Goal: Use online tool/utility: Utilize a website feature to perform a specific function

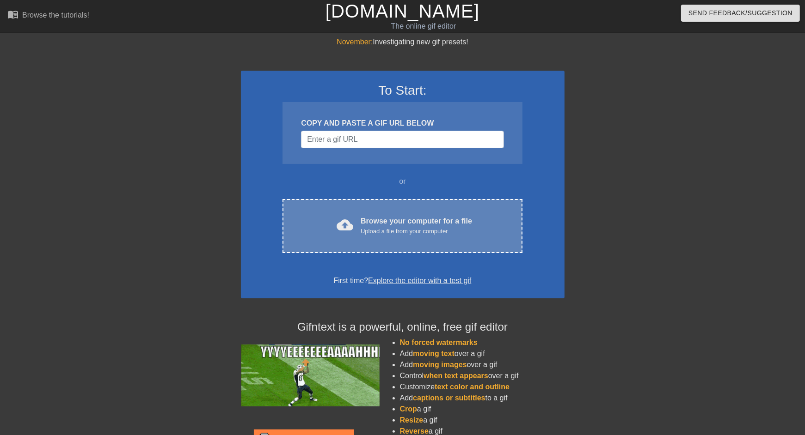
click at [366, 216] on div "Browse your computer for a file Upload a file from your computer" at bounding box center [416, 226] width 111 height 20
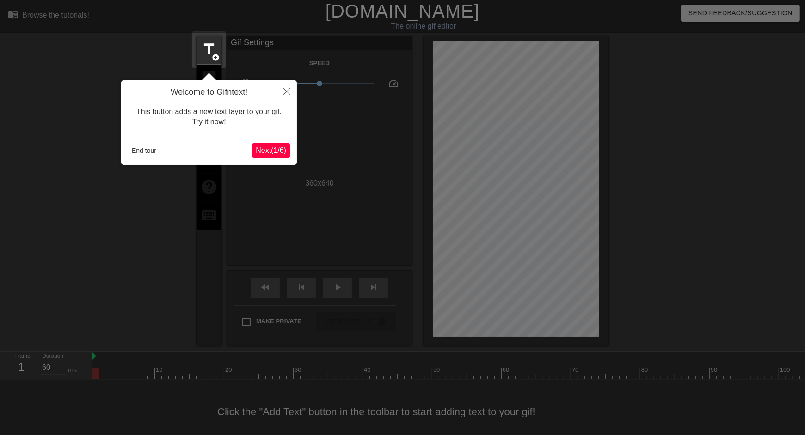
scroll to position [8, 0]
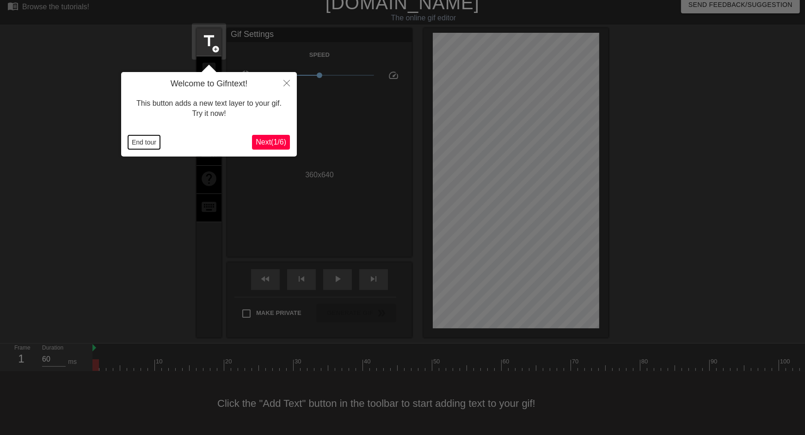
click at [145, 144] on button "End tour" at bounding box center [144, 142] width 32 height 14
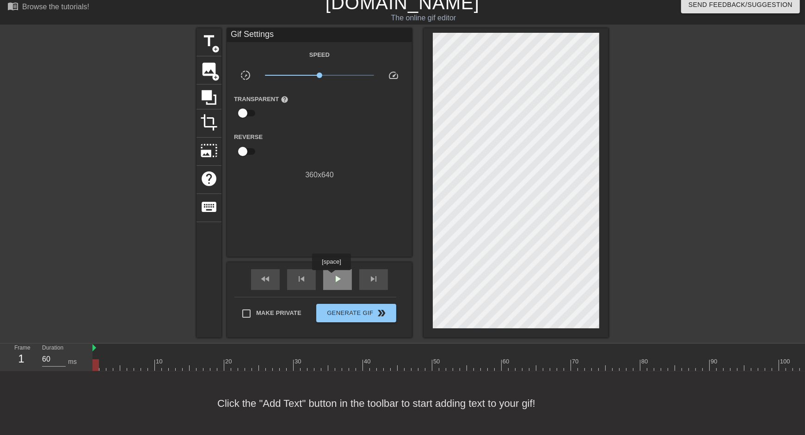
click at [332, 277] on span "play_arrow" at bounding box center [337, 279] width 11 height 11
click at [379, 5] on link "[DOMAIN_NAME]" at bounding box center [402, 3] width 154 height 20
type input "70"
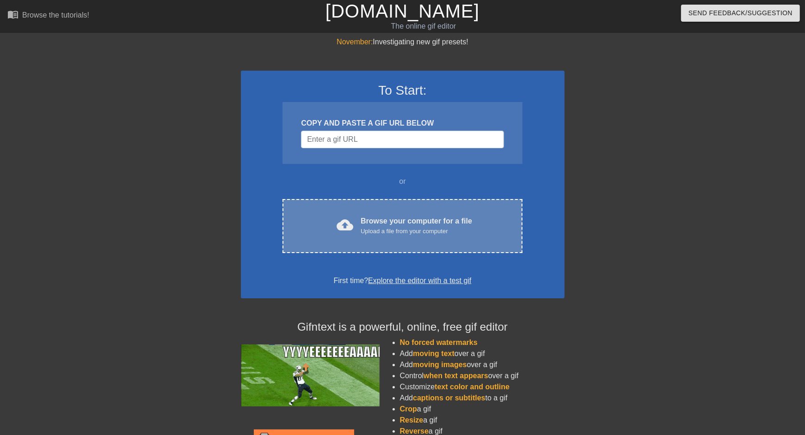
click at [358, 214] on div "cloud_upload Browse your computer for a file Upload a file from your computer C…" at bounding box center [401, 226] width 239 height 54
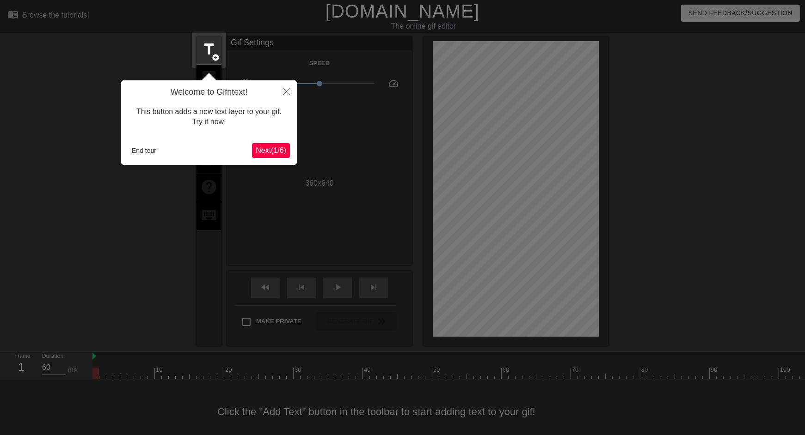
scroll to position [8, 0]
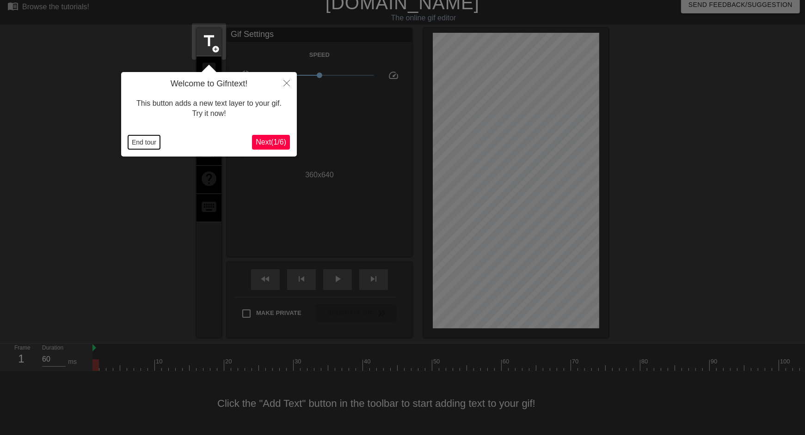
click at [150, 143] on button "End tour" at bounding box center [144, 142] width 32 height 14
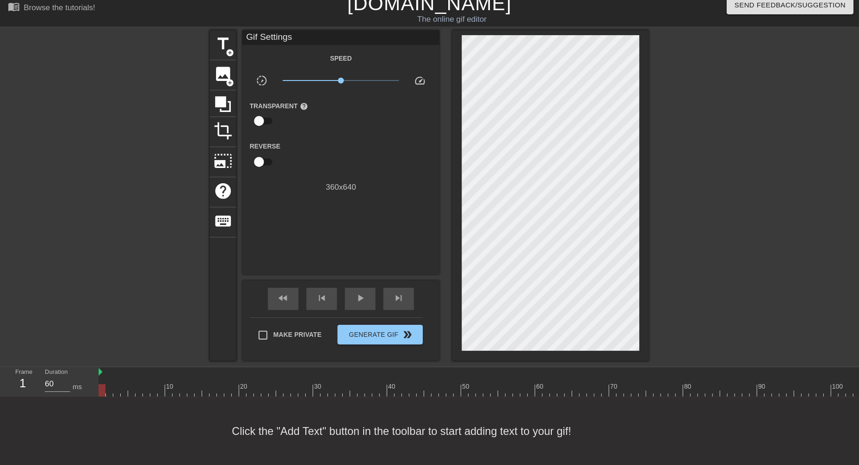
scroll to position [0, 0]
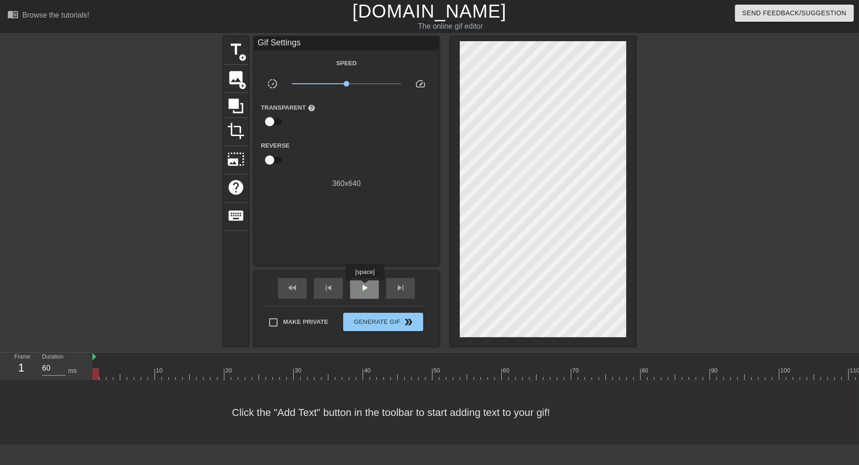
click at [366, 287] on span "play_arrow" at bounding box center [364, 287] width 11 height 11
type input "60"
click at [366, 287] on span "pause" at bounding box center [364, 287] width 11 height 11
click at [296, 289] on span "fast_rewind" at bounding box center [292, 287] width 11 height 11
click at [235, 53] on span "title" at bounding box center [236, 50] width 18 height 18
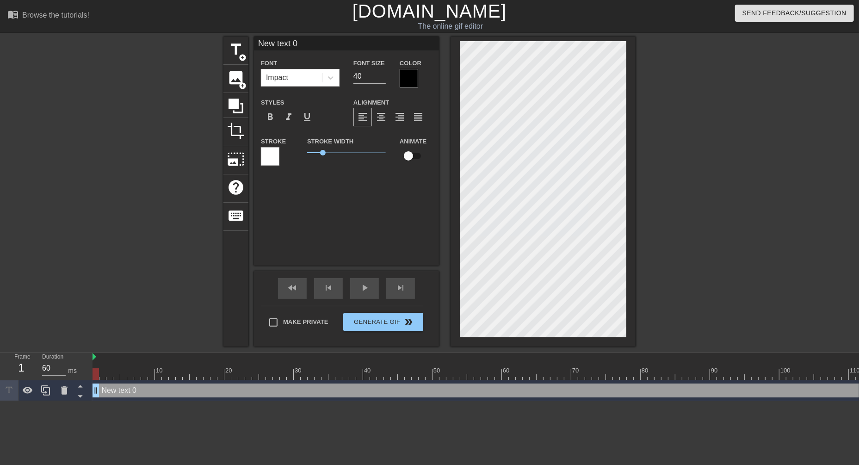
scroll to position [0, 1]
type input "Y"
type textarea "Y"
type input "Yo"
type textarea "Yo"
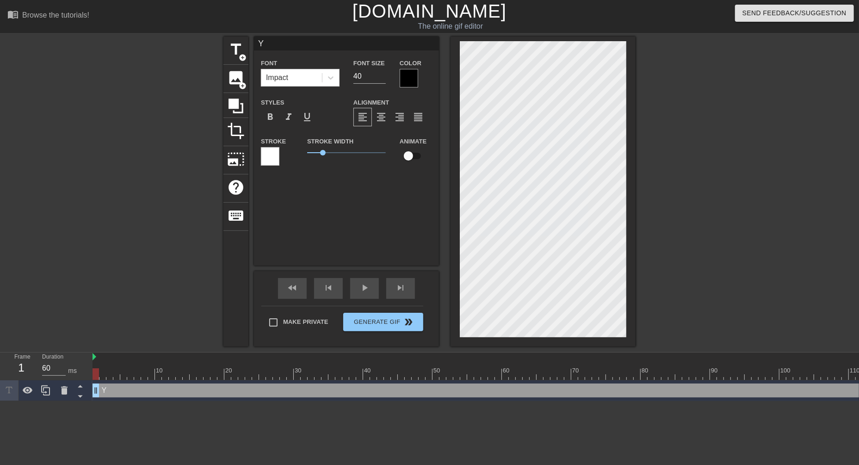
scroll to position [0, 0]
type input "You"
type textarea "You"
type input "You"
type textarea "You"
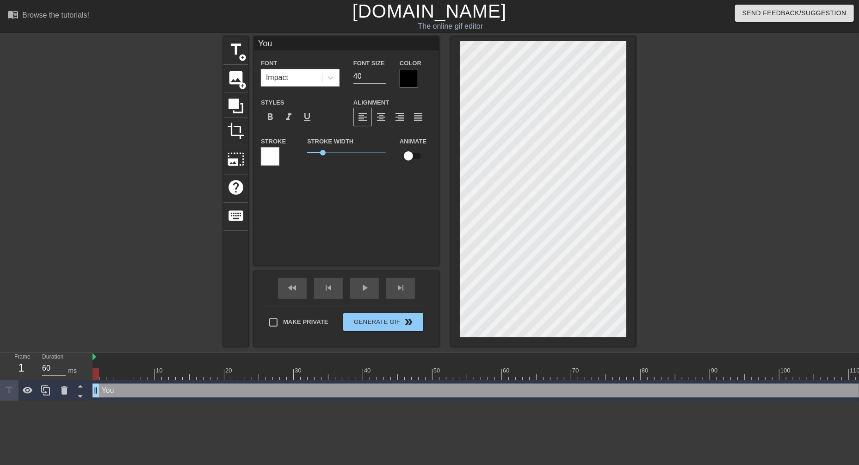
type input "You g"
type textarea "You g"
type input "You go"
type textarea "You go"
type input "You got"
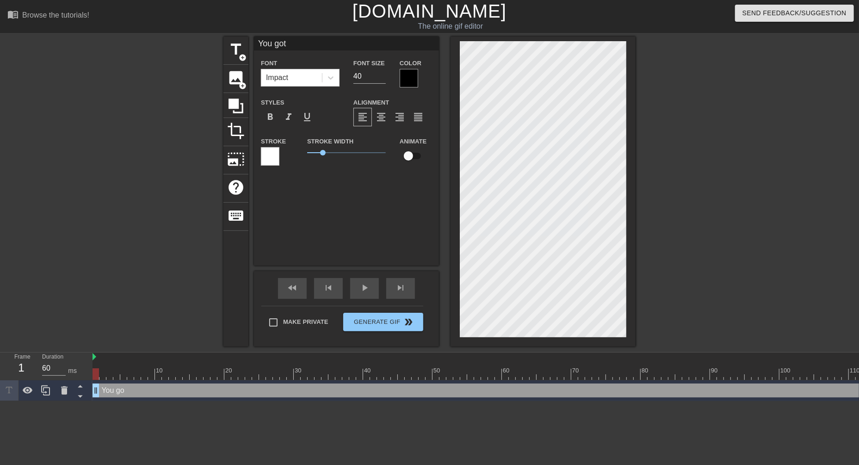
type textarea "You got"
type input "You got a"
type textarea "You got a"
type input "You got a"
type textarea "You got a"
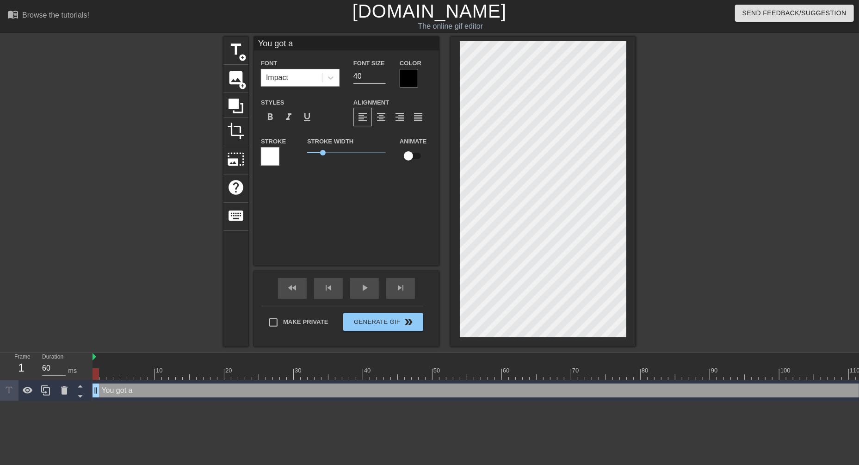
type input "You got a l"
type textarea "You got a l"
type input "You got a lo"
type textarea "You got a lo"
type input "You got a lot"
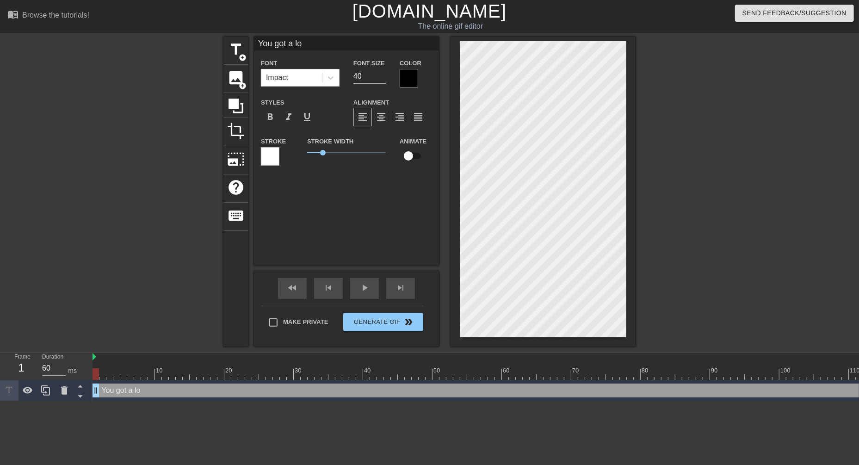
type textarea "You got a lot"
type input "You got a lott"
type textarea "You got a lott"
type input "You got a lotta"
type textarea "You got a lotta"
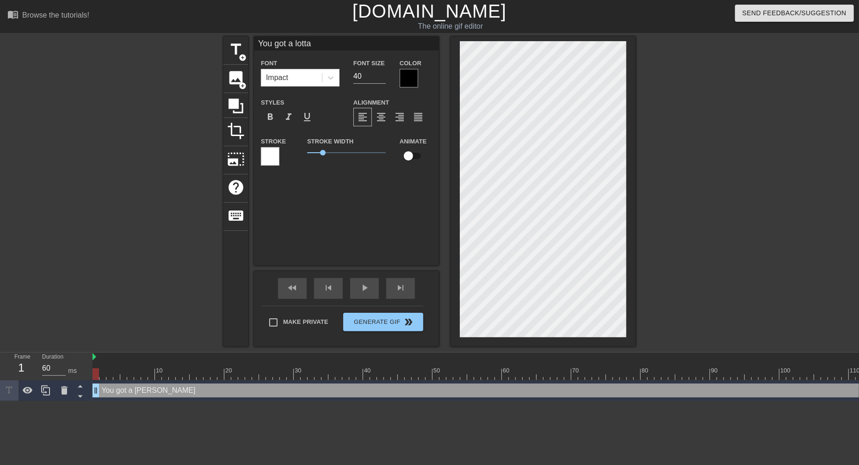
type input "You got a lotta"
type textarea "You got a lotta"
type input "You got a lotta s"
type textarea "You got a lotta s"
type input "You got a lotta st"
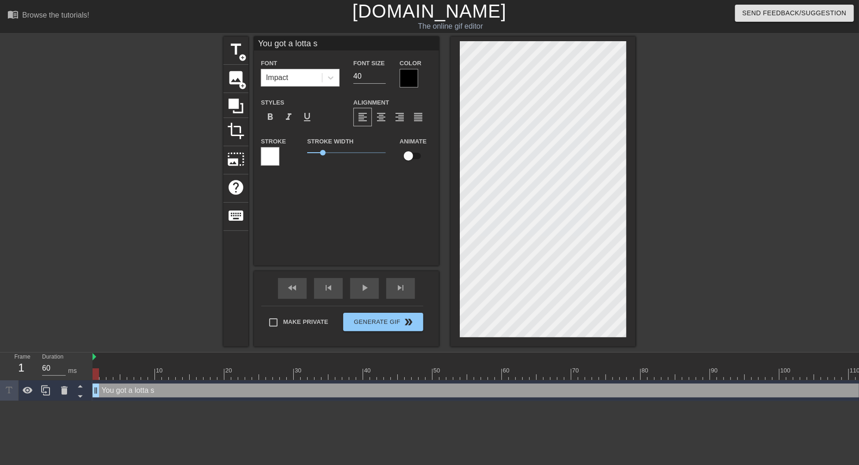
type textarea "You got a lotta st"
type input "You got a lotta stu"
type textarea "You got a lotta stu"
type input "You got a lotta stuf"
type textarea "You got a lotta stuf"
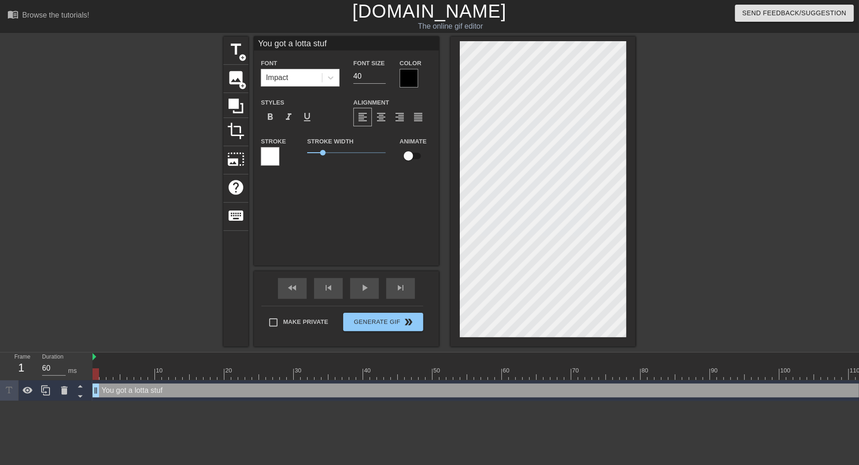
type input "You got a lotta stuff"
type textarea "You got a lotta stuff"
type input "You got a lotta stuff"
type textarea "You got a lotta stuff"
type input "You got a lotta stuff t"
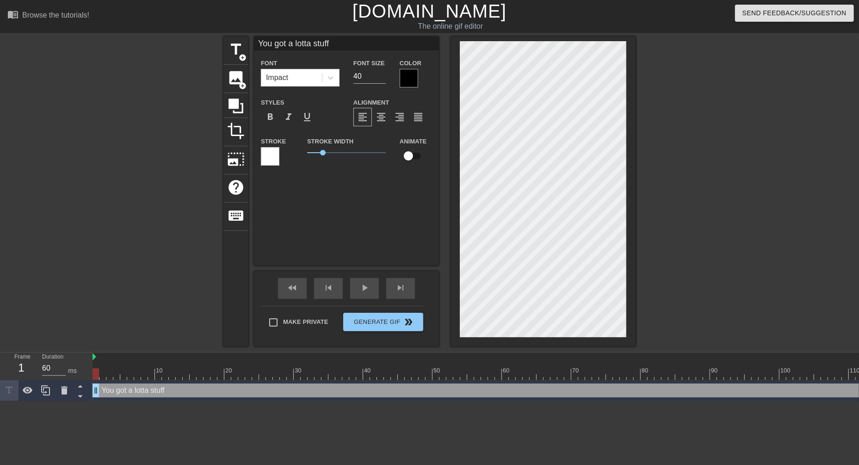
type textarea "You got a lotta stuff t"
type input "You got a lotta stuff to"
type textarea "You got a lotta stuff to"
type input "You got a lotta stuff to"
type textarea "You got a lotta stuff to"
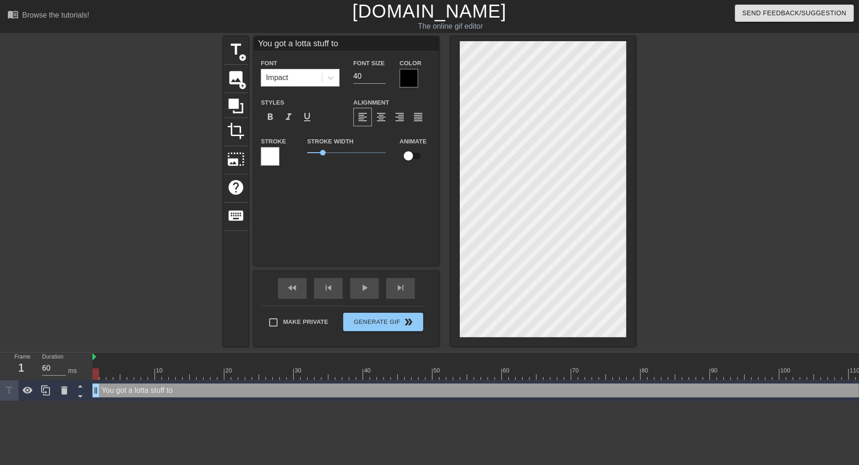
type input "You got a lotta stuff to d"
type textarea "You got a lotta stuff to d"
type input "You got a lotta stuff to do"
type textarea "You got a lotta stuff to do"
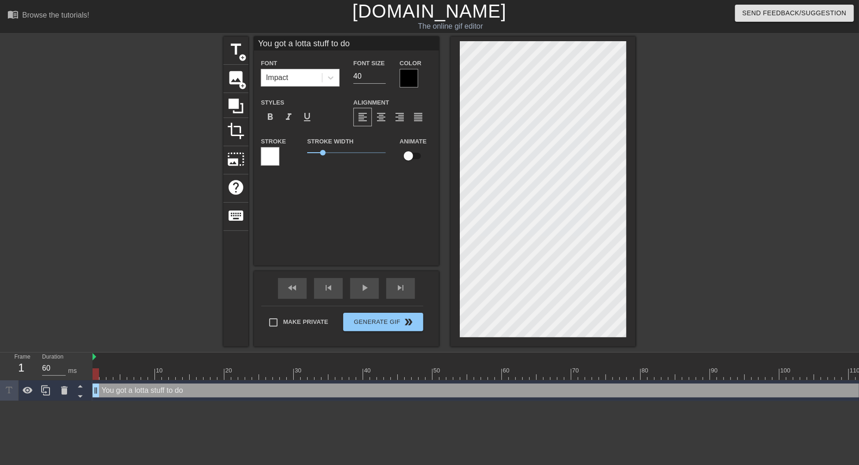
type input "You got a lotta stuff to do."
type textarea "You got a lotta stuff to do."
click at [290, 117] on span "format_italic" at bounding box center [288, 116] width 11 height 11
click at [406, 82] on div at bounding box center [408, 78] width 18 height 18
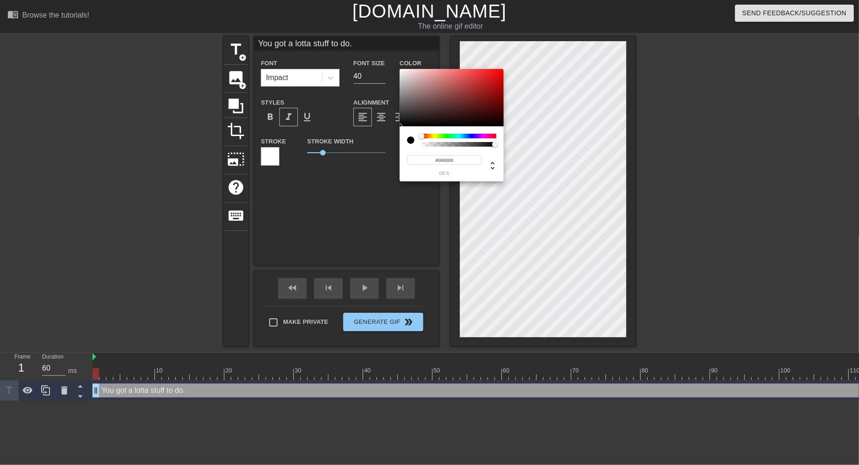
type input "#F4EFEF"
click at [402, 71] on div at bounding box center [451, 97] width 104 height 57
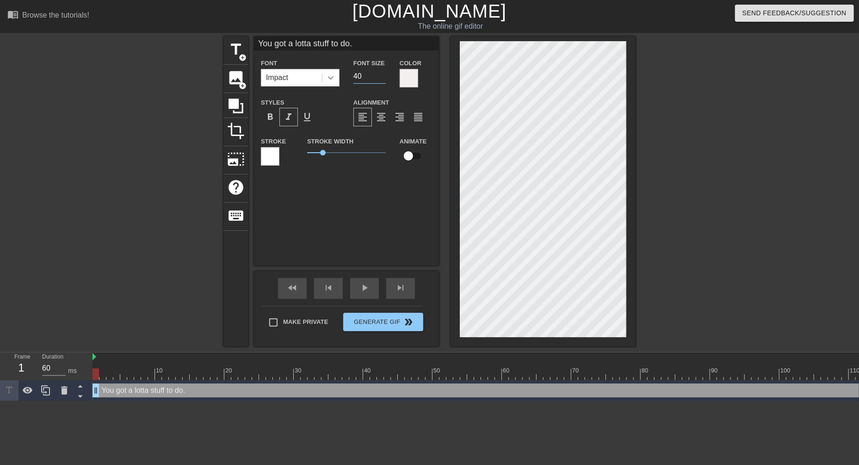
drag, startPoint x: 368, startPoint y: 79, endPoint x: 330, endPoint y: 79, distance: 37.9
click at [330, 79] on div "Font Impact Font Size 40 Color" at bounding box center [346, 72] width 185 height 30
type input "25"
click at [268, 156] on div at bounding box center [270, 156] width 18 height 18
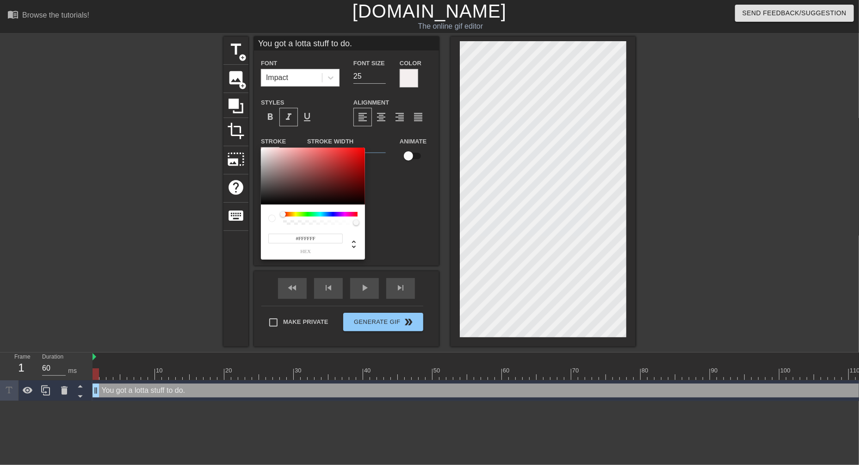
type input "#030303"
click at [264, 204] on div at bounding box center [313, 175] width 104 height 57
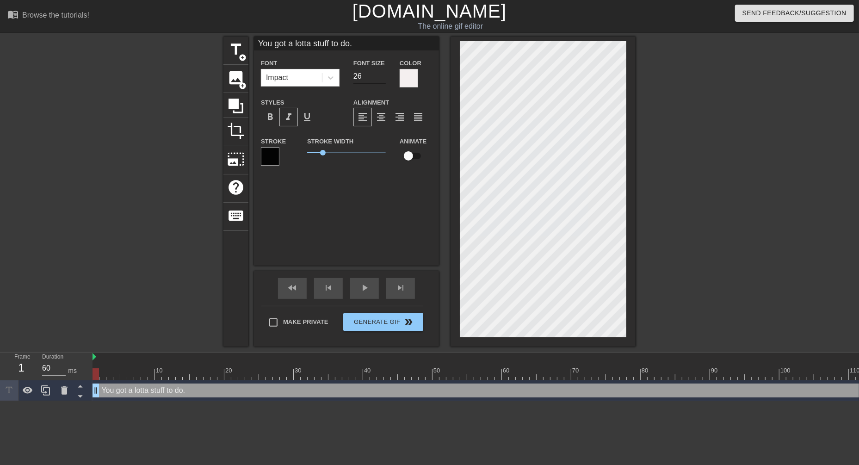
click at [385, 74] on input "26" at bounding box center [369, 76] width 32 height 15
click at [385, 74] on input "27" at bounding box center [369, 76] width 32 height 15
type input "28"
click at [385, 74] on input "28" at bounding box center [369, 76] width 32 height 15
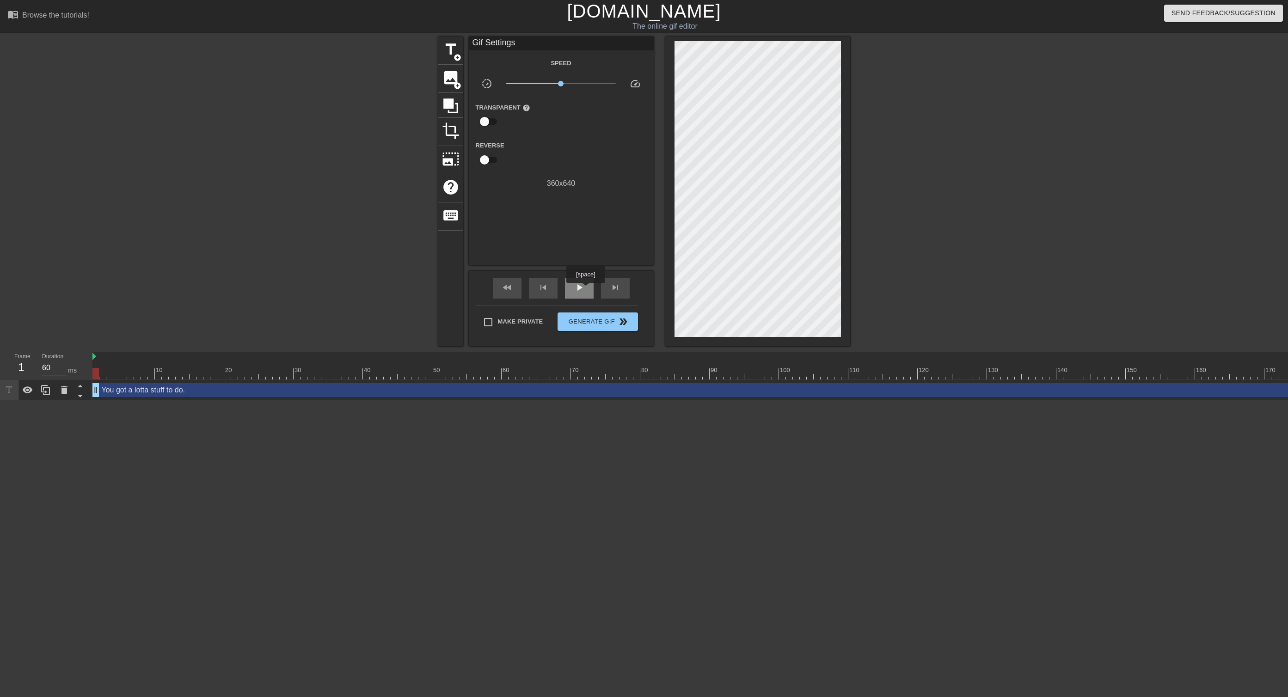
click at [587, 289] on div "play_arrow" at bounding box center [579, 288] width 29 height 21
click at [587, 289] on div "pause" at bounding box center [579, 288] width 29 height 21
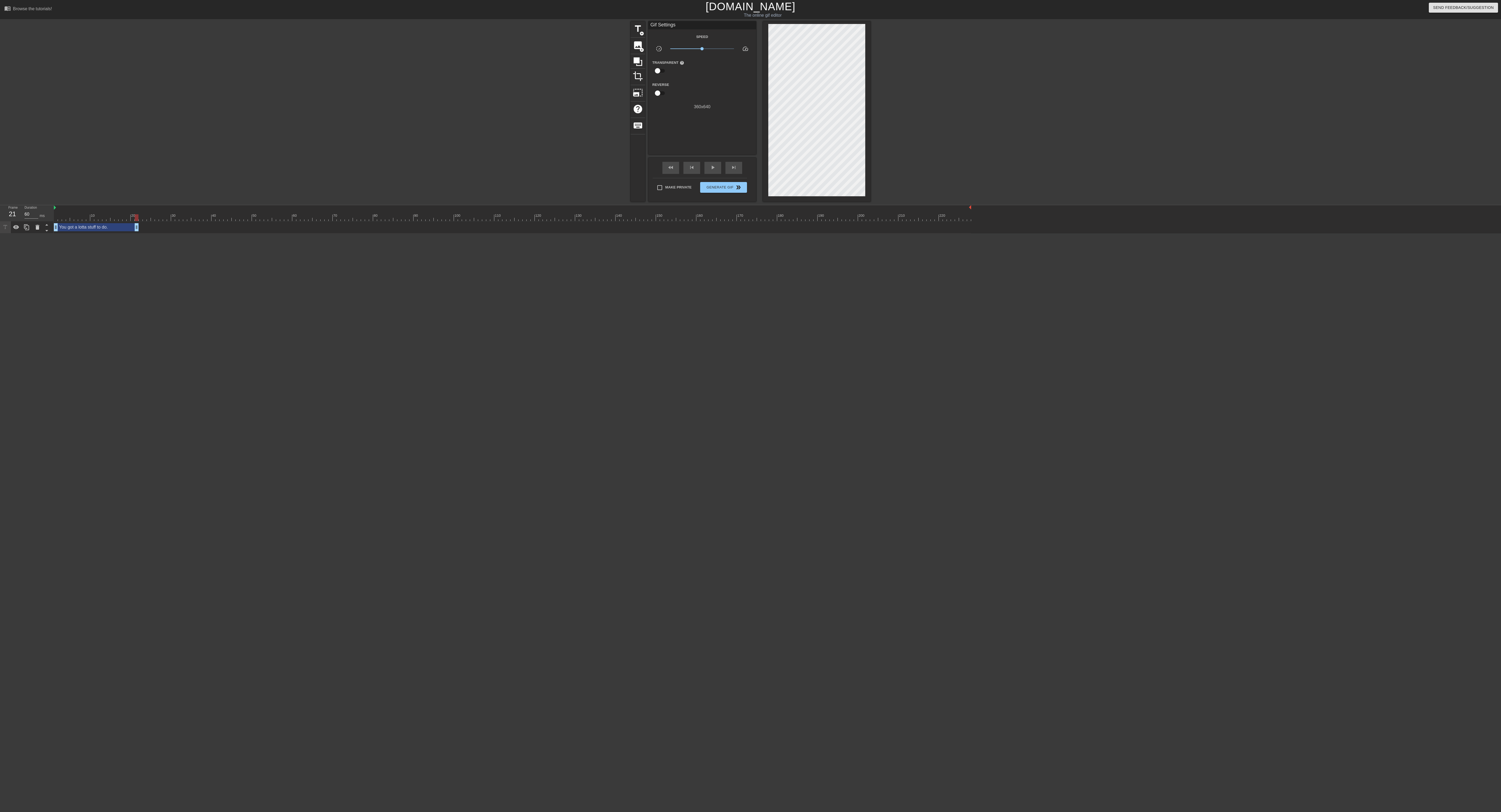
drag, startPoint x: 970, startPoint y: 228, endPoint x: 140, endPoint y: 259, distance: 830.6
click at [139, 234] on html "menu_book Browse the tutorials! Gifntext.com The online gif editor Send Feedbac…" at bounding box center [750, 116] width 1501 height 234
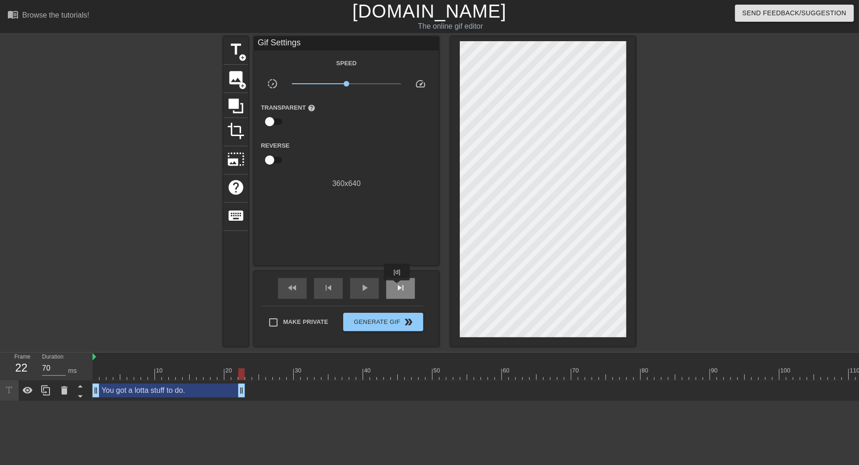
click at [398, 287] on span "skip_next" at bounding box center [400, 287] width 11 height 11
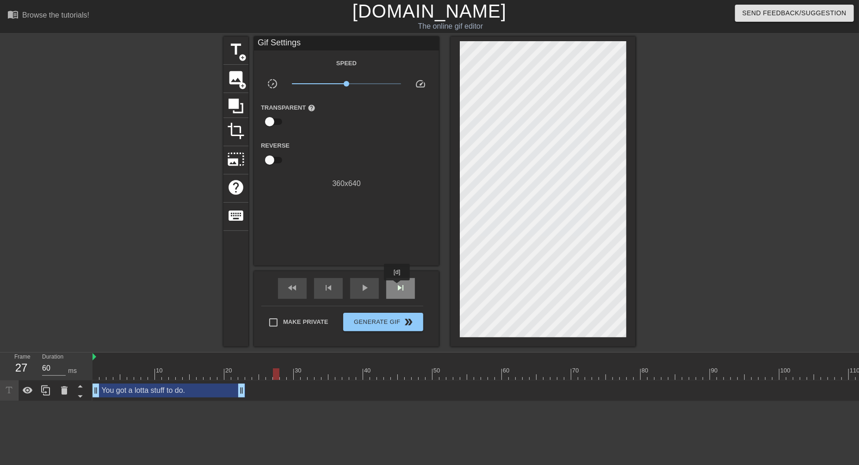
click at [398, 287] on span "skip_next" at bounding box center [400, 287] width 11 height 11
click at [397, 287] on span "skip_next" at bounding box center [400, 287] width 11 height 11
type input "70"
click at [241, 54] on span "add_circle" at bounding box center [243, 58] width 8 height 8
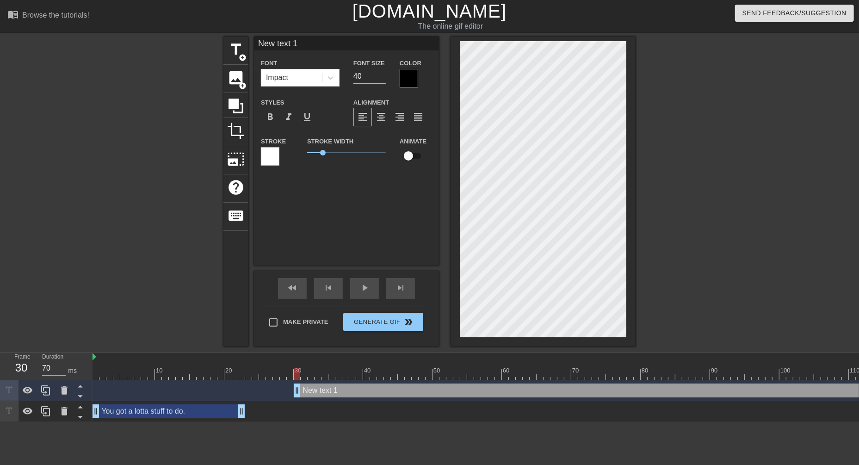
scroll to position [0, 0]
type input "Y"
type textarea "Y"
type input "Ye"
type textarea "Ye"
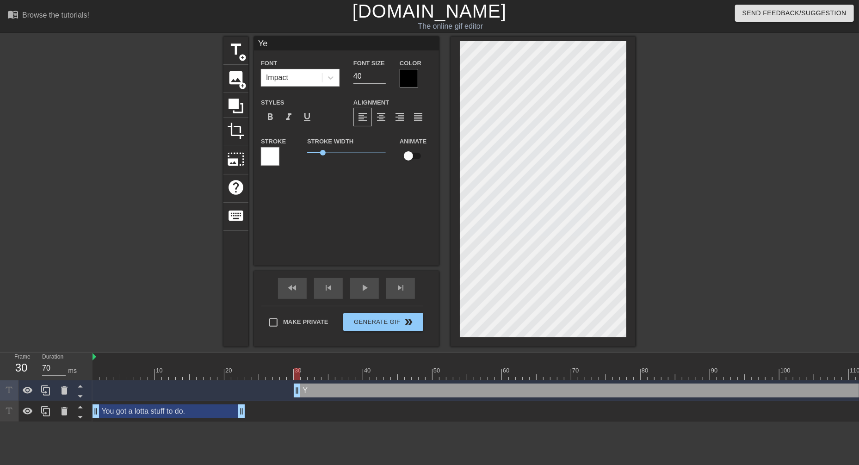
type input "Yea"
type textarea "Yea"
type input "Yeah"
type textarea "Yeah"
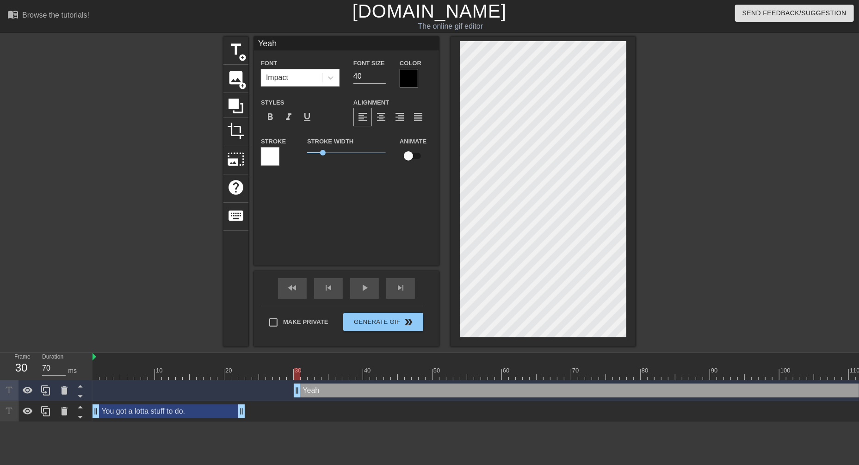
type input "Yeah."
type textarea "Yeah."
drag, startPoint x: 359, startPoint y: 77, endPoint x: 325, endPoint y: 83, distance: 34.2
click at [324, 83] on div "Font Impact Font Size 40 Color" at bounding box center [346, 72] width 185 height 30
type input "4"
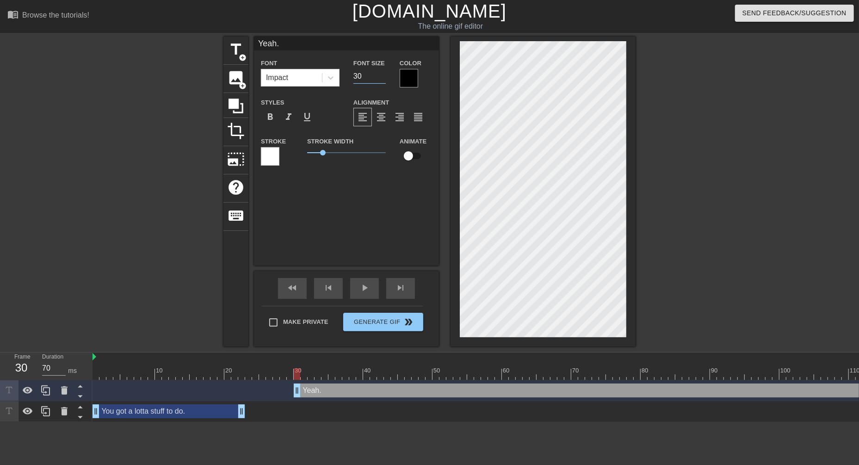
type input "30"
click at [417, 80] on div at bounding box center [408, 78] width 18 height 18
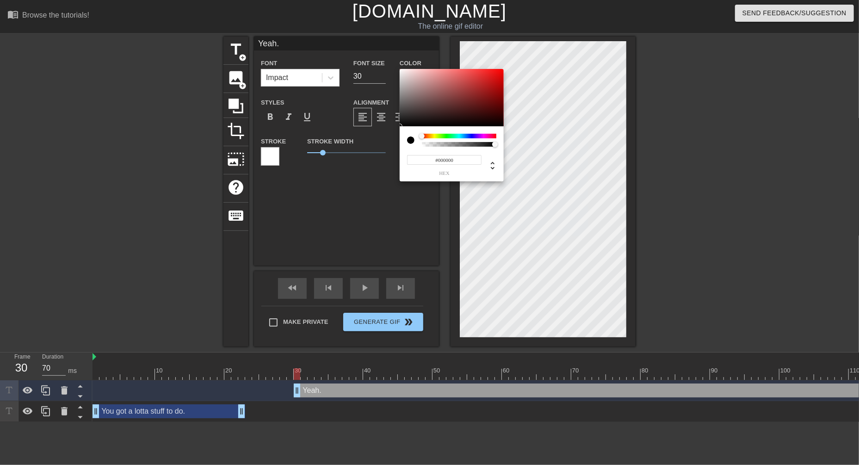
type input "#F2EDED"
click at [402, 72] on div at bounding box center [451, 97] width 104 height 57
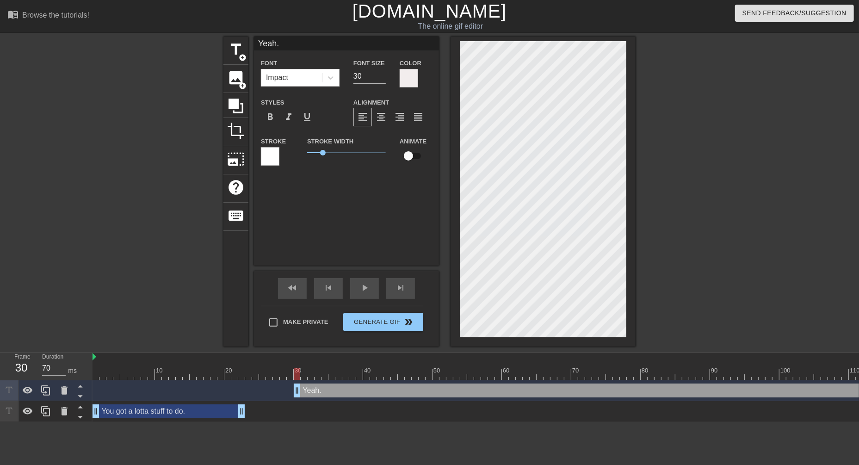
click at [277, 162] on div at bounding box center [270, 156] width 18 height 18
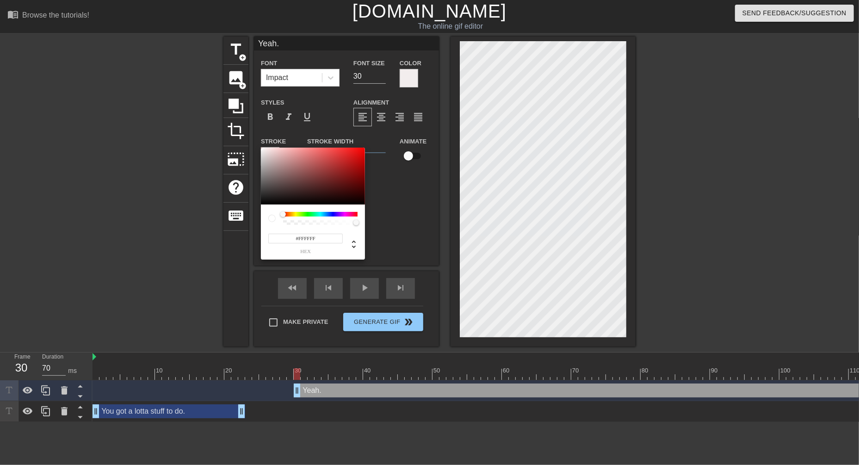
type input "#070707"
click at [263, 203] on div at bounding box center [313, 175] width 104 height 57
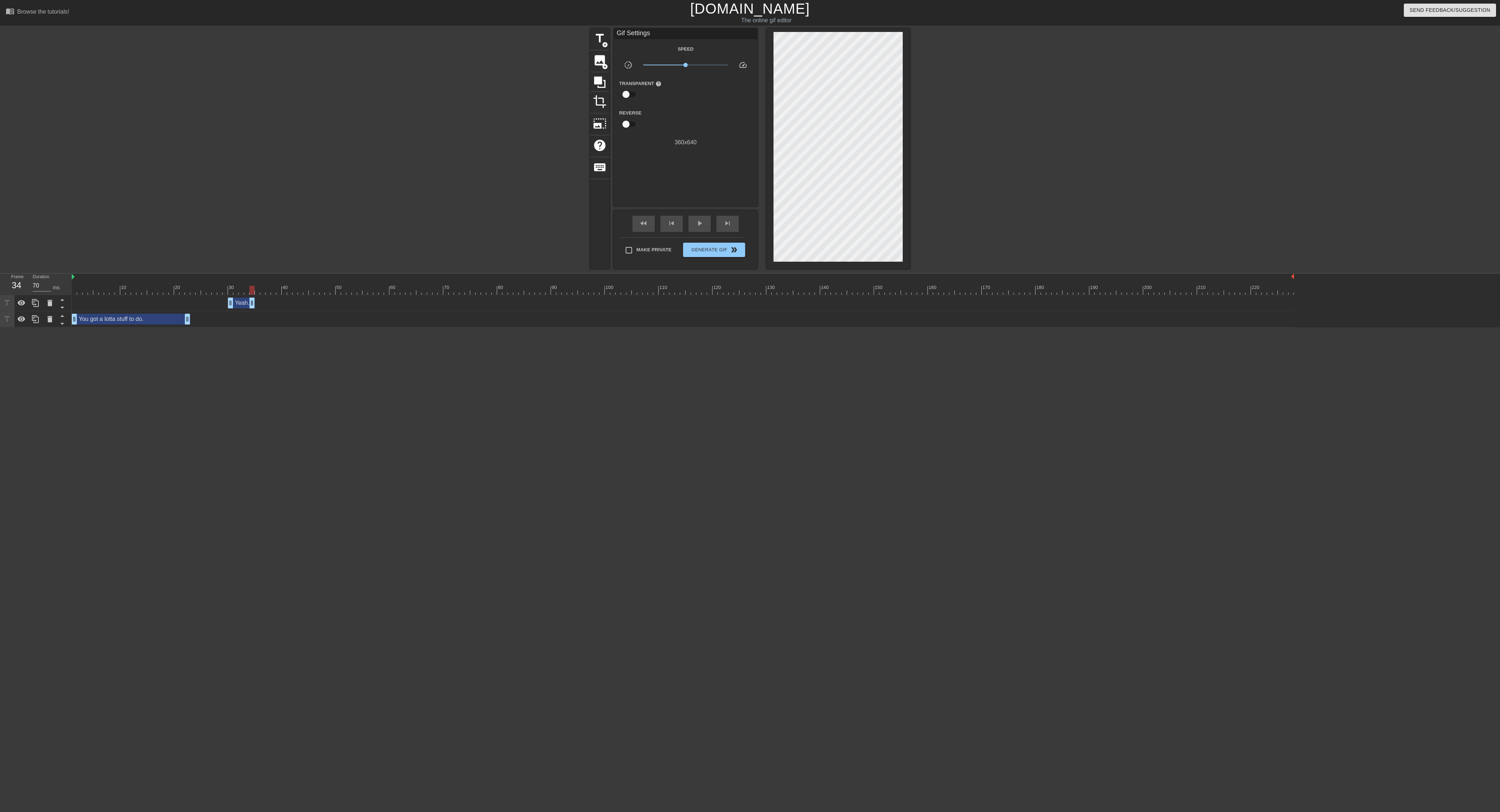
drag, startPoint x: 1290, startPoint y: 302, endPoint x: 252, endPoint y: 294, distance: 1038.0
click at [252, 294] on div "10 20 30 40 50 60 70 80 90 100 110 120 130 140 150 160" at bounding box center [786, 300] width 1429 height 54
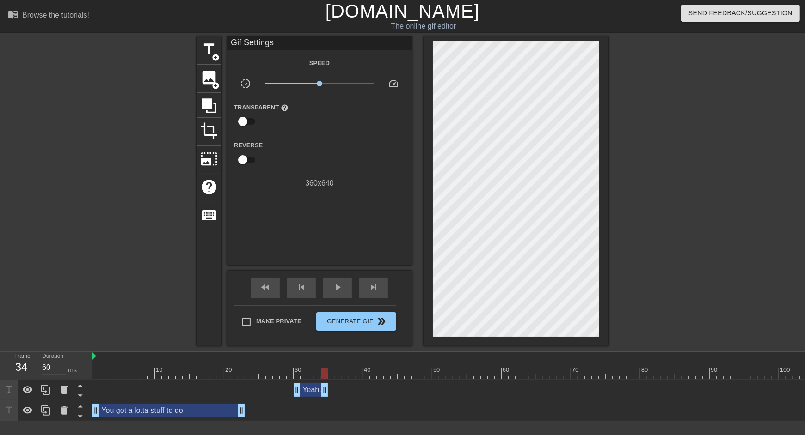
click at [375, 290] on span "skip_next" at bounding box center [373, 287] width 11 height 11
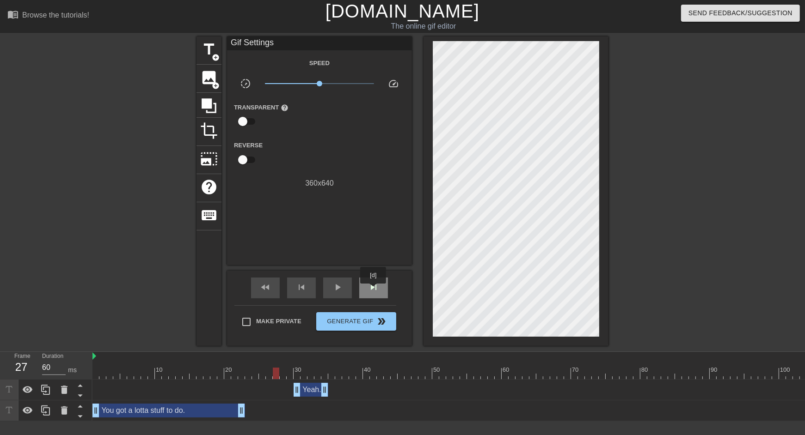
click at [374, 290] on span "skip_next" at bounding box center [373, 287] width 11 height 11
drag, startPoint x: 297, startPoint y: 391, endPoint x: 288, endPoint y: 390, distance: 8.8
drag, startPoint x: 324, startPoint y: 387, endPoint x: 337, endPoint y: 386, distance: 13.1
click at [272, 290] on div "fast_rewind" at bounding box center [265, 288] width 29 height 21
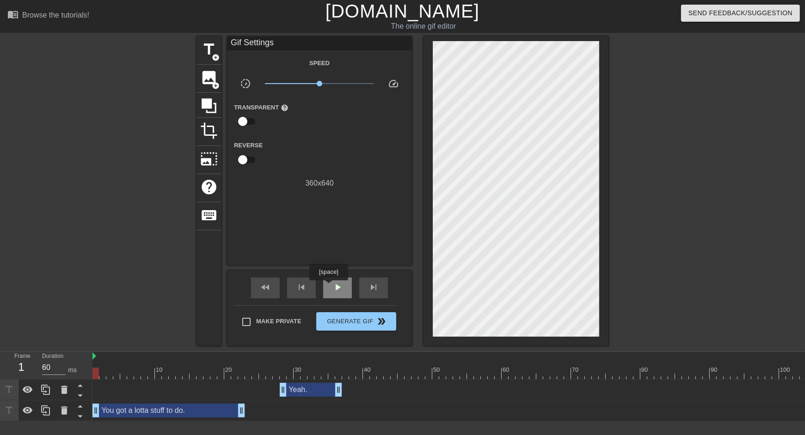
click at [330, 287] on div "play_arrow" at bounding box center [337, 288] width 29 height 21
type input "60"
click at [330, 287] on div "pause" at bounding box center [337, 288] width 29 height 21
click at [273, 288] on div "fast_rewind" at bounding box center [265, 288] width 29 height 21
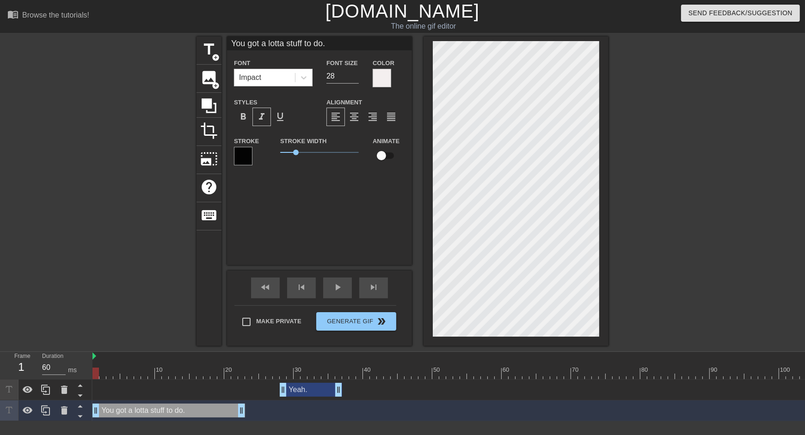
type input "You got a lotta w to do."
type textarea "You got a lotta w to do."
type input "You got a lotta wo to do."
type textarea "You got a lotta wor to do."
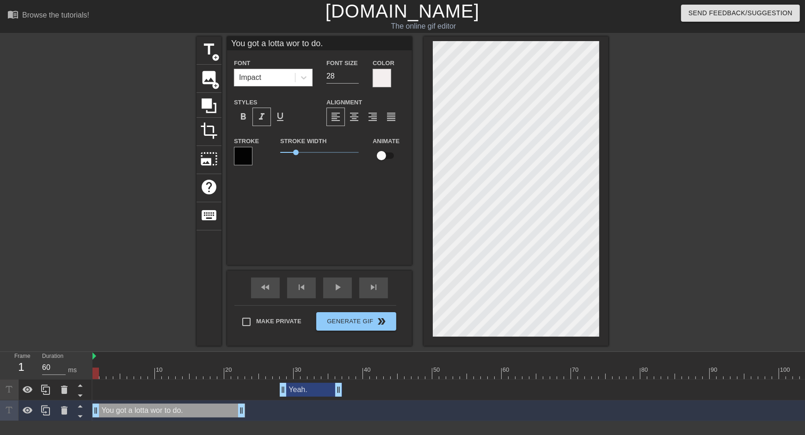
type input "You got a lotta work to do."
type textarea "You got a lotta work to do."
click at [554, 367] on div at bounding box center [553, 368] width 7 height 12
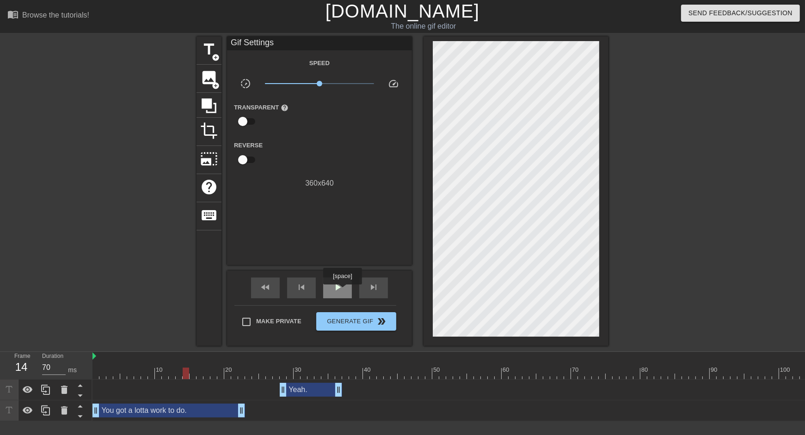
click at [343, 291] on div "play_arrow" at bounding box center [337, 288] width 29 height 21
click at [343, 291] on div "pause" at bounding box center [337, 288] width 29 height 21
click at [374, 287] on span "skip_next" at bounding box center [373, 287] width 11 height 11
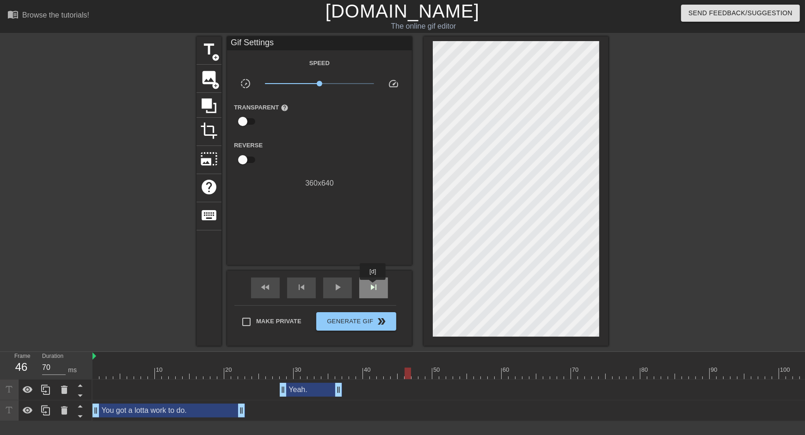
click at [374, 287] on span "skip_next" at bounding box center [373, 287] width 11 height 11
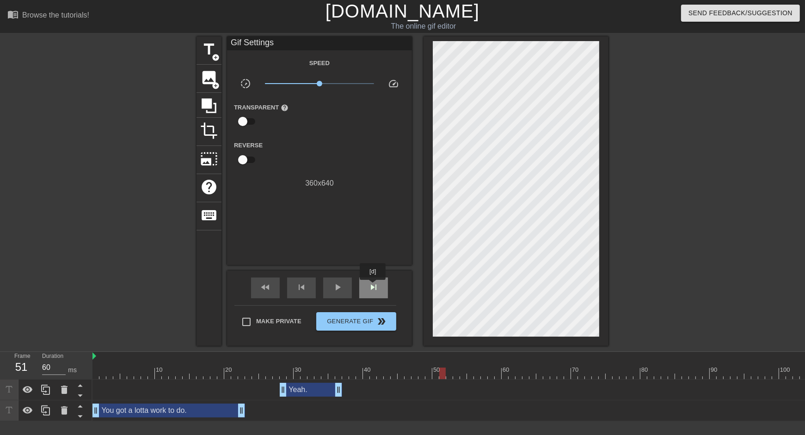
click at [374, 287] on span "skip_next" at bounding box center [373, 287] width 11 height 11
type input "70"
click at [212, 48] on span "title" at bounding box center [209, 50] width 18 height 18
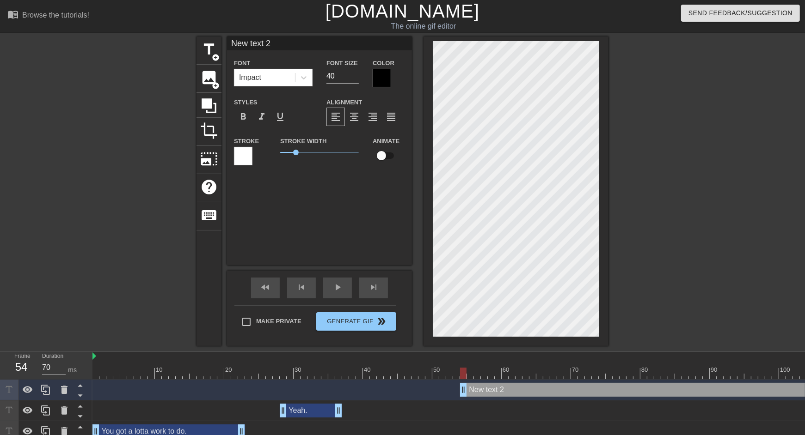
scroll to position [0, 0]
type input "I"
type textarea "I"
type input "I g"
type textarea "I g"
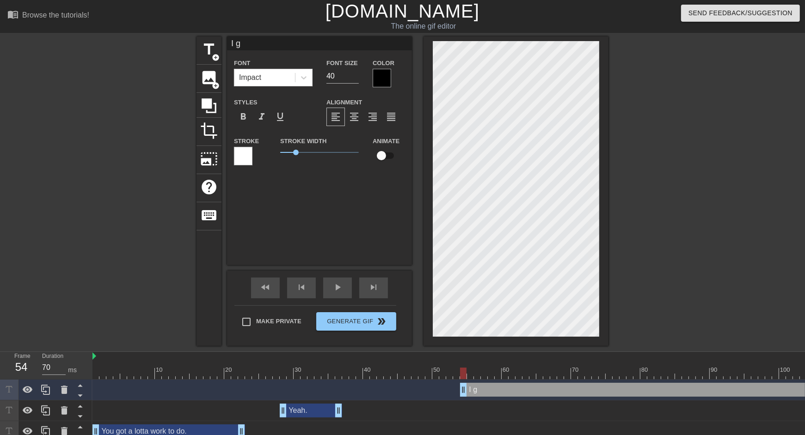
type input "I go"
type textarea "I go"
type input "I got"
type textarea "I got"
type input "I gott"
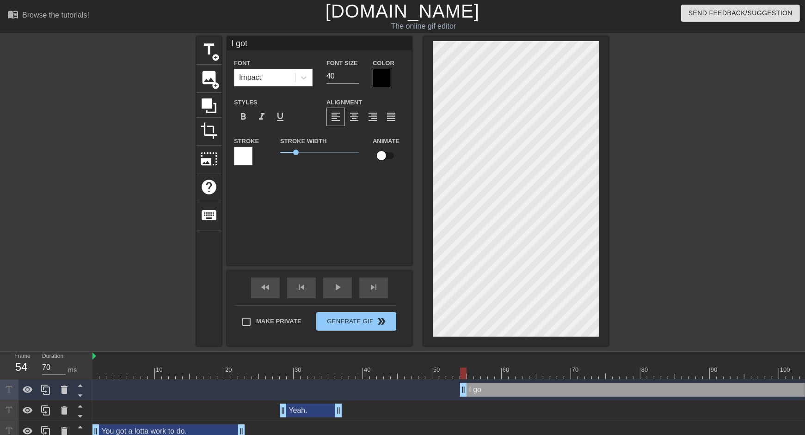
type textarea "I gott"
type input "I gotta"
type textarea "I gotta"
type input "I gotta"
type textarea "I gotta"
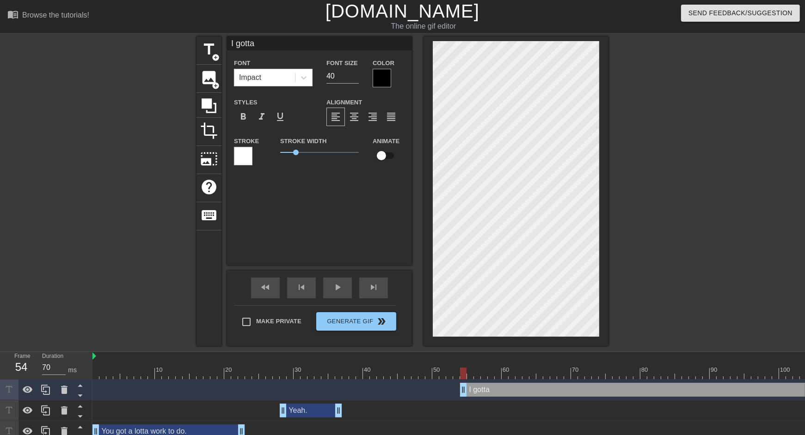
scroll to position [0, 0]
type input "I gotta m"
type textarea "I gotta m"
type input "I gotta mo"
type textarea "I gotta mo"
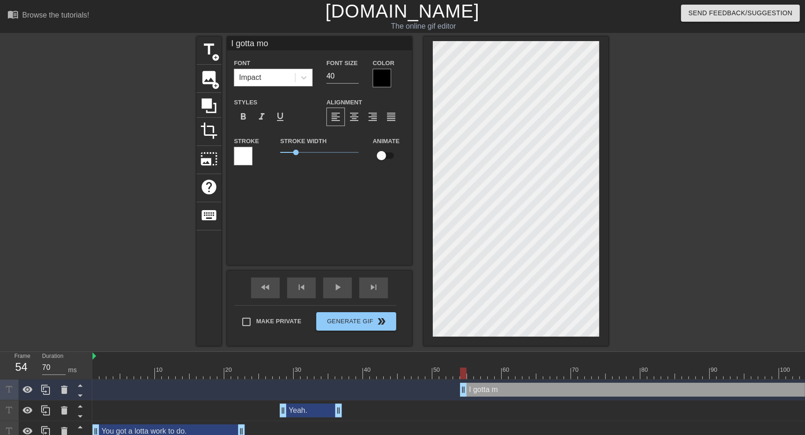
type input "I gotta mow"
type textarea "I gotta mow"
type input "I gotta mow"
type textarea "I gotta mow"
type input "I gotta mow t"
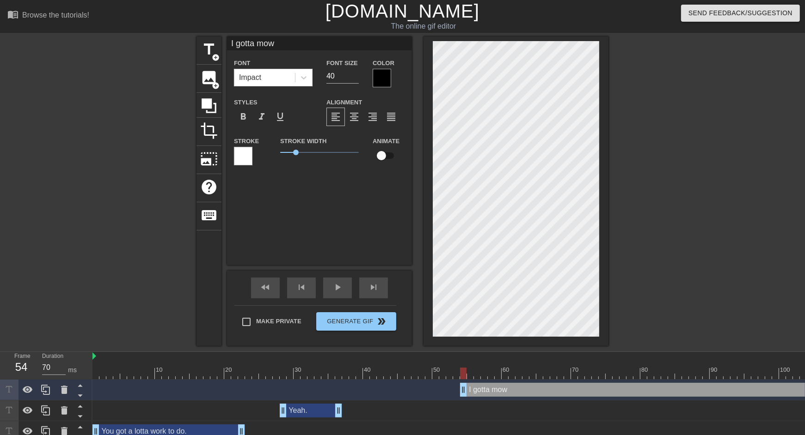
type textarea "I gotta mow t"
type input "I gotta mow th"
type textarea "I gotta mow th"
type input "I gotta mow the"
type textarea "I gotta mow the"
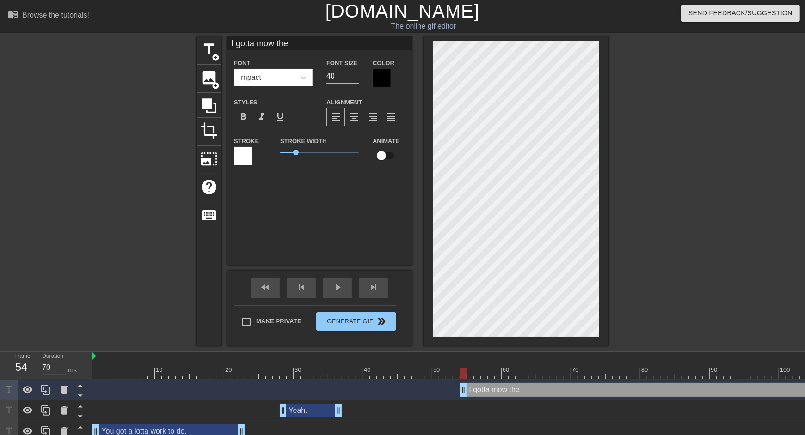
type input "I gotta mow the"
type textarea "I gotta mow the"
type input "I gotta mow the g"
type textarea "I gotta mow the g"
type input "I gotta mow the gr"
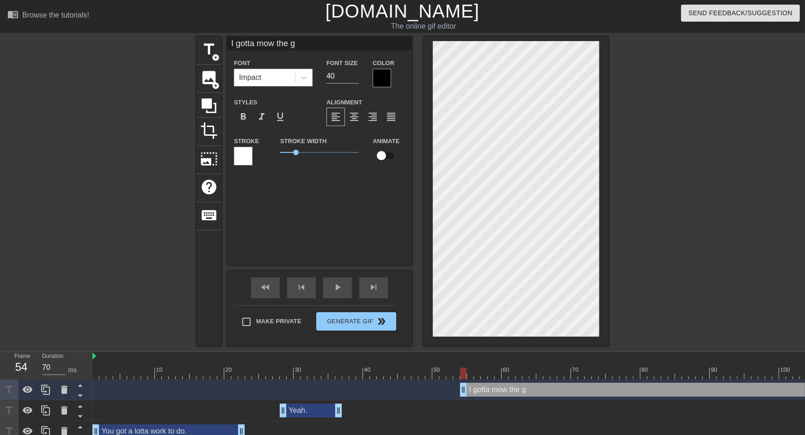
type textarea "I gotta mow the gr"
type input "I gotta mow the gra"
type textarea "I gotta mow the gra"
type input "I gotta mow the gras"
type textarea "I gotta mow the gras"
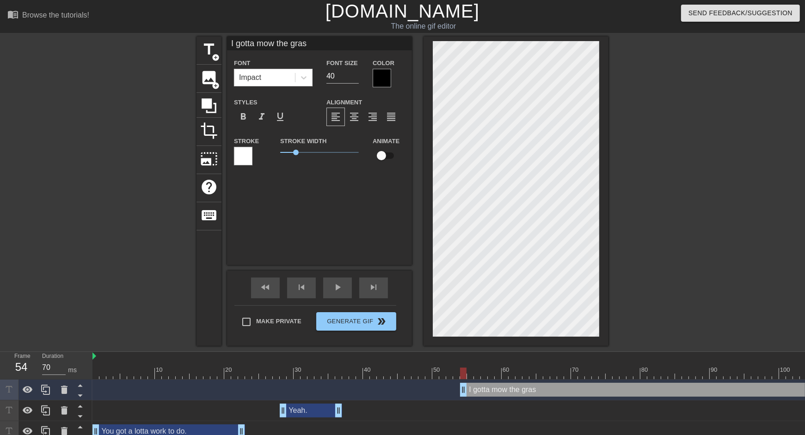
type input "I gotta mow the grass"
type textarea "I gotta mow the grass"
type input "I gotta mow the grass."
type textarea "I gotta mow the grass."
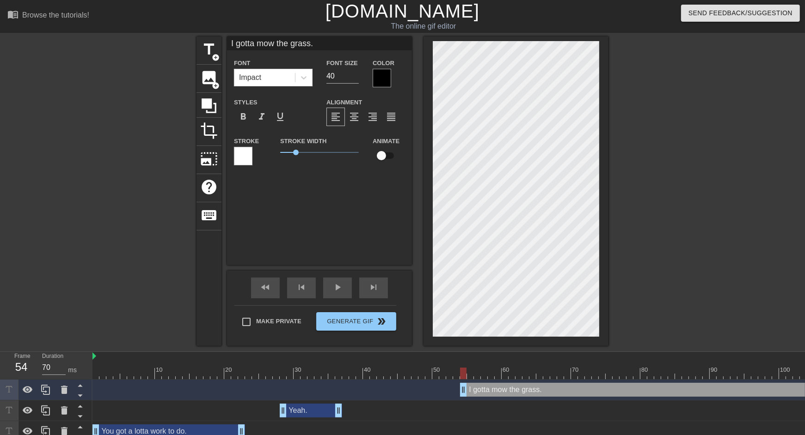
type input "I gotta mow the grass.."
type textarea "I gotta mow the grass.."
type input "I gotta mow the grass..."
type textarea "I gotta mow the grass..."
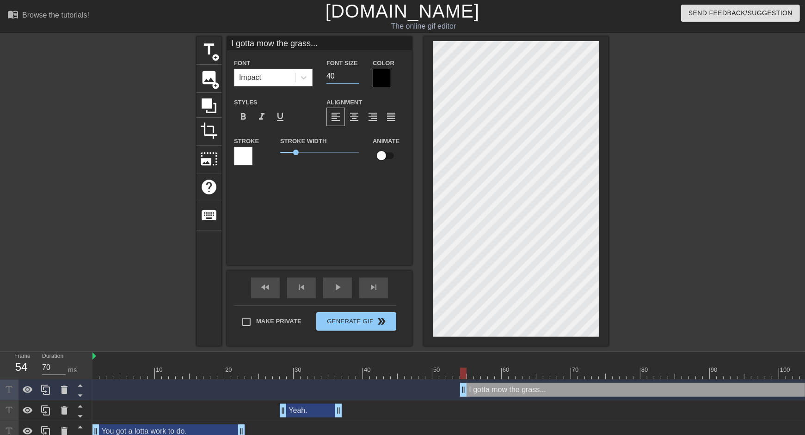
drag, startPoint x: 340, startPoint y: 81, endPoint x: 272, endPoint y: 79, distance: 67.5
click at [271, 79] on div "Font Impact Font Size 40 Color" at bounding box center [319, 72] width 185 height 30
type input "30"
click at [314, 180] on div "I gotta mow the grass... Font Impact Font Size 30 Color Styles format_bold form…" at bounding box center [319, 151] width 185 height 229
click at [388, 85] on div at bounding box center [382, 78] width 18 height 18
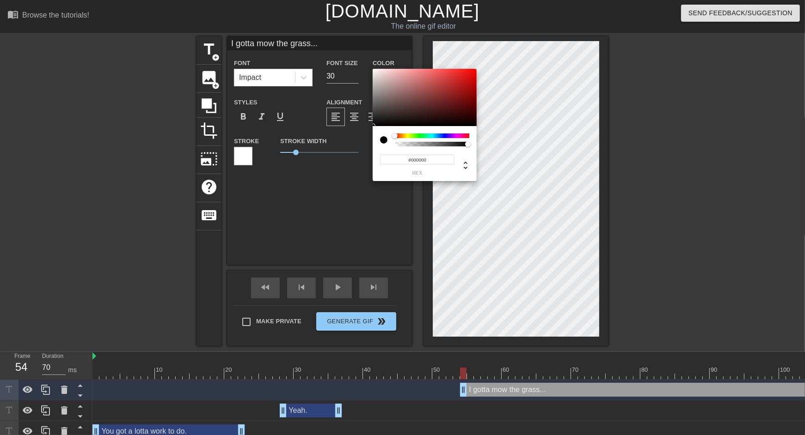
type input "#F5EFEF"
click at [375, 71] on div at bounding box center [425, 97] width 104 height 57
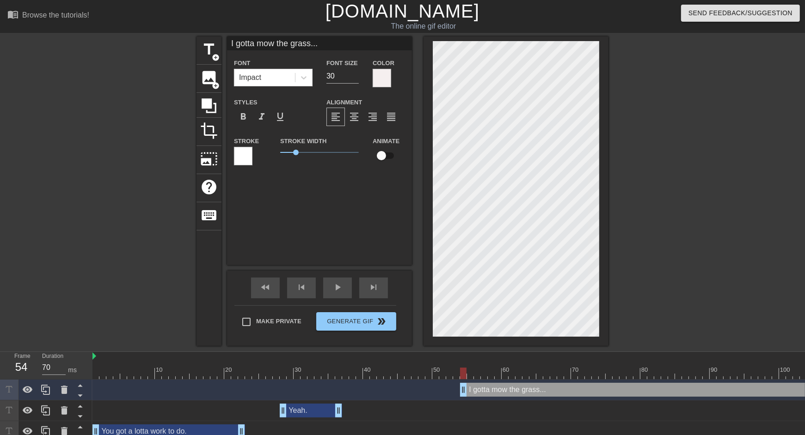
click at [247, 159] on div at bounding box center [243, 156] width 18 height 18
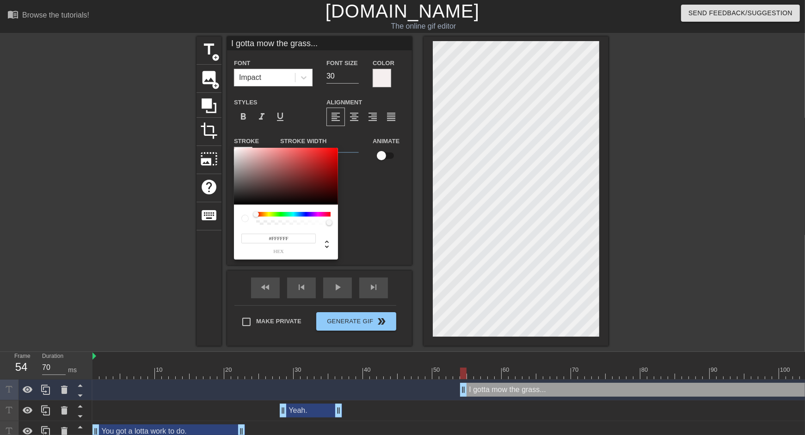
type input "#050505"
click at [237, 204] on div at bounding box center [286, 176] width 104 height 57
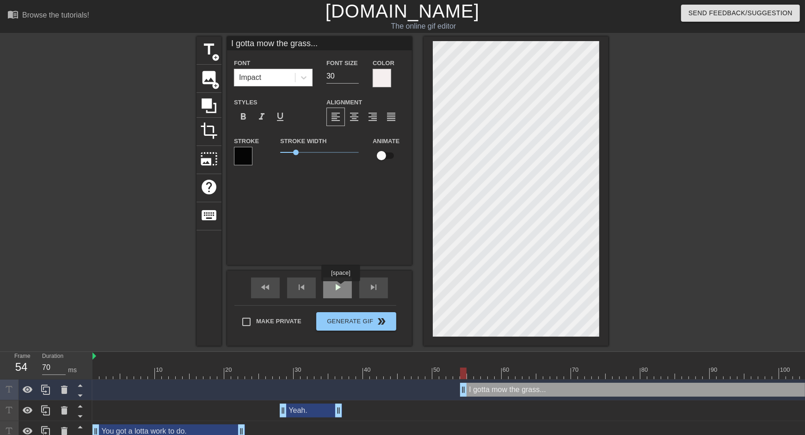
click at [342, 288] on span "play_arrow" at bounding box center [337, 287] width 11 height 11
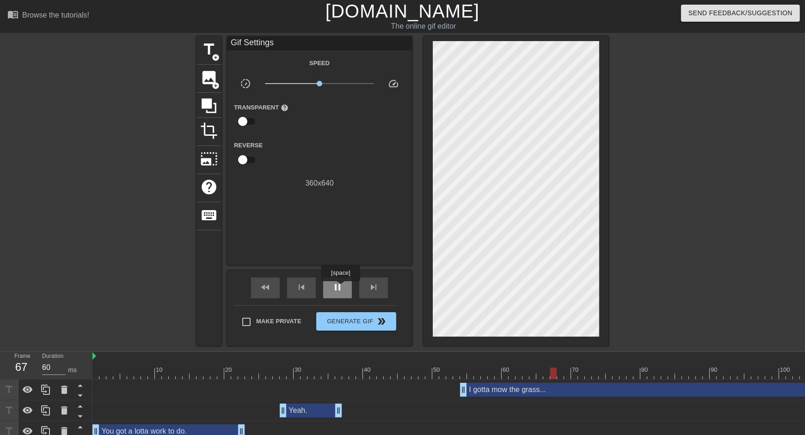
click at [342, 288] on span "pause" at bounding box center [337, 287] width 11 height 11
drag, startPoint x: 462, startPoint y: 388, endPoint x: 503, endPoint y: 381, distance: 42.2
click at [339, 291] on span "play_arrow" at bounding box center [337, 287] width 11 height 11
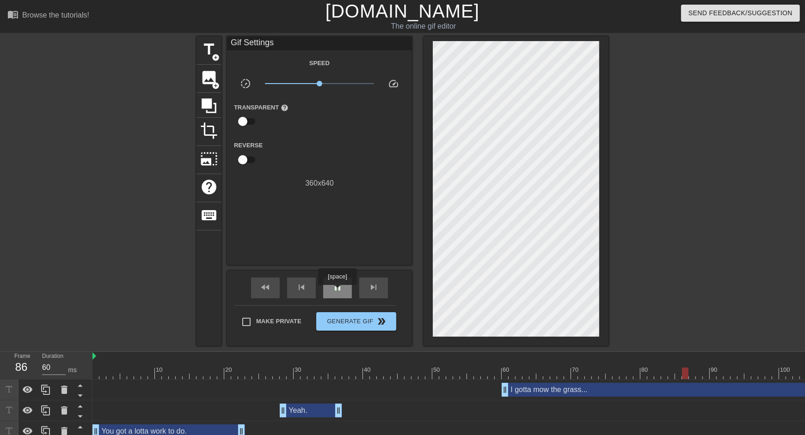
click at [338, 292] on span "pause" at bounding box center [337, 287] width 11 height 11
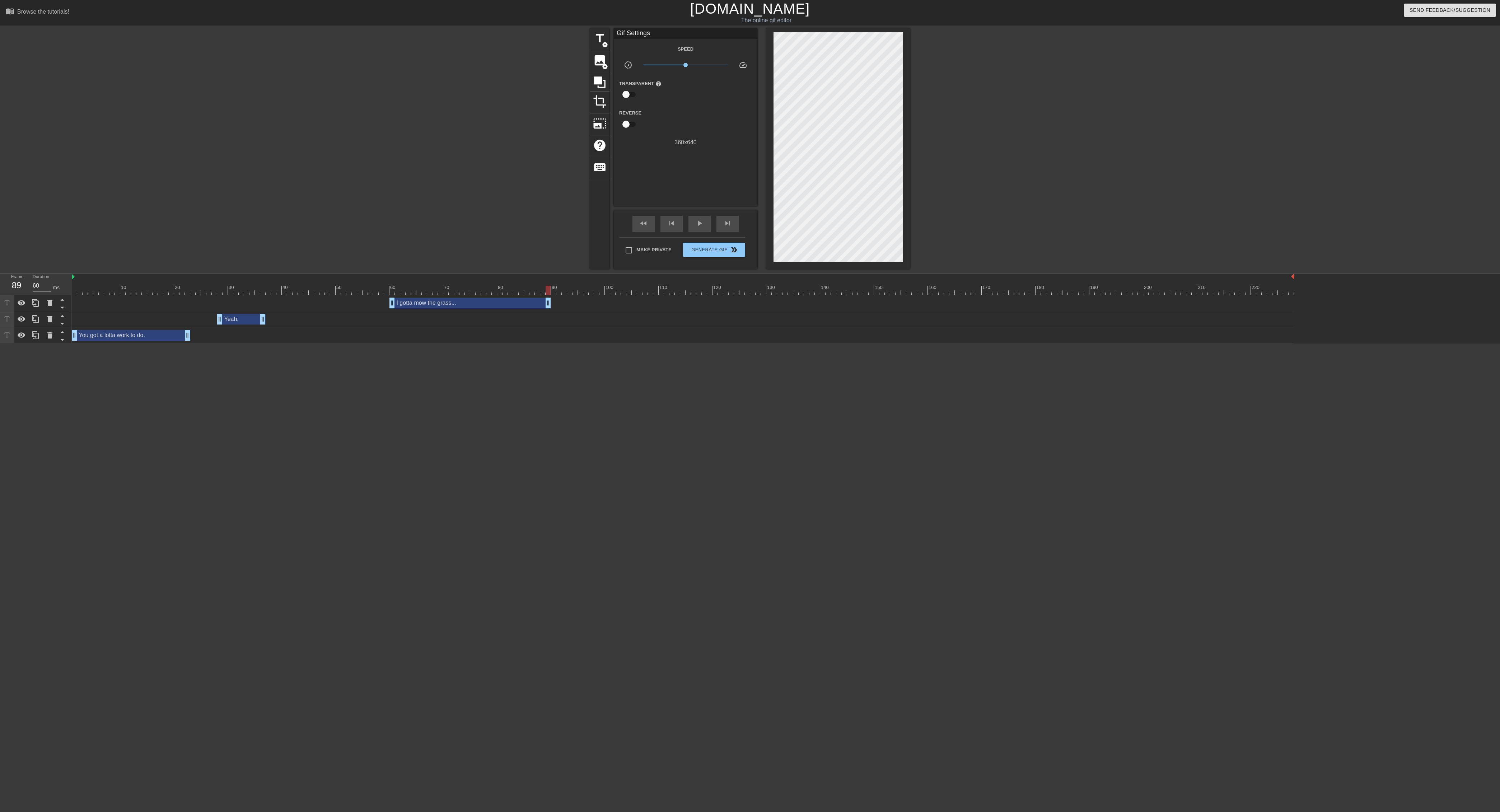
drag, startPoint x: 1292, startPoint y: 306, endPoint x: 551, endPoint y: 330, distance: 741.4
click at [551, 330] on div "I gotta mow the grass... drag_handle drag_handle Yeah. drag_handle drag_handle …" at bounding box center [786, 319] width 1429 height 48
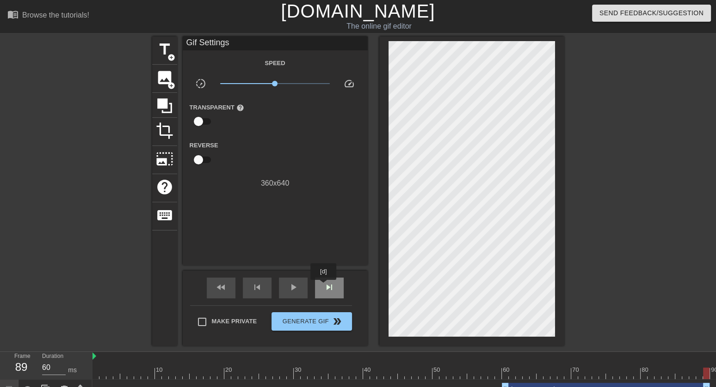
click at [324, 287] on span "skip_next" at bounding box center [329, 287] width 11 height 11
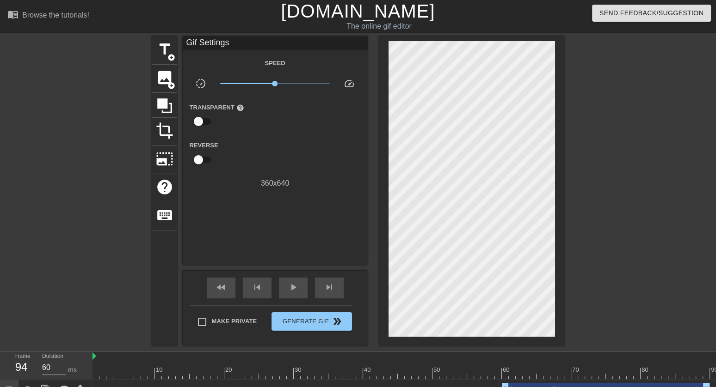
click at [459, 364] on div at bounding box center [456, 368] width 7 height 12
click at [294, 289] on span "play_arrow" at bounding box center [293, 287] width 11 height 11
click at [294, 289] on span "pause" at bounding box center [293, 287] width 11 height 11
click at [331, 287] on span "skip_next" at bounding box center [329, 287] width 11 height 11
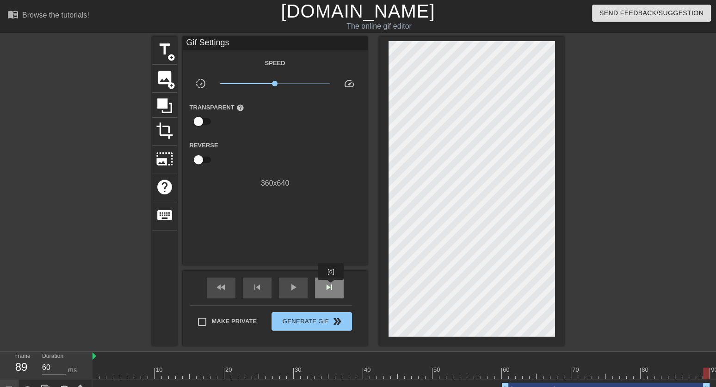
click at [331, 287] on span "skip_next" at bounding box center [329, 287] width 11 height 11
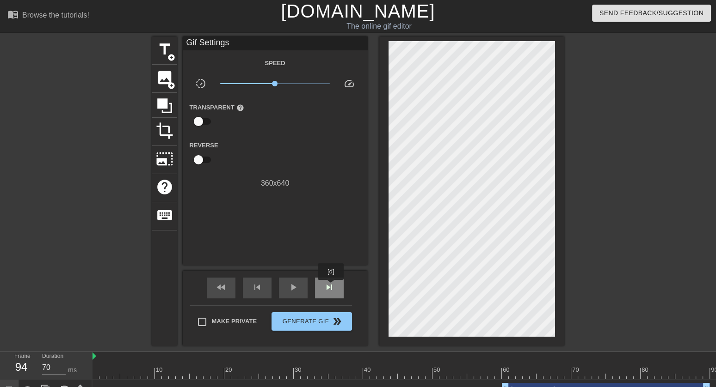
click at [331, 287] on span "skip_next" at bounding box center [329, 287] width 11 height 11
click at [261, 289] on span "skip_previous" at bounding box center [256, 287] width 11 height 11
type input "70"
click at [171, 56] on span "add_circle" at bounding box center [171, 58] width 8 height 8
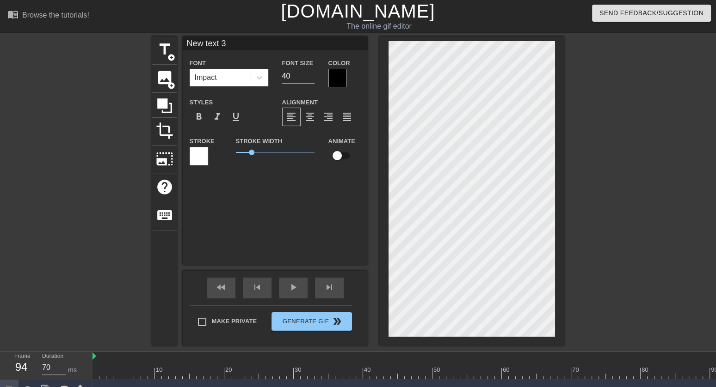
scroll to position [0, 1]
type input "P"
type textarea "P"
type input "Pi"
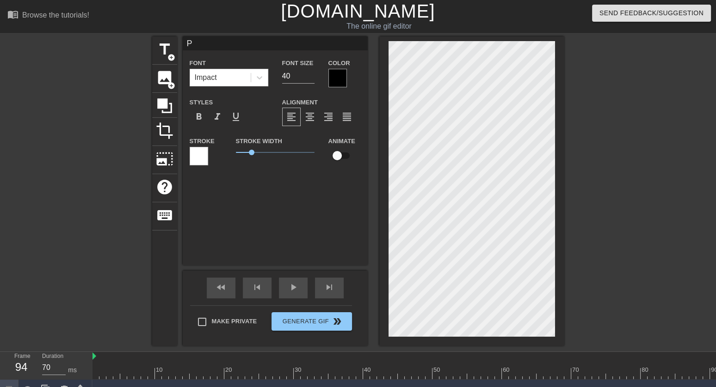
type textarea "Pi"
type input "Pic"
type textarea "Pick"
type input "Pic"
type textarea "Pic"
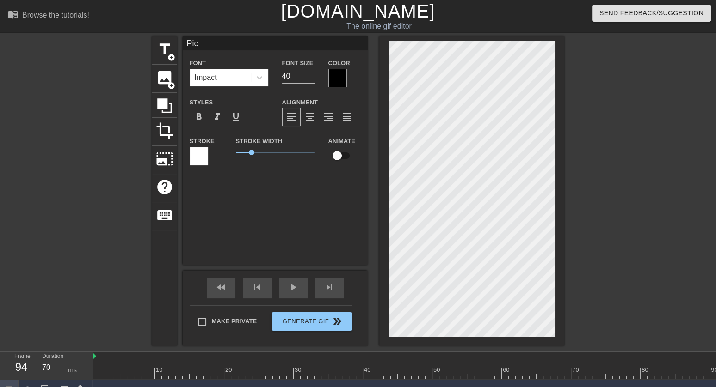
type input "Pi"
type textarea "Pi"
type input "P"
type textarea "P"
type input "p"
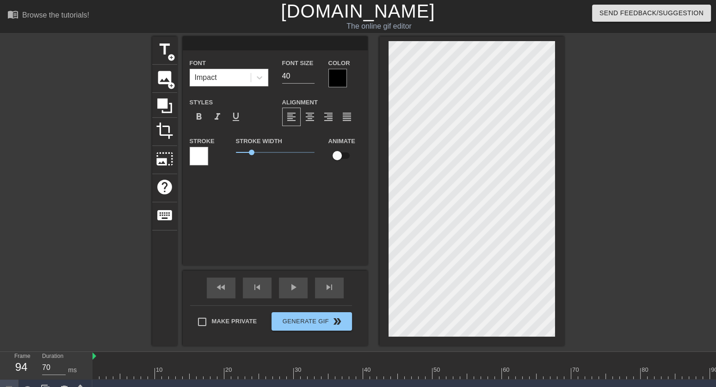
type textarea "p"
type input "pi"
type textarea "pi"
type input "pic"
type textarea "pic"
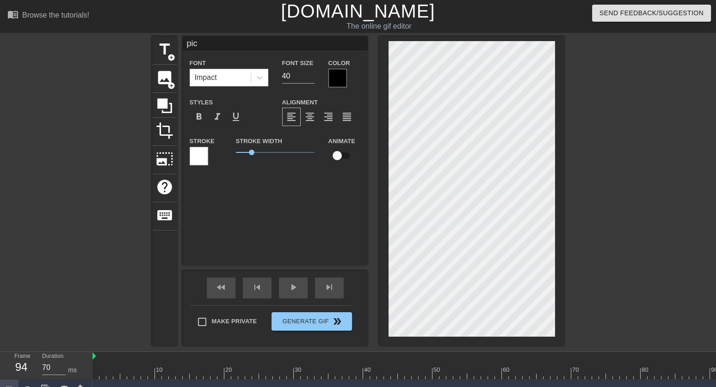
type input "pick"
type textarea "pick"
type input "pick"
type textarea "pick"
type input "pick s"
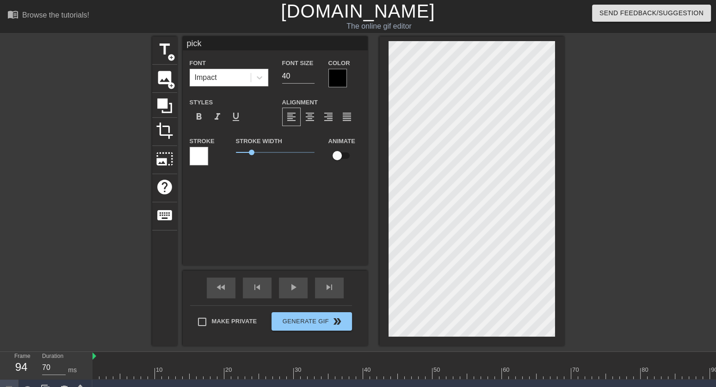
type textarea "pick s"
type input "pick st"
type textarea "pick st"
type input "pick stu"
type textarea "pick stu"
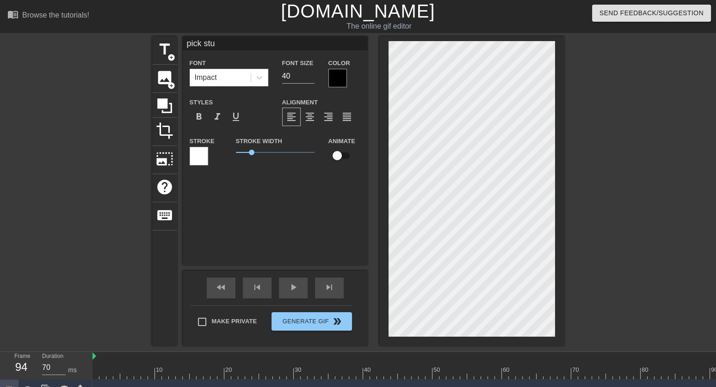
type input "pick st"
type textarea "pick st"
type input "pick s"
type textarea "pick s"
type input "pick su"
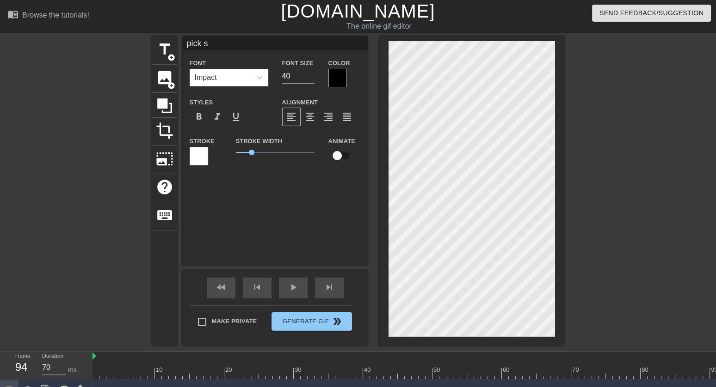
type textarea "pick su"
type input "pick s"
type textarea "pick st"
type input "pick stu"
type textarea "pick stu"
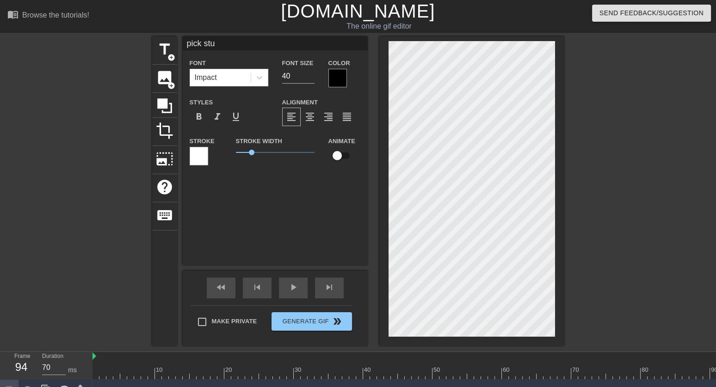
type input "pick stuf"
type textarea "pick stuf"
type input "pick stuff"
type textarea "pick stuff"
type input "pick stuff"
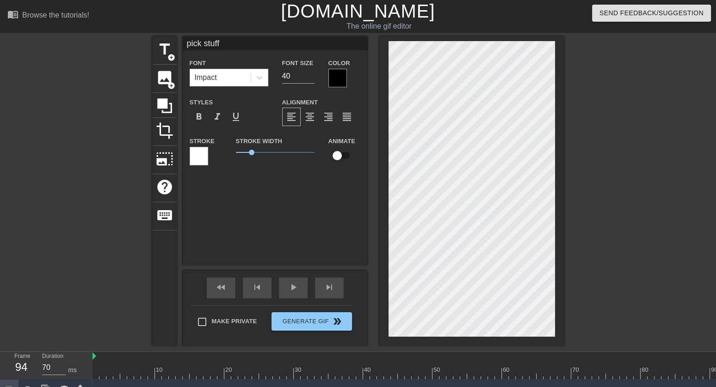
type textarea "pick stuff"
type input "pick stuff u"
type textarea "pick stuff u"
type input "pick stuff up"
type textarea "pick stuff up"
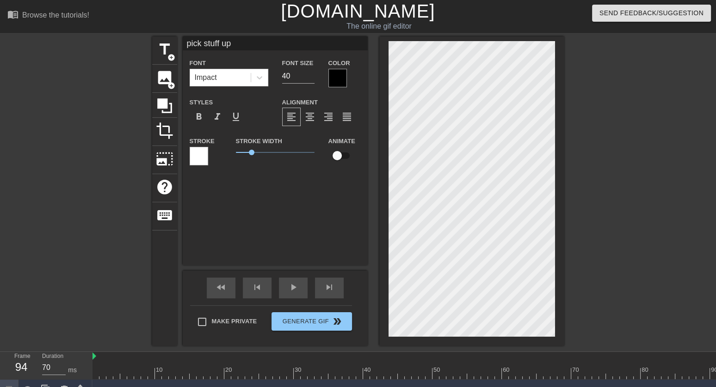
type input "pick stuff up."
type textarea "pick stuff up."
type input "pick stuff up.."
type textarea "pick stuff up.."
type input "pick stuff up..."
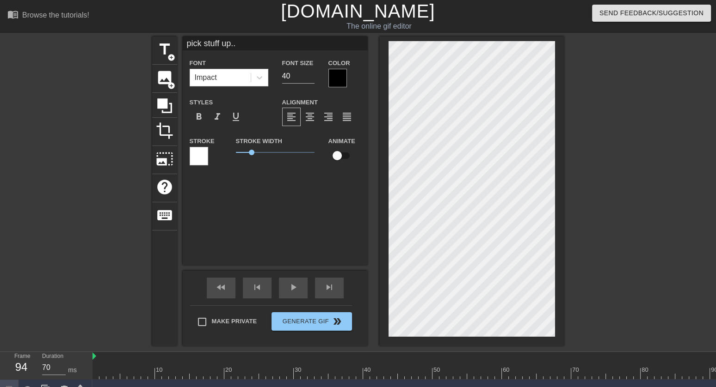
type textarea "pick stuff up..."
drag, startPoint x: 298, startPoint y: 77, endPoint x: 248, endPoint y: 74, distance: 50.0
click at [248, 74] on div "Font Impact Font Size 40 Color" at bounding box center [275, 72] width 185 height 30
type input "30"
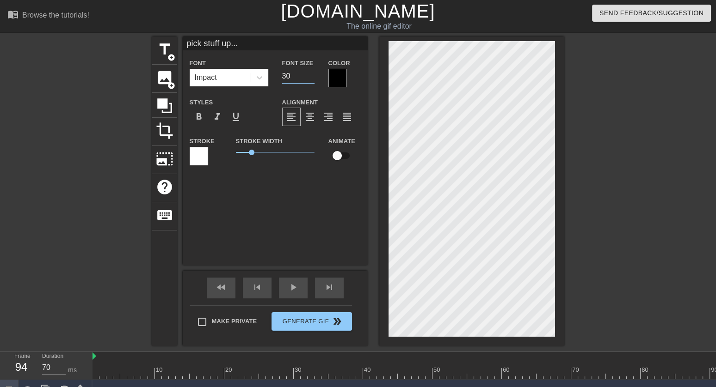
click at [337, 77] on div at bounding box center [337, 78] width 18 height 18
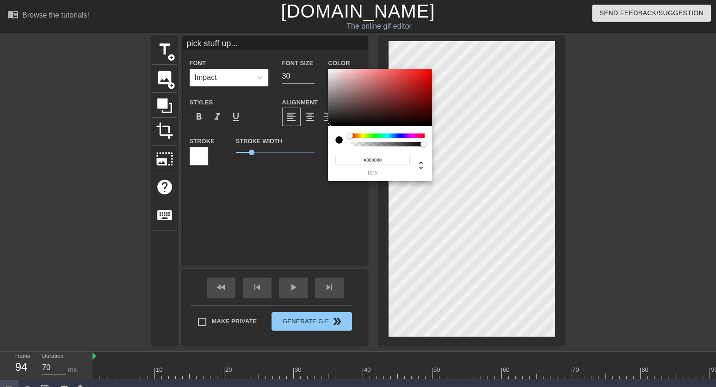
type input "#F8F1F1"
click at [331, 70] on div at bounding box center [380, 97] width 104 height 57
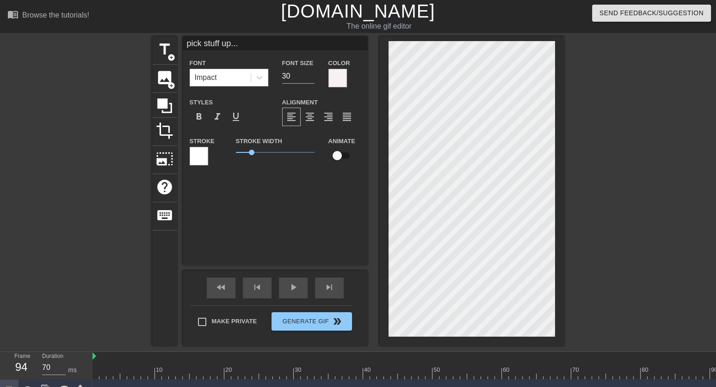
click at [202, 160] on div at bounding box center [199, 156] width 18 height 18
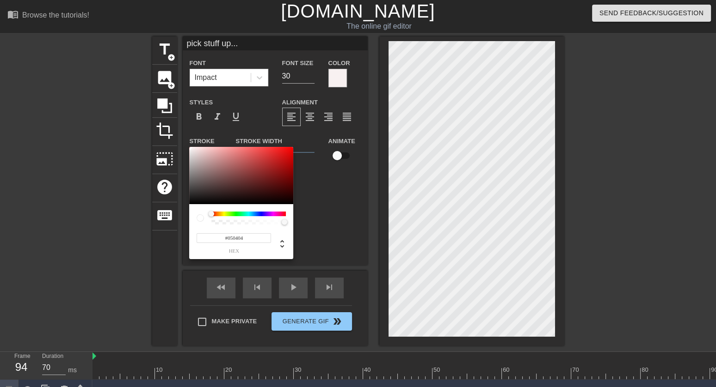
click at [192, 203] on div at bounding box center [241, 175] width 104 height 57
click at [193, 203] on div at bounding box center [241, 175] width 104 height 57
type input "#050505"
click at [191, 203] on div at bounding box center [241, 175] width 104 height 57
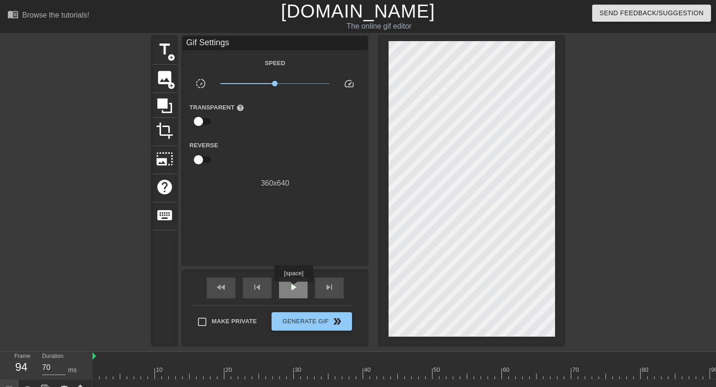
click at [294, 288] on span "play_arrow" at bounding box center [293, 287] width 11 height 11
click at [294, 288] on span "pause" at bounding box center [293, 287] width 11 height 11
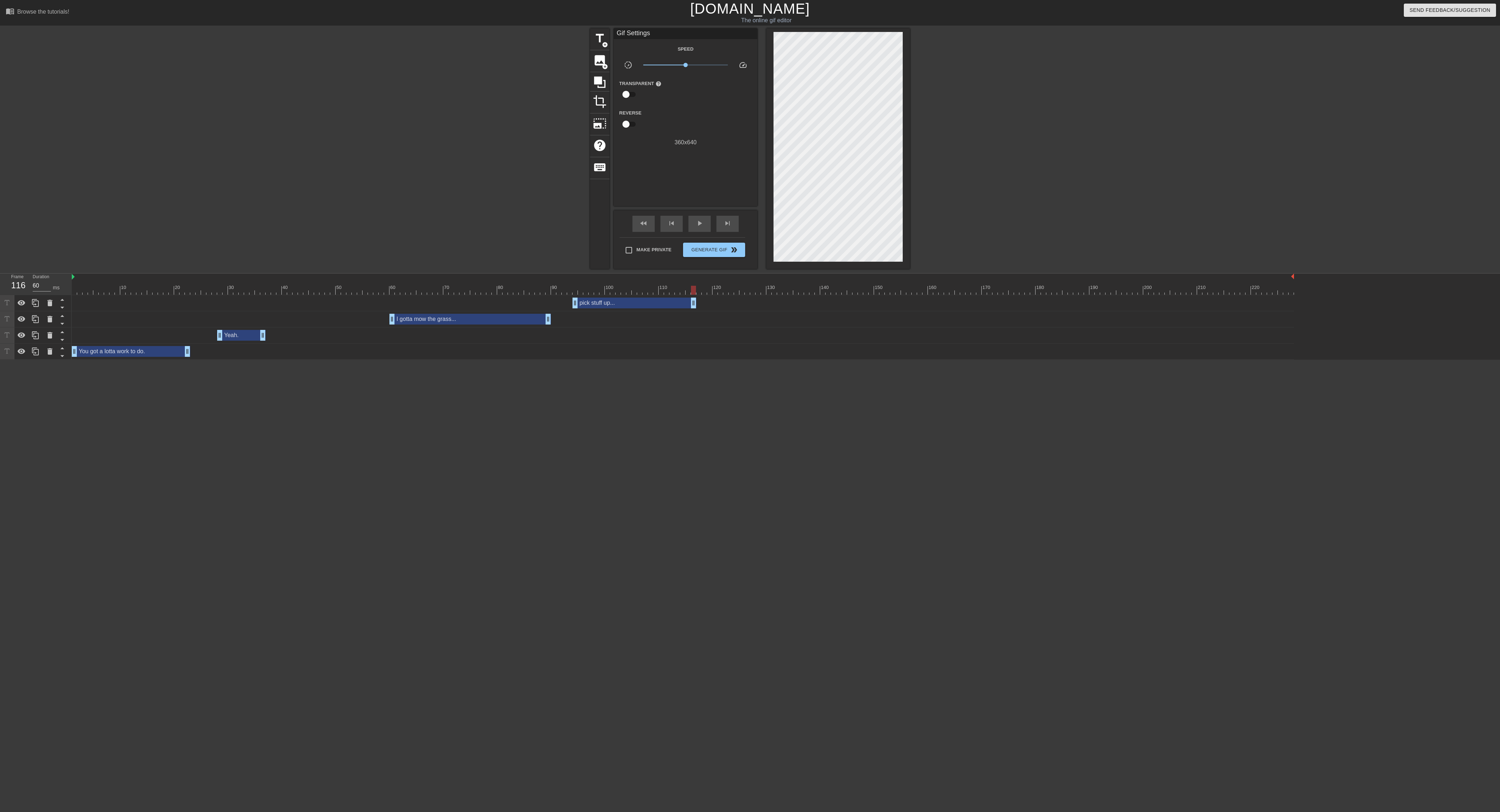
drag, startPoint x: 1293, startPoint y: 304, endPoint x: 700, endPoint y: 313, distance: 593.1
click at [624, 313] on div "pick stuff up... drag_handle drag_handle I gotta mow the grass... drag_handle d…" at bounding box center [786, 327] width 1429 height 64
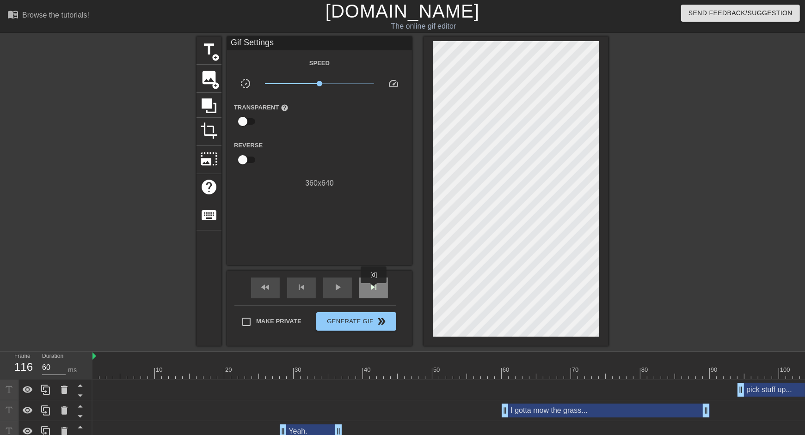
click at [374, 290] on span "skip_next" at bounding box center [373, 287] width 11 height 11
click at [339, 292] on span "play_arrow" at bounding box center [337, 287] width 11 height 11
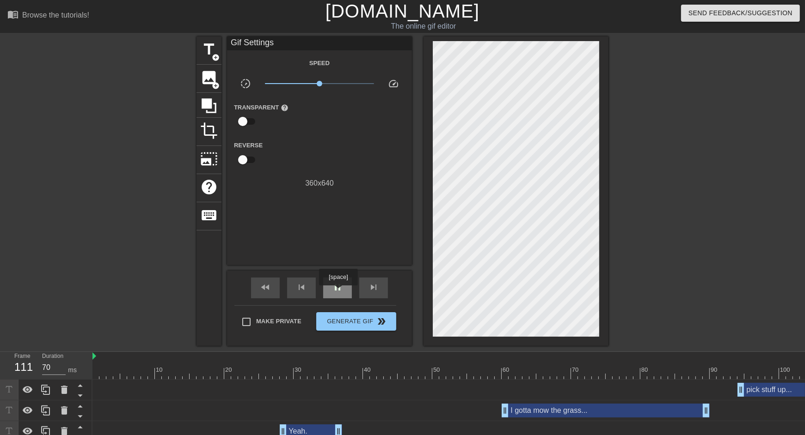
click at [339, 292] on span "pause" at bounding box center [337, 287] width 11 height 11
click at [376, 287] on span "skip_next" at bounding box center [373, 287] width 11 height 11
click at [211, 46] on span "title" at bounding box center [209, 50] width 18 height 18
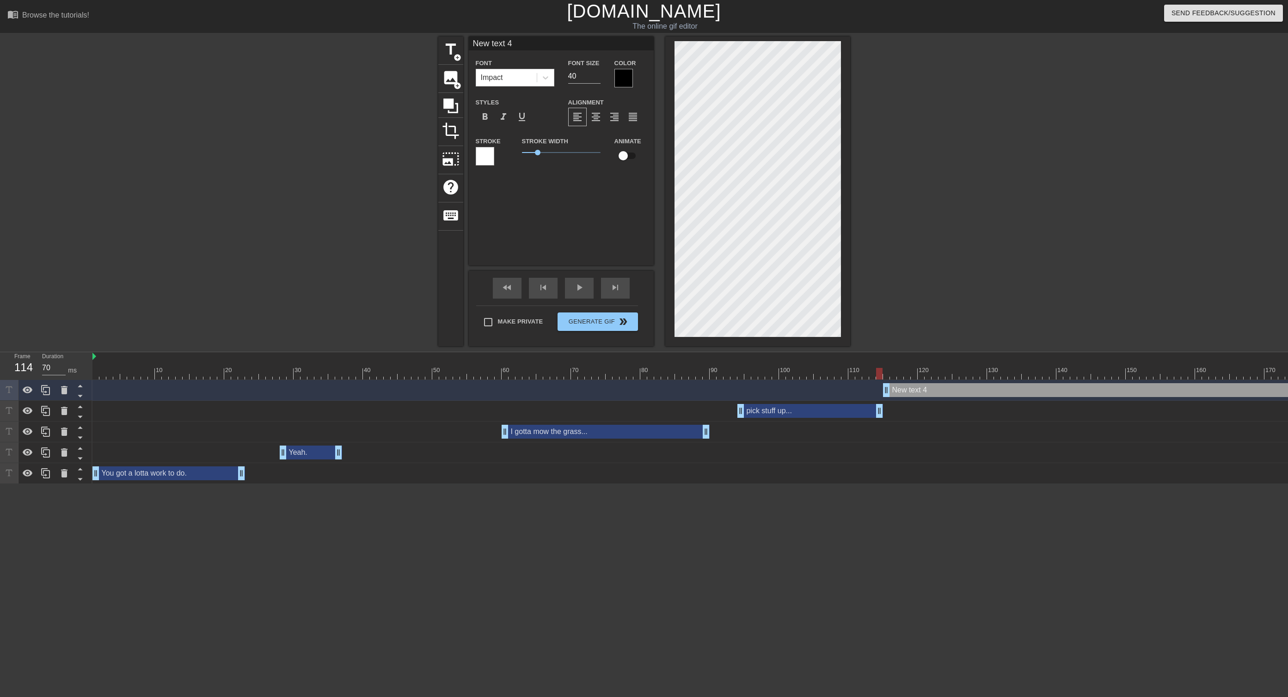
drag, startPoint x: 896, startPoint y: 410, endPoint x: 883, endPoint y: 409, distance: 12.6
click at [804, 409] on div "pick stuff up... drag_handle drag_handle" at bounding box center [879, 411] width 1574 height 14
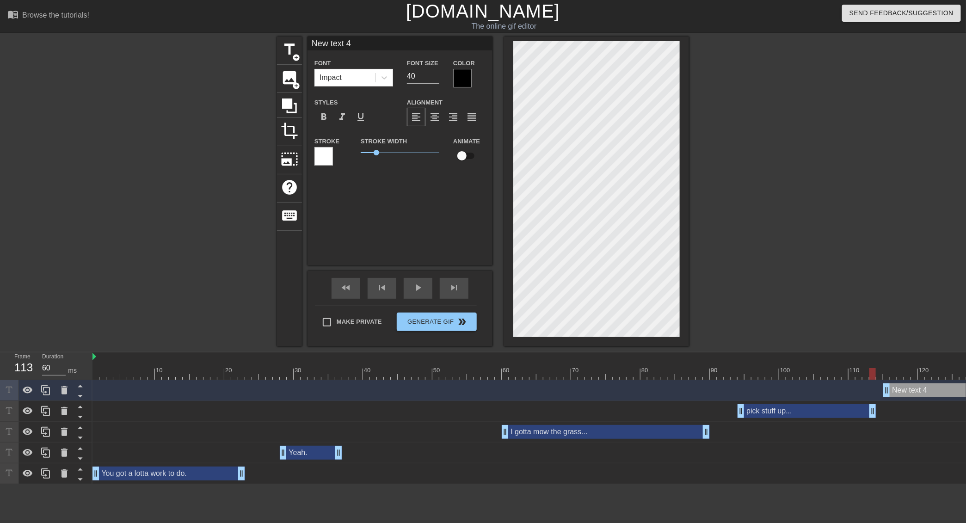
drag, startPoint x: 878, startPoint y: 413, endPoint x: 871, endPoint y: 414, distance: 6.5
click at [804, 371] on div at bounding box center [879, 374] width 1574 height 12
type input "60"
type input "p"
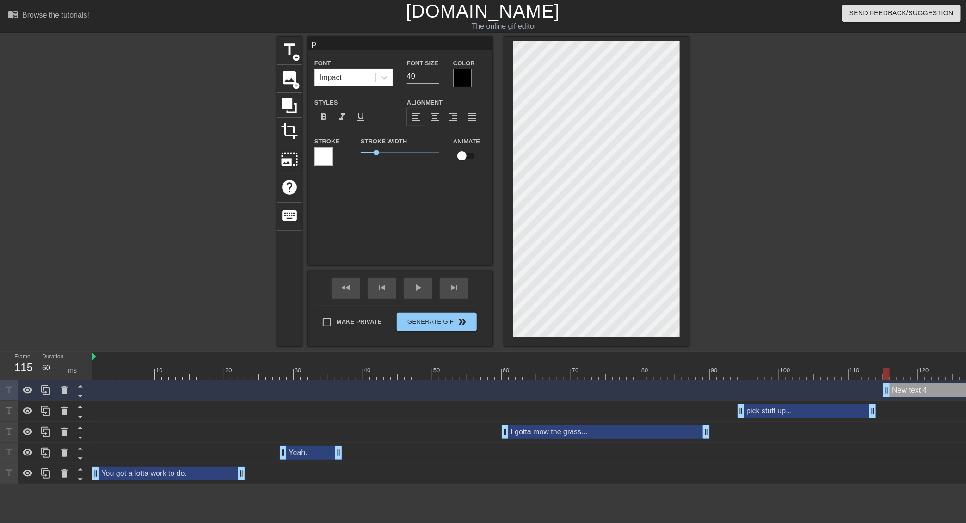
type textarea "pi"
type input "pic"
type textarea "pic"
type input "pick"
type textarea "pick"
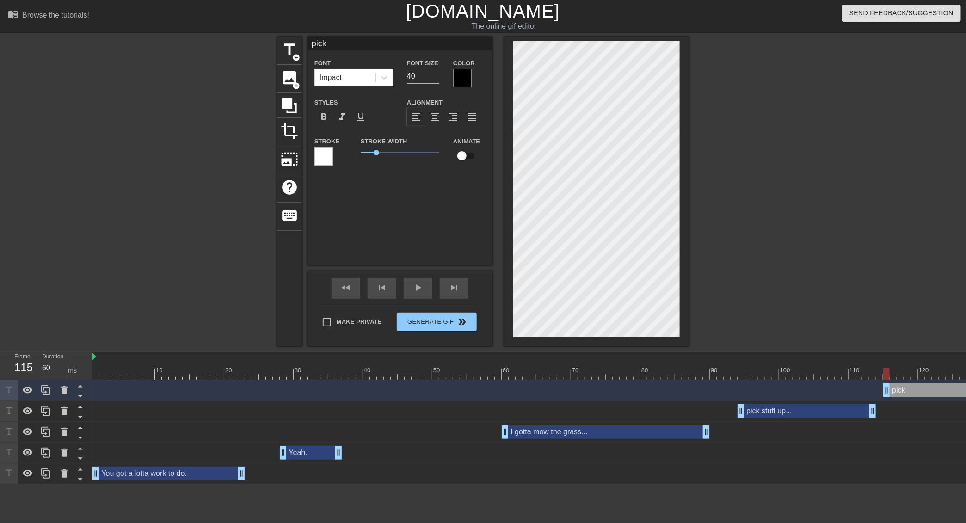
type input "pick"
type textarea "pick"
drag, startPoint x: 427, startPoint y: 82, endPoint x: 381, endPoint y: 78, distance: 46.0
click at [377, 78] on div "Font Impact Font Size 40 Color" at bounding box center [399, 72] width 185 height 30
click at [460, 80] on div at bounding box center [462, 78] width 18 height 18
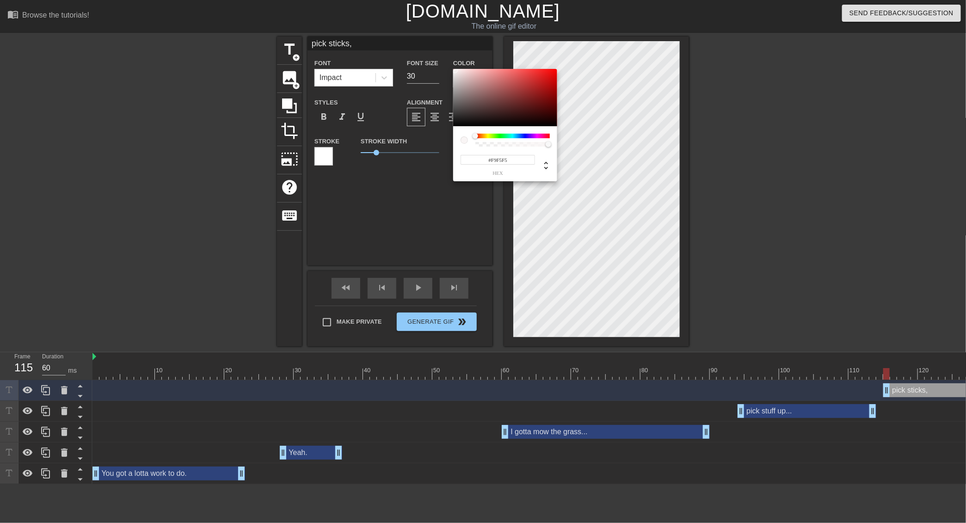
click at [455, 70] on div at bounding box center [505, 97] width 104 height 57
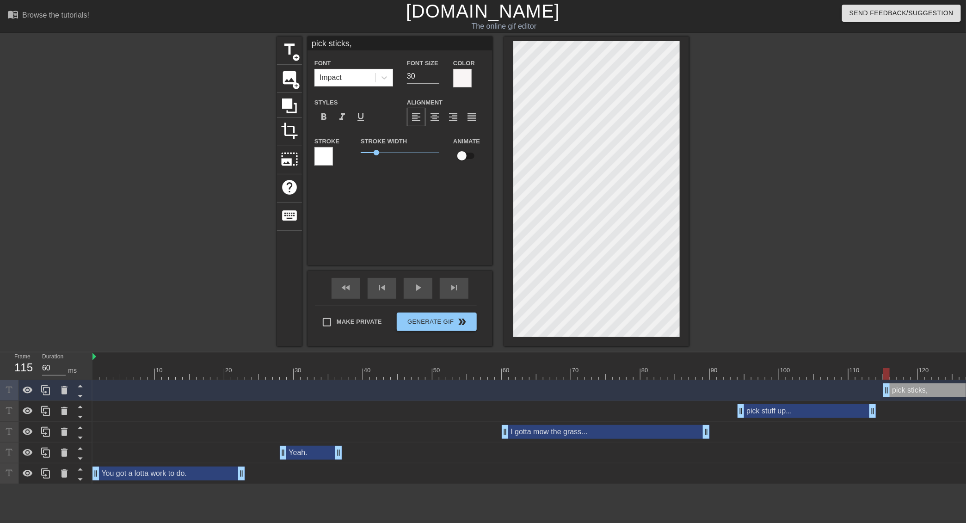
click at [329, 157] on div at bounding box center [323, 156] width 18 height 18
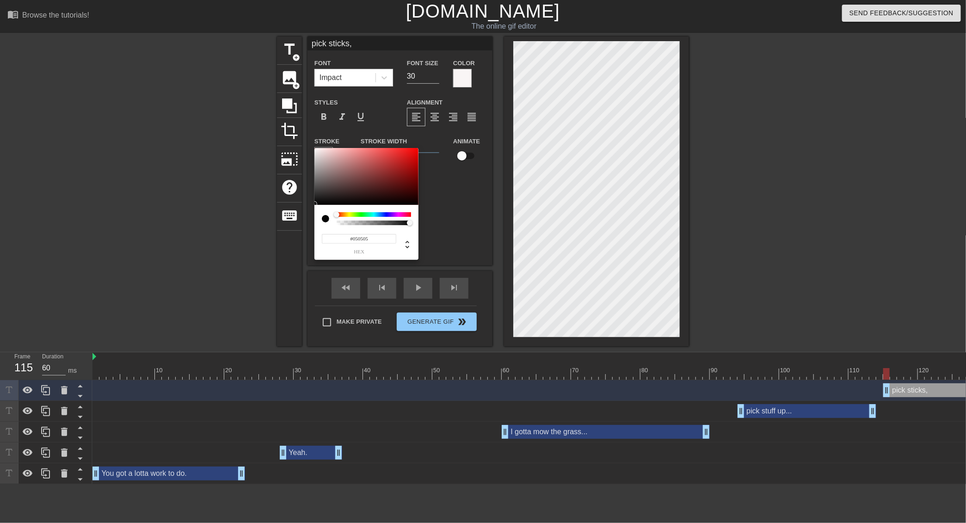
click at [319, 204] on div at bounding box center [366, 176] width 104 height 57
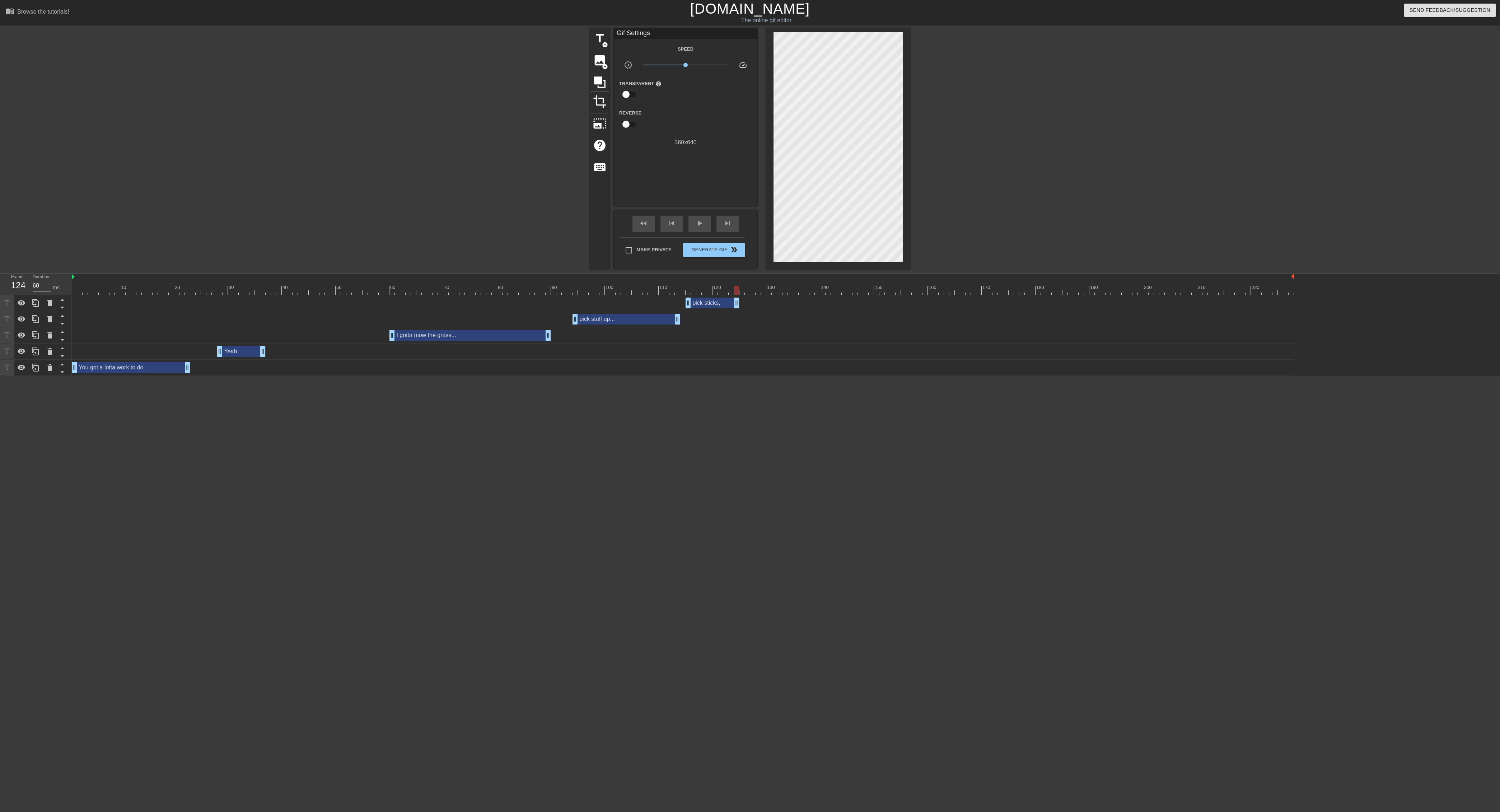
drag, startPoint x: 1292, startPoint y: 297, endPoint x: 737, endPoint y: 311, distance: 555.2
click at [624, 311] on div "pick sticks, drag_handle drag_handle pick stuff up... drag_handle drag_handle I…" at bounding box center [786, 335] width 1429 height 81
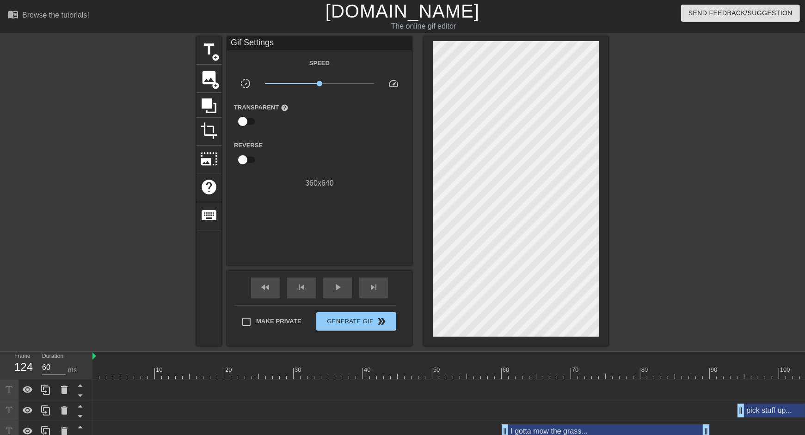
click at [339, 287] on span "play_arrow" at bounding box center [337, 287] width 11 height 11
click at [339, 287] on span "pause" at bounding box center [337, 287] width 11 height 11
click at [377, 286] on span "skip_next" at bounding box center [373, 287] width 11 height 11
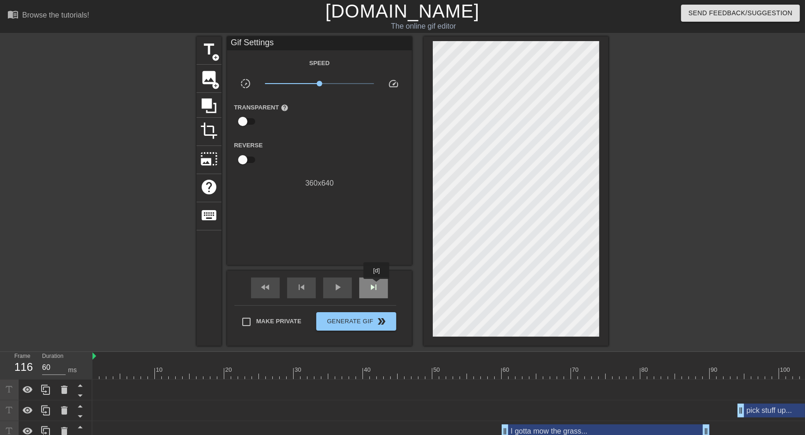
click at [377, 286] on span "skip_next" at bounding box center [373, 287] width 11 height 11
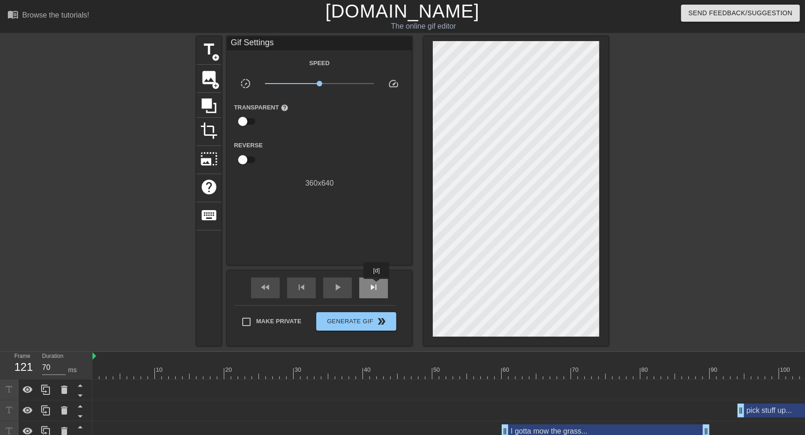
click at [377, 286] on span "skip_next" at bounding box center [373, 287] width 11 height 11
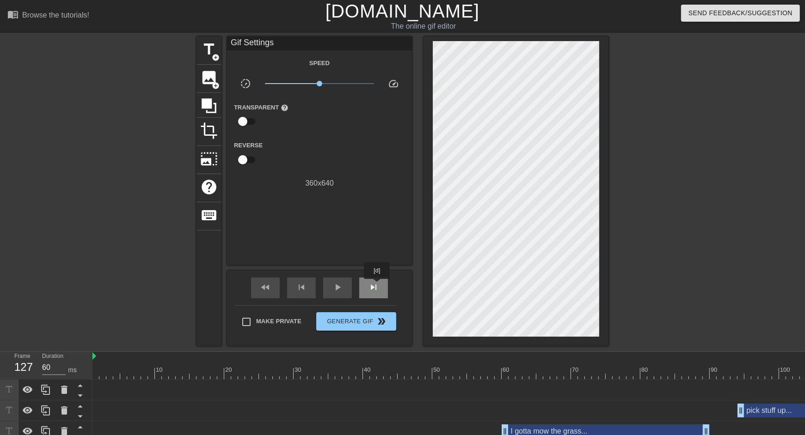
click at [378, 286] on span "skip_next" at bounding box center [373, 287] width 11 height 11
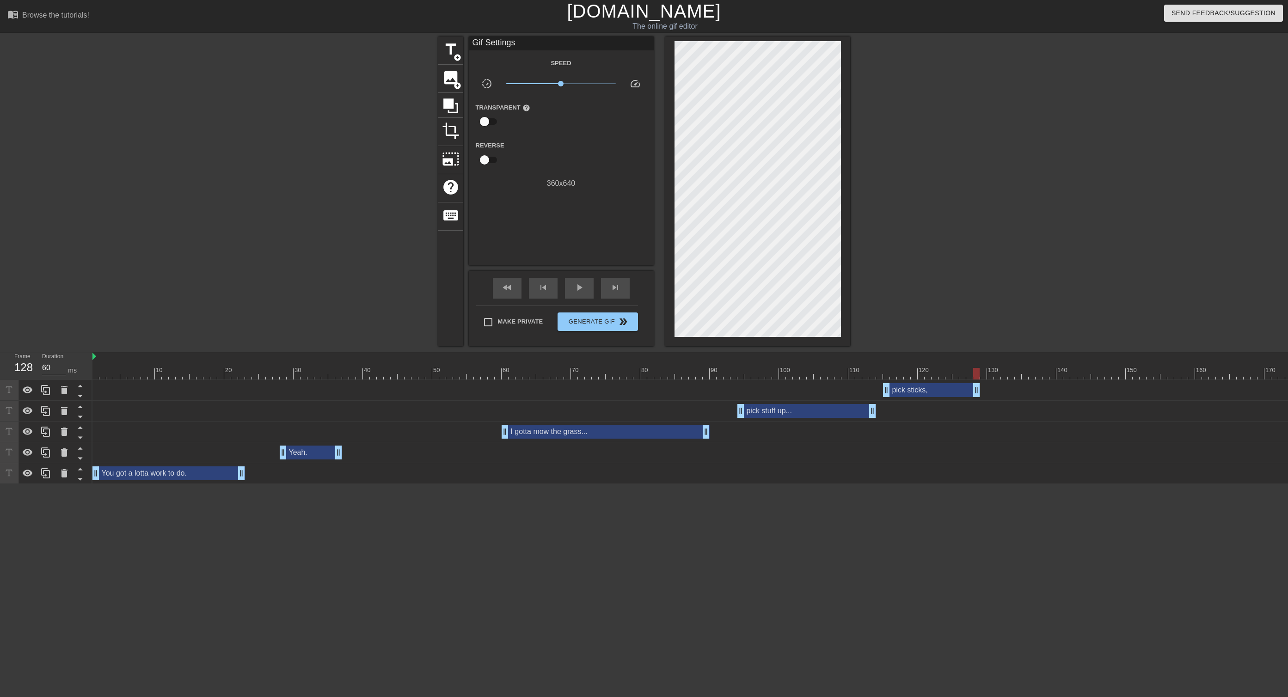
drag, startPoint x: 950, startPoint y: 390, endPoint x: 975, endPoint y: 390, distance: 25.4
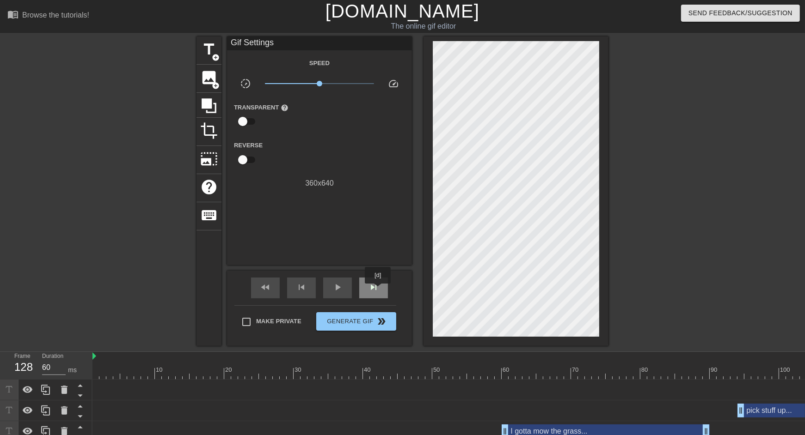
click at [379, 290] on span "skip_next" at bounding box center [373, 287] width 11 height 11
click at [378, 290] on span "skip_next" at bounding box center [373, 287] width 11 height 11
click at [376, 290] on span "skip_next" at bounding box center [373, 287] width 11 height 11
click at [213, 51] on span "title" at bounding box center [209, 50] width 18 height 18
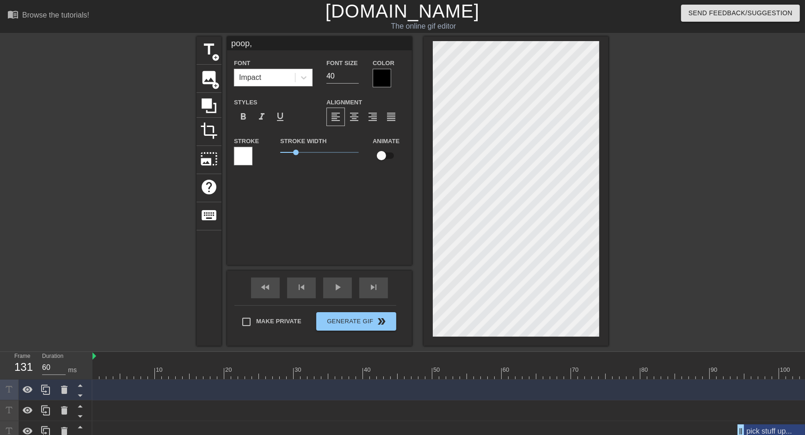
scroll to position [0, 0]
drag, startPoint x: 337, startPoint y: 79, endPoint x: 310, endPoint y: 79, distance: 27.7
click at [314, 78] on div "Font Impact Font Size 40 Color" at bounding box center [319, 72] width 185 height 30
click at [384, 84] on div at bounding box center [382, 78] width 18 height 18
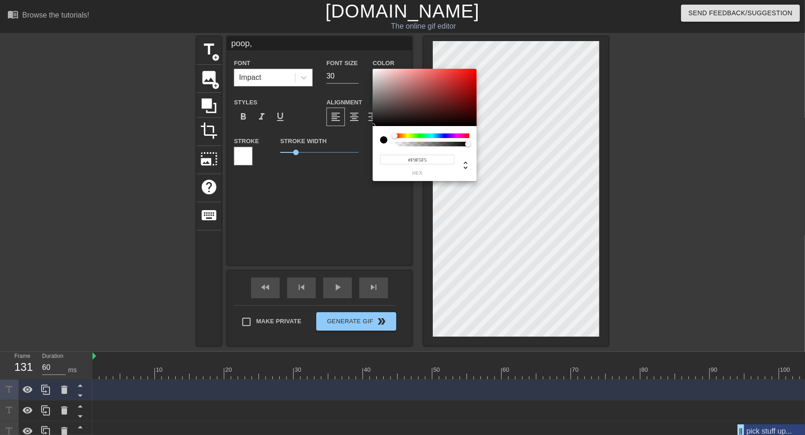
click at [374, 70] on div at bounding box center [425, 97] width 104 height 57
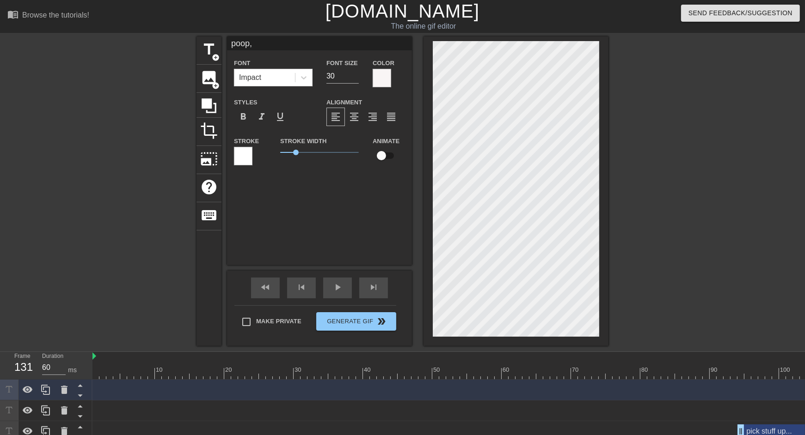
click at [246, 153] on div at bounding box center [243, 156] width 18 height 18
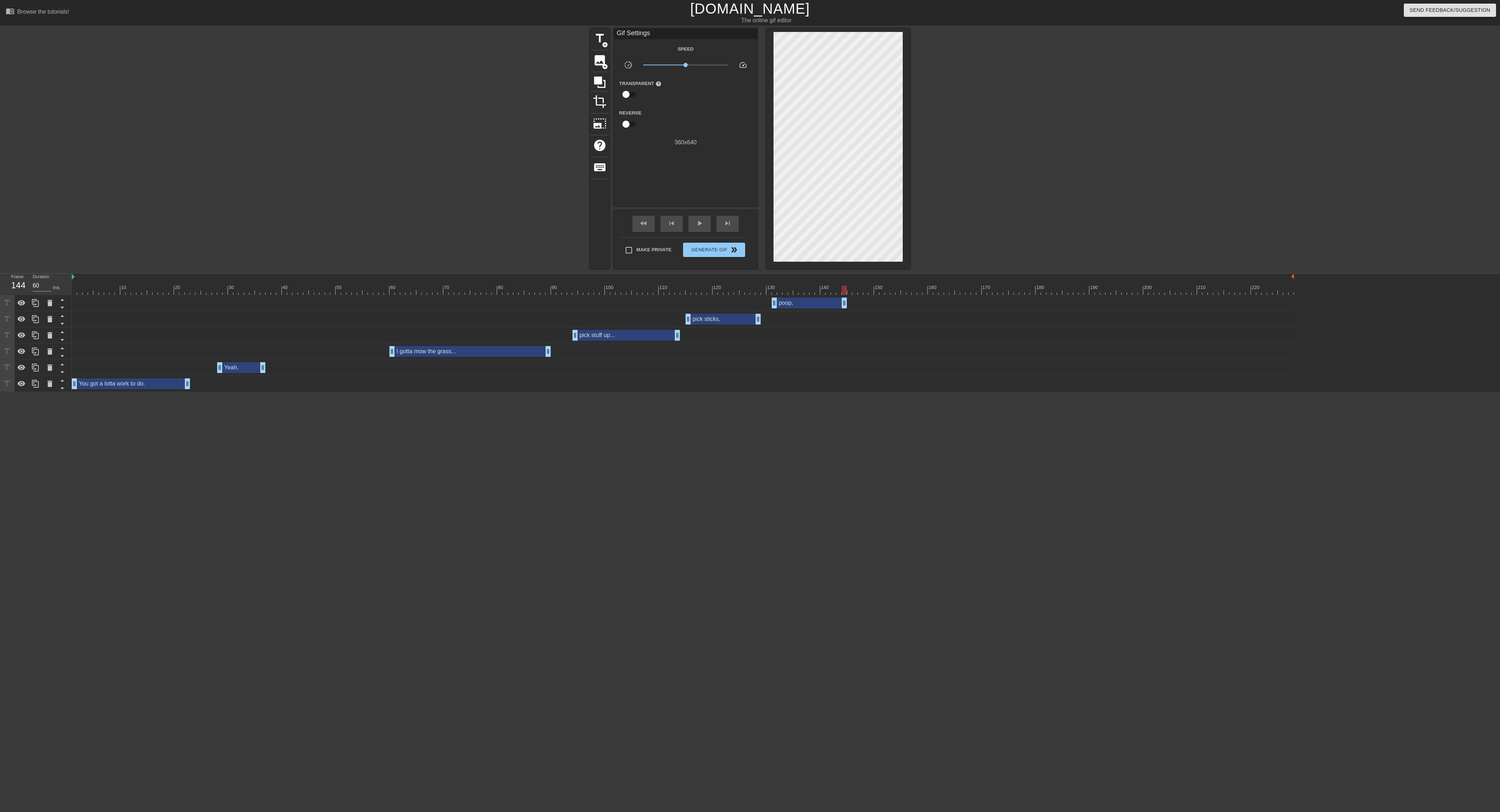
drag, startPoint x: 1291, startPoint y: 303, endPoint x: 846, endPoint y: 288, distance: 445.3
click at [624, 288] on div "10 20 30 40 50 60 70 80 90 100 110 120 130 140 150 160" at bounding box center [786, 332] width 1429 height 119
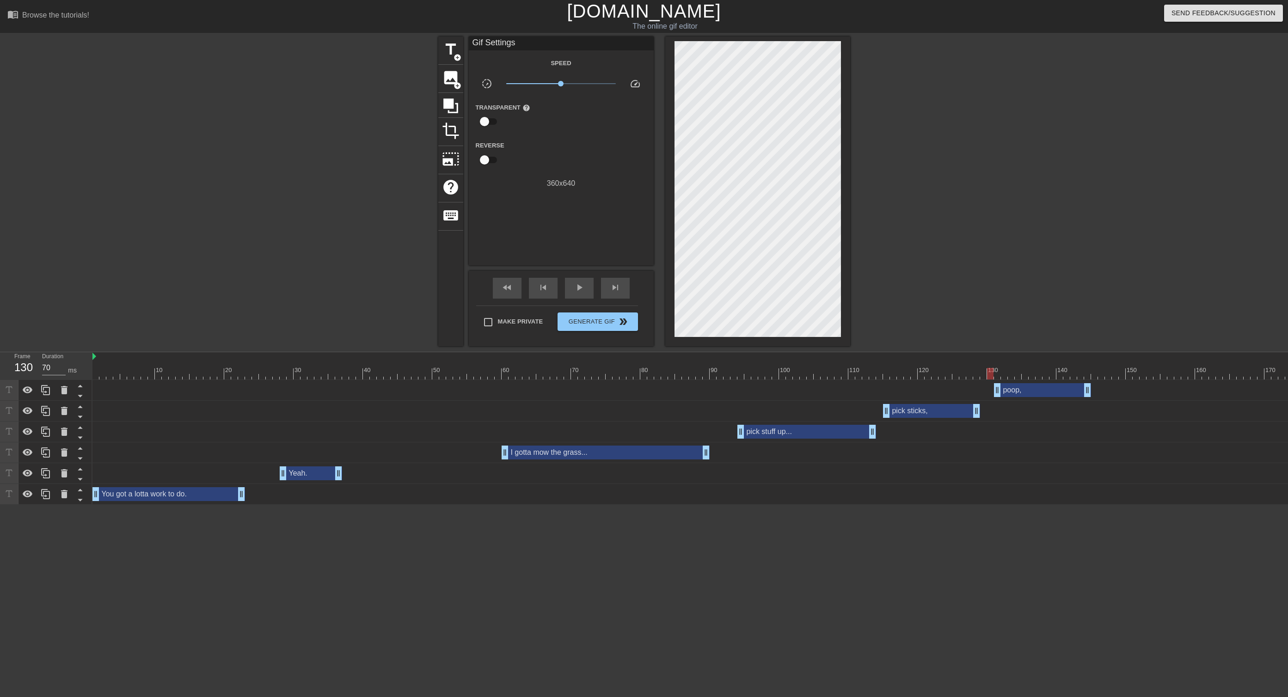
click at [804, 368] on div at bounding box center [879, 374] width 1574 height 12
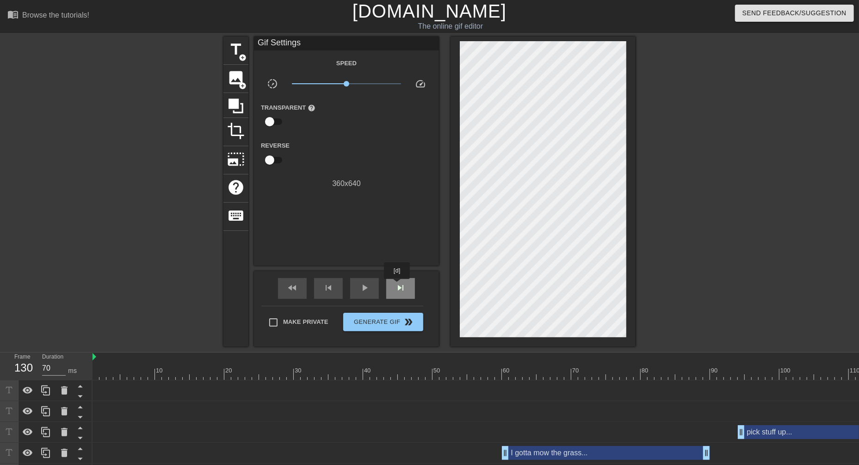
click at [398, 285] on span "skip_next" at bounding box center [400, 287] width 11 height 11
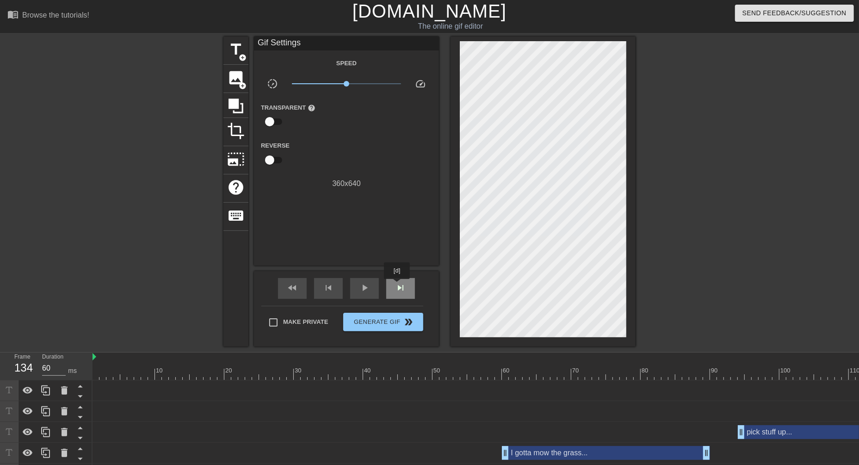
click at [398, 285] on span "skip_next" at bounding box center [400, 287] width 11 height 11
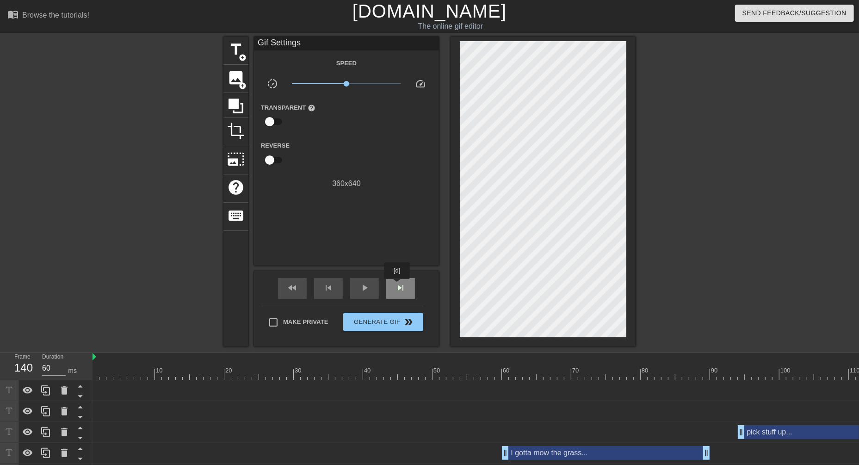
click at [398, 285] on span "skip_next" at bounding box center [400, 287] width 11 height 11
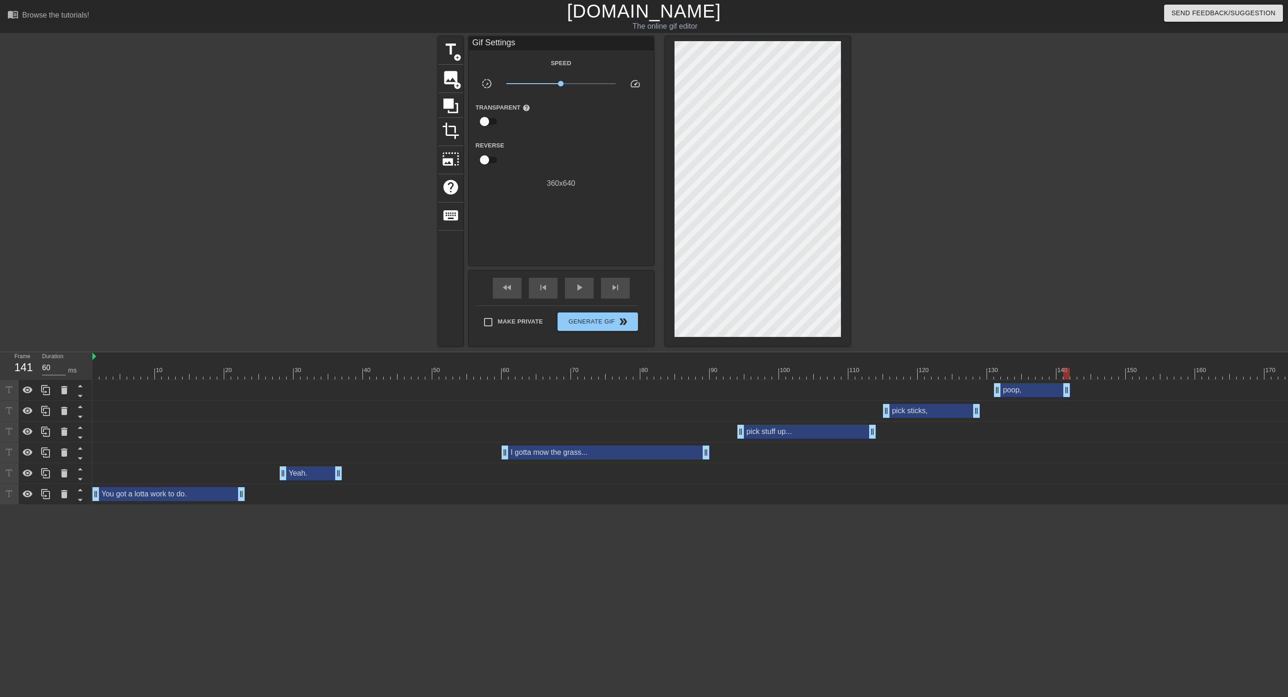
drag, startPoint x: 1087, startPoint y: 393, endPoint x: 1068, endPoint y: 394, distance: 19.0
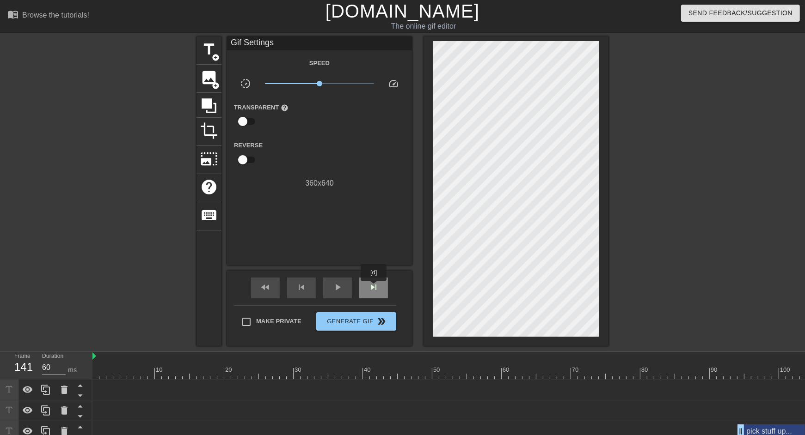
click at [374, 288] on span "skip_next" at bounding box center [373, 287] width 11 height 11
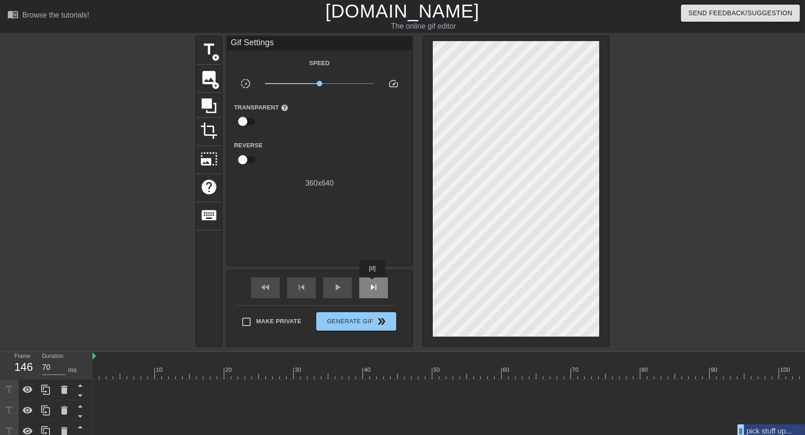
click at [373, 283] on span "skip_next" at bounding box center [373, 287] width 11 height 11
click at [210, 51] on span "title" at bounding box center [209, 50] width 18 height 18
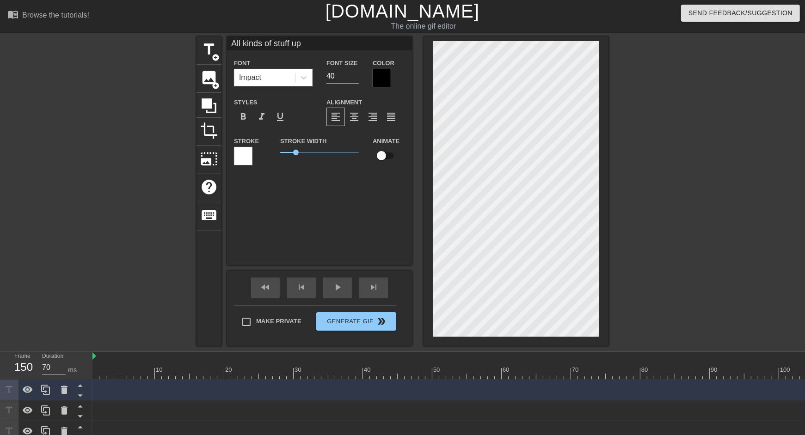
scroll to position [0, 4]
drag, startPoint x: 340, startPoint y: 79, endPoint x: 292, endPoint y: 75, distance: 47.8
click at [291, 75] on div "Font Impact Font Size 40 Color" at bounding box center [319, 72] width 185 height 30
click at [385, 86] on div at bounding box center [382, 78] width 18 height 18
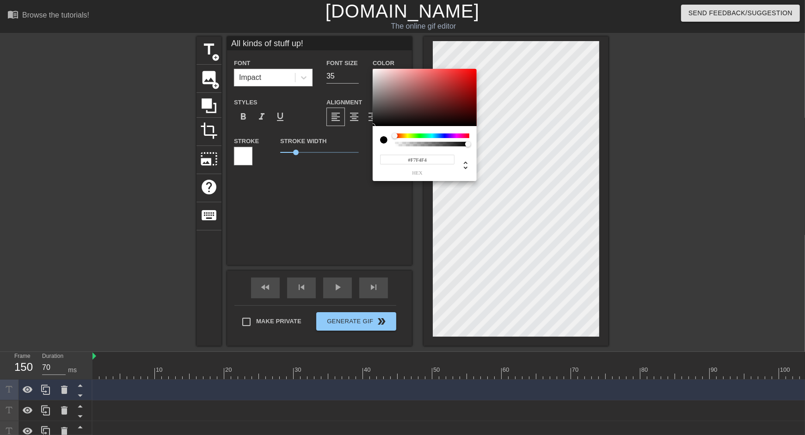
click at [374, 71] on div at bounding box center [425, 97] width 104 height 57
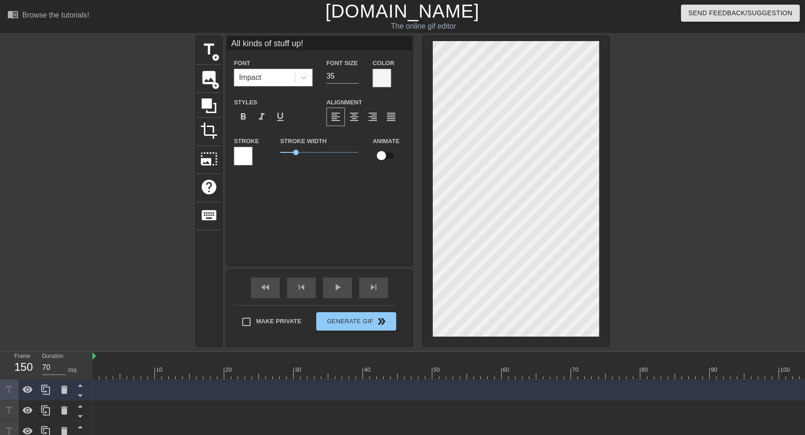
click at [251, 155] on div at bounding box center [243, 156] width 18 height 18
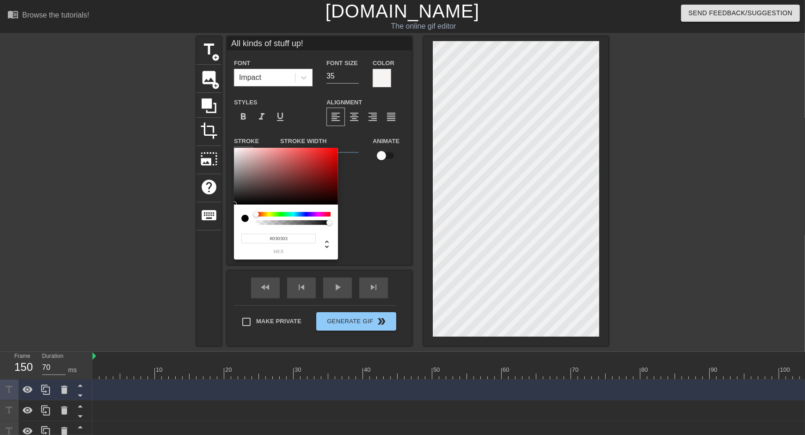
click at [236, 204] on div at bounding box center [286, 176] width 104 height 57
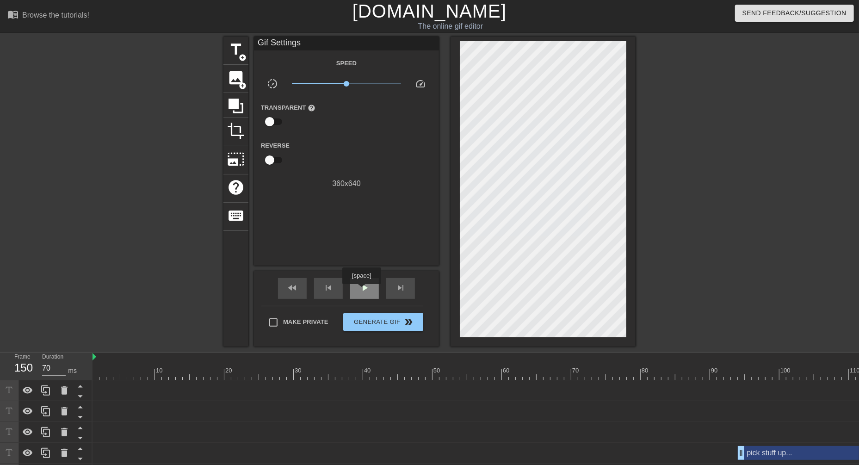
click at [362, 290] on span "play_arrow" at bounding box center [364, 287] width 11 height 11
click at [362, 290] on span "pause" at bounding box center [364, 287] width 11 height 11
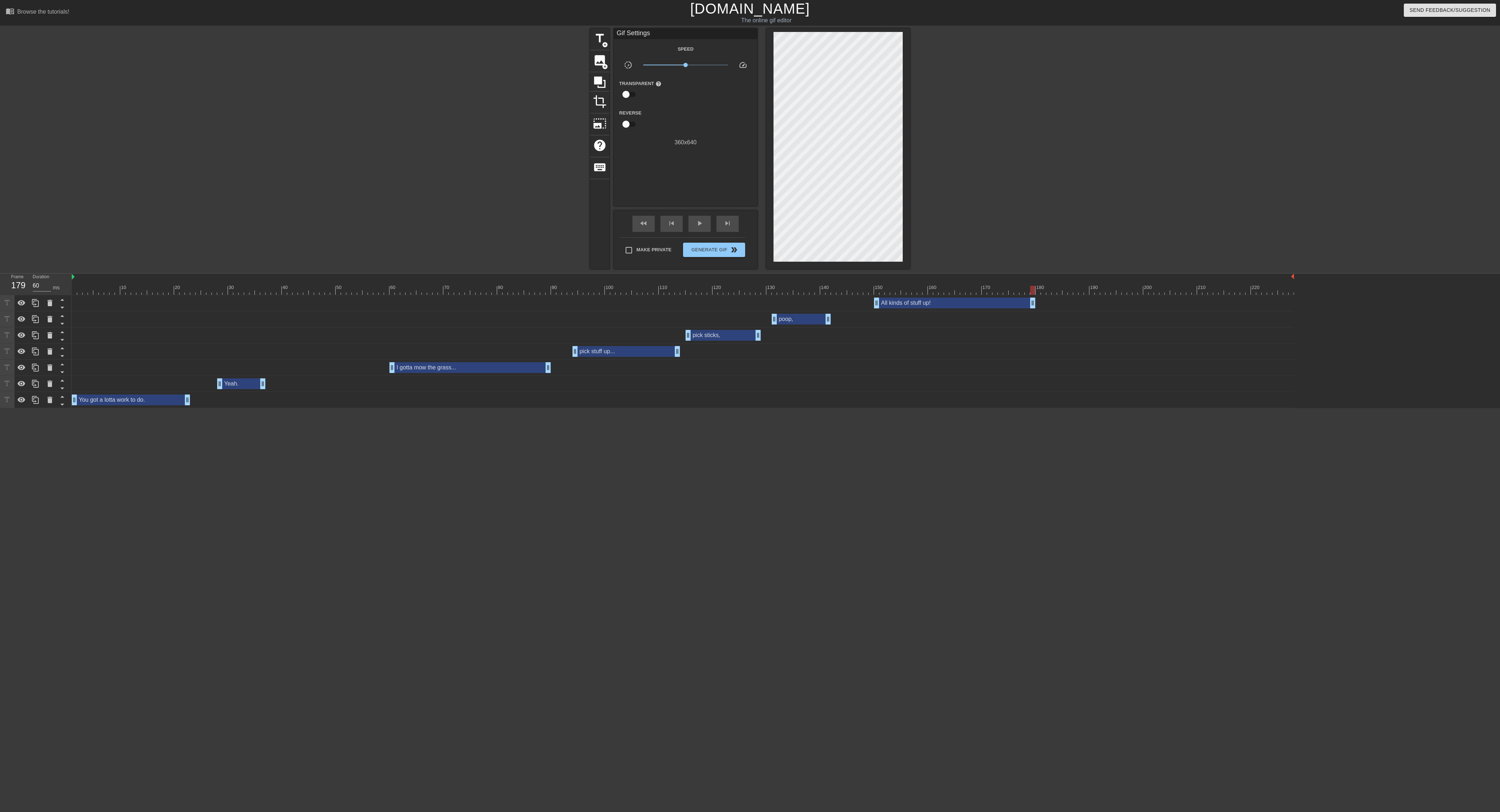
drag, startPoint x: 1290, startPoint y: 305, endPoint x: 1033, endPoint y: 311, distance: 257.1
click at [624, 311] on div "All kinds of stuff up! drag_handle drag_handle poop, drag_handle drag_handle pi…" at bounding box center [786, 352] width 1429 height 113
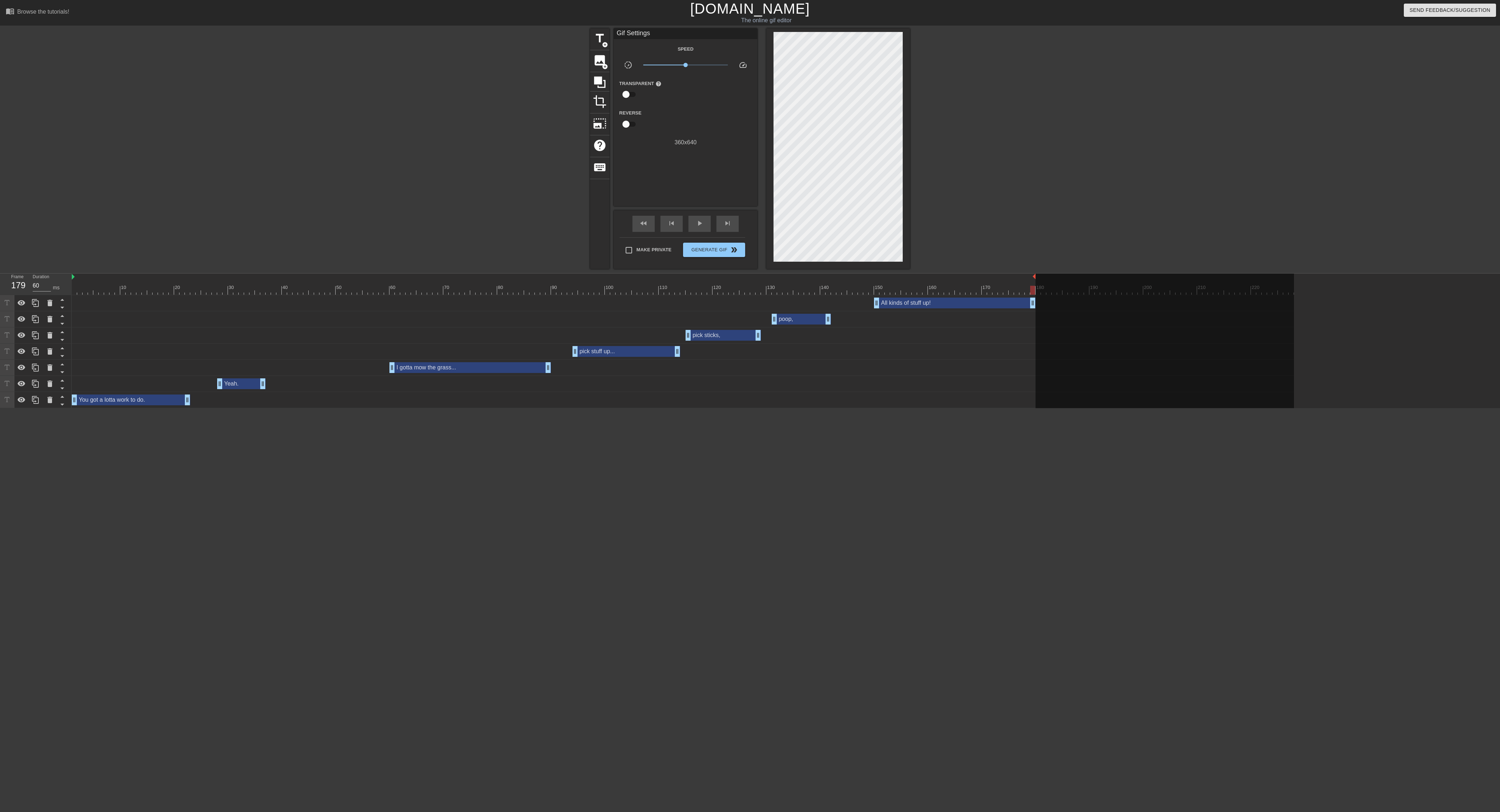
drag, startPoint x: 1293, startPoint y: 276, endPoint x: 1038, endPoint y: 265, distance: 255.2
click at [624, 265] on div "menu_book Browse the tutorials! Gifntext.com The online gif editor Send Feedbac…" at bounding box center [750, 204] width 1500 height 408
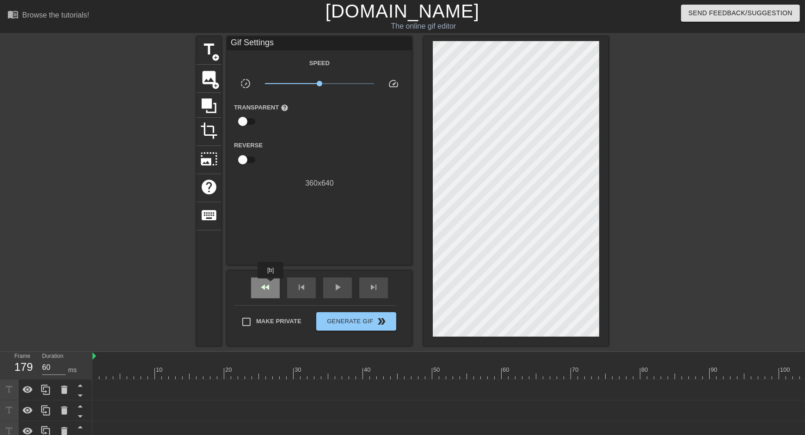
click at [271, 285] on div "fast_rewind" at bounding box center [265, 288] width 29 height 21
click at [341, 288] on span "play_arrow" at bounding box center [337, 287] width 11 height 11
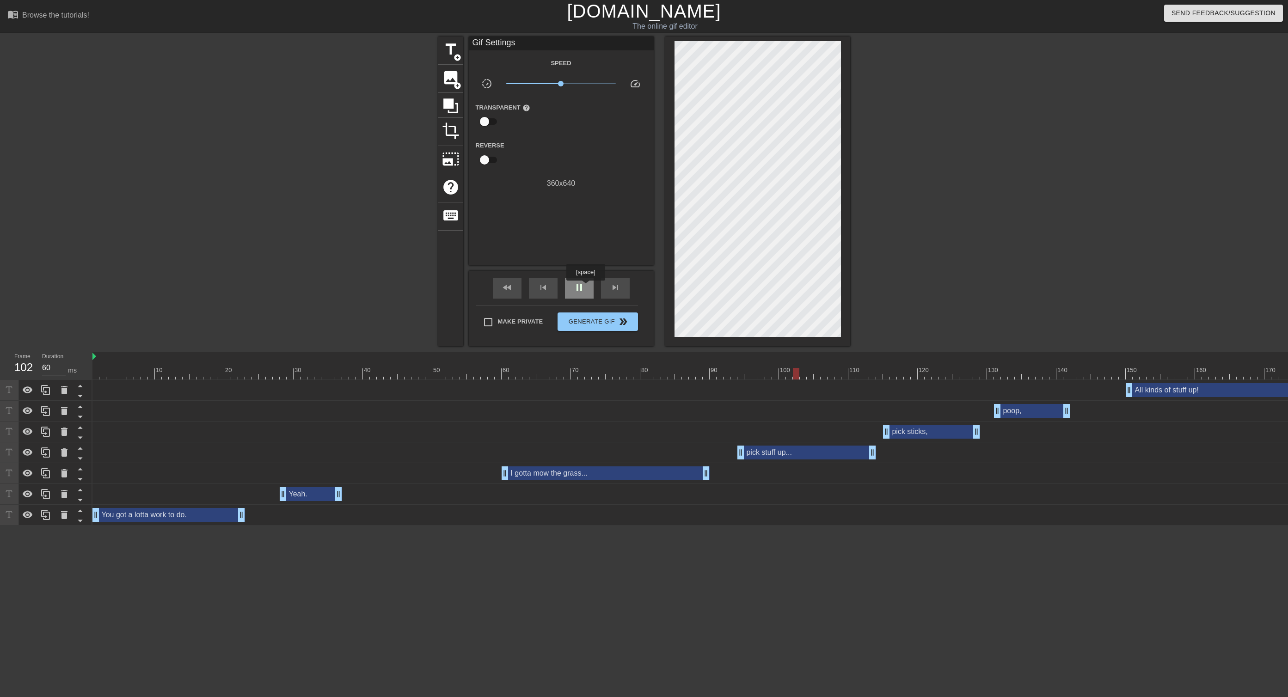
click at [587, 287] on div "pause" at bounding box center [579, 288] width 29 height 21
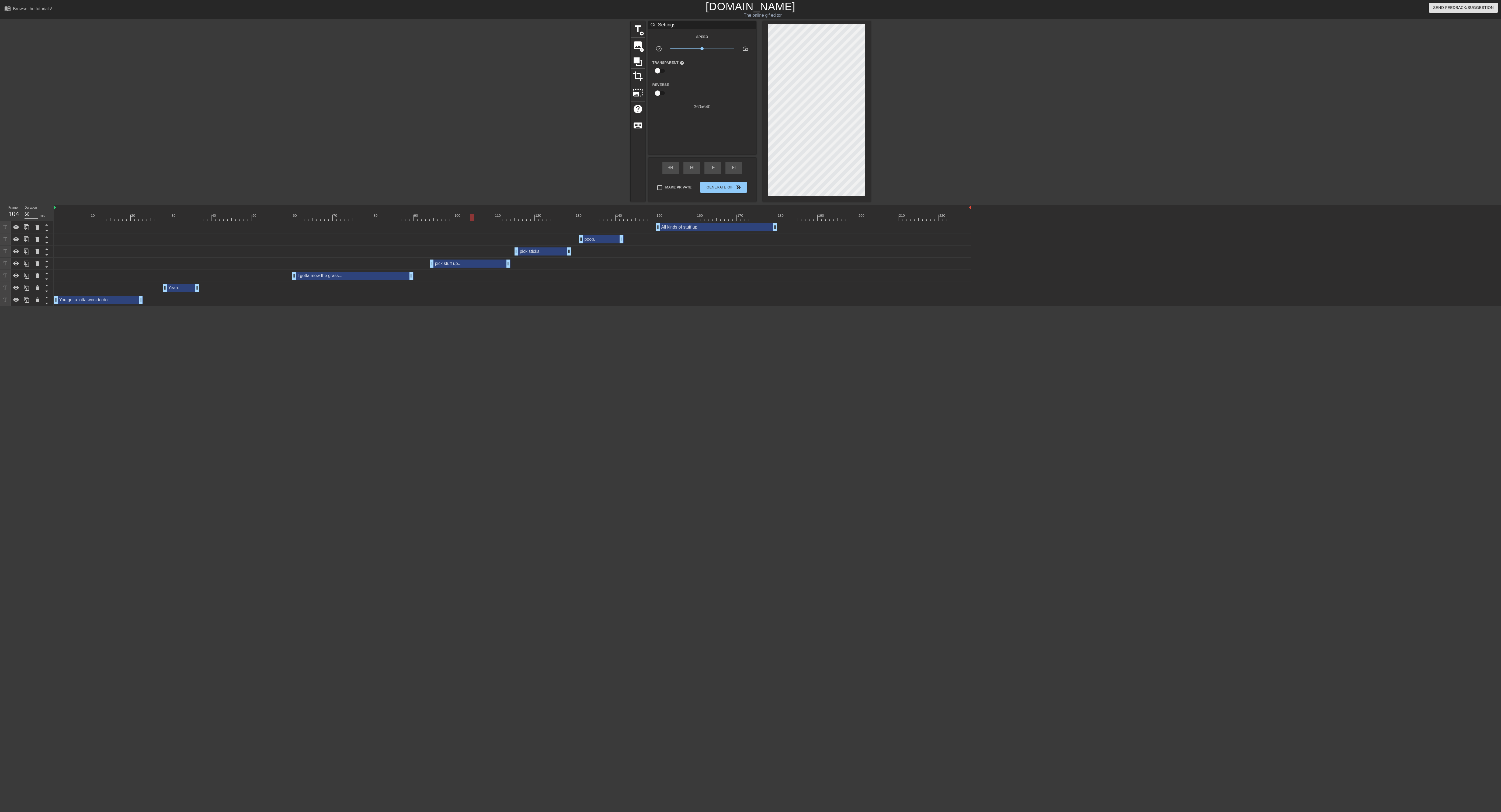
drag, startPoint x: 776, startPoint y: 209, endPoint x: 1023, endPoint y: 212, distance: 247.0
click at [468, 212] on div "10 20 30 40 50 60 70 80 90 100 110 120 130 140 150 160" at bounding box center [777, 255] width 1447 height 101
click at [468, 218] on div at bounding box center [512, 218] width 917 height 7
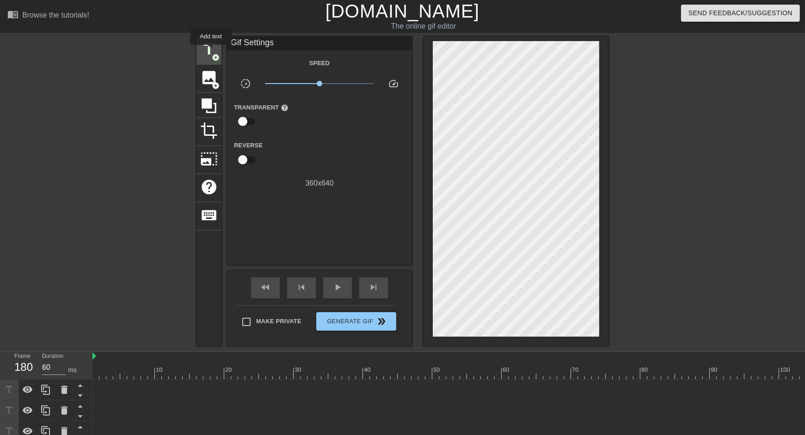
click at [211, 51] on span "title" at bounding box center [209, 50] width 18 height 18
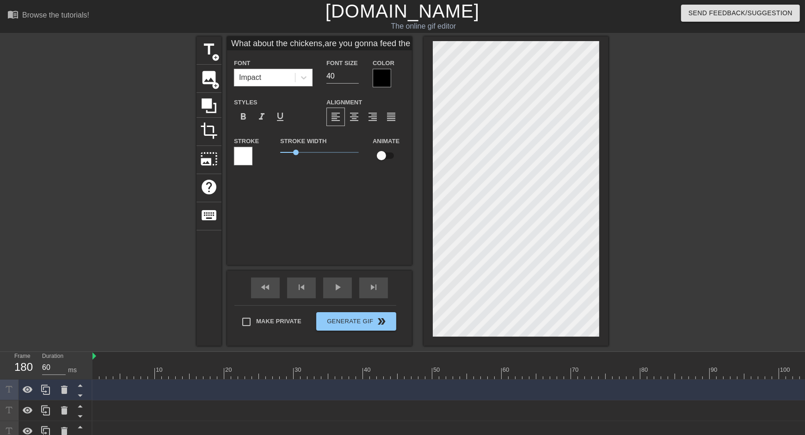
scroll to position [0, 5]
drag, startPoint x: 340, startPoint y: 75, endPoint x: 274, endPoint y: 86, distance: 67.0
click at [273, 86] on div "Font Impact Font Size 40 Color" at bounding box center [319, 72] width 185 height 30
click at [263, 118] on span "format_italic" at bounding box center [261, 116] width 11 height 11
click at [390, 79] on div at bounding box center [382, 78] width 18 height 18
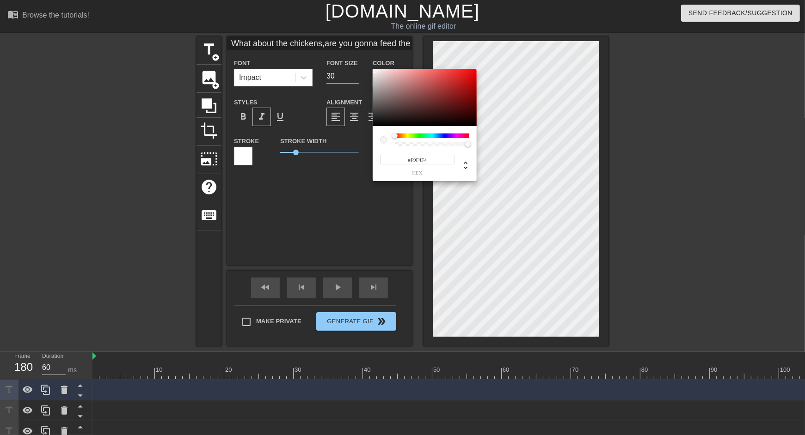
click at [375, 70] on div at bounding box center [425, 97] width 104 height 57
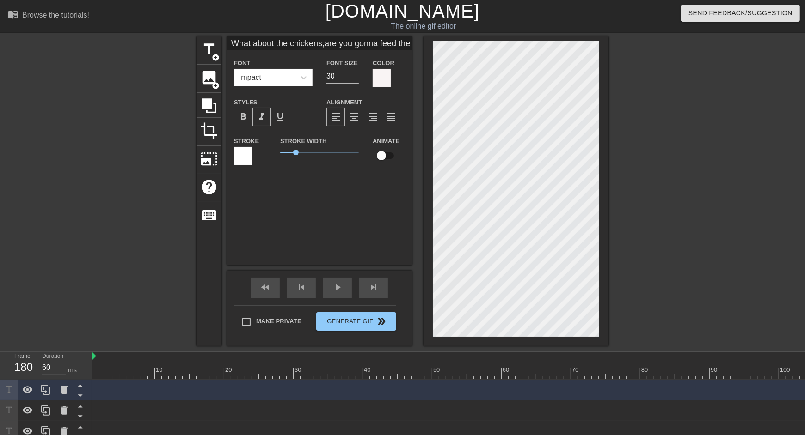
click at [247, 157] on div at bounding box center [243, 156] width 18 height 18
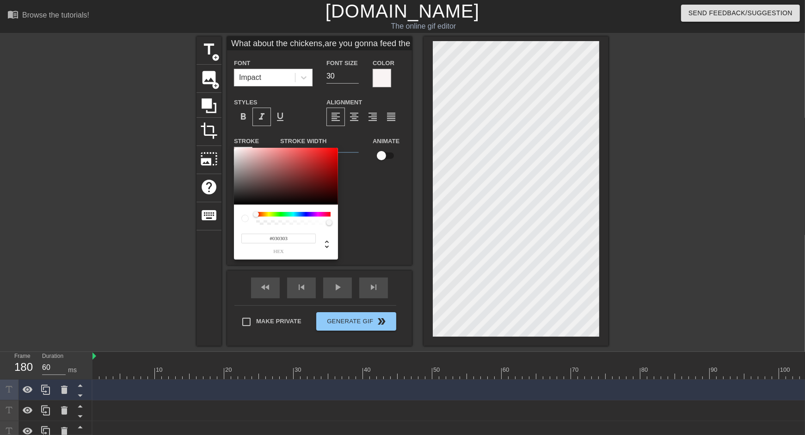
click at [237, 204] on div at bounding box center [286, 176] width 104 height 57
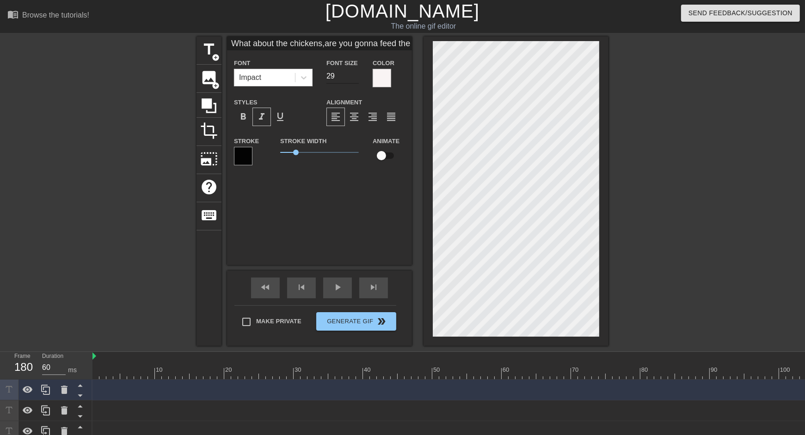
click at [355, 80] on input "29" at bounding box center [342, 76] width 32 height 15
click at [354, 80] on input "29" at bounding box center [342, 76] width 32 height 15
click at [356, 77] on input "28" at bounding box center [342, 76] width 32 height 15
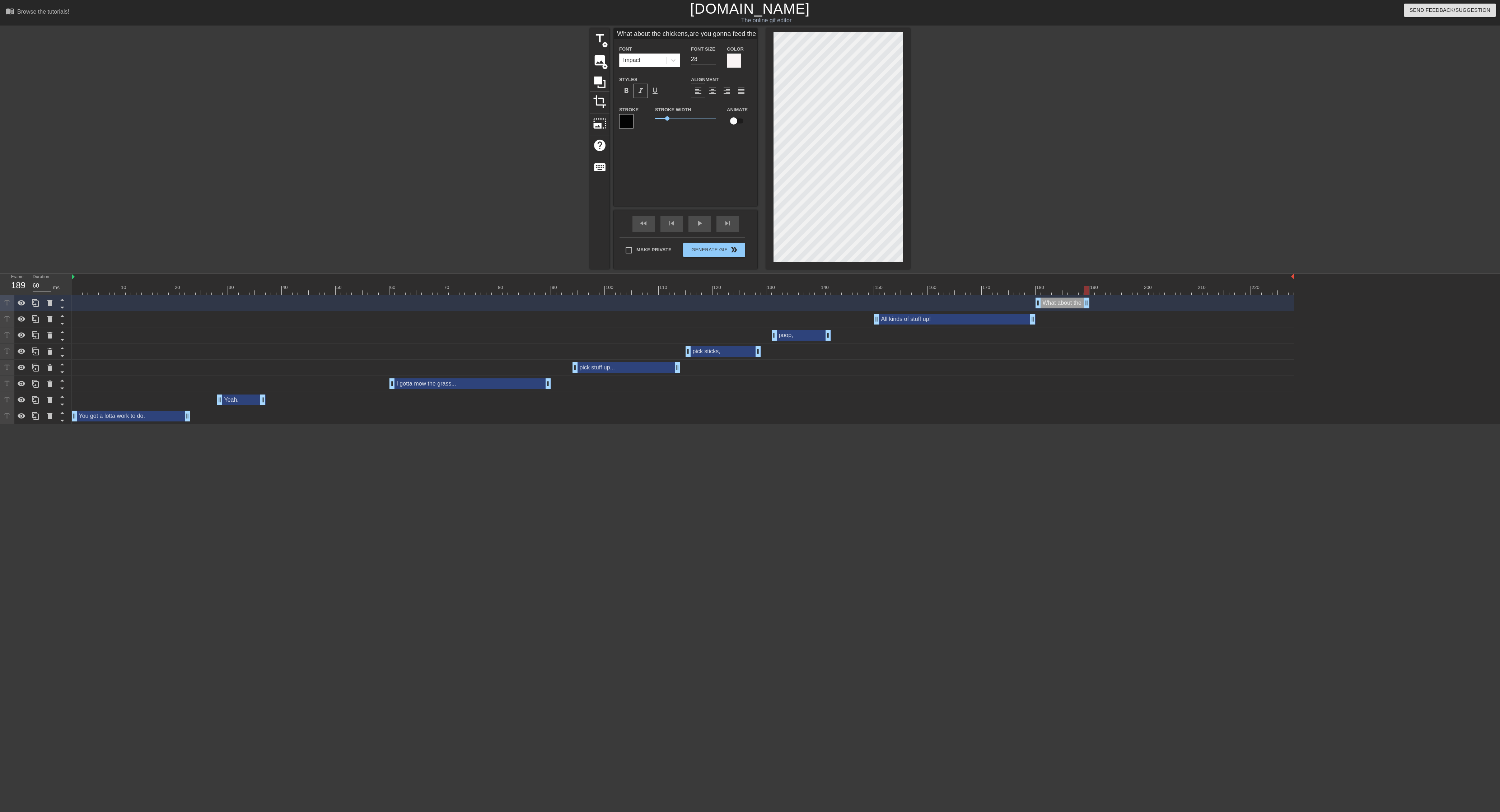
drag, startPoint x: 1293, startPoint y: 301, endPoint x: 1087, endPoint y: 294, distance: 206.1
click at [624, 294] on div "10 20 30 40 50 60 70 80 90 100 110 120 130 140 150 160" at bounding box center [786, 349] width 1429 height 151
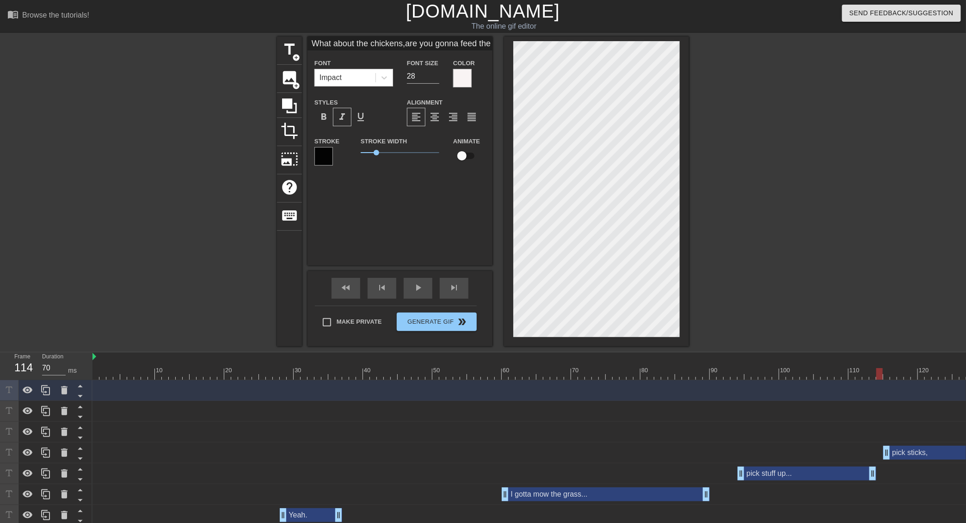
click at [804, 374] on div at bounding box center [879, 374] width 1574 height 12
click at [422, 288] on span "play_arrow" at bounding box center [417, 287] width 11 height 11
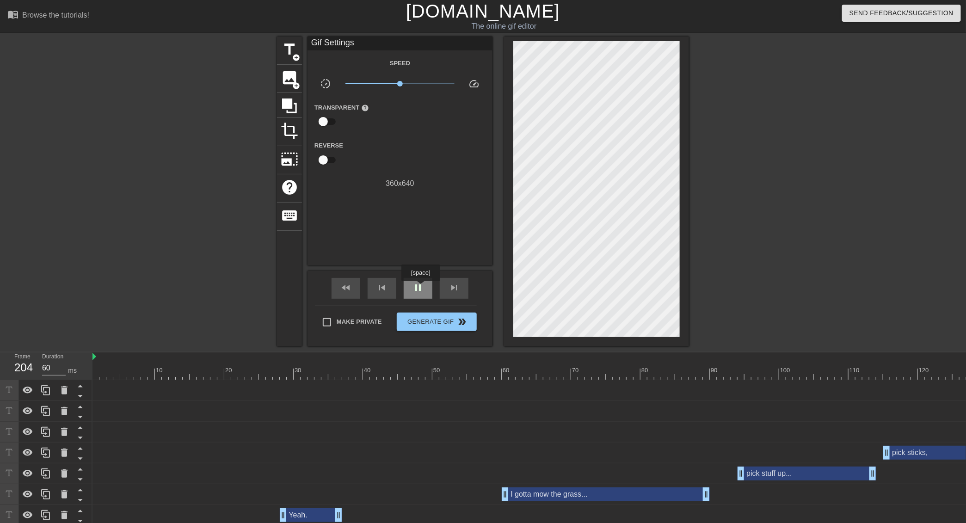
click at [422, 288] on span "pause" at bounding box center [417, 287] width 11 height 11
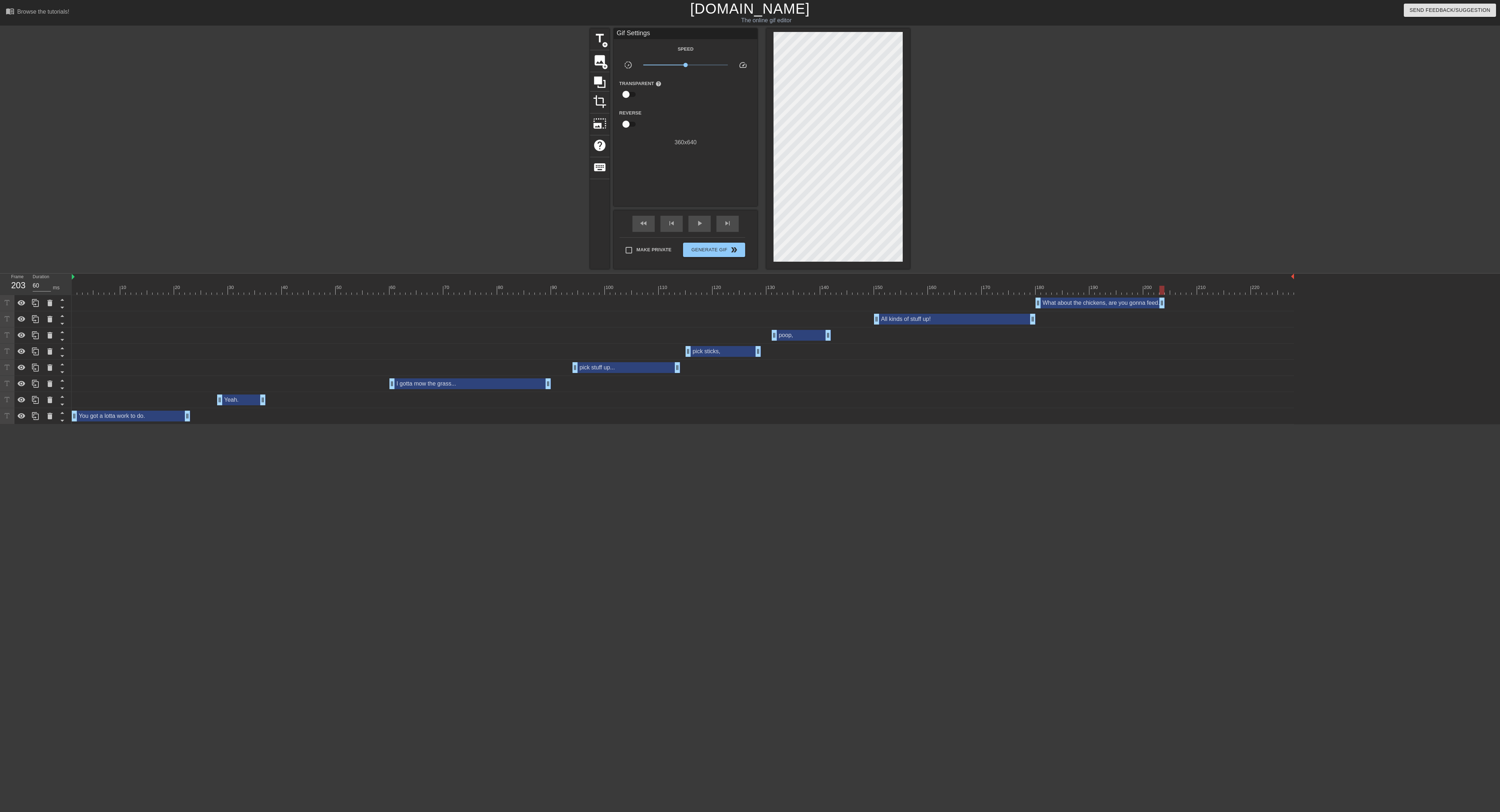
drag, startPoint x: 1089, startPoint y: 302, endPoint x: 1162, endPoint y: 303, distance: 73.0
drag, startPoint x: 1036, startPoint y: 300, endPoint x: 1047, endPoint y: 299, distance: 11.0
click at [624, 280] on div at bounding box center [682, 276] width 1222 height 7
click at [624, 286] on div at bounding box center [682, 290] width 1222 height 9
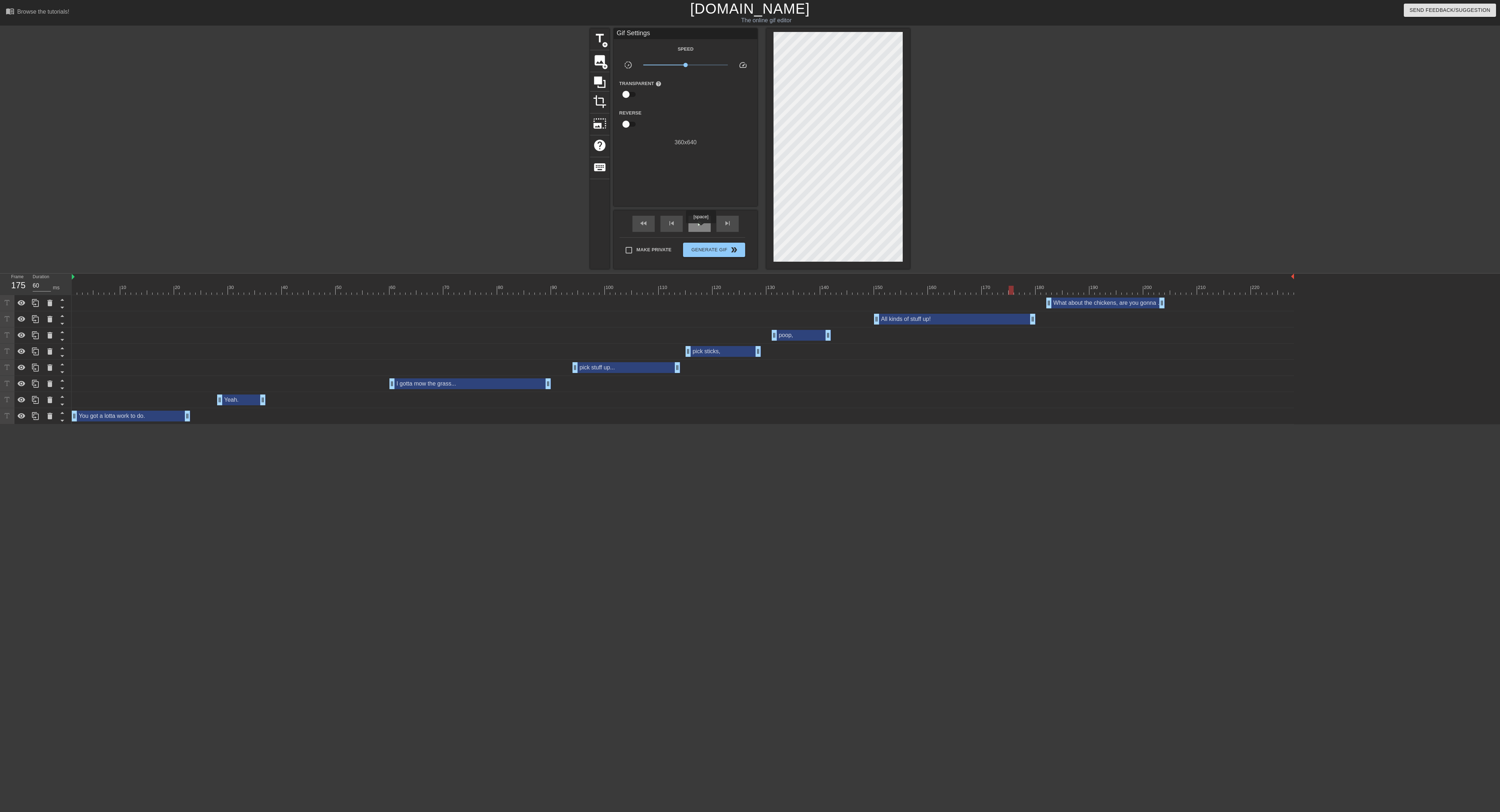
click at [624, 228] on div "play_arrow" at bounding box center [700, 224] width 23 height 16
click at [624, 228] on div "pause" at bounding box center [700, 224] width 23 height 16
drag, startPoint x: 1161, startPoint y: 305, endPoint x: 1198, endPoint y: 304, distance: 37.0
click at [624, 305] on div "What about the chickens, are you gonna feed them? drag_handle drag_handle" at bounding box center [1124, 303] width 156 height 11
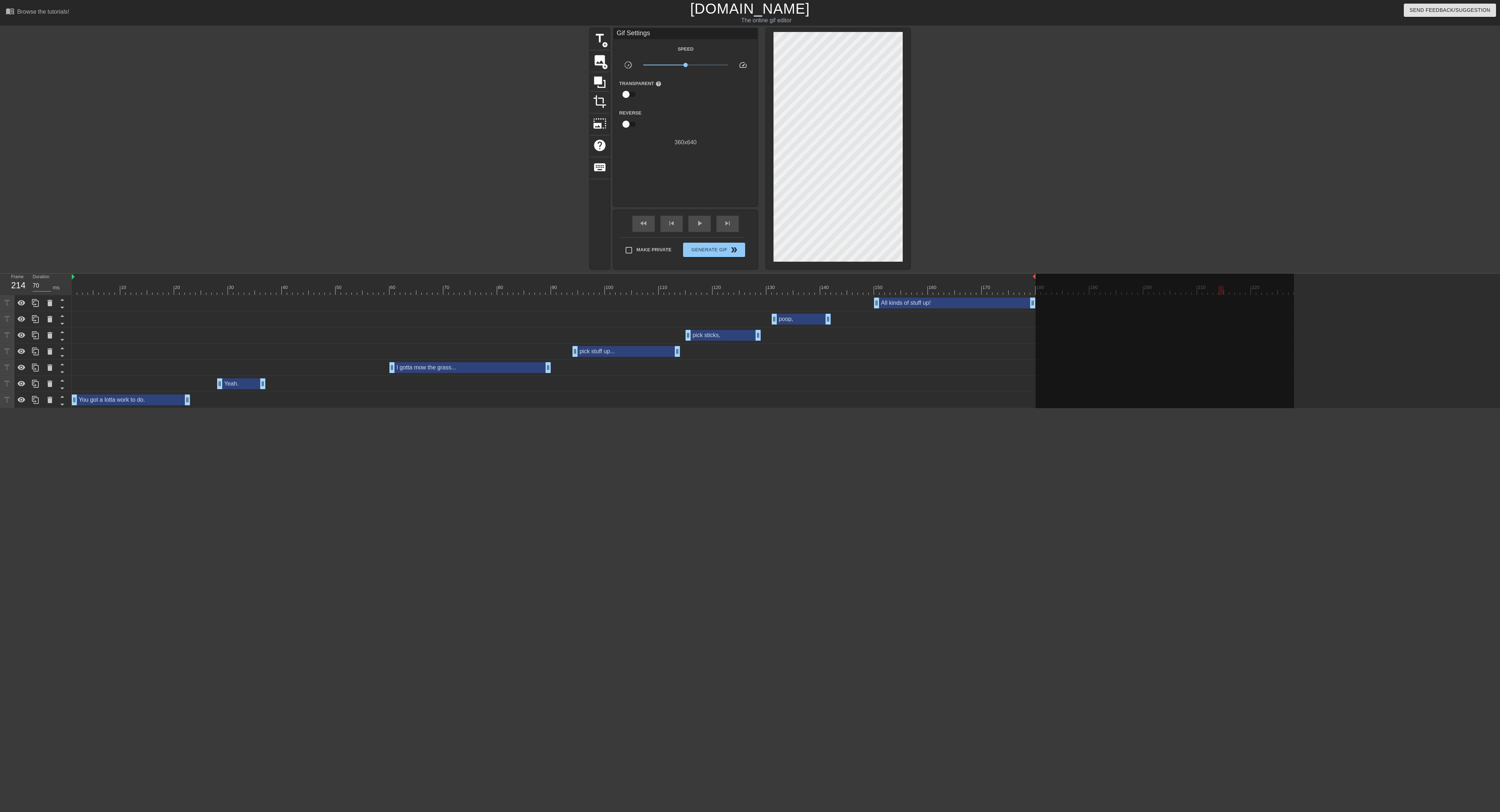
drag, startPoint x: 1293, startPoint y: 277, endPoint x: 1036, endPoint y: 267, distance: 257.2
click at [624, 267] on div "menu_book Browse the tutorials! Gifntext.com The online gif editor Send Feedbac…" at bounding box center [750, 204] width 1500 height 408
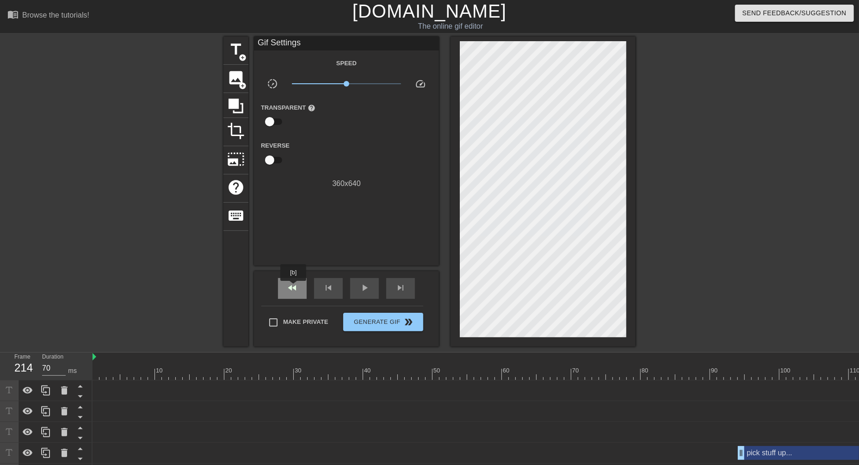
click at [294, 287] on span "fast_rewind" at bounding box center [292, 287] width 11 height 11
click at [362, 291] on span "play_arrow" at bounding box center [364, 287] width 11 height 11
click at [362, 291] on span "pause" at bounding box center [364, 287] width 11 height 11
click at [367, 288] on span "play_arrow" at bounding box center [364, 287] width 11 height 11
click at [367, 288] on span "pause" at bounding box center [364, 287] width 11 height 11
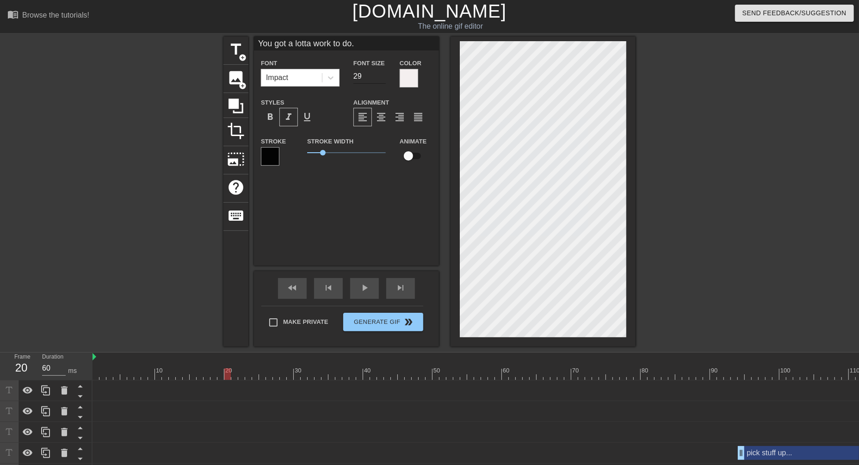
click at [384, 75] on input "29" at bounding box center [369, 76] width 32 height 15
click at [384, 75] on input "30" at bounding box center [369, 76] width 32 height 15
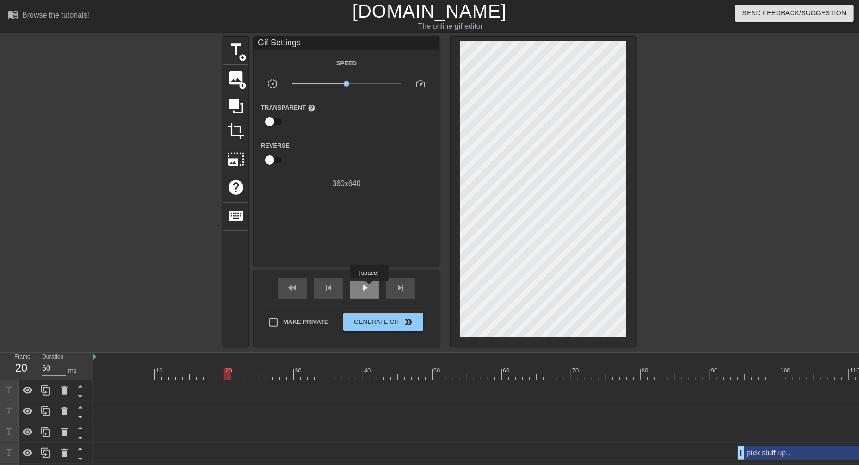
click at [370, 288] on div "play_arrow" at bounding box center [364, 288] width 29 height 21
click at [370, 288] on div "pause" at bounding box center [364, 288] width 29 height 21
click at [297, 288] on span "fast_rewind" at bounding box center [292, 287] width 11 height 11
click at [362, 287] on span "play_arrow" at bounding box center [364, 287] width 11 height 11
click at [362, 287] on span "pause" at bounding box center [364, 287] width 11 height 11
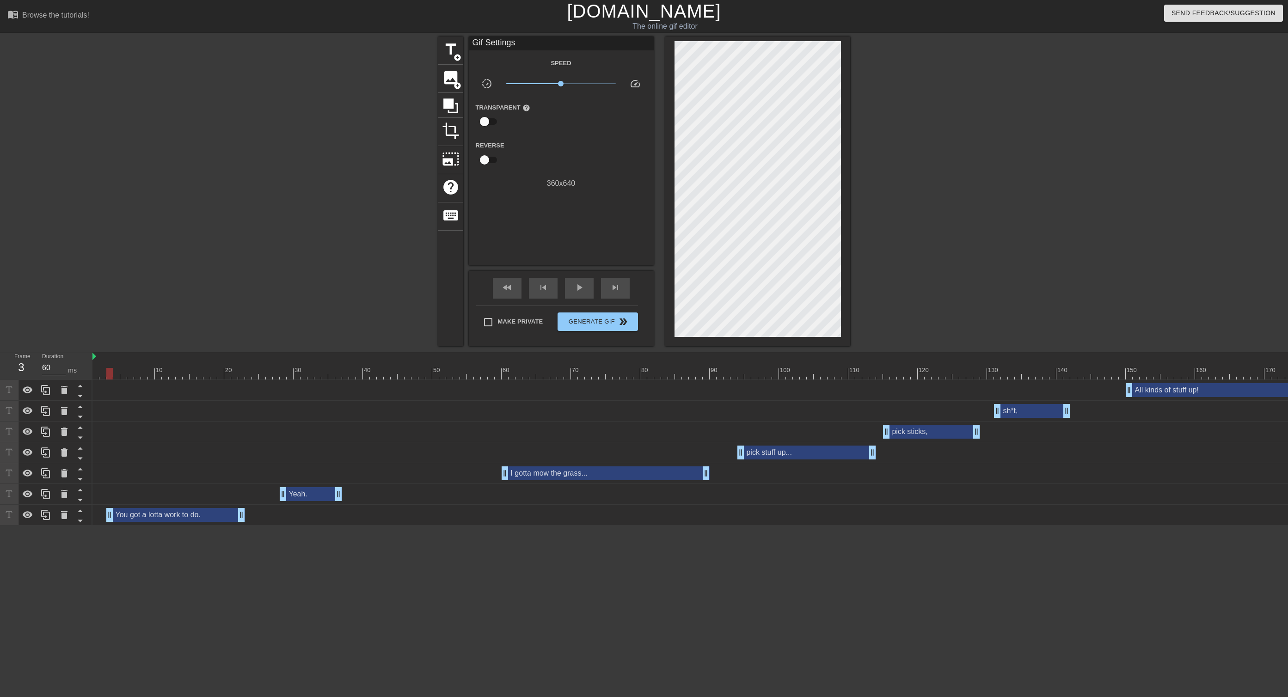
drag, startPoint x: 95, startPoint y: 515, endPoint x: 106, endPoint y: 518, distance: 11.9
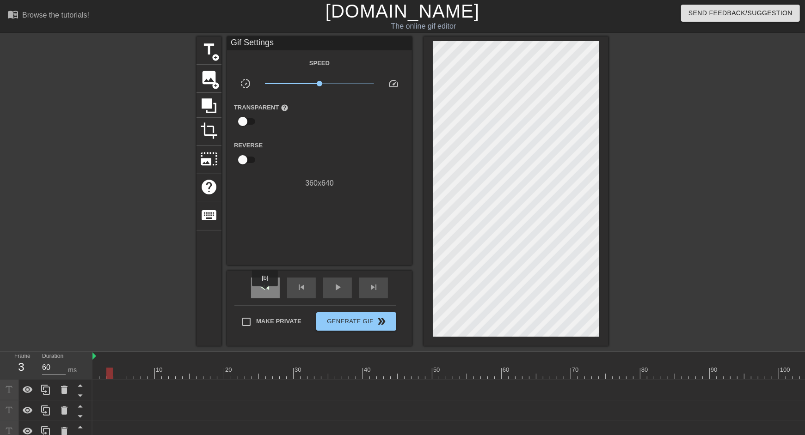
click at [266, 292] on span "fast_rewind" at bounding box center [265, 287] width 11 height 11
click at [334, 288] on span "play_arrow" at bounding box center [337, 287] width 11 height 11
click at [334, 288] on span "pause" at bounding box center [337, 287] width 11 height 11
click at [304, 290] on span "skip_previous" at bounding box center [301, 287] width 11 height 11
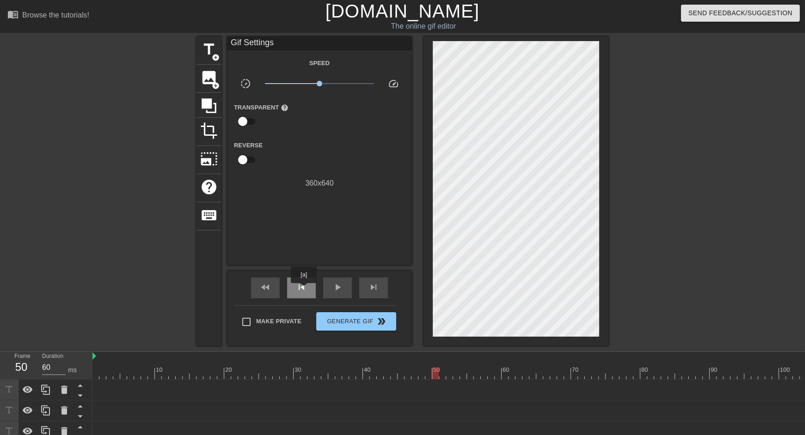
click at [304, 290] on span "skip_previous" at bounding box center [301, 287] width 11 height 11
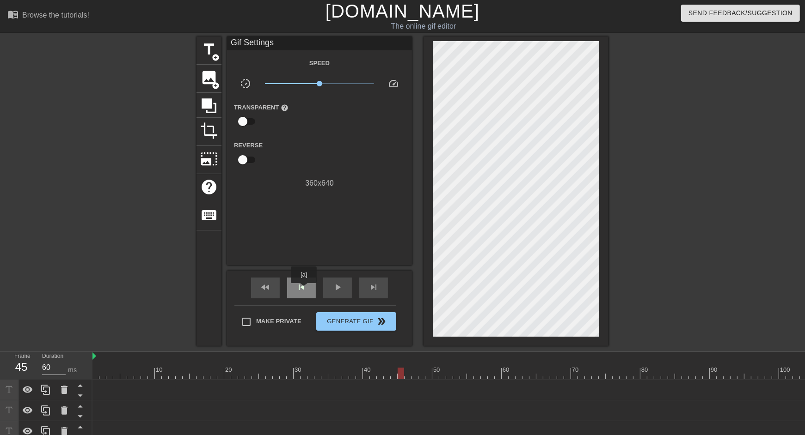
click at [304, 290] on span "skip_previous" at bounding box center [301, 287] width 11 height 11
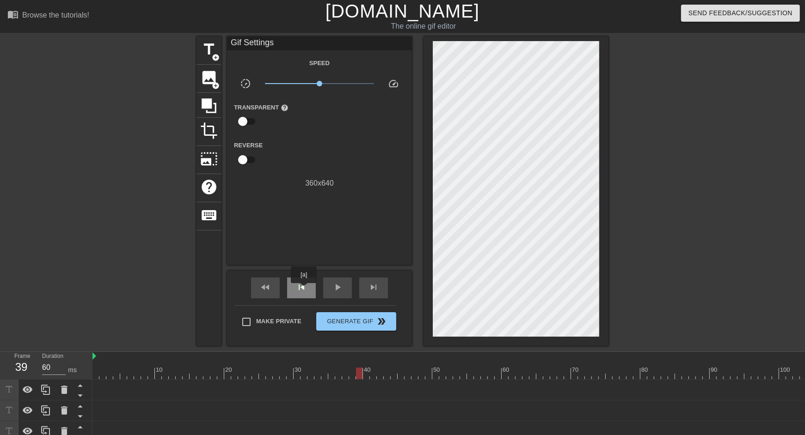
click at [304, 290] on span "skip_previous" at bounding box center [301, 287] width 11 height 11
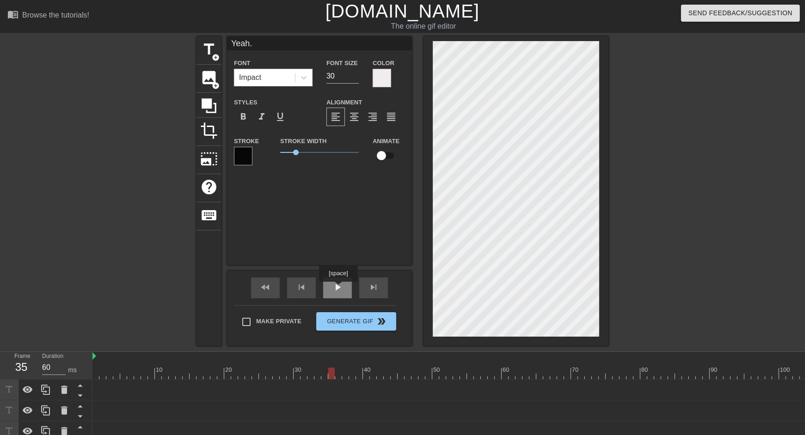
click at [341, 288] on span "play_arrow" at bounding box center [337, 287] width 11 height 11
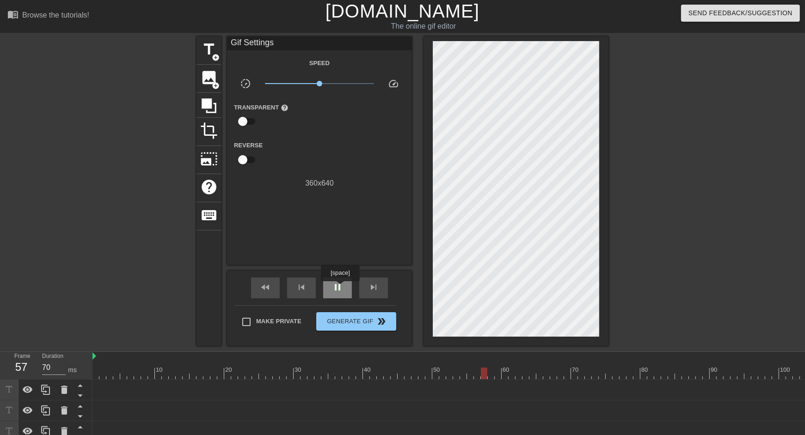
click at [341, 288] on span "pause" at bounding box center [337, 287] width 11 height 11
click at [341, 288] on span "play_arrow" at bounding box center [337, 287] width 11 height 11
click at [341, 288] on span "pause" at bounding box center [337, 287] width 11 height 11
click at [338, 288] on span "play_arrow" at bounding box center [337, 287] width 11 height 11
click at [338, 288] on span "pause" at bounding box center [337, 287] width 11 height 11
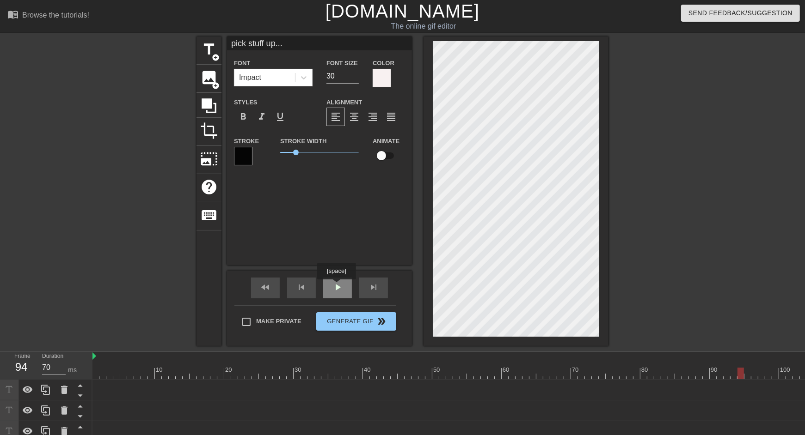
click at [337, 286] on span "play_arrow" at bounding box center [337, 287] width 11 height 11
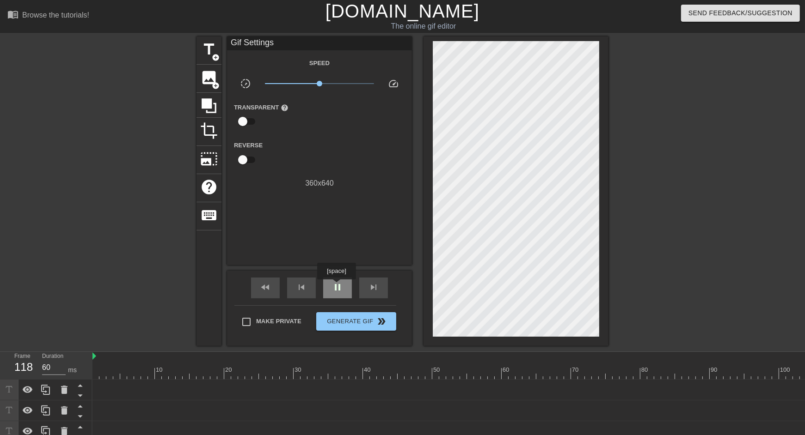
click at [337, 286] on span "pause" at bounding box center [337, 287] width 11 height 11
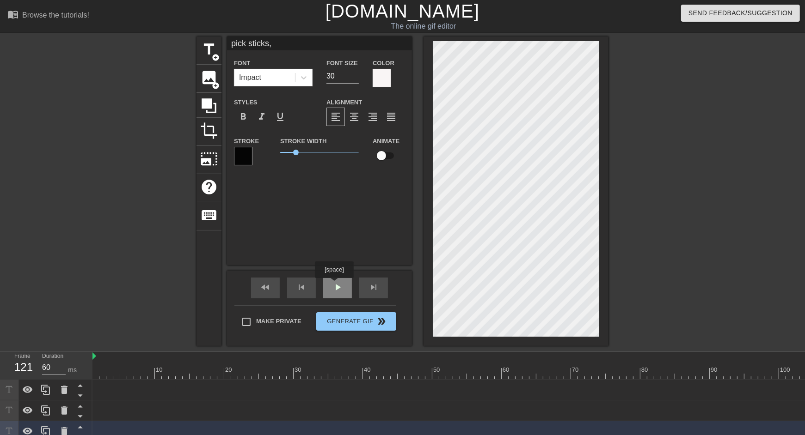
click at [336, 285] on span "play_arrow" at bounding box center [337, 287] width 11 height 11
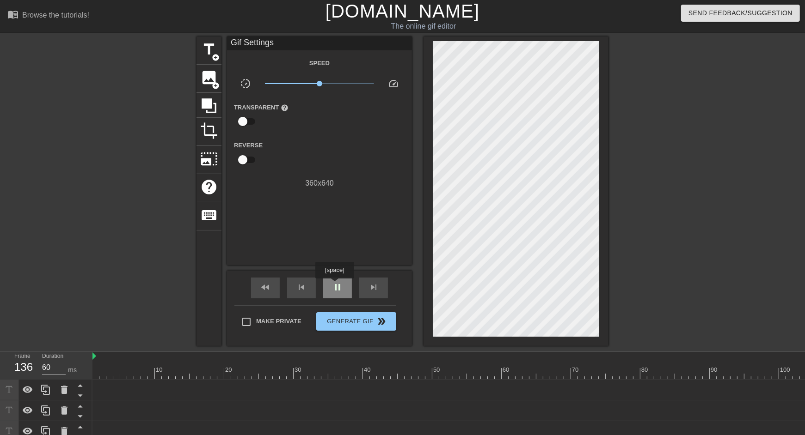
click at [336, 285] on span "pause" at bounding box center [337, 287] width 11 height 11
click at [338, 284] on span "play_arrow" at bounding box center [337, 287] width 11 height 11
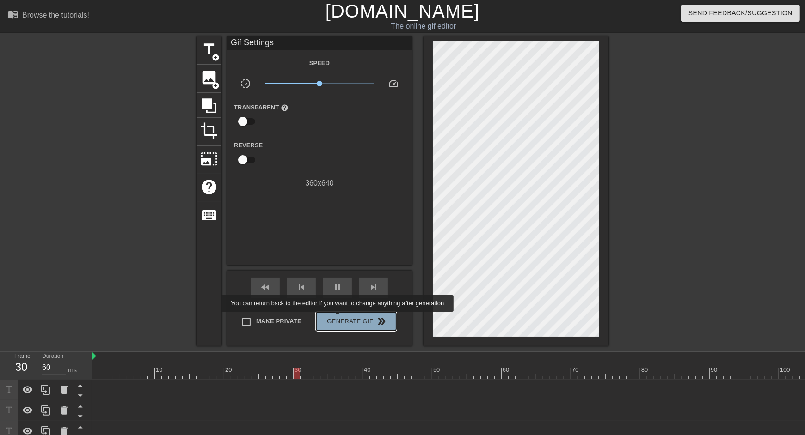
click at [343, 319] on span "Generate Gif double_arrow" at bounding box center [356, 321] width 73 height 11
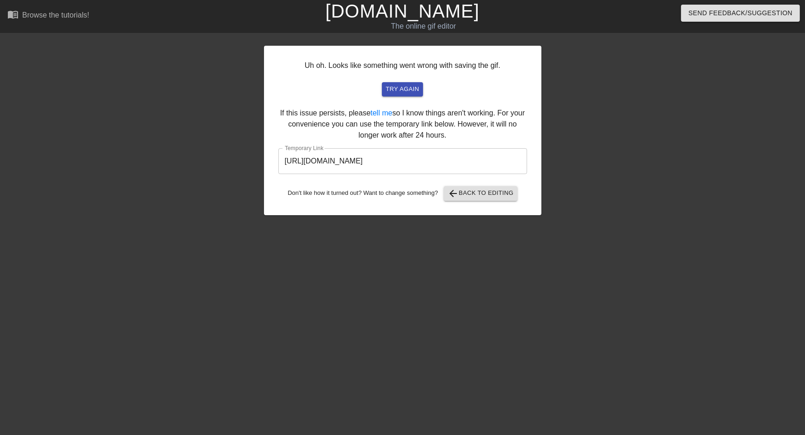
click at [442, 162] on input "https://www.gifntext.com/temp_generations/UZlCI1Wb.gif" at bounding box center [402, 161] width 249 height 26
click at [393, 12] on link "[DOMAIN_NAME]" at bounding box center [402, 11] width 154 height 20
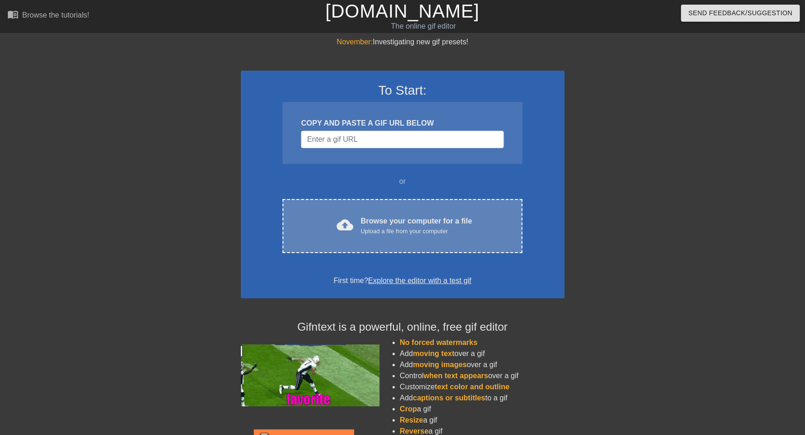
click at [380, 219] on div "Browse your computer for a file Upload a file from your computer" at bounding box center [416, 226] width 111 height 20
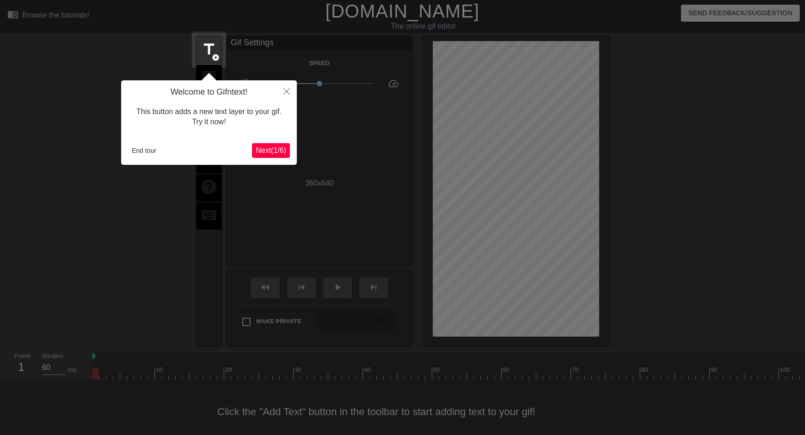
scroll to position [8, 0]
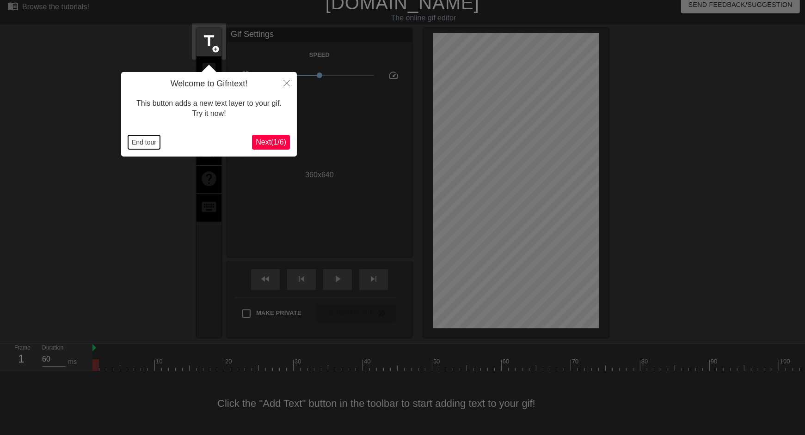
click at [147, 142] on button "End tour" at bounding box center [144, 142] width 32 height 14
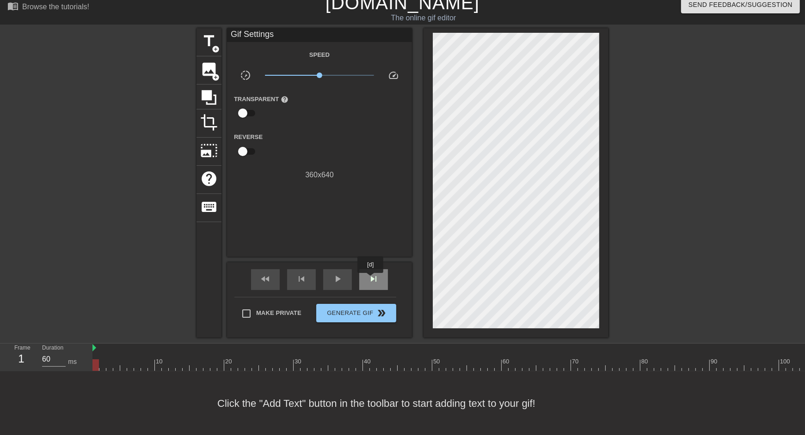
click at [371, 280] on span "skip_next" at bounding box center [373, 279] width 11 height 11
type input "60"
click at [214, 44] on span "title" at bounding box center [209, 41] width 18 height 18
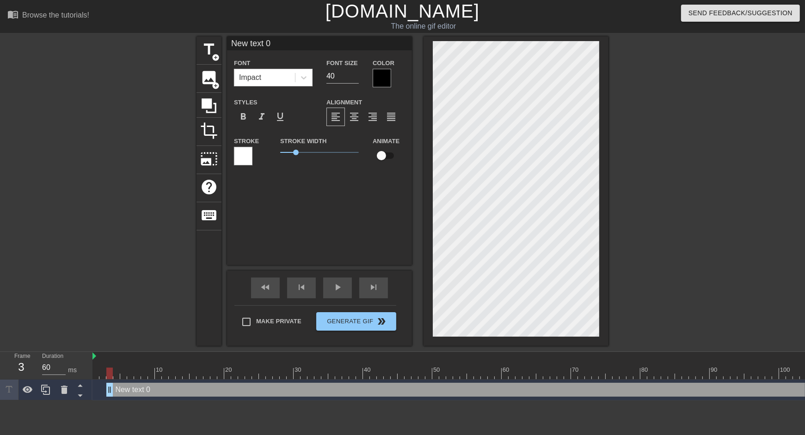
scroll to position [0, 1]
type input "I"
type textarea "I"
type input "I'"
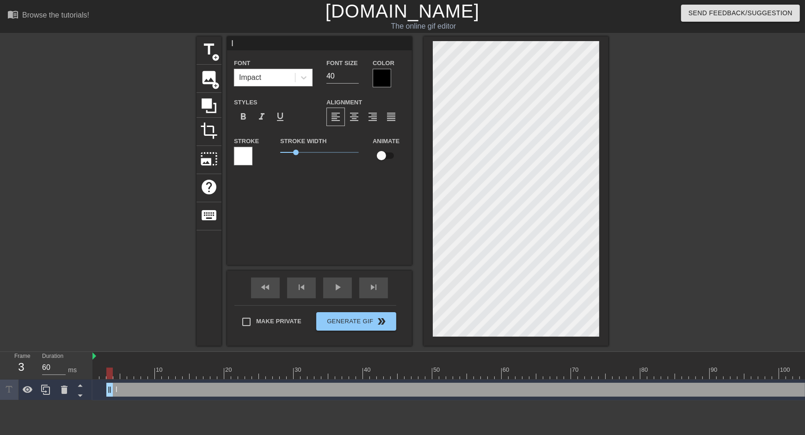
type textarea "I'"
type input "I'm"
type textarea "I'm"
type input "I'm g"
type textarea "I'm g"
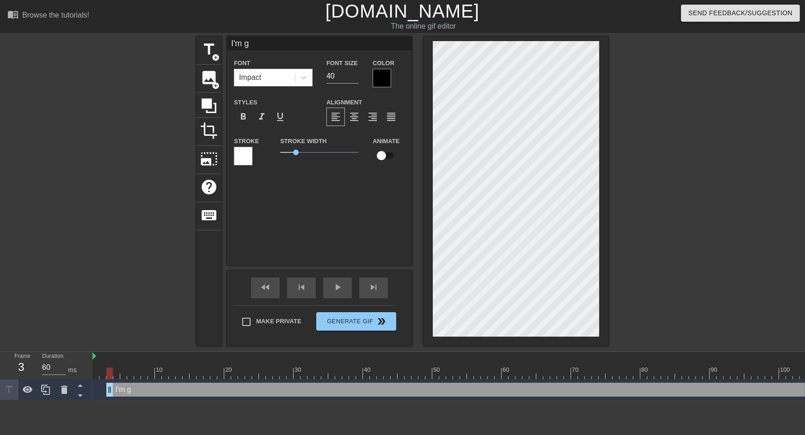
type input "I'm go"
type textarea "I'm go"
type input "I'm gon"
type textarea "I'm gon"
type input "I'm gonn"
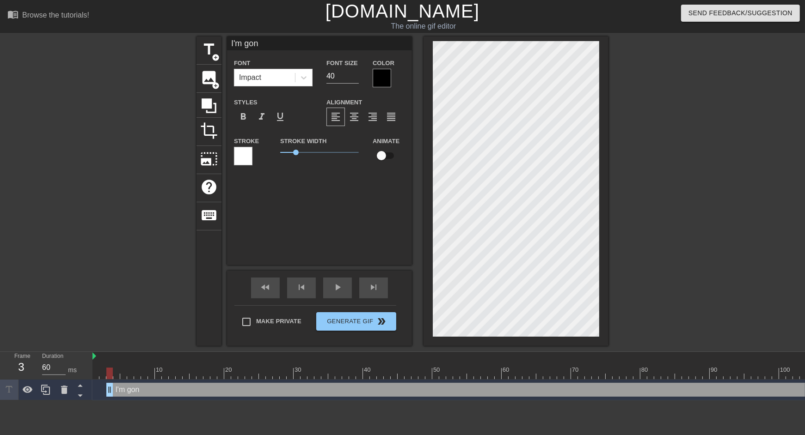
type textarea "I'm gonn"
type input "I'm gonna"
type textarea "I'm gonna"
type input "I'm gonna"
type textarea "I'm gonna"
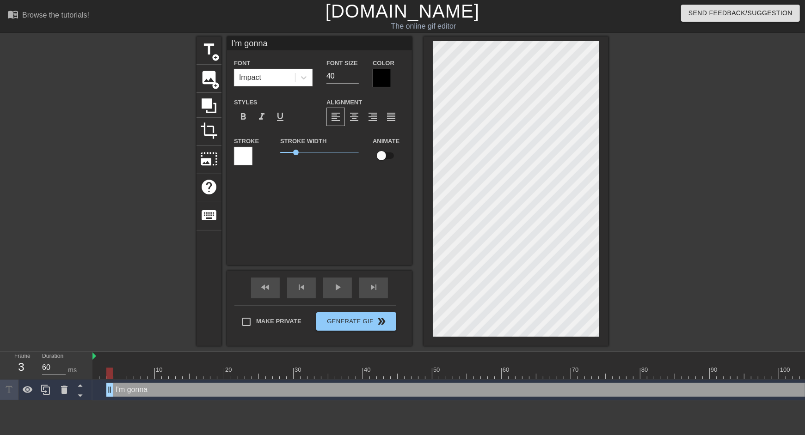
type input "I'm gonna c"
type textarea "I'm gonna c"
type input "I'm gonna ch"
type textarea "I'm gonna ch"
type input "I'm gonna che"
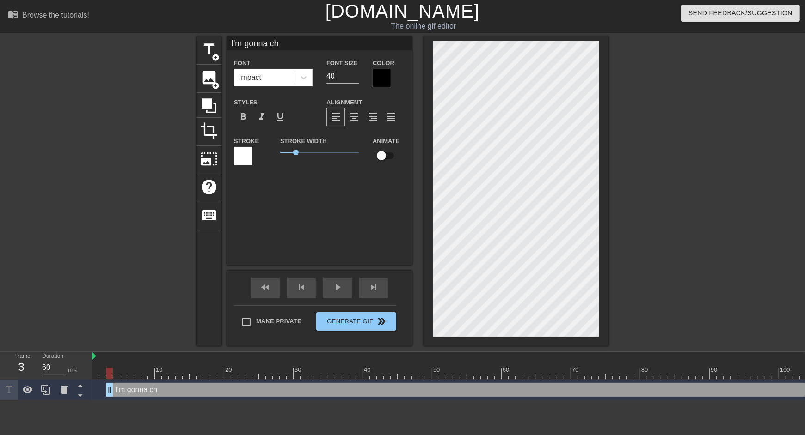
type textarea "I'm gonna che"
type input "I'm gonna chec"
type textarea "I'm gonna chec"
type input "I'm gonna check"
type textarea "I'm gonna check"
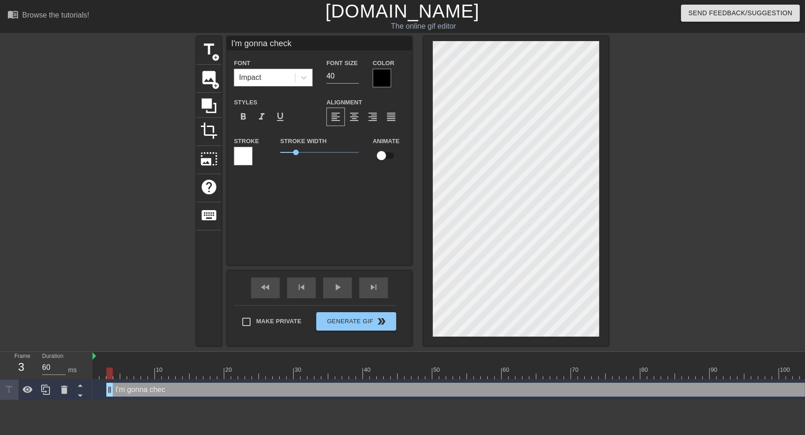
type input "I'm gonna check"
type textarea "I'm gonna check"
type input "I'm gonna check f"
type textarea "I'm gonna check fo"
type input "I'm gonna check for"
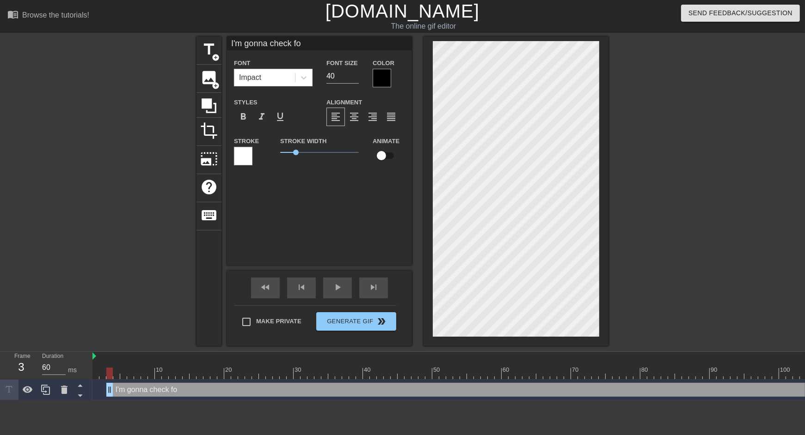
type textarea "I'm gonna check for"
type input "I'm gonna check for"
type textarea "I'm gonna check for"
type input "I'm gonna check for R"
type textarea "I'm gonna check for R"
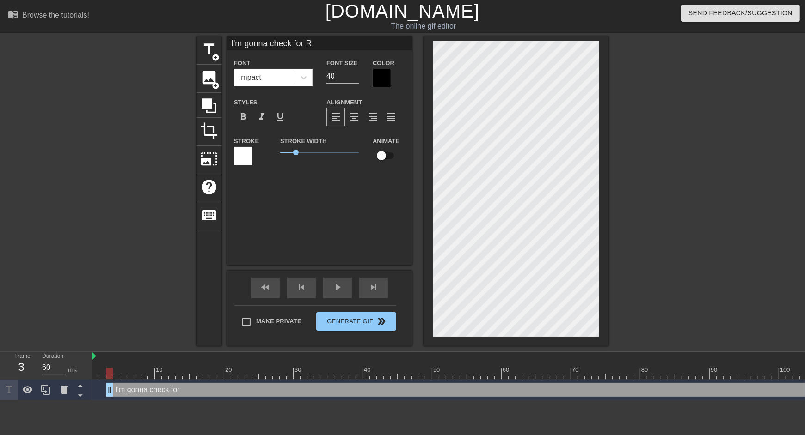
type input "I'm gonna check for Re"
type textarea "I'm gonna check for Re"
type input "I'm gonna check for Rec"
type textarea "I'm gonna check for Rec"
type input "I'm gonna check for Recs"
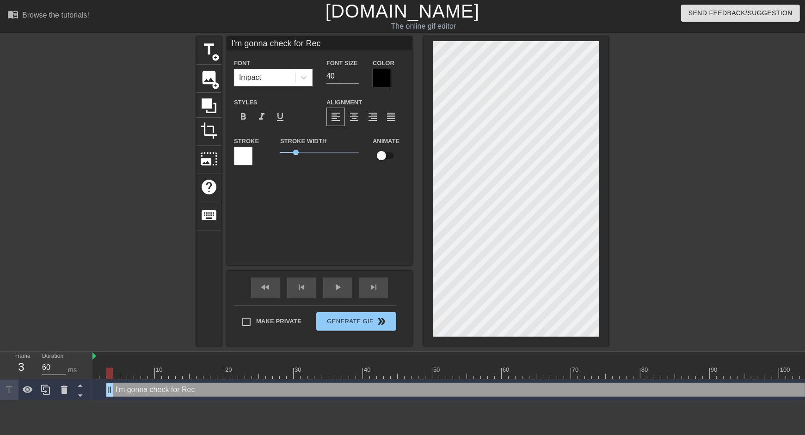
type textarea "I'm gonna check for Recs"
type input "I'm gonna check for Recs."
type textarea "I'm gonna check for Recs."
drag, startPoint x: 340, startPoint y: 80, endPoint x: 289, endPoint y: 79, distance: 51.3
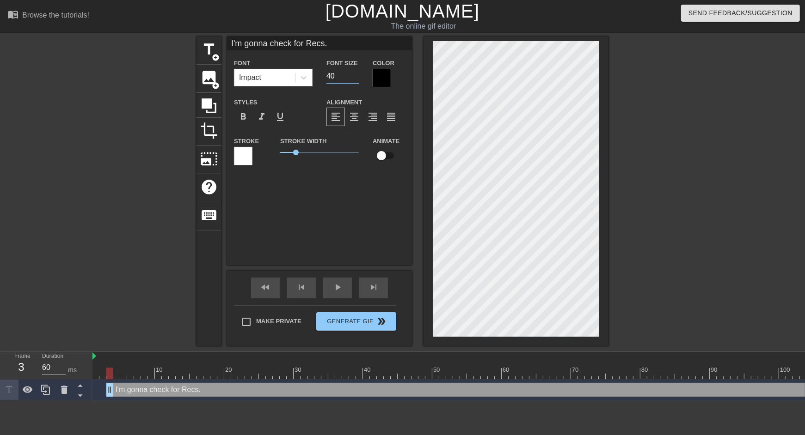
click at [289, 79] on div "Font Impact Font Size 40 Color" at bounding box center [319, 72] width 185 height 30
type input "30"
click at [386, 80] on div at bounding box center [382, 78] width 18 height 18
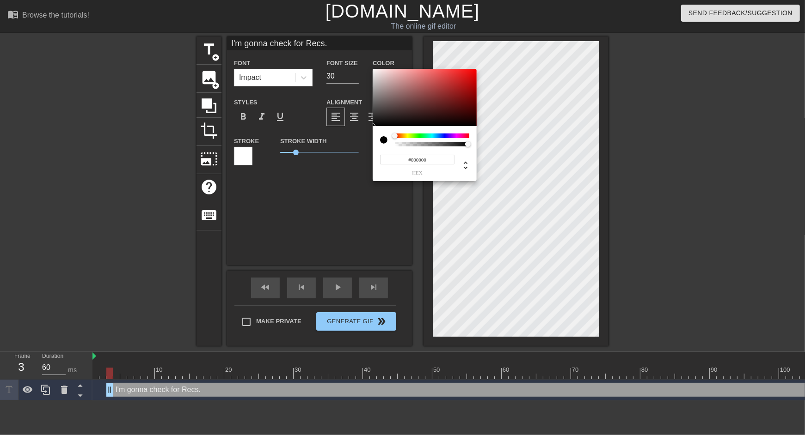
type input "#F9F5F5"
click at [374, 70] on div at bounding box center [425, 97] width 104 height 57
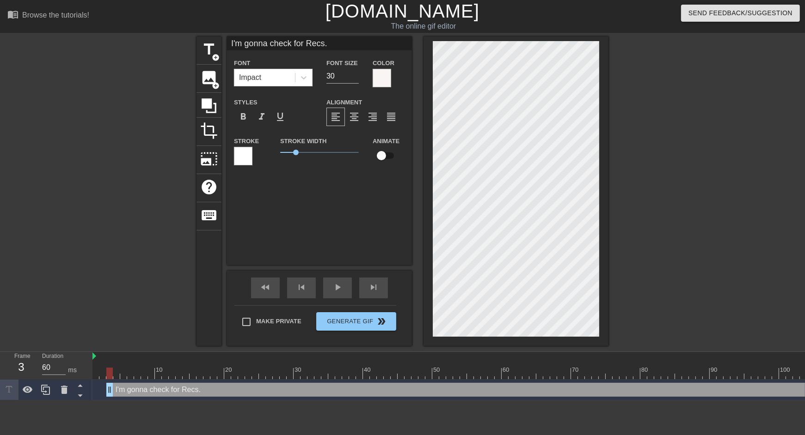
type input "I'm gonna check m Recs."
type textarea "I'm gonna check m Recs."
type input "I'm gonna check my Recs."
type textarea "I'm gonna check my Recs."
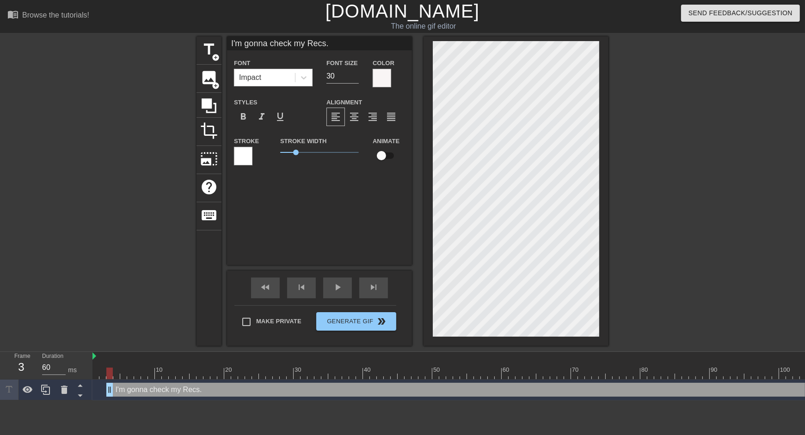
click at [246, 156] on div at bounding box center [243, 156] width 18 height 18
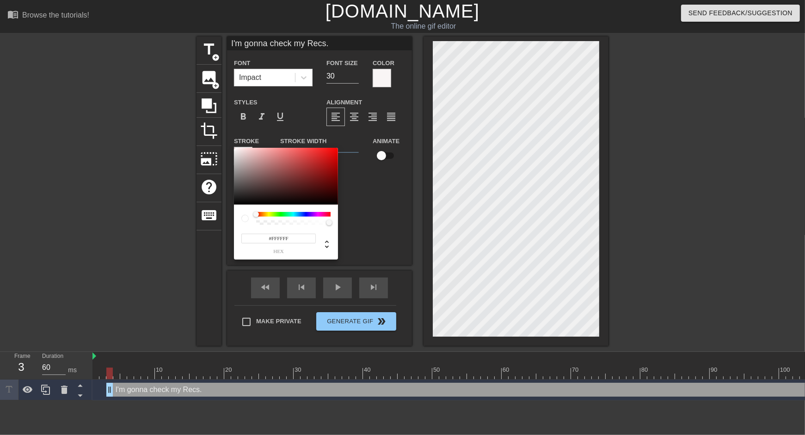
type input "#050505"
click at [237, 204] on div at bounding box center [286, 176] width 104 height 57
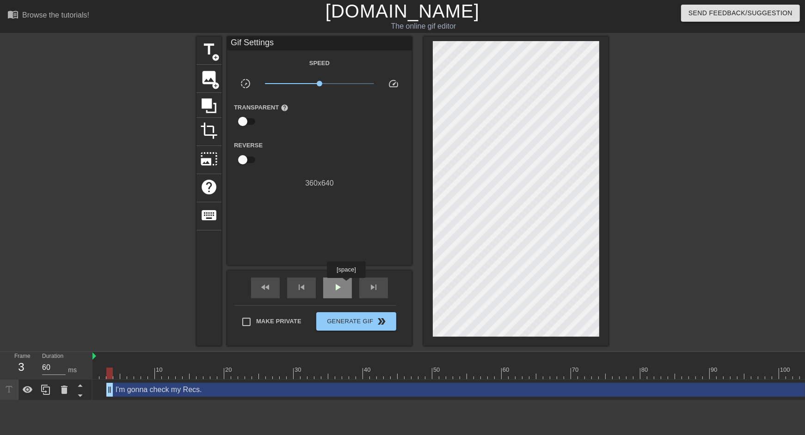
click at [347, 285] on div "play_arrow" at bounding box center [337, 288] width 29 height 21
click at [347, 285] on div "pause" at bounding box center [337, 288] width 29 height 21
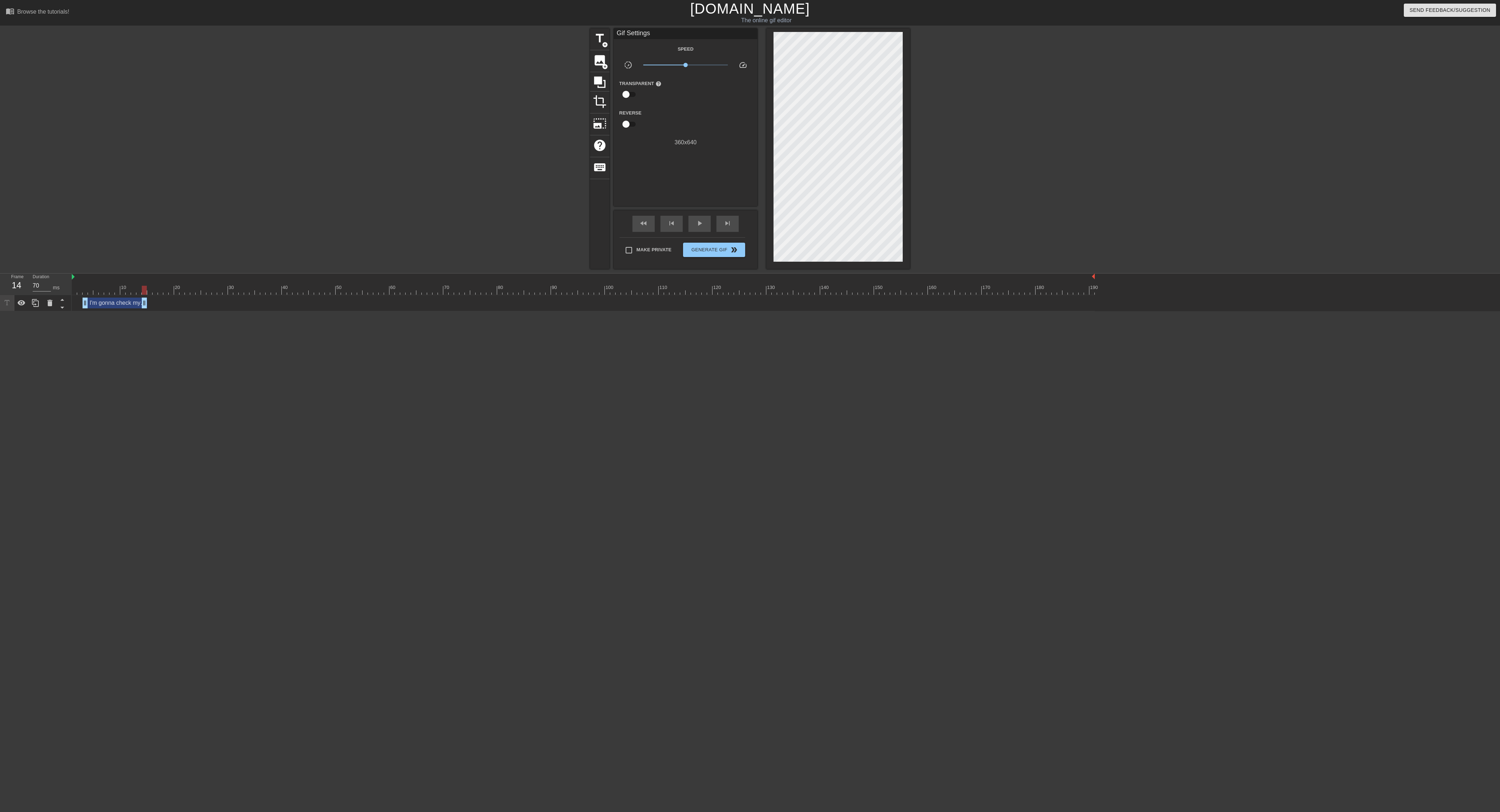
drag, startPoint x: 1092, startPoint y: 304, endPoint x: 146, endPoint y: 307, distance: 946.0
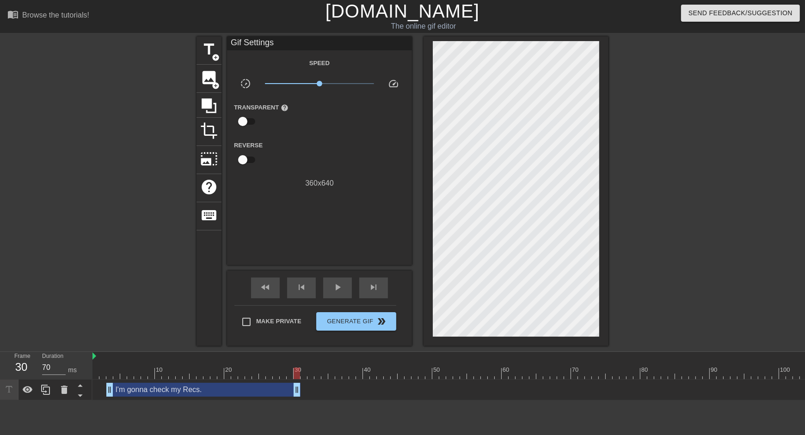
drag, startPoint x: 187, startPoint y: 389, endPoint x: 296, endPoint y: 383, distance: 109.8
click at [269, 292] on span "fast_rewind" at bounding box center [265, 287] width 11 height 11
click at [334, 290] on span "play_arrow" at bounding box center [337, 287] width 11 height 11
click at [334, 290] on span "pause" at bounding box center [337, 287] width 11 height 11
drag, startPoint x: 297, startPoint y: 386, endPoint x: 305, endPoint y: 386, distance: 8.3
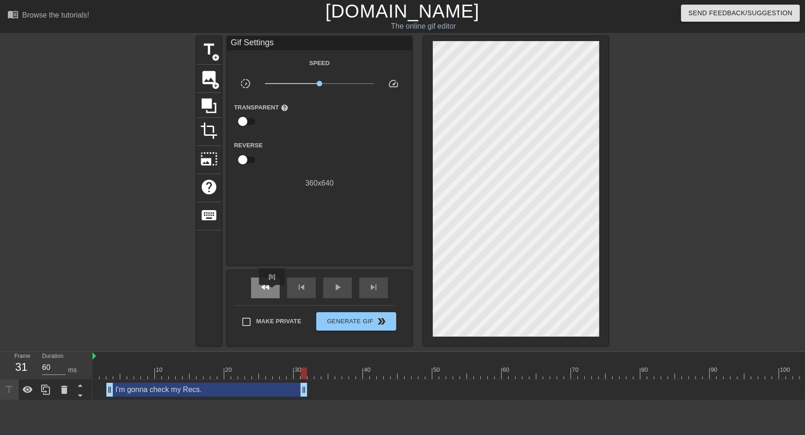
click at [273, 292] on div "fast_rewind" at bounding box center [265, 288] width 29 height 21
click at [341, 292] on span "play_arrow" at bounding box center [337, 287] width 11 height 11
click at [341, 292] on span "pause" at bounding box center [337, 287] width 11 height 11
click at [319, 362] on div at bounding box center [317, 368] width 7 height 12
click at [344, 288] on div "play_arrow" at bounding box center [337, 288] width 29 height 21
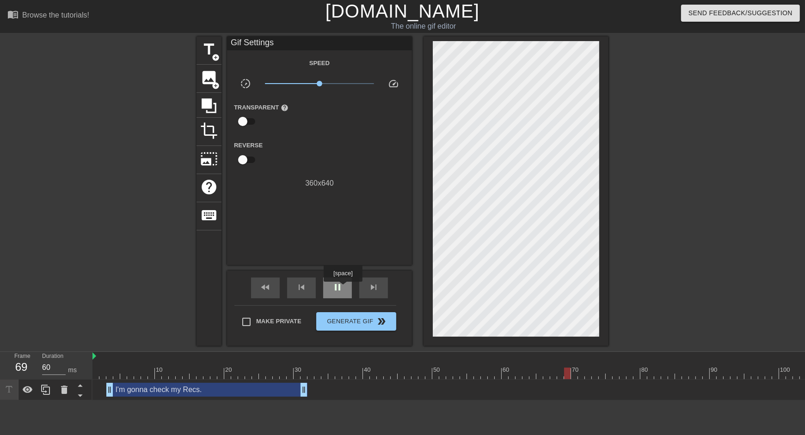
click at [344, 288] on div "pause" at bounding box center [337, 288] width 29 height 21
click at [305, 289] on span "skip_previous" at bounding box center [301, 287] width 11 height 11
click at [304, 289] on span "skip_previous" at bounding box center [301, 287] width 11 height 11
click at [303, 289] on span "skip_previous" at bounding box center [301, 287] width 11 height 11
click at [302, 290] on span "skip_previous" at bounding box center [301, 287] width 11 height 11
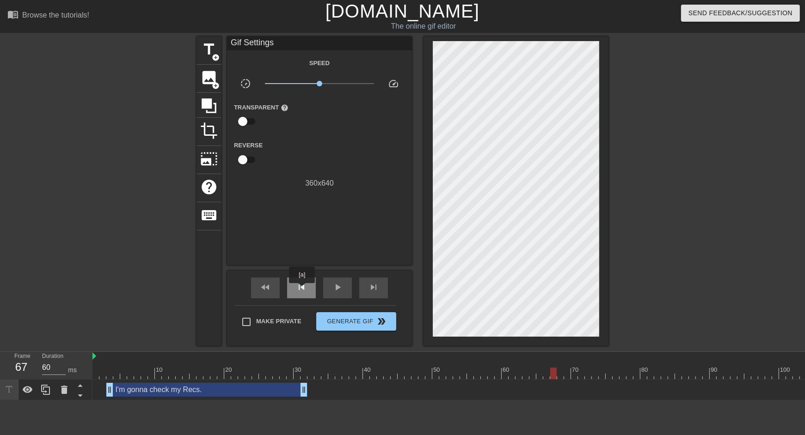
click at [302, 290] on span "skip_previous" at bounding box center [301, 287] width 11 height 11
type input "60"
click at [216, 51] on span "title" at bounding box center [209, 50] width 18 height 18
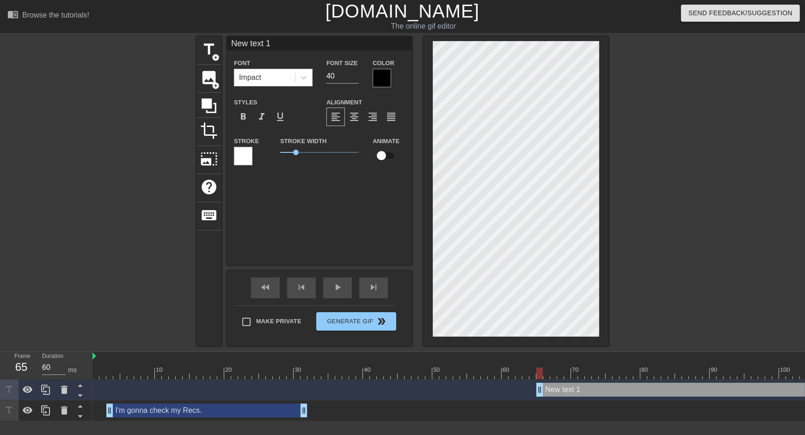
type input "i"
type textarea "i"
type input "i"
type textarea "i"
type input "i"
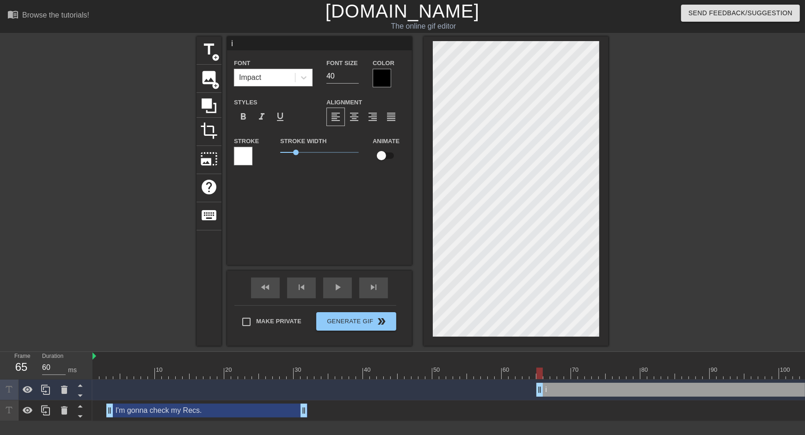
type textarea "i"
type input "I"
type textarea "I"
type input "I"
type textarea "I"
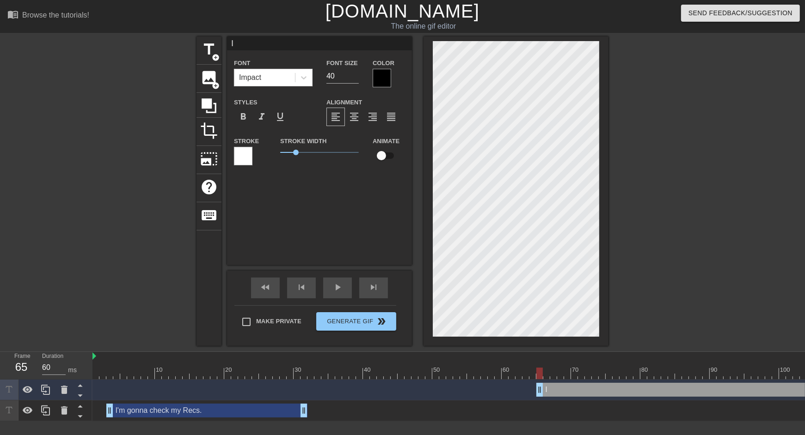
type input "I a"
type textarea "I a"
type input "I al"
type textarea "I al"
type input "I alr"
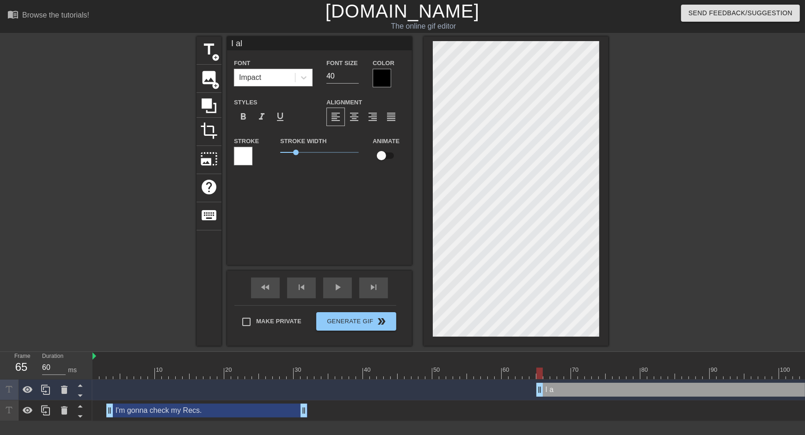
type textarea "I alr"
type input "I alre"
type textarea "I alre"
type input "I alrea"
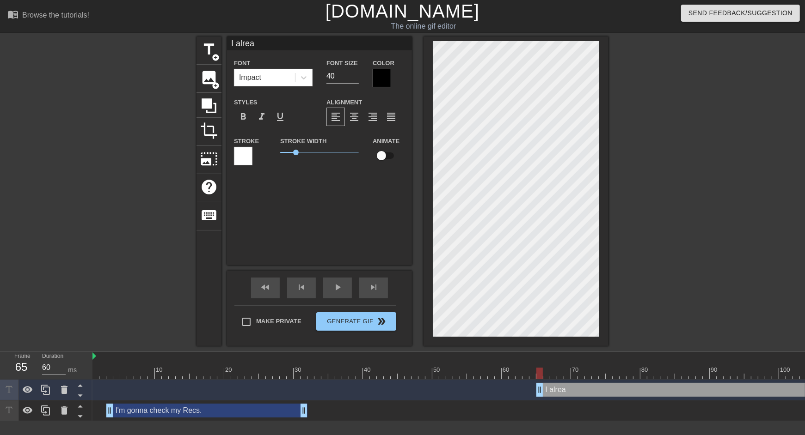
type textarea "I alread"
type input "I already"
type textarea "I already"
type input "I already"
type textarea "I already"
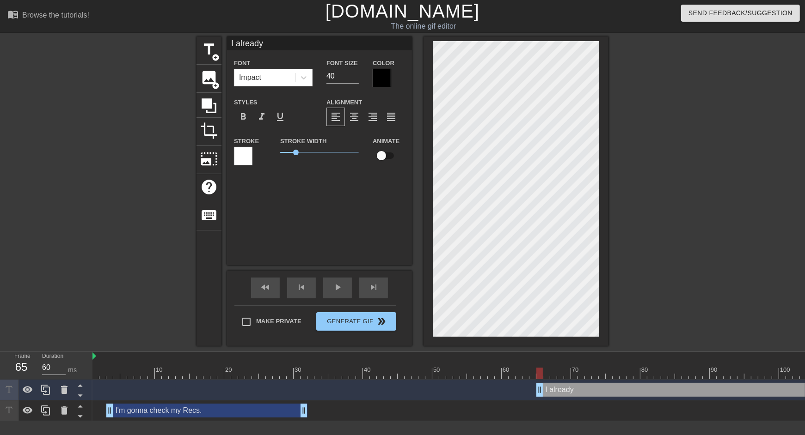
type input "I already c"
type textarea "I already c"
type input "I already ch"
type textarea "I already ch"
type input "I already che"
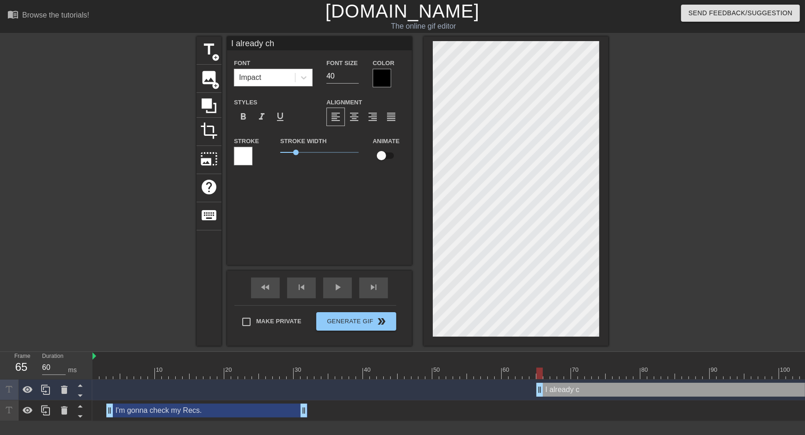
type textarea "I already che"
type input "I already chec"
type textarea "I already check"
type input "I already checke"
type textarea "I already checke"
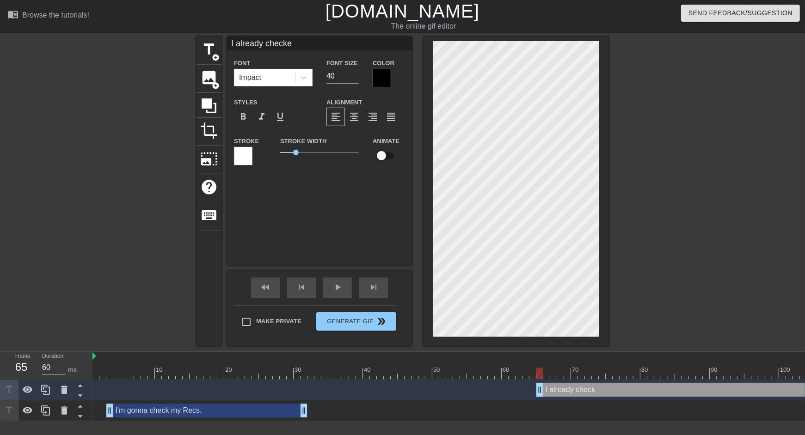
type input "I already checked"
type textarea "I already checked"
type input "I already checked"
type textarea "I already checked"
type input "I already checked y"
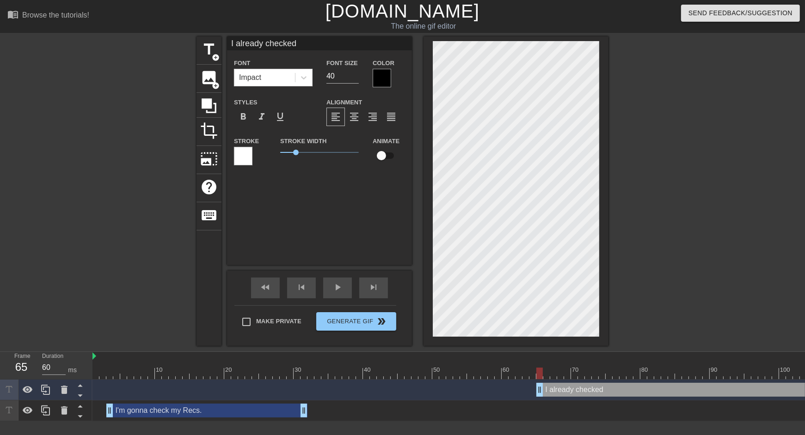
type textarea "I already checked y"
type input "I already checked yo"
type textarea "I already checked yo"
type input "I already checked you"
type textarea "I already checked you"
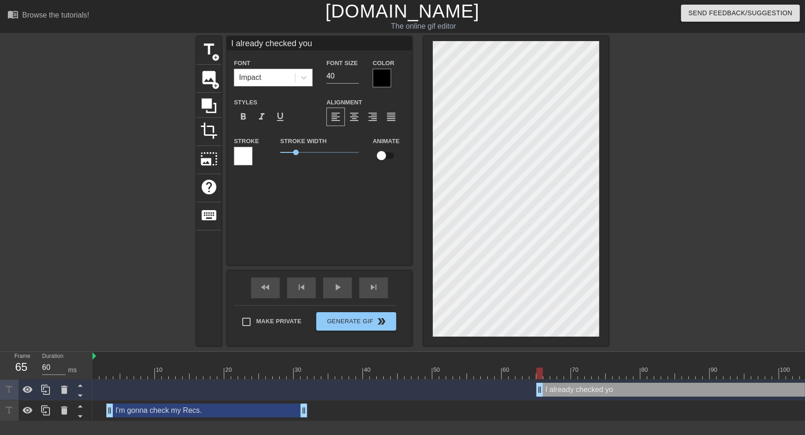
type input "I already checked your"
type textarea "I already checked your"
type input "I already checked your"
type textarea "I already checked your"
type input "I already checked your R"
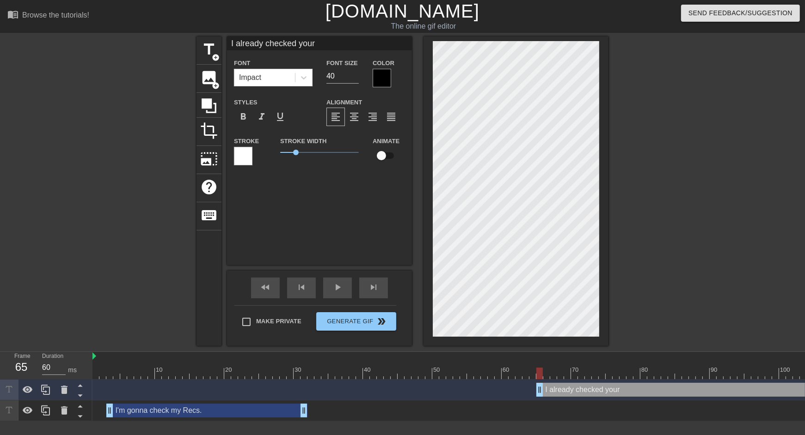
type textarea "I already checked your R"
type input "I already checked your Re"
type textarea "I already checked your Re"
type input "I already checked your Rec"
type textarea "I already checked your Rec"
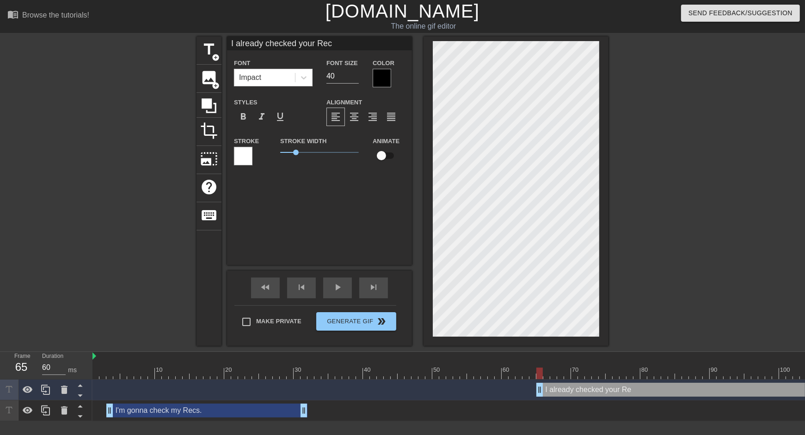
type input "I already checked your Recs"
type textarea "I already checked your Recs"
type input "I already checked your Recs."
type textarea "I already checked your Recs."
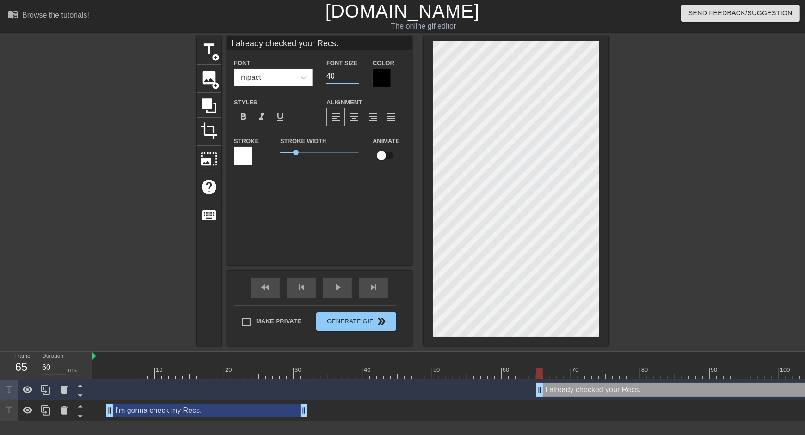
drag, startPoint x: 344, startPoint y: 78, endPoint x: 267, endPoint y: 82, distance: 77.8
click at [264, 83] on div "Font Impact Font Size 40 Color" at bounding box center [319, 72] width 185 height 30
type input "4"
type input "30"
click at [388, 78] on div at bounding box center [382, 78] width 18 height 18
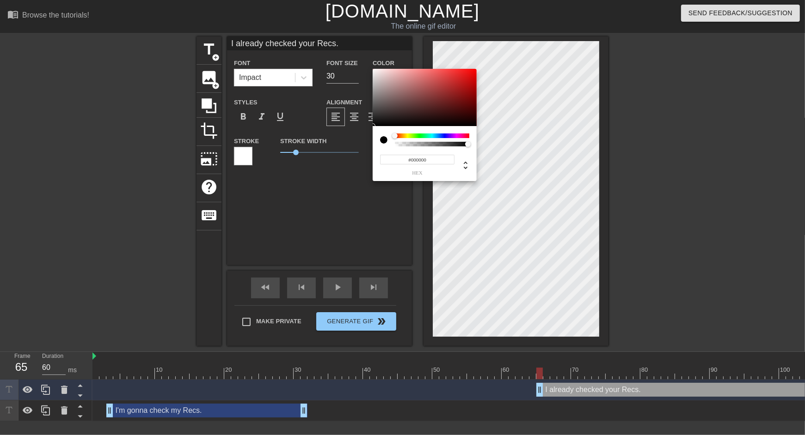
type input "#F7F2F2"
click at [375, 71] on div at bounding box center [425, 97] width 104 height 57
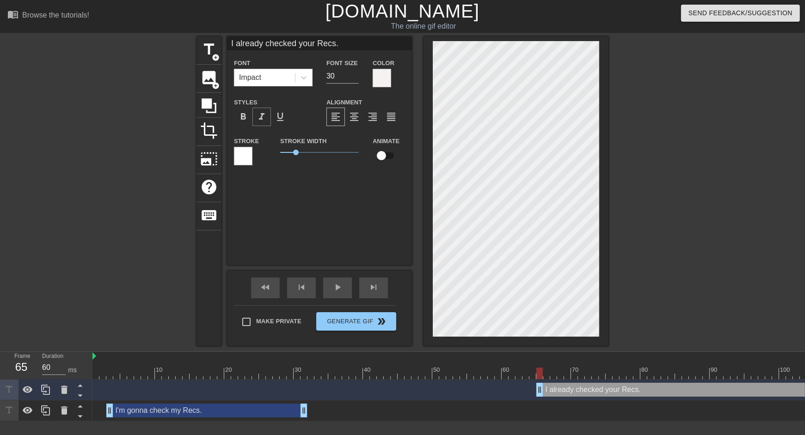
click at [264, 120] on span "format_italic" at bounding box center [261, 116] width 11 height 11
click at [245, 153] on div at bounding box center [243, 156] width 18 height 18
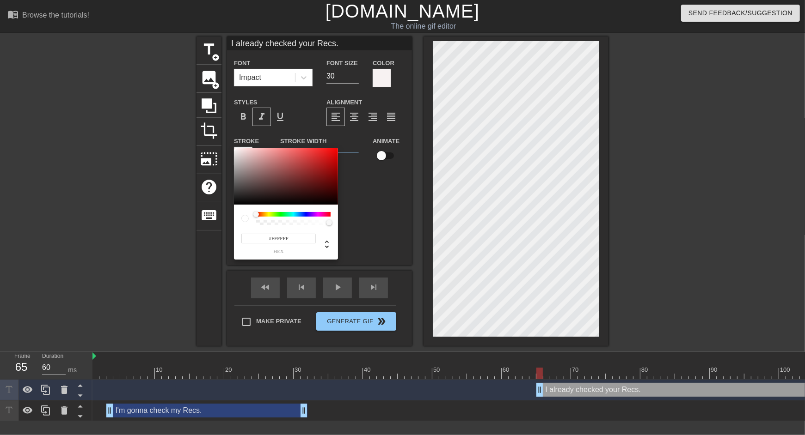
type input "#050505"
click at [237, 204] on div at bounding box center [286, 176] width 104 height 57
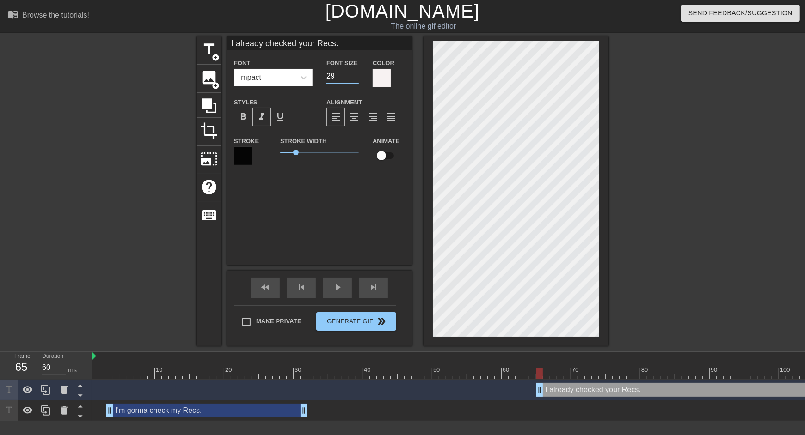
click at [356, 79] on input "29" at bounding box center [342, 76] width 32 height 15
type input "28"
click at [356, 79] on input "28" at bounding box center [342, 76] width 32 height 15
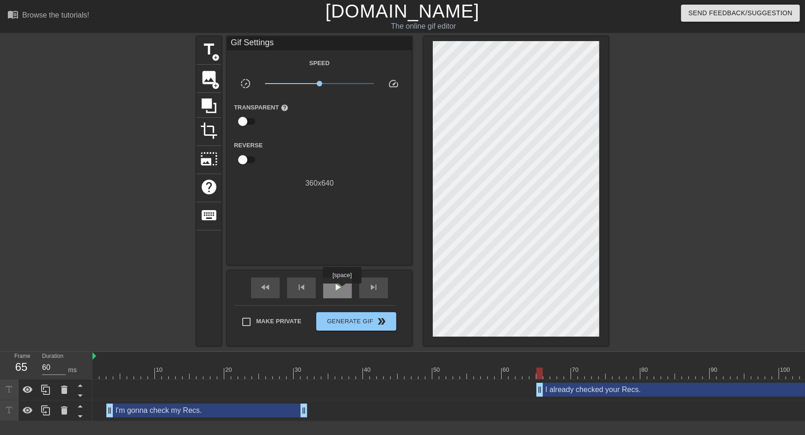
click at [343, 290] on span "play_arrow" at bounding box center [337, 287] width 11 height 11
click at [343, 290] on span "pause" at bounding box center [337, 287] width 11 height 11
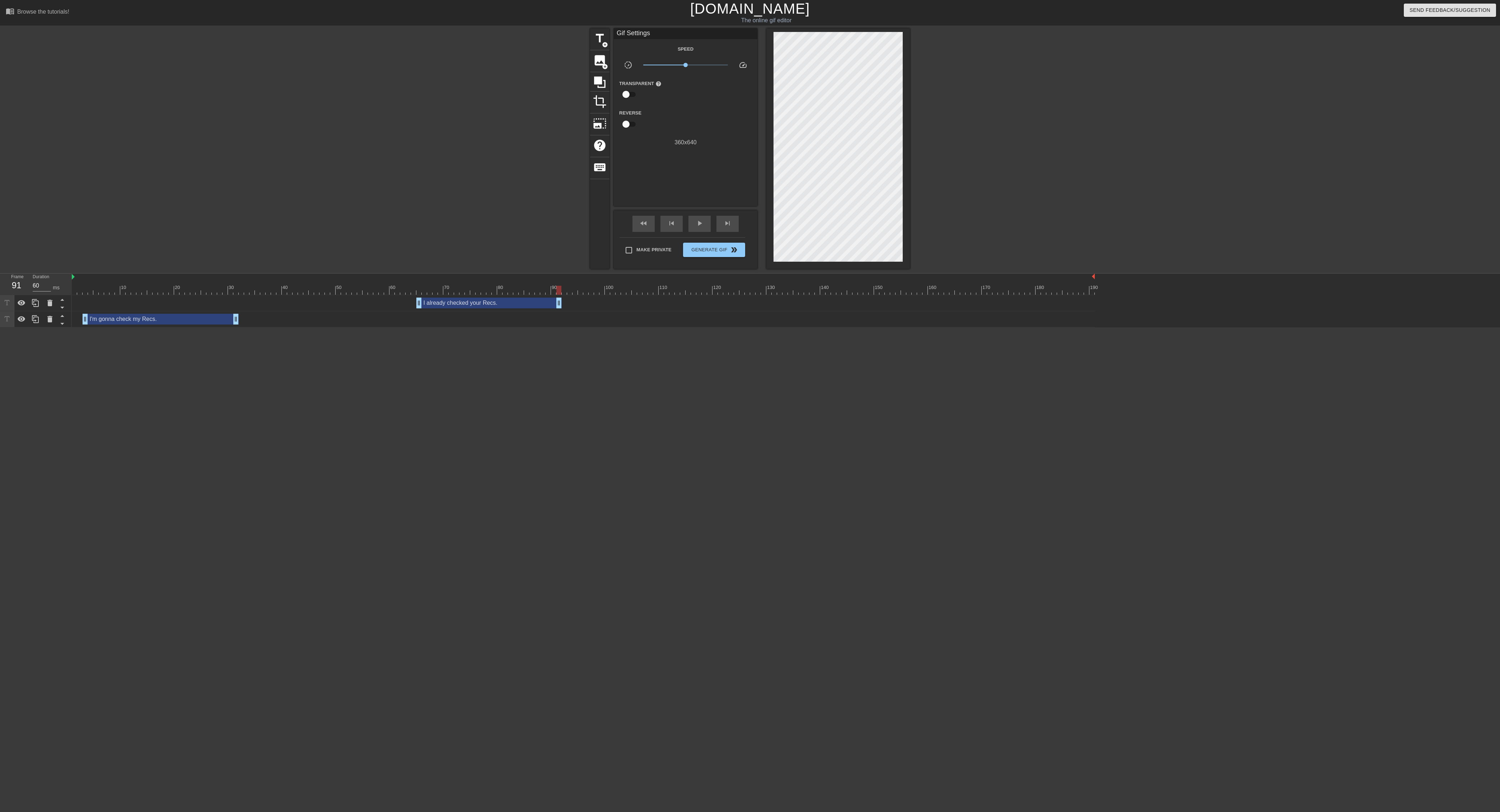
drag, startPoint x: 1092, startPoint y: 305, endPoint x: 557, endPoint y: 309, distance: 535.0
click at [557, 309] on div "I already checked your Recs. drag_handle drag_handle" at bounding box center [583, 303] width 1023 height 16
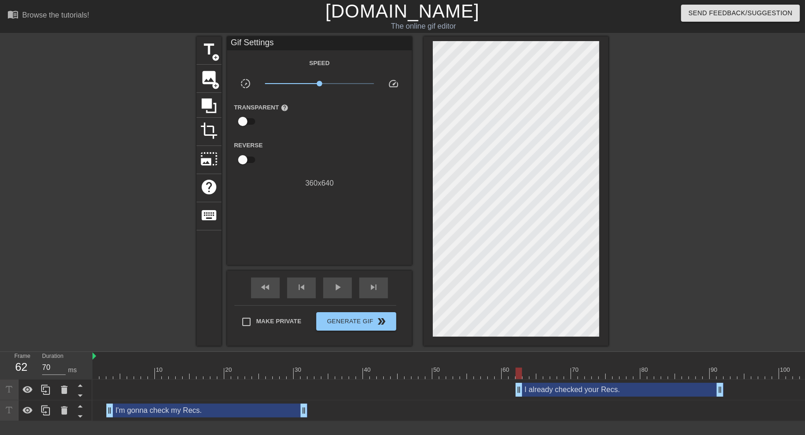
drag, startPoint x: 538, startPoint y: 386, endPoint x: 515, endPoint y: 386, distance: 22.7
drag, startPoint x: 718, startPoint y: 389, endPoint x: 668, endPoint y: 392, distance: 50.4
click at [295, 373] on div at bounding box center [751, 374] width 1318 height 12
click at [342, 290] on span "play_arrow" at bounding box center [337, 287] width 11 height 11
click at [342, 290] on span "pause" at bounding box center [337, 287] width 11 height 11
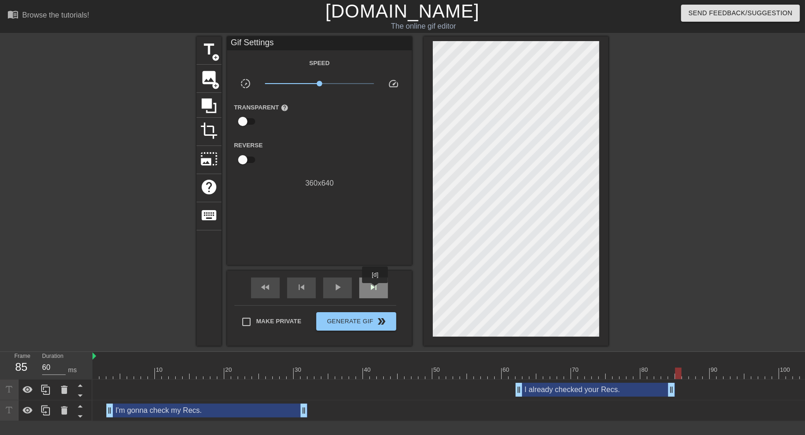
click at [376, 290] on span "skip_next" at bounding box center [373, 287] width 11 height 11
type input "70"
click at [216, 50] on span "title" at bounding box center [209, 50] width 18 height 18
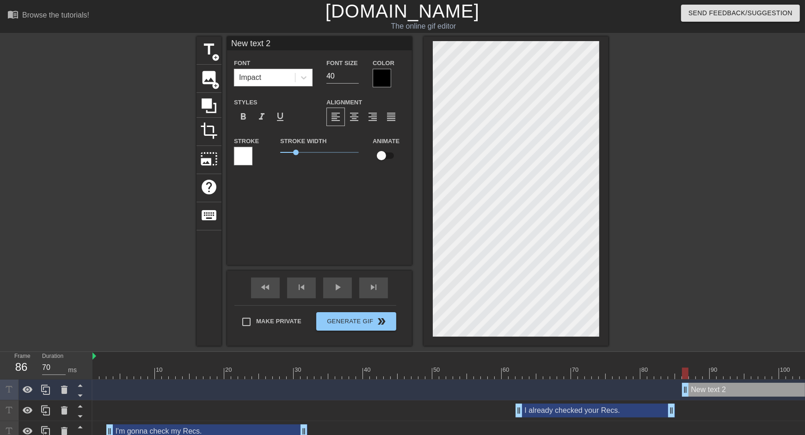
type textarea "O"
type input "Od"
type textarea "Od"
type input "Oda"
type textarea "Oda"
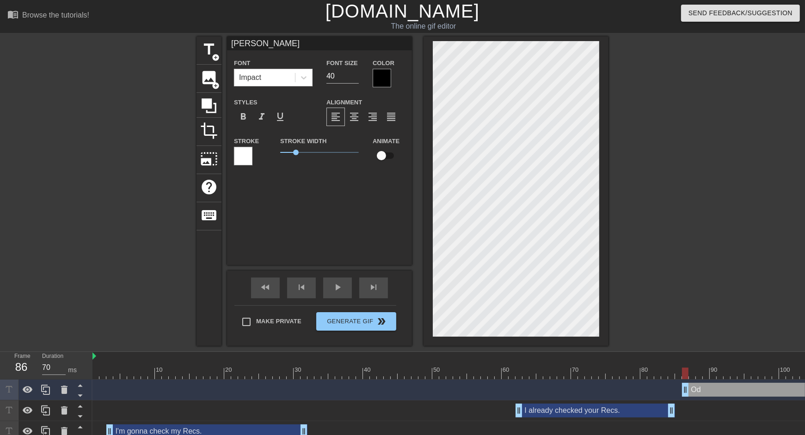
type input "Oday"
type textarea "Oday"
type input "Oda"
type textarea "Oda"
type input "Od"
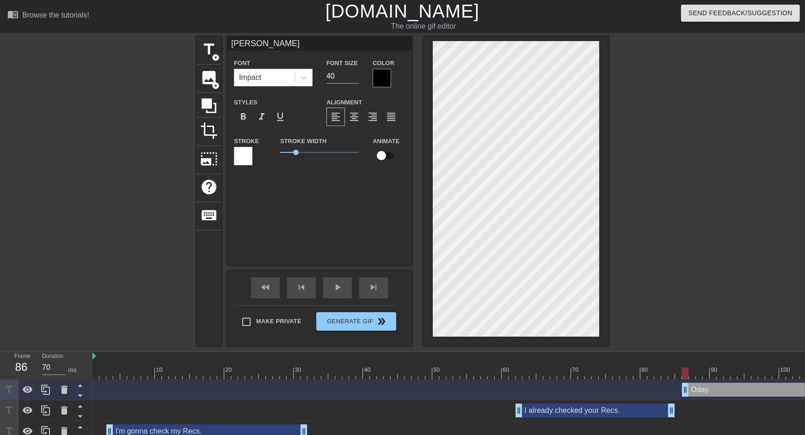
type textarea "Od"
type input "O"
type textarea "O"
type input "Ok"
type textarea "Ok"
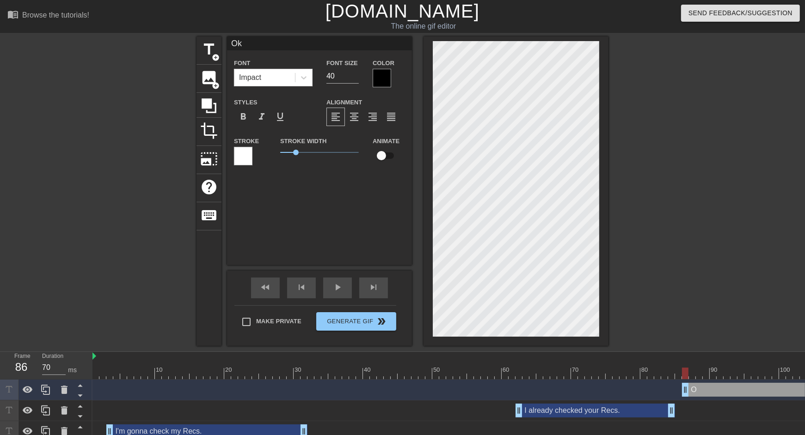
type input "Oke"
type textarea "Oke"
type input "Okey"
type textarea "Okey"
type input "Okey."
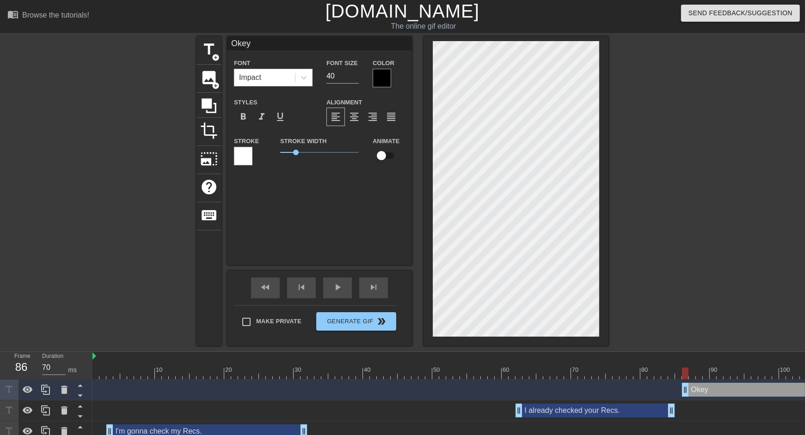
type textarea "Okey."
type input "Okey"
type textarea "Okey"
type input "Oke"
type textarea "Oke"
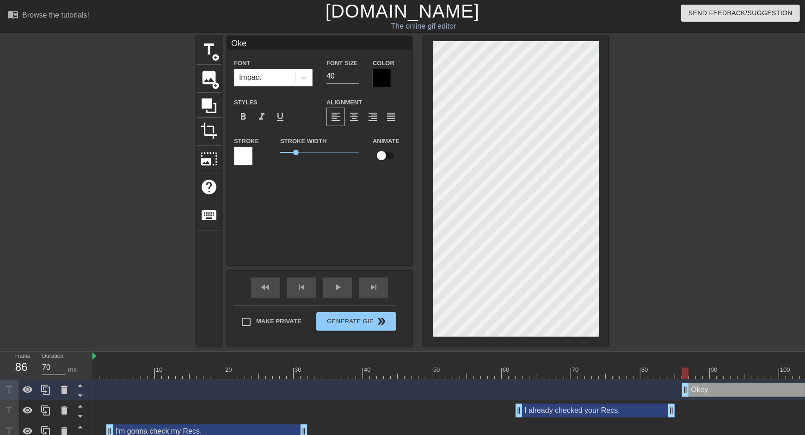
type input "Ok"
type textarea "Ok"
type input "Oka"
type textarea "Oka"
type input "Okay"
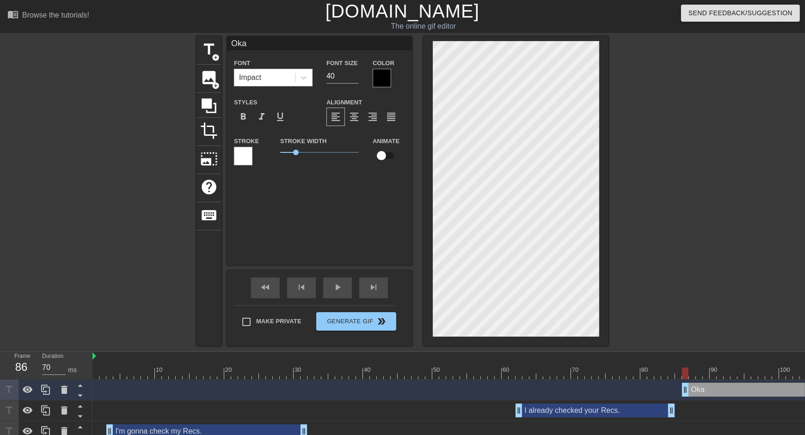
type textarea "Okay"
type input "Okay."
type textarea "Okay."
drag, startPoint x: 337, startPoint y: 74, endPoint x: 299, endPoint y: 74, distance: 37.4
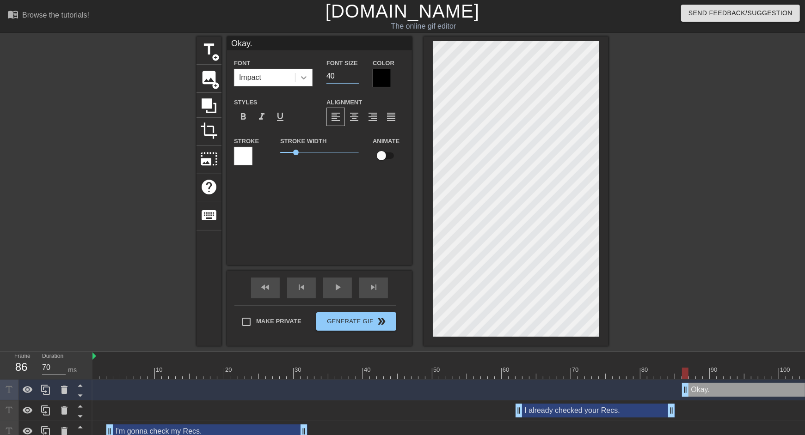
click at [299, 74] on div "Font Impact Font Size 40 Color" at bounding box center [319, 72] width 185 height 30
type input "30"
click at [385, 83] on div at bounding box center [382, 78] width 18 height 18
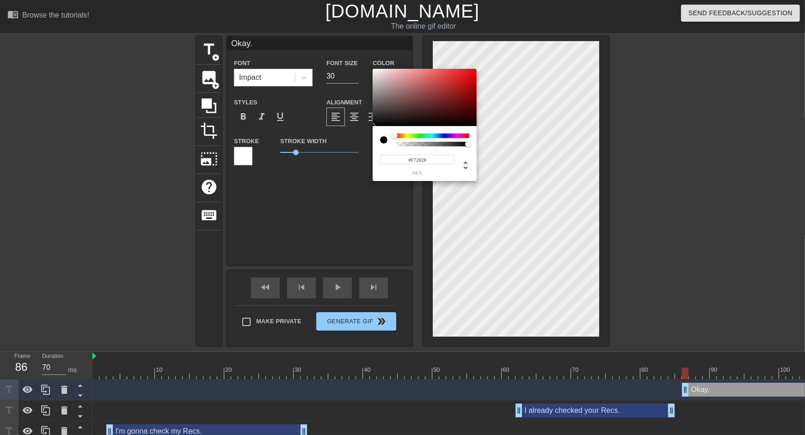
click at [374, 71] on div at bounding box center [425, 97] width 104 height 57
type input "#F5F0F0"
click at [375, 71] on div at bounding box center [425, 97] width 104 height 57
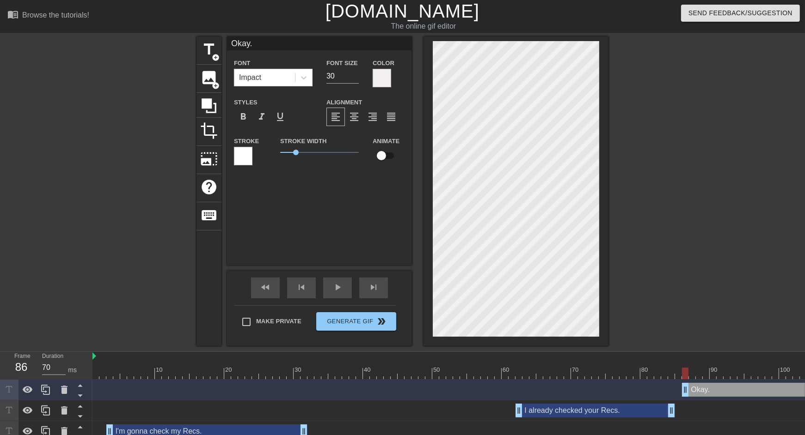
click at [245, 154] on div at bounding box center [243, 156] width 18 height 18
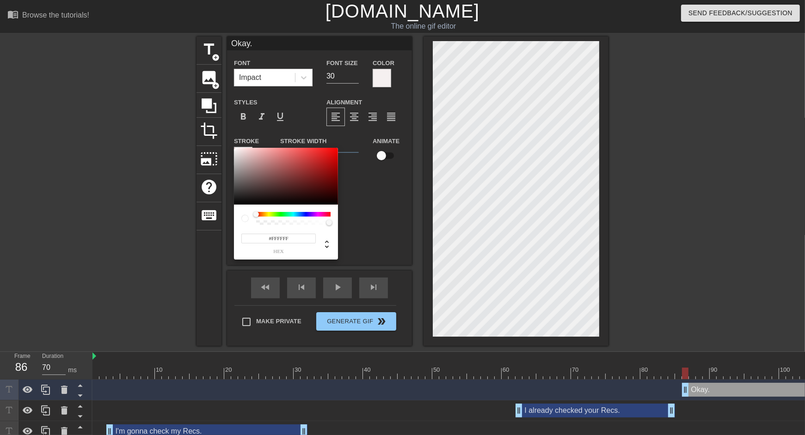
type input "#030303"
click at [237, 204] on div at bounding box center [286, 176] width 104 height 57
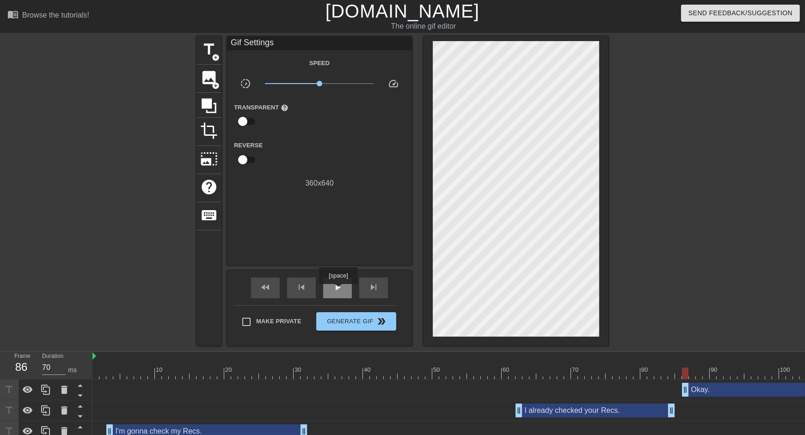
click at [339, 291] on span "play_arrow" at bounding box center [337, 287] width 11 height 11
click at [339, 291] on span "pause" at bounding box center [337, 287] width 11 height 11
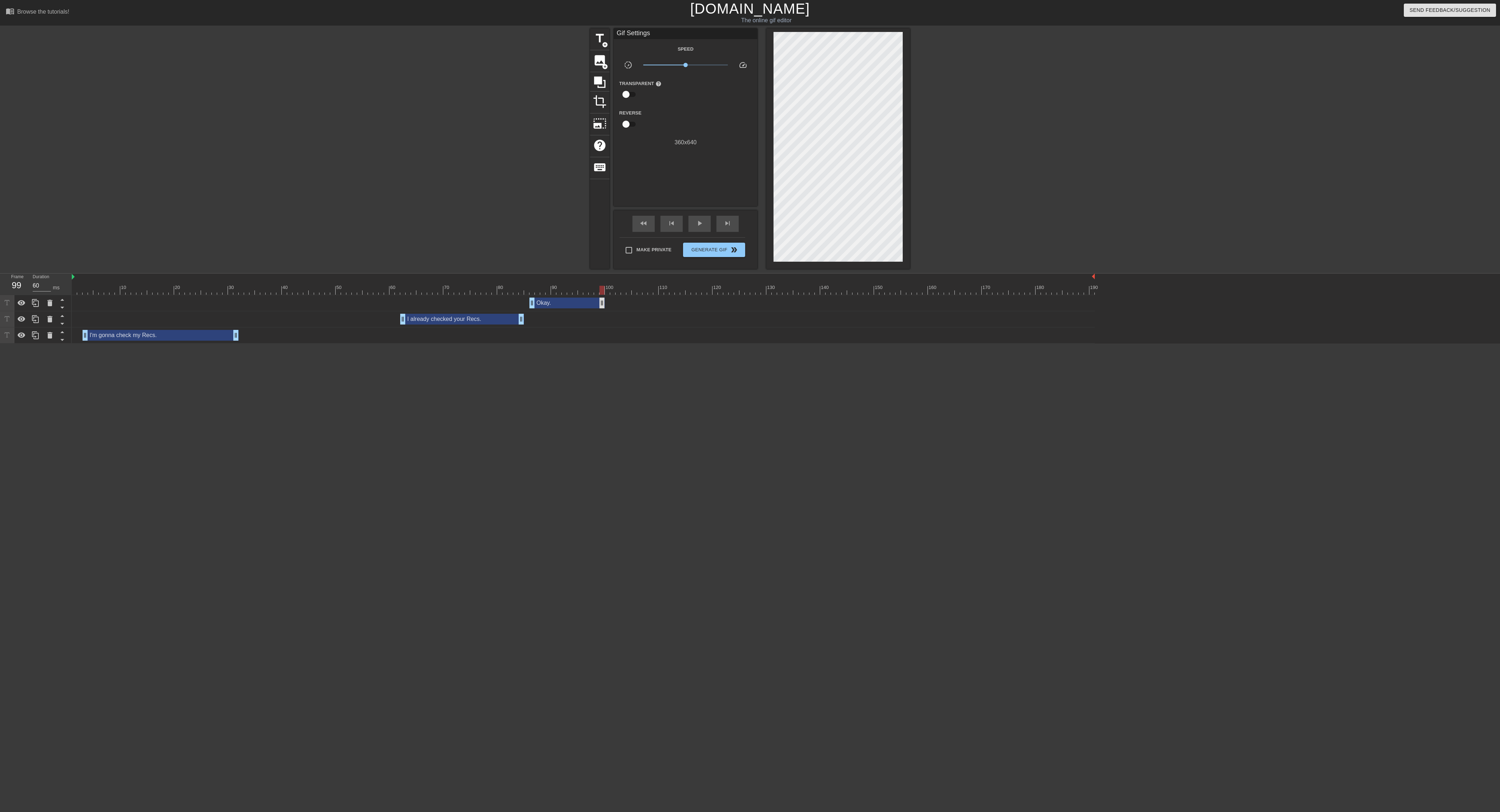
drag, startPoint x: 1092, startPoint y: 305, endPoint x: 601, endPoint y: 299, distance: 491.0
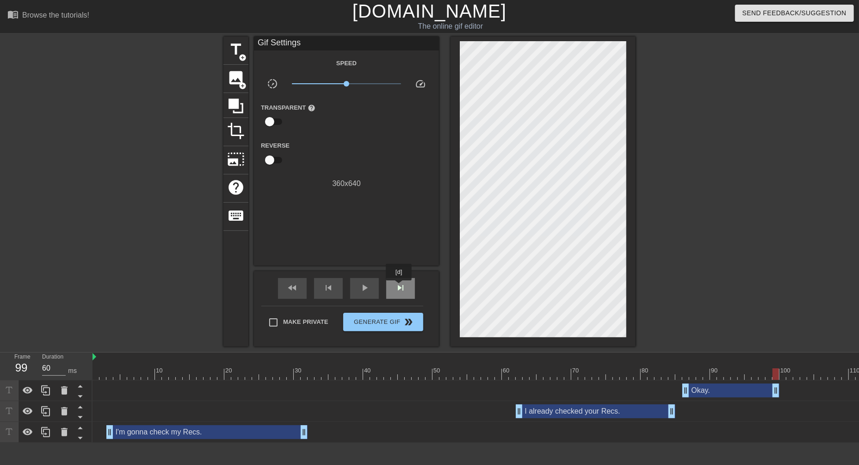
click at [399, 287] on span "skip_next" at bounding box center [400, 287] width 11 height 11
type input "60"
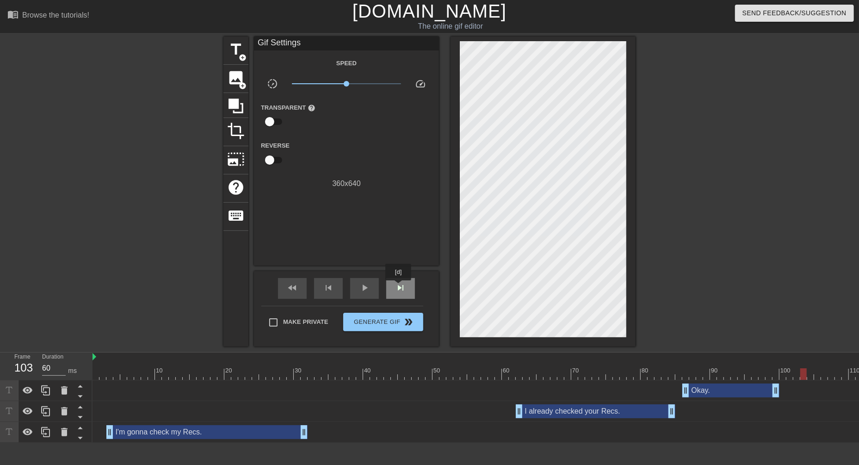
click at [399, 287] on span "skip_next" at bounding box center [400, 287] width 11 height 11
click at [241, 56] on span "add_circle" at bounding box center [243, 58] width 8 height 8
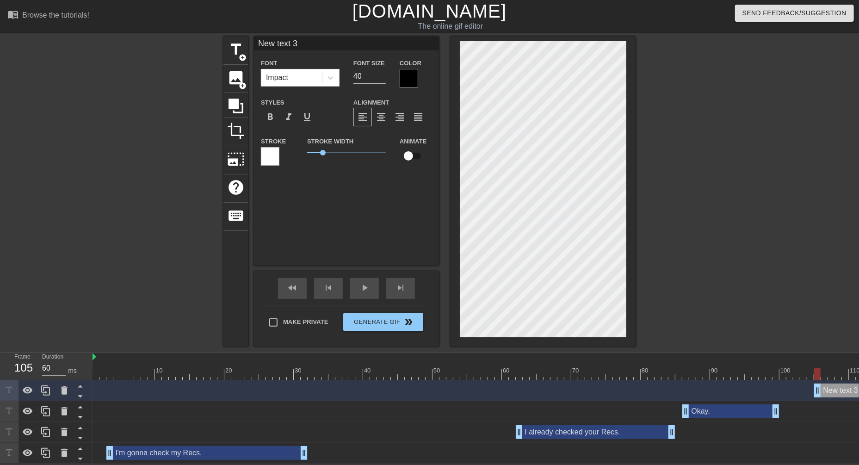
type textarea "a"
type input "ah"
type textarea "ah"
type input "a"
type textarea "a"
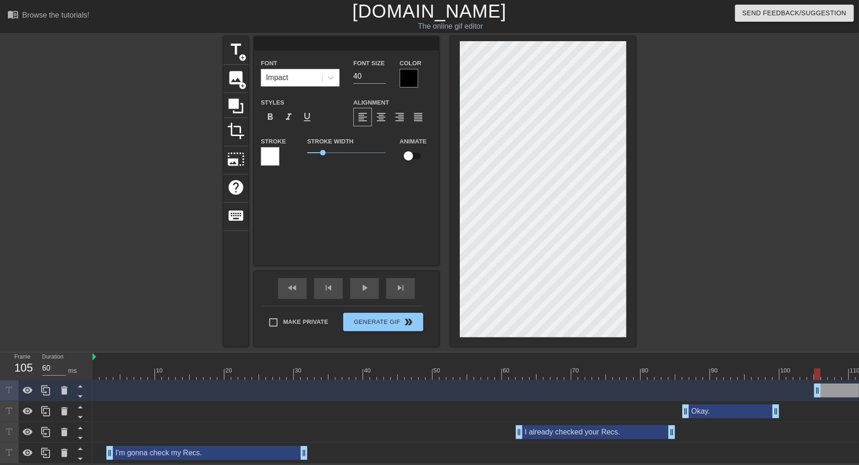
type input "A"
type textarea "A"
type input "An"
type textarea "Anh"
type input "Anhy"
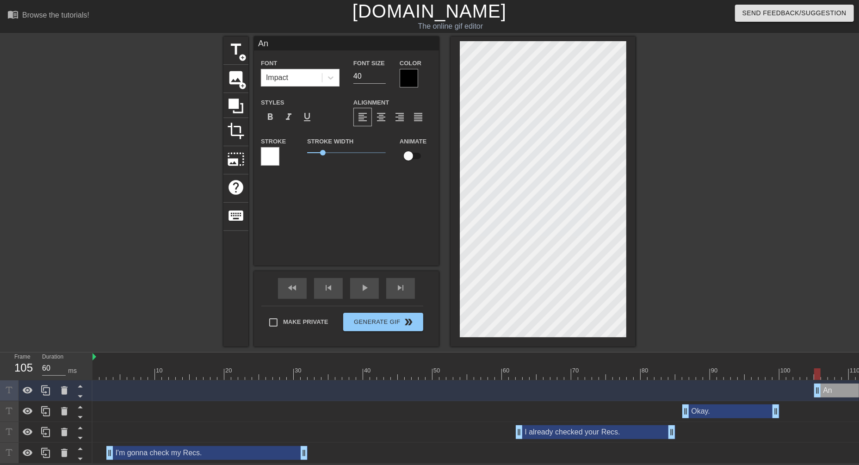
type textarea "Anhy"
type input "Anh"
type textarea "Anh"
type input "An"
type textarea "An"
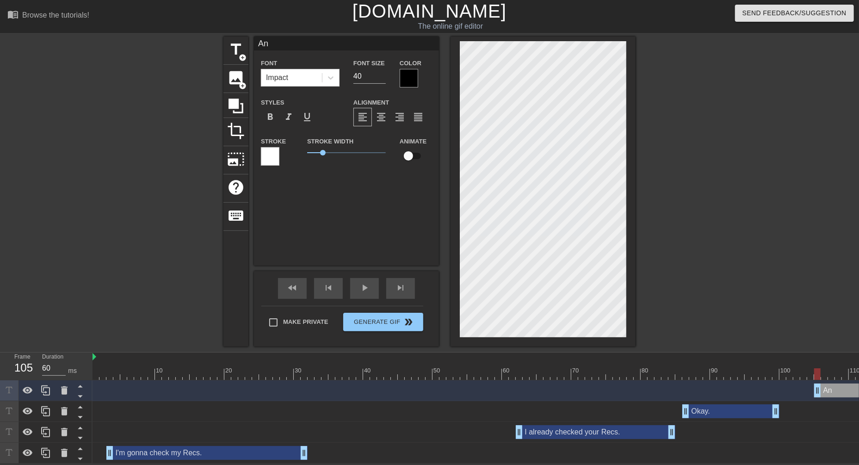
type input "Any"
type textarea "Any"
type input "Any?"
type textarea "Any?"
click at [409, 86] on div at bounding box center [408, 78] width 18 height 18
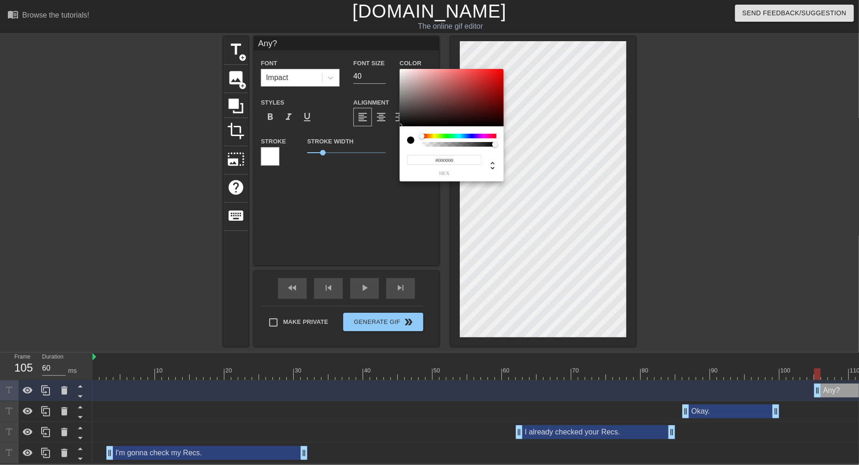
type input "#F4F0F0"
click at [401, 71] on div at bounding box center [451, 97] width 104 height 57
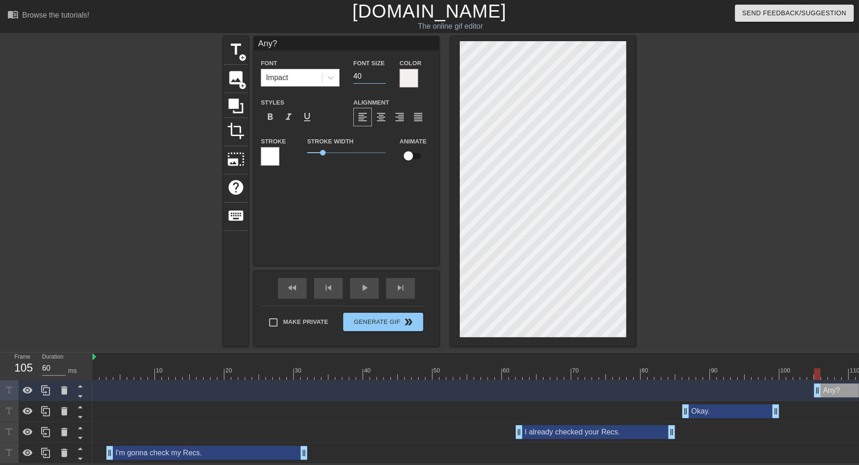
drag, startPoint x: 363, startPoint y: 78, endPoint x: 288, endPoint y: 93, distance: 76.9
click at [287, 93] on div "Font Impact Font Size 40 Color Styles format_bold format_italic format_underlin…" at bounding box center [346, 115] width 171 height 117
type input "4"
type input "30"
click at [273, 159] on div at bounding box center [270, 156] width 18 height 18
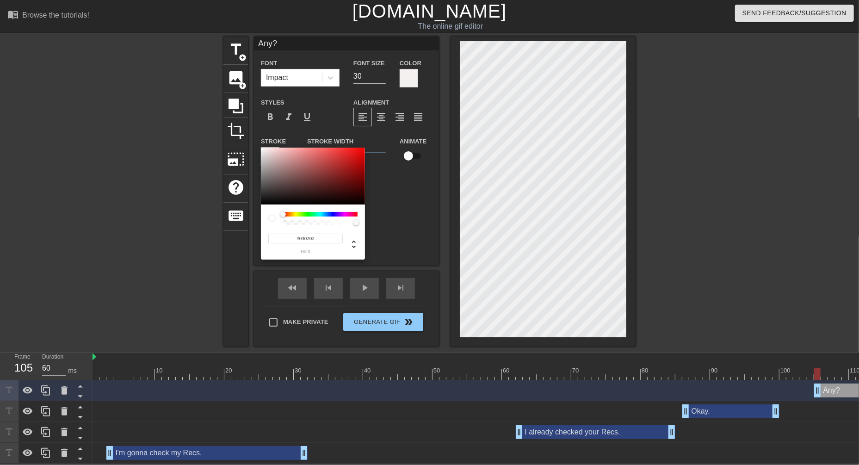
click at [264, 204] on div at bounding box center [313, 175] width 104 height 57
click at [264, 203] on div at bounding box center [313, 175] width 104 height 57
type input "#070707"
click at [263, 203] on div at bounding box center [313, 175] width 104 height 57
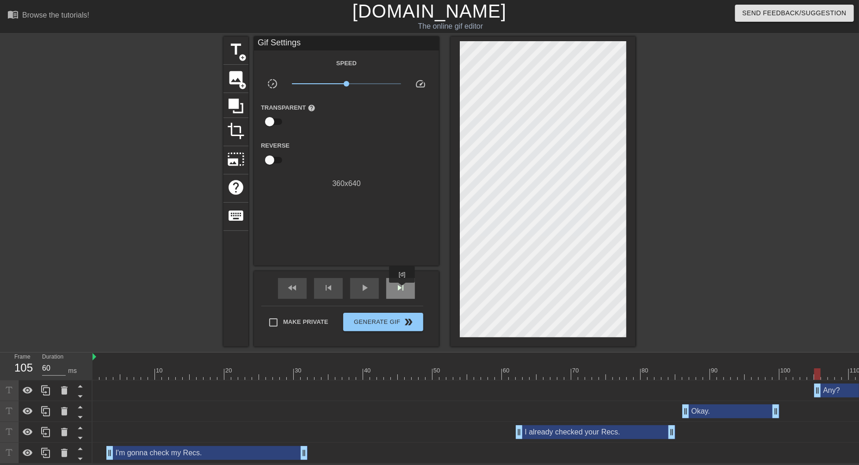
click at [403, 289] on span "skip_next" at bounding box center [400, 287] width 11 height 11
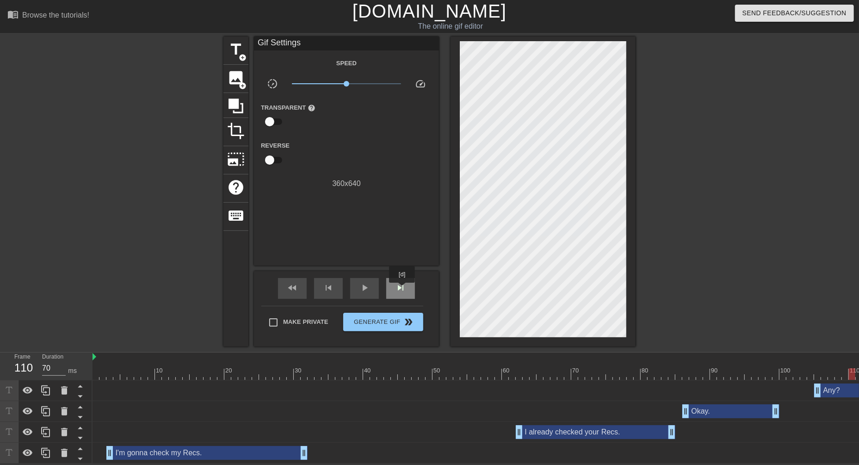
click at [403, 289] on span "skip_next" at bounding box center [400, 287] width 11 height 11
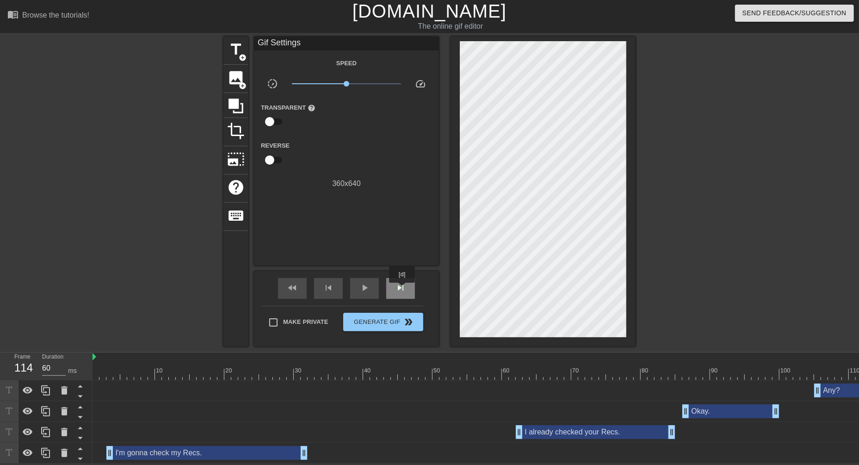
click at [403, 289] on span "skip_next" at bounding box center [400, 287] width 11 height 11
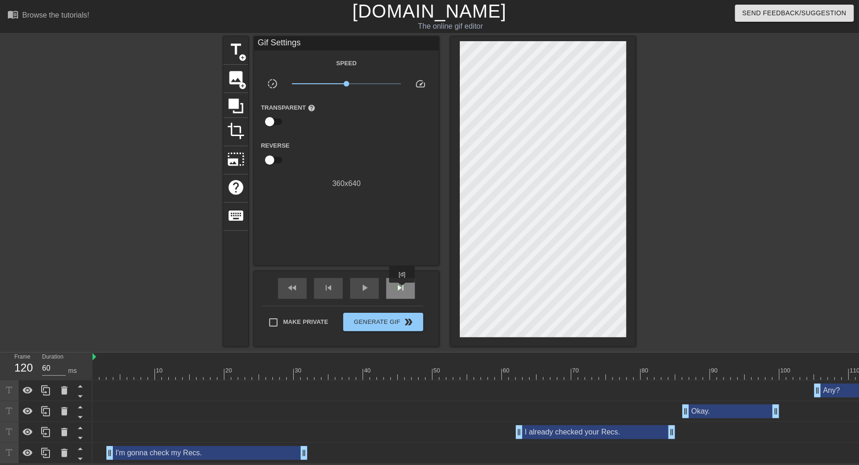
click at [403, 289] on span "skip_next" at bounding box center [400, 287] width 11 height 11
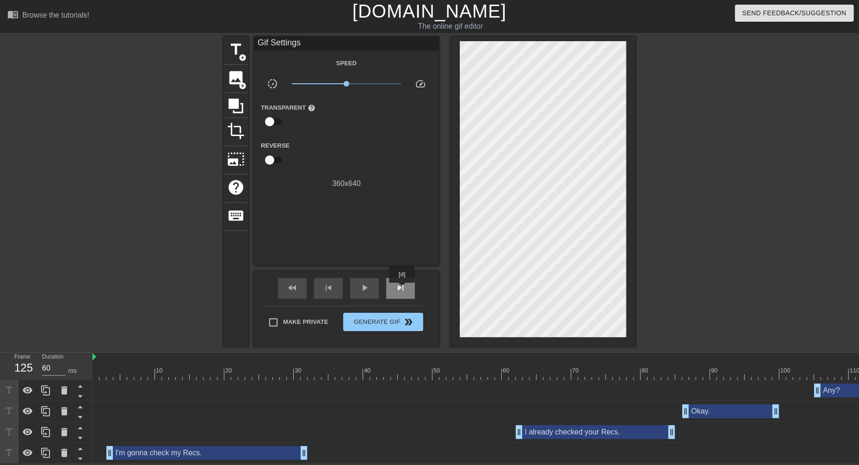
click at [403, 289] on span "skip_next" at bounding box center [400, 287] width 11 height 11
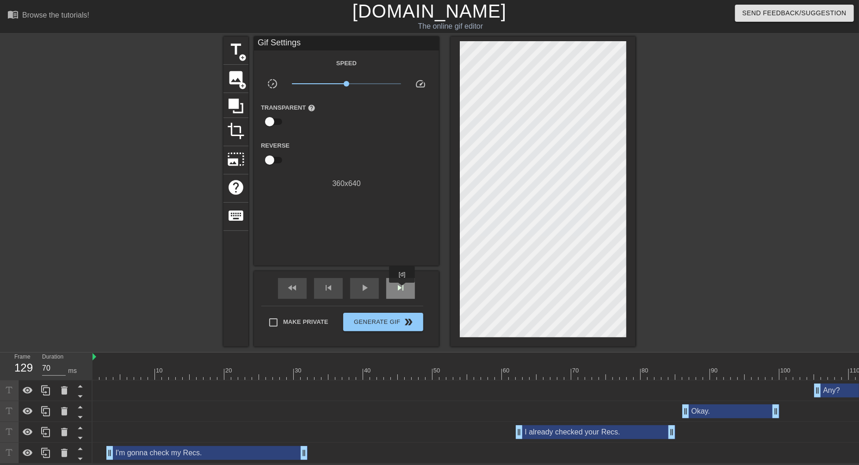
click at [403, 289] on span "skip_next" at bounding box center [400, 287] width 11 height 11
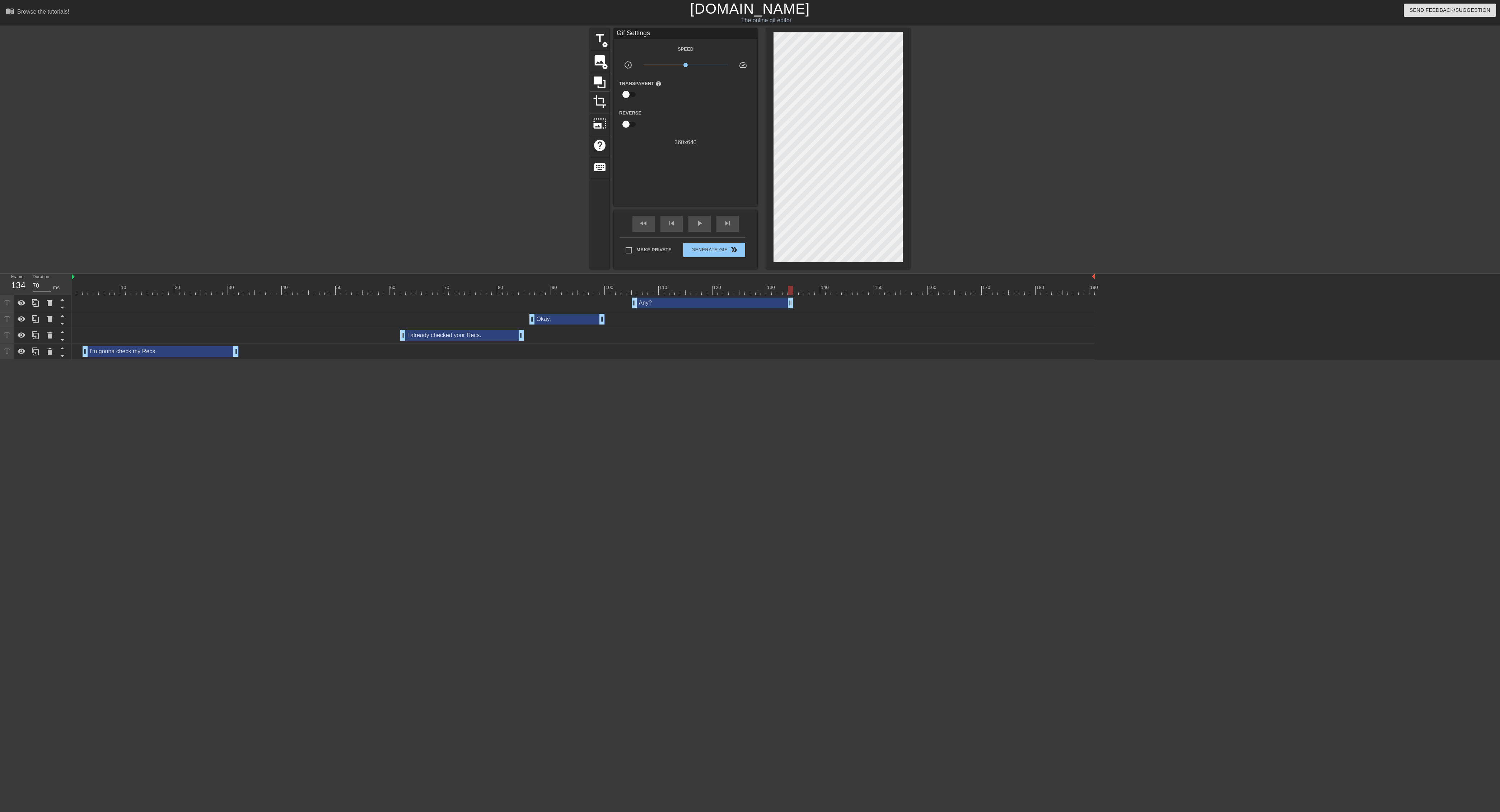
drag, startPoint x: 1091, startPoint y: 302, endPoint x: 790, endPoint y: 312, distance: 301.2
click at [624, 312] on div "Any? drag_handle drag_handle Okay. drag_handle drag_handle I already checked yo…" at bounding box center [786, 327] width 1429 height 64
click at [620, 287] on div at bounding box center [583, 290] width 1023 height 9
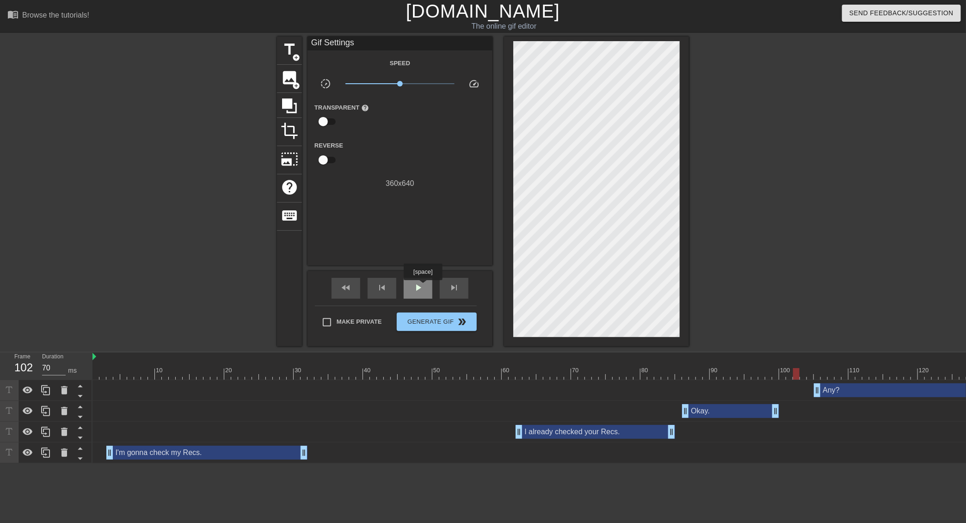
click at [427, 287] on div "play_arrow" at bounding box center [418, 288] width 29 height 21
click at [425, 288] on div "pause" at bounding box center [418, 288] width 29 height 21
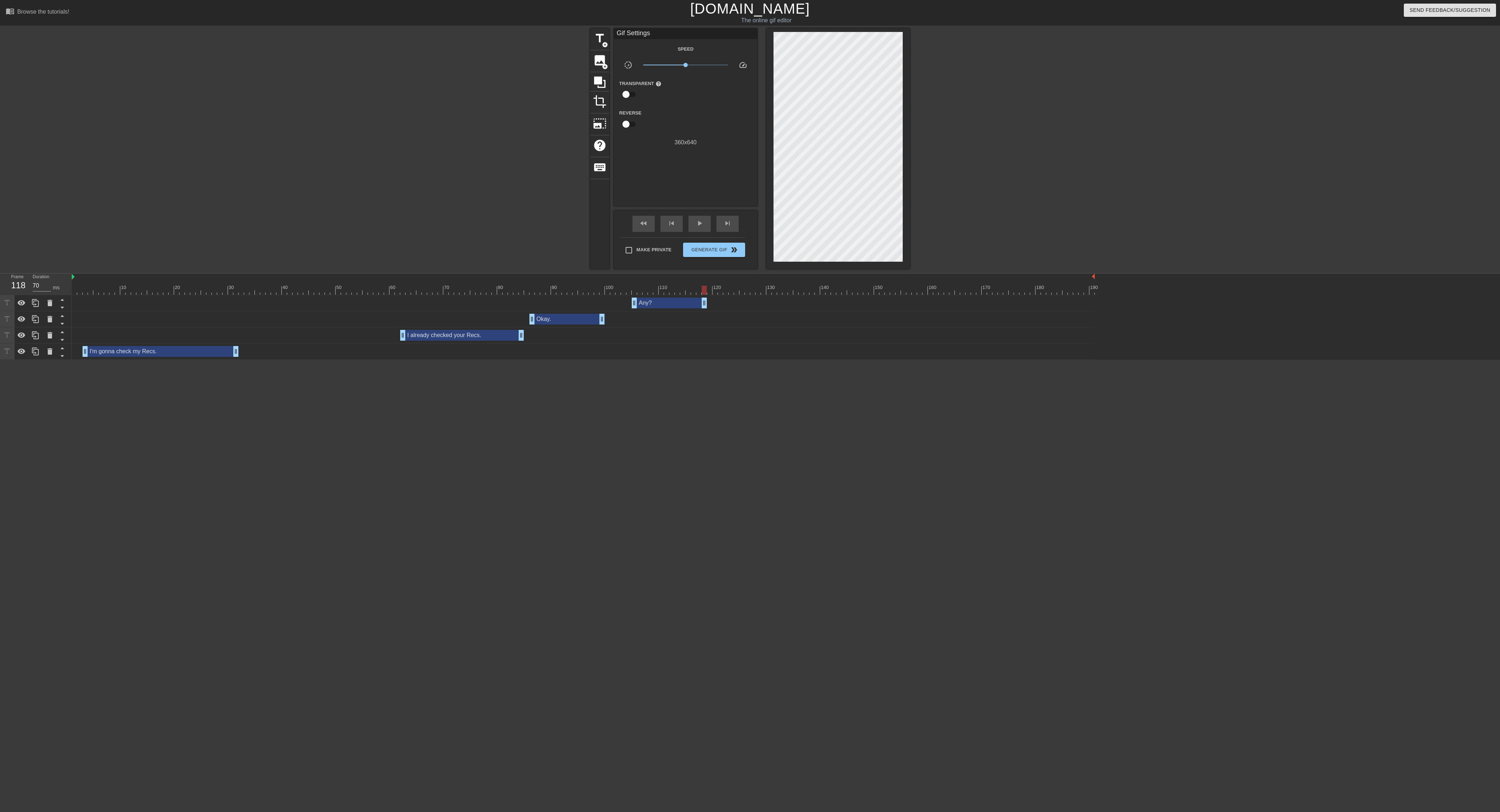
drag, startPoint x: 790, startPoint y: 304, endPoint x: 704, endPoint y: 295, distance: 86.5
click at [624, 295] on div "Any? drag_handle drag_handle" at bounding box center [583, 303] width 1023 height 16
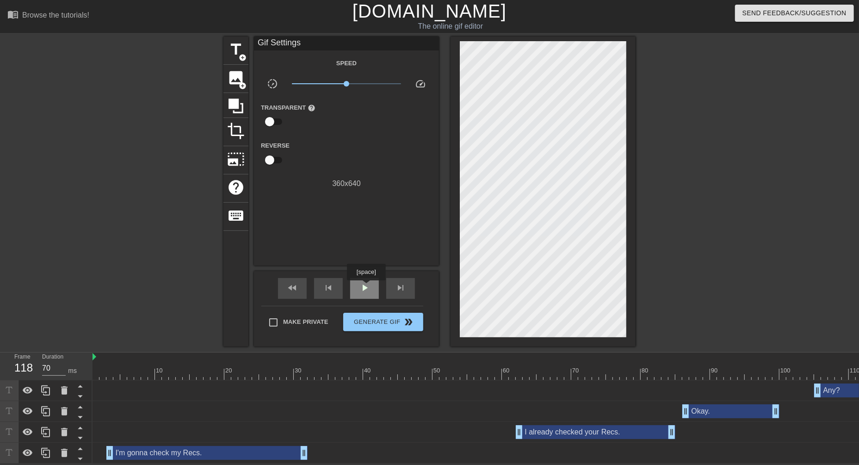
click at [367, 287] on span "play_arrow" at bounding box center [364, 287] width 11 height 11
click at [367, 287] on span "pause" at bounding box center [364, 287] width 11 height 11
click at [367, 287] on span "play_arrow" at bounding box center [364, 287] width 11 height 11
click at [367, 287] on span "pause" at bounding box center [364, 287] width 11 height 11
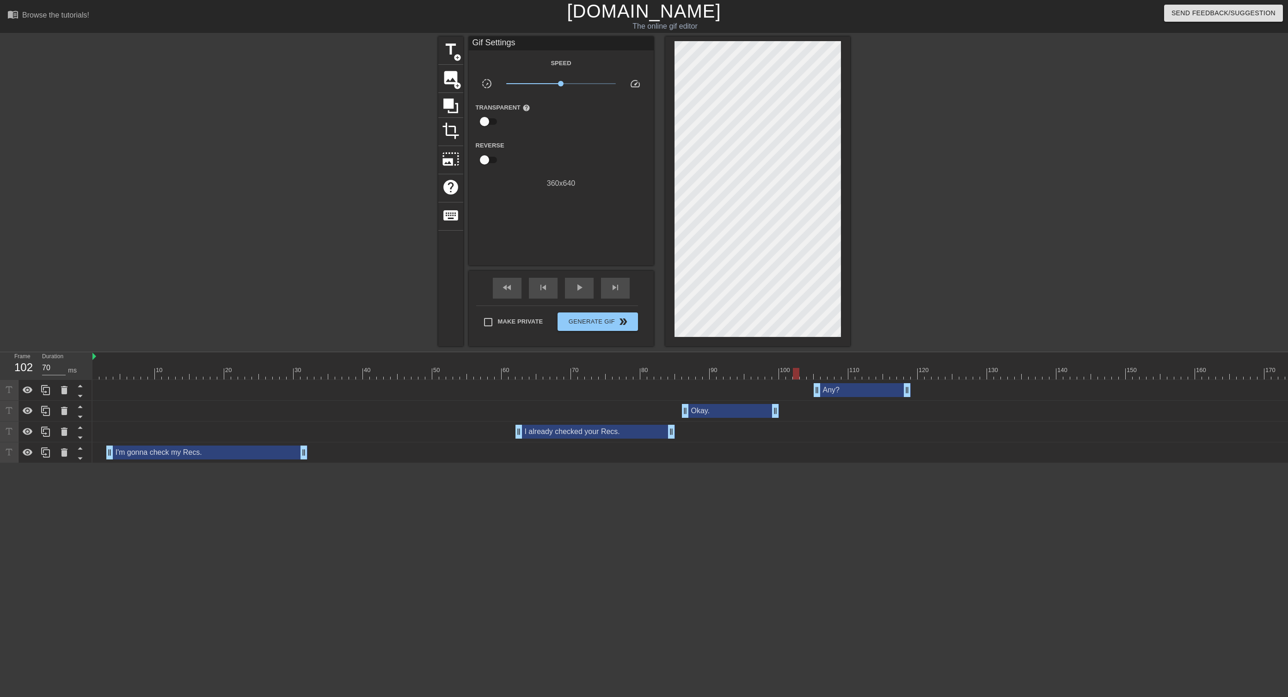
click at [796, 374] on div at bounding box center [751, 374] width 1318 height 12
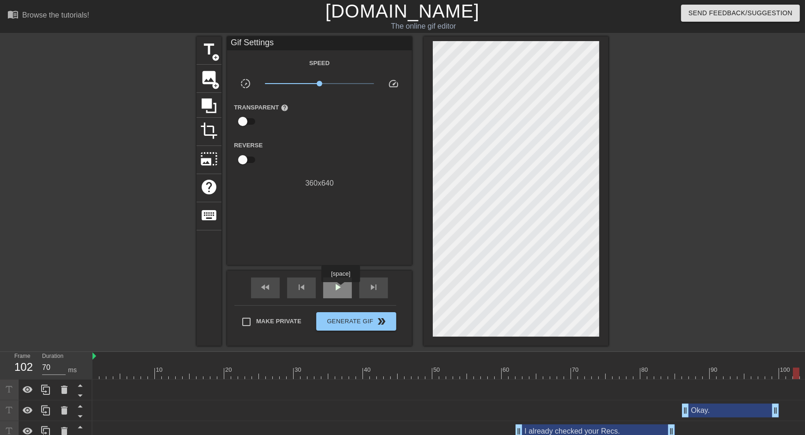
click at [341, 289] on span "play_arrow" at bounding box center [337, 287] width 11 height 11
type input "60"
click at [341, 289] on span "pause" at bounding box center [337, 287] width 11 height 11
click at [217, 48] on span "title" at bounding box center [209, 50] width 18 height 18
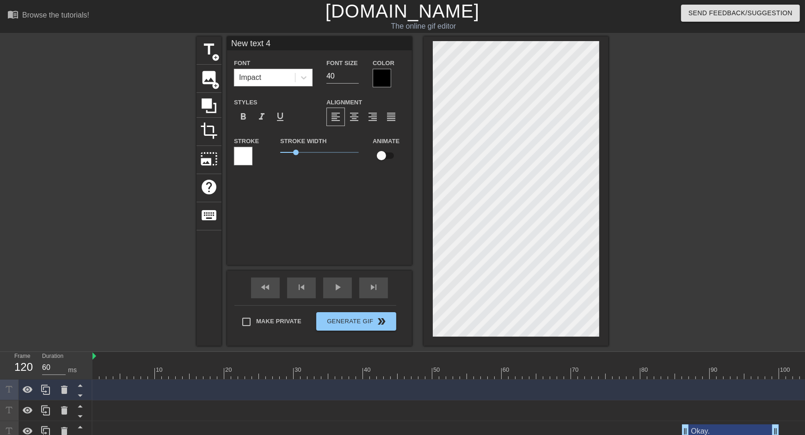
scroll to position [0, 0]
type input "A"
type textarea "A"
type input "An"
type textarea "Anh"
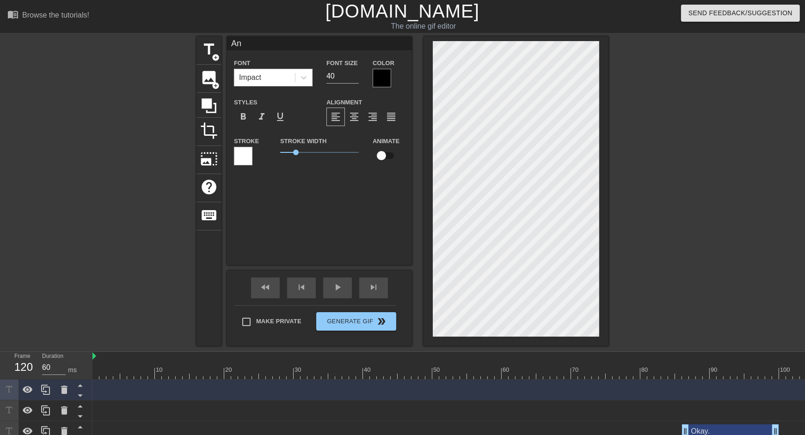
type input "Anhy"
type textarea "Anhy"
type input "Anh"
type textarea "Anh"
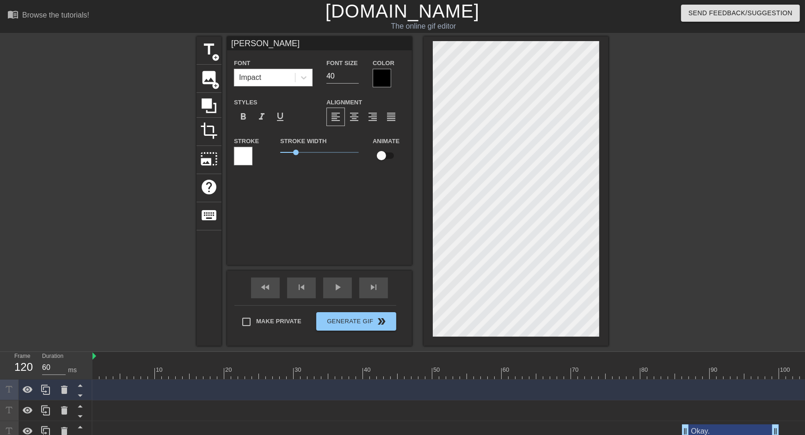
type input "An"
type textarea "An"
type input "Any"
type textarea "Any"
type input "Any?"
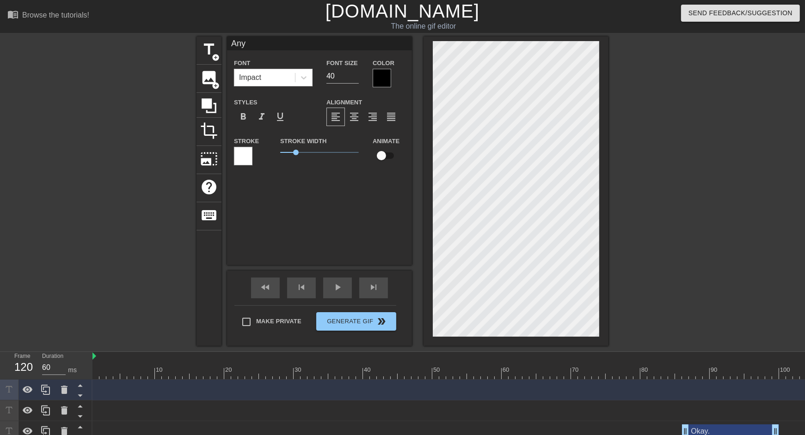
type textarea "Any?"
click at [382, 83] on div at bounding box center [382, 78] width 18 height 18
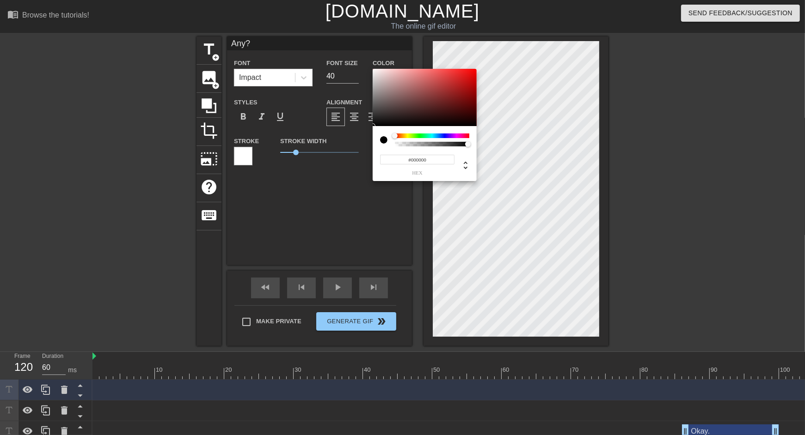
type input "#FBF6F6"
click at [375, 70] on div at bounding box center [425, 97] width 104 height 57
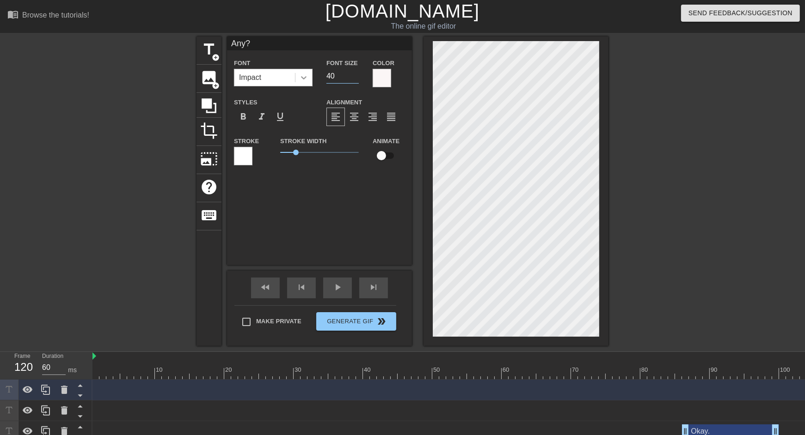
drag, startPoint x: 344, startPoint y: 80, endPoint x: 298, endPoint y: 73, distance: 46.2
click at [298, 74] on div "Font Impact Font Size 40 Color" at bounding box center [319, 72] width 185 height 30
type input "30"
click at [248, 159] on div at bounding box center [243, 156] width 18 height 18
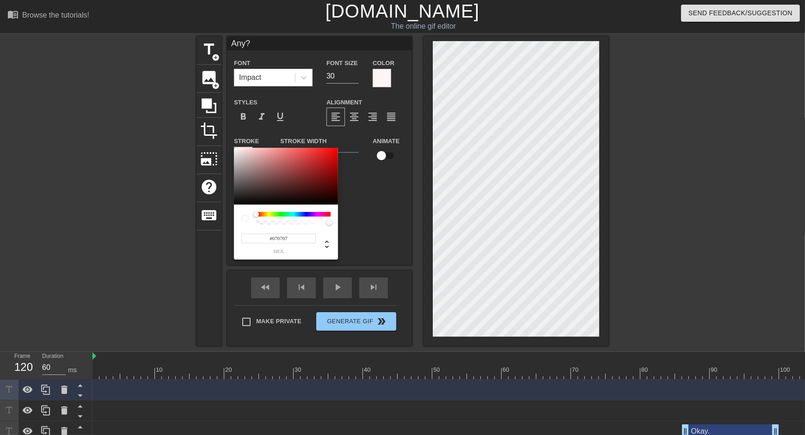
click at [237, 203] on div at bounding box center [286, 176] width 104 height 57
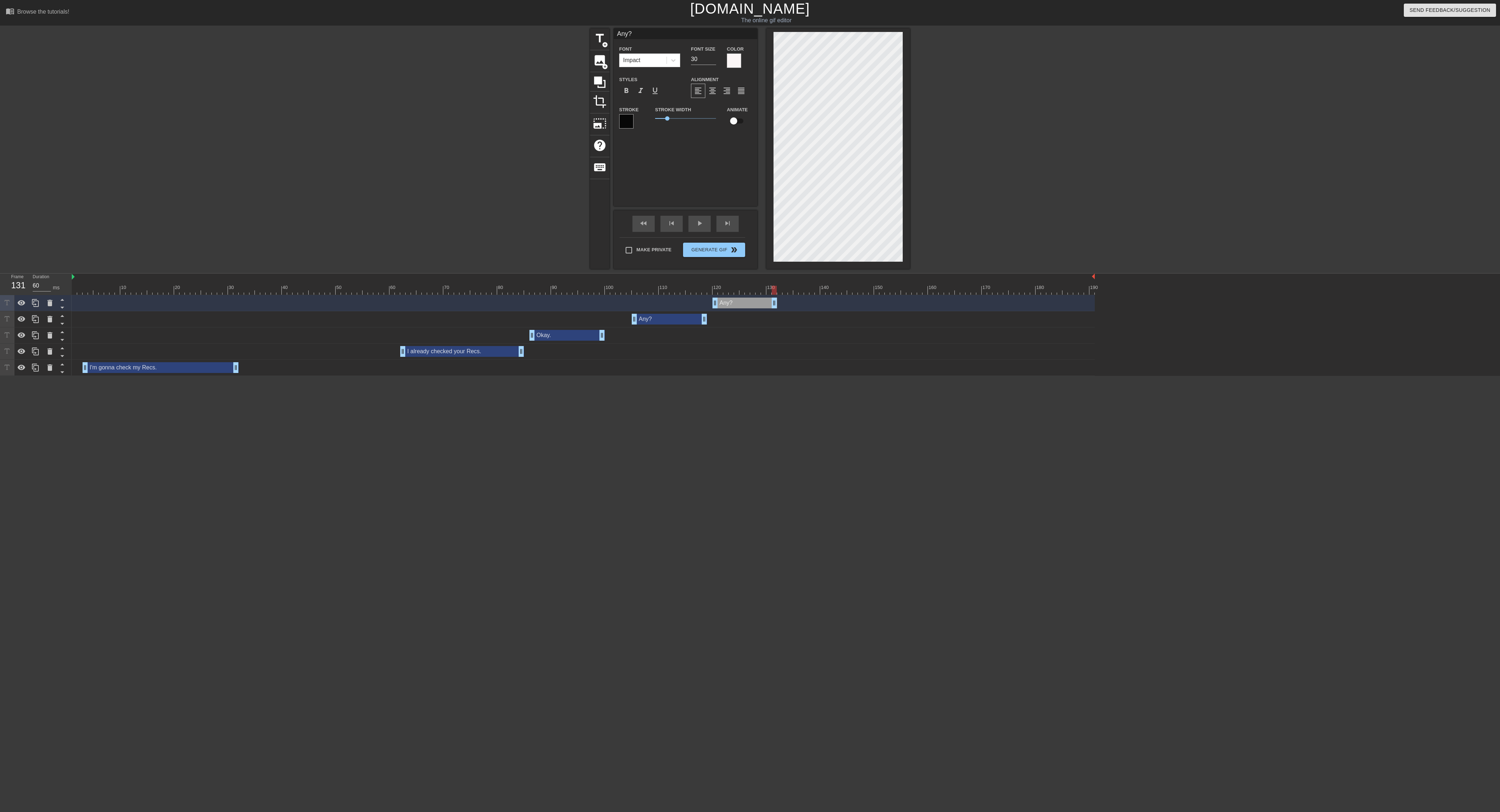
drag, startPoint x: 1092, startPoint y: 301, endPoint x: 772, endPoint y: 290, distance: 320.2
click at [624, 290] on div "10 20 30 40 50 60 70 80 90 100 110 120 130 140 150 160" at bounding box center [786, 324] width 1429 height 102
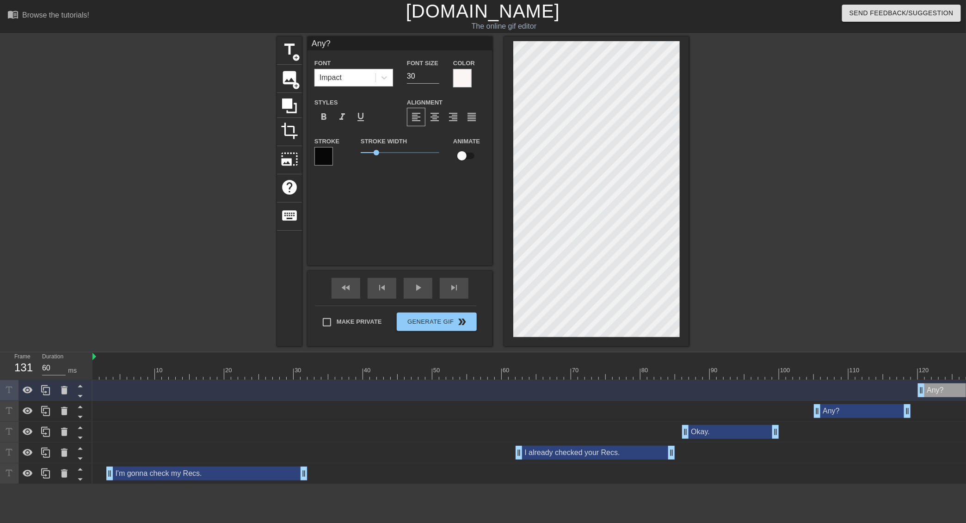
click at [804, 374] on div at bounding box center [751, 374] width 1318 height 12
click at [460, 284] on div "skip_next" at bounding box center [454, 288] width 29 height 21
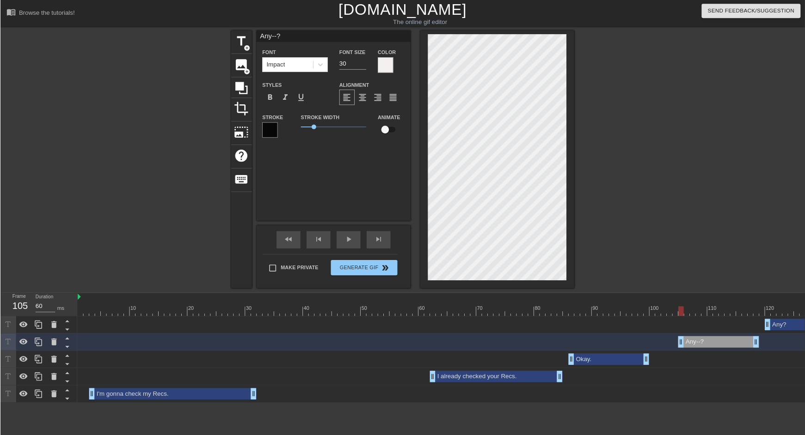
scroll to position [0, 0]
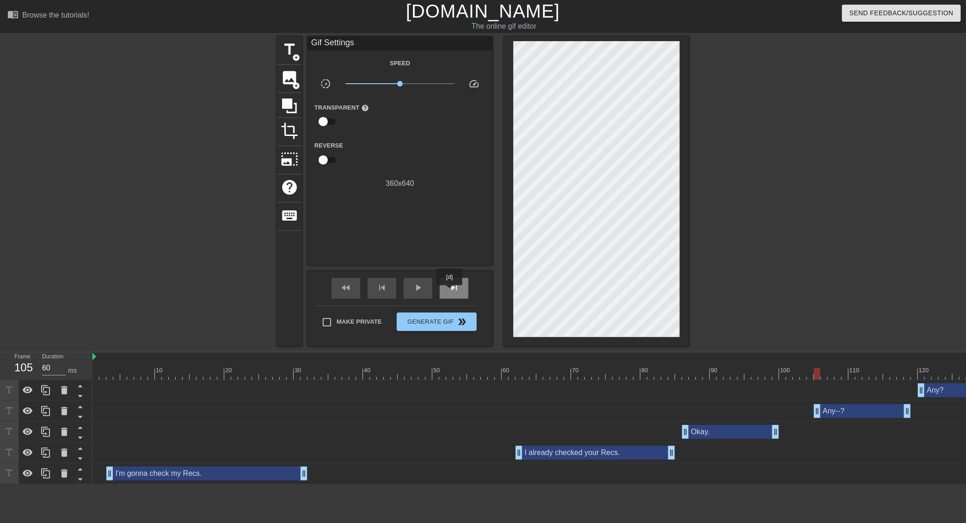
click at [450, 292] on span "skip_next" at bounding box center [453, 287] width 11 height 11
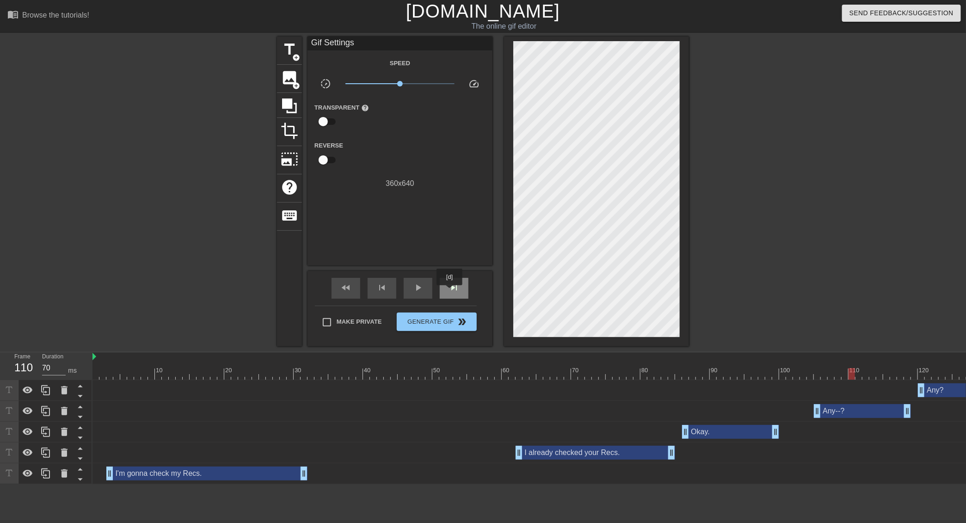
click at [450, 292] on span "skip_next" at bounding box center [453, 287] width 11 height 11
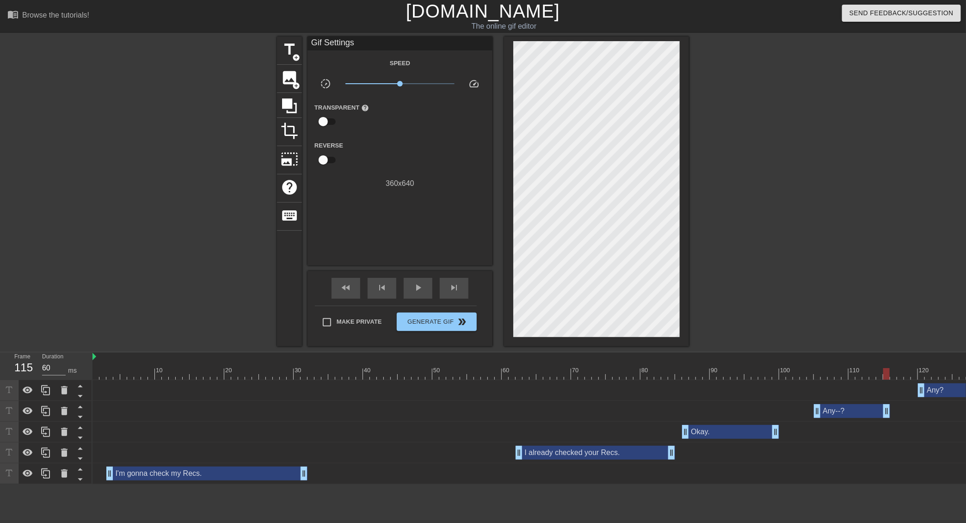
drag, startPoint x: 909, startPoint y: 414, endPoint x: 889, endPoint y: 415, distance: 20.4
click at [804, 375] on div at bounding box center [751, 374] width 1318 height 12
click at [458, 290] on span "skip_next" at bounding box center [453, 287] width 11 height 11
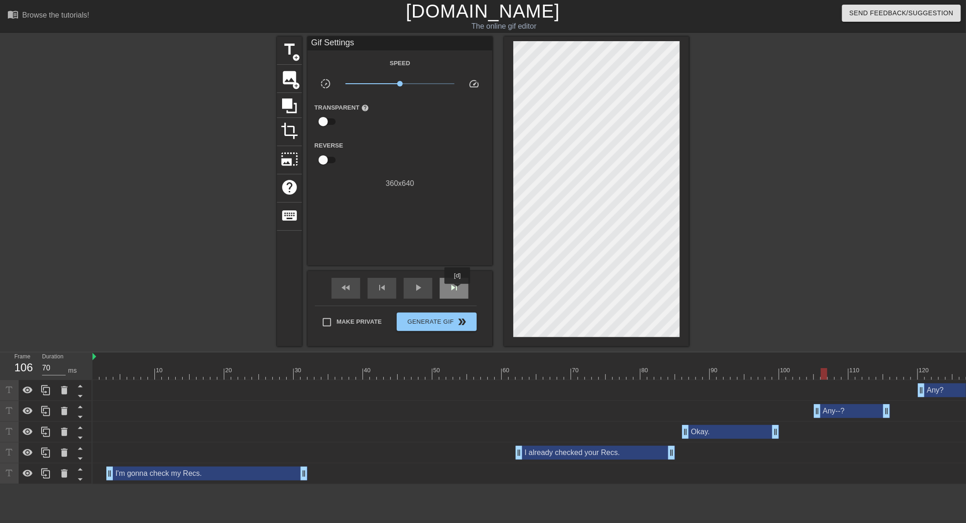
click at [458, 290] on span "skip_next" at bounding box center [453, 287] width 11 height 11
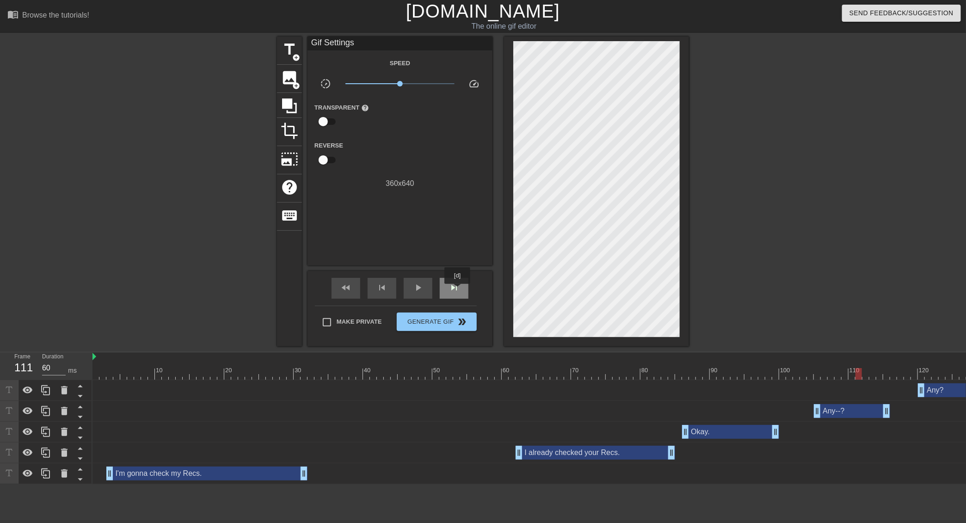
click at [458, 290] on span "skip_next" at bounding box center [453, 287] width 11 height 11
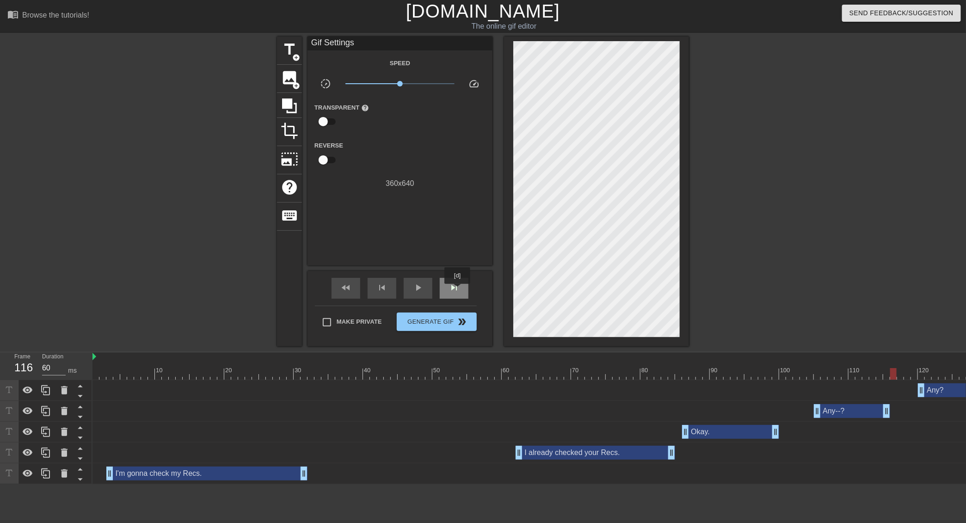
click at [458, 290] on span "skip_next" at bounding box center [453, 287] width 11 height 11
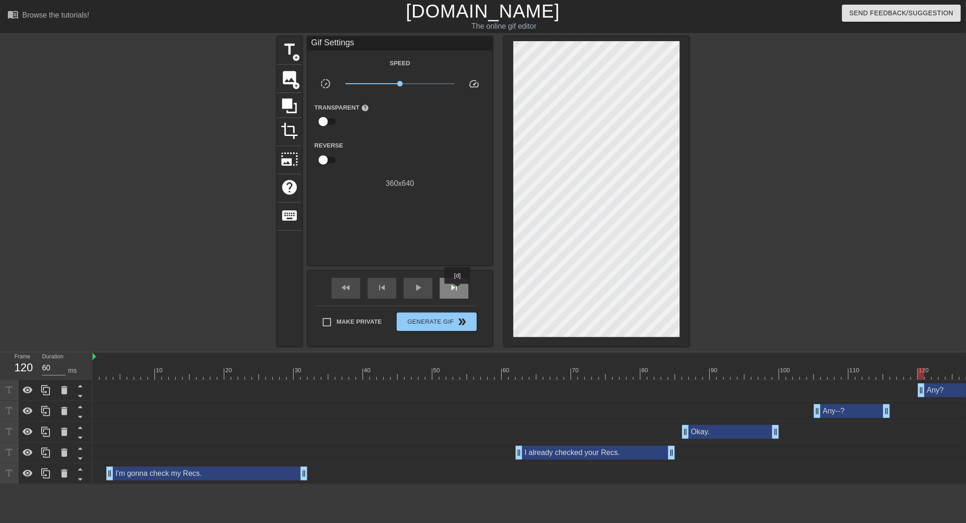
click at [458, 290] on span "skip_next" at bounding box center [453, 287] width 11 height 11
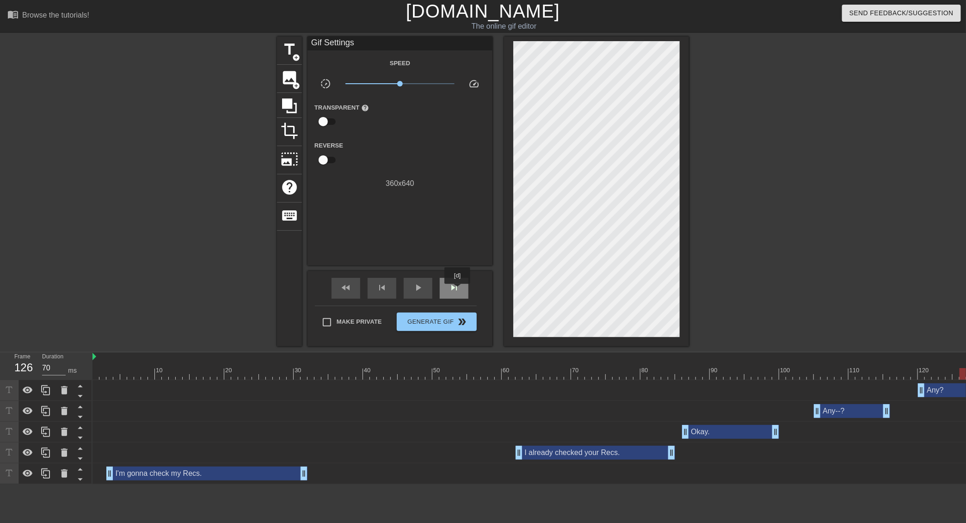
click at [458, 290] on span "skip_next" at bounding box center [453, 287] width 11 height 11
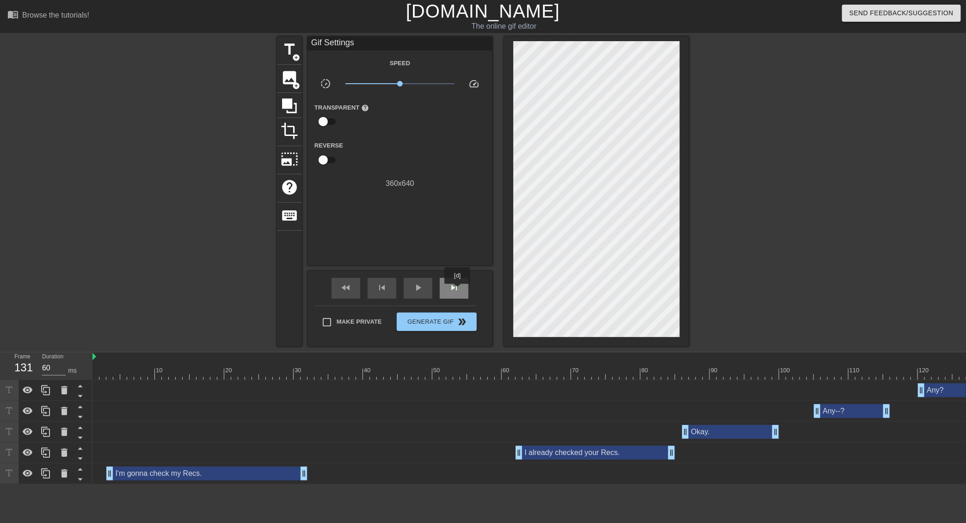
click at [458, 290] on span "skip_next" at bounding box center [453, 287] width 11 height 11
click at [754, 366] on div at bounding box center [754, 368] width 7 height 12
click at [460, 287] on div "skip_next" at bounding box center [454, 288] width 29 height 21
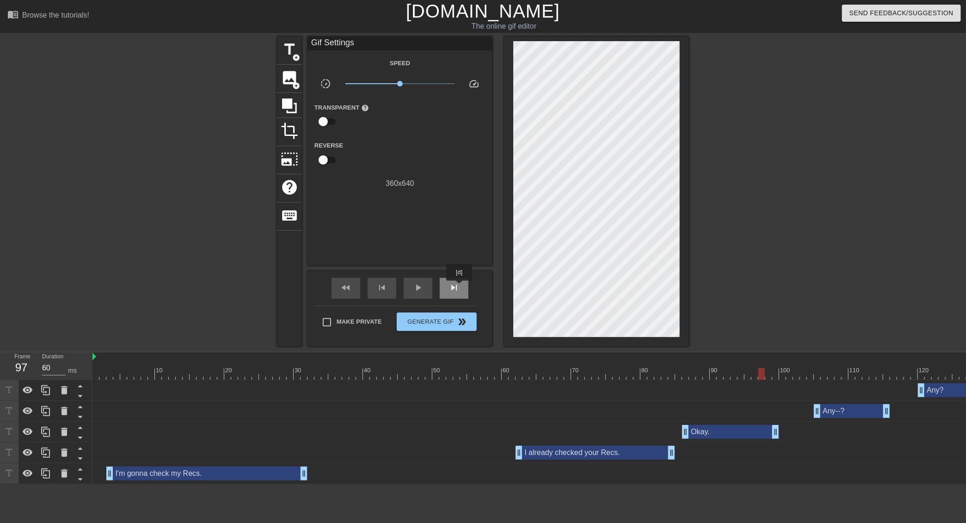
click at [460, 287] on div "skip_next" at bounding box center [454, 288] width 29 height 21
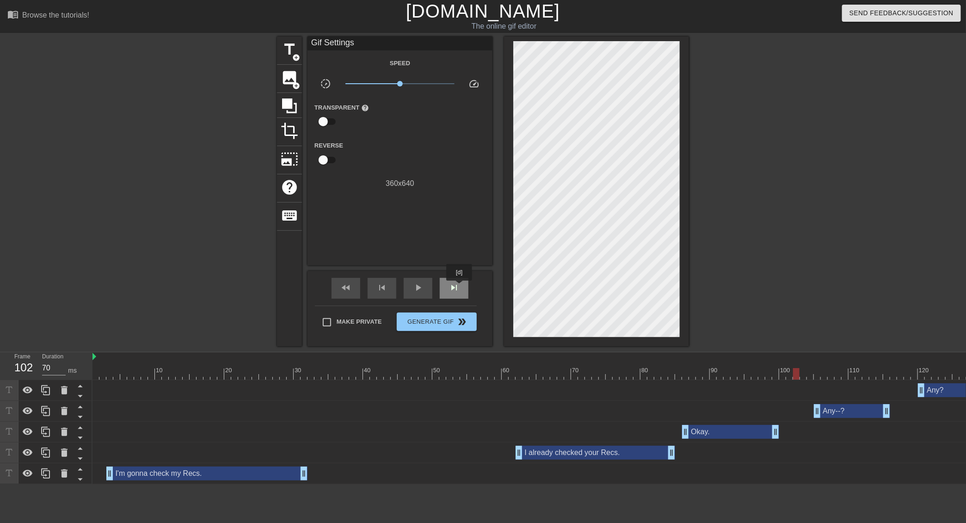
click at [460, 287] on div "skip_next" at bounding box center [454, 288] width 29 height 21
drag, startPoint x: 819, startPoint y: 410, endPoint x: 807, endPoint y: 411, distance: 11.6
click at [775, 373] on div at bounding box center [751, 374] width 1318 height 12
click at [455, 293] on div "skip_next" at bounding box center [454, 288] width 29 height 21
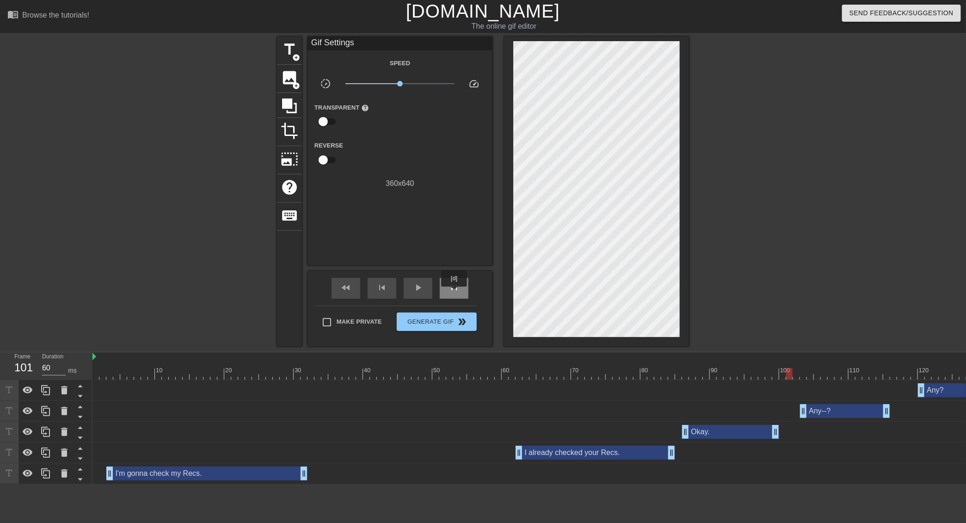
click at [454, 293] on div "skip_next" at bounding box center [454, 288] width 29 height 21
click at [453, 293] on div "skip_next" at bounding box center [454, 288] width 29 height 21
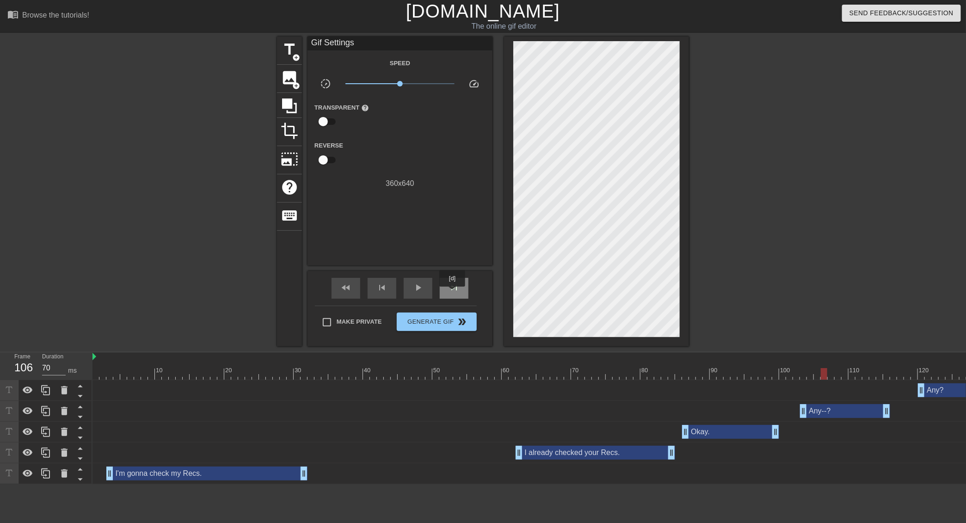
click at [453, 293] on div "skip_next" at bounding box center [454, 288] width 29 height 21
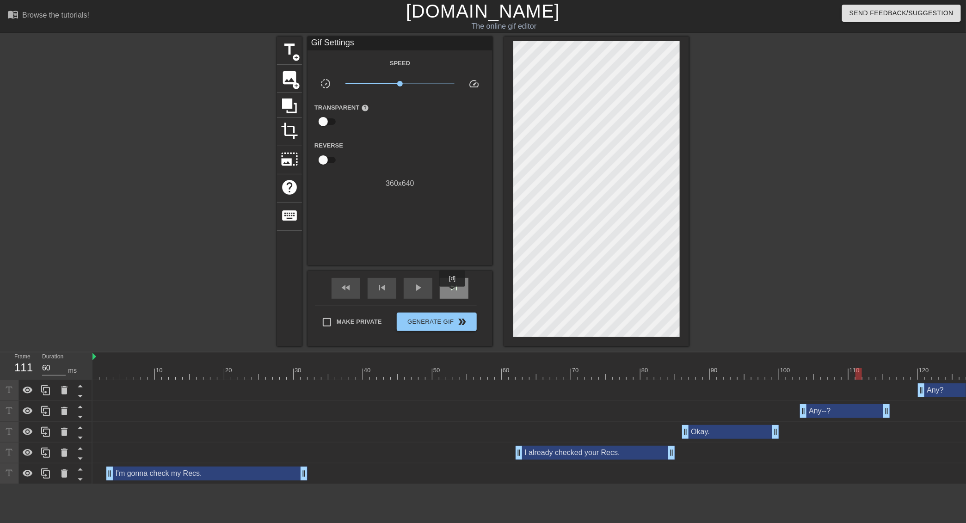
click at [453, 293] on div "skip_next" at bounding box center [454, 288] width 29 height 21
drag, startPoint x: 887, startPoint y: 410, endPoint x: 860, endPoint y: 411, distance: 27.3
click at [786, 372] on div at bounding box center [751, 374] width 1318 height 12
click at [423, 294] on div "play_arrow" at bounding box center [418, 288] width 29 height 21
click at [423, 294] on div "pause" at bounding box center [418, 288] width 29 height 21
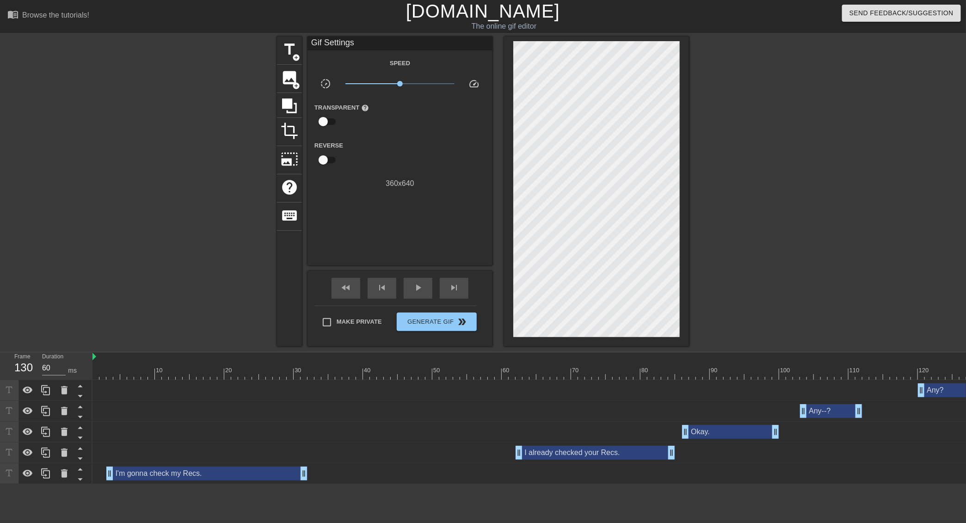
click at [804, 374] on div at bounding box center [751, 374] width 1318 height 12
drag, startPoint x: 919, startPoint y: 391, endPoint x: 899, endPoint y: 391, distance: 20.3
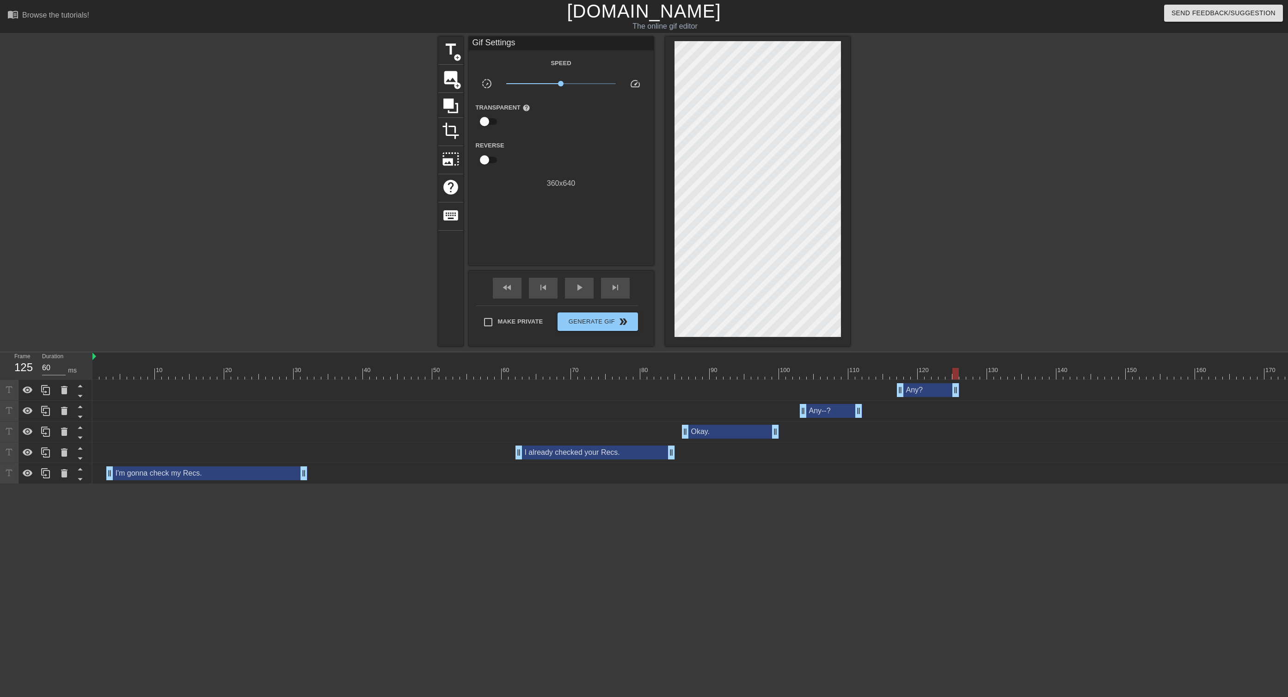
drag, startPoint x: 997, startPoint y: 391, endPoint x: 958, endPoint y: 393, distance: 38.9
drag, startPoint x: 958, startPoint y: 393, endPoint x: 964, endPoint y: 394, distance: 5.6
click at [804, 394] on div "Any? drag_handle drag_handle" at bounding box center [751, 390] width 1318 height 14
click at [778, 371] on div at bounding box center [751, 374] width 1318 height 12
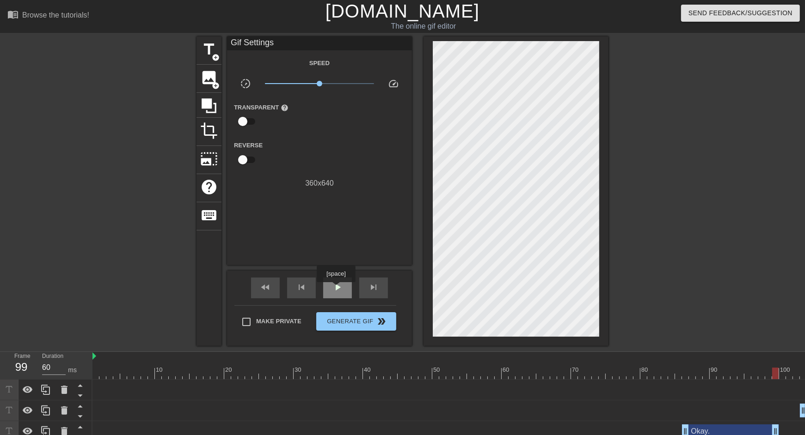
click at [337, 289] on span "play_arrow" at bounding box center [337, 287] width 11 height 11
click at [337, 289] on span "pause" at bounding box center [337, 287] width 11 height 11
click at [216, 48] on span "title" at bounding box center [209, 50] width 18 height 18
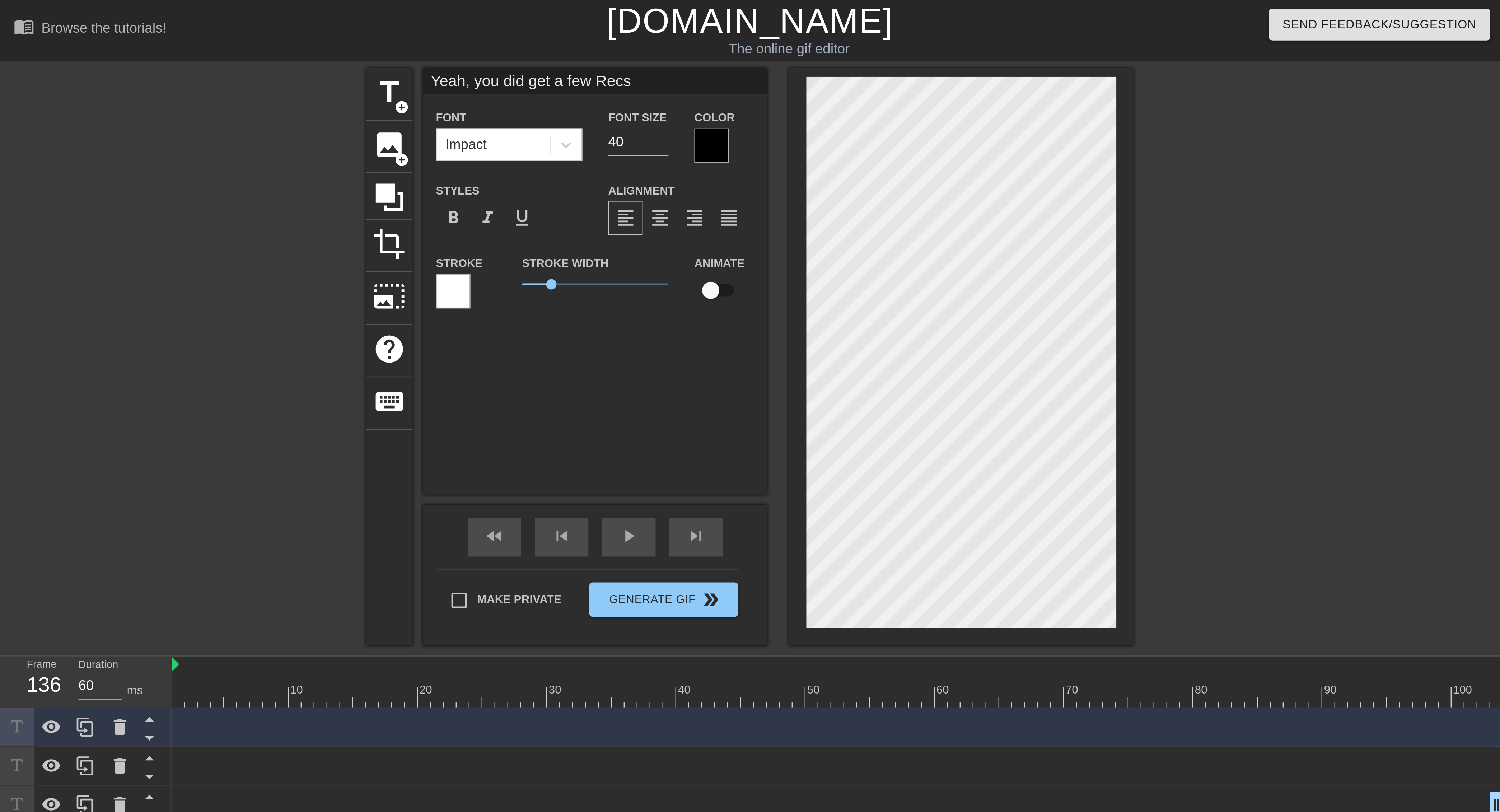
scroll to position [0, 5]
drag, startPoint x: 262, startPoint y: 56, endPoint x: 225, endPoint y: 56, distance: 37.0
click at [225, 56] on div "Font Impact Font Size 40 Color" at bounding box center [248, 56] width 144 height 23
click at [207, 91] on span "format_italic" at bounding box center [203, 90] width 9 height 9
click at [295, 66] on div at bounding box center [297, 61] width 14 height 14
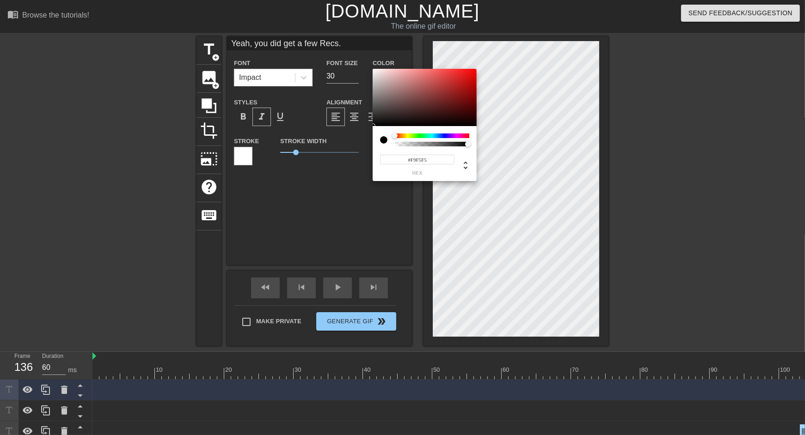
click at [374, 70] on div at bounding box center [425, 97] width 104 height 57
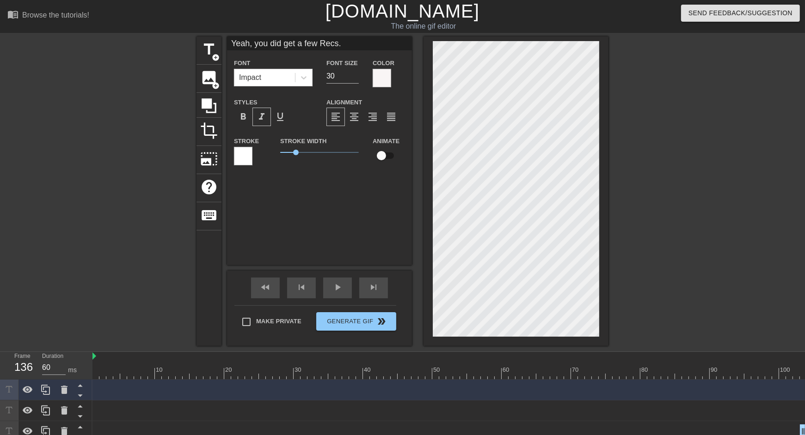
click at [248, 152] on div at bounding box center [243, 156] width 18 height 18
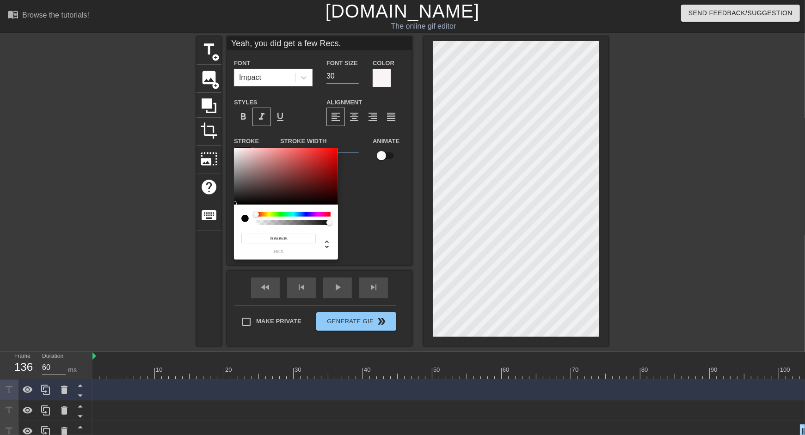
click at [236, 204] on div at bounding box center [286, 176] width 104 height 57
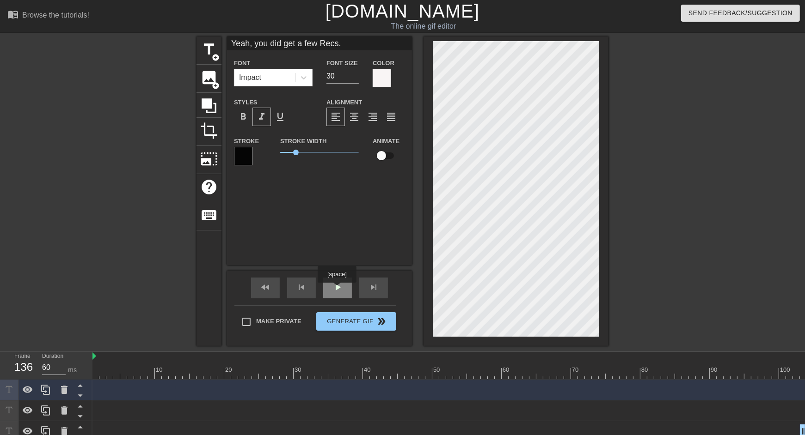
click at [338, 289] on span "play_arrow" at bounding box center [337, 287] width 11 height 11
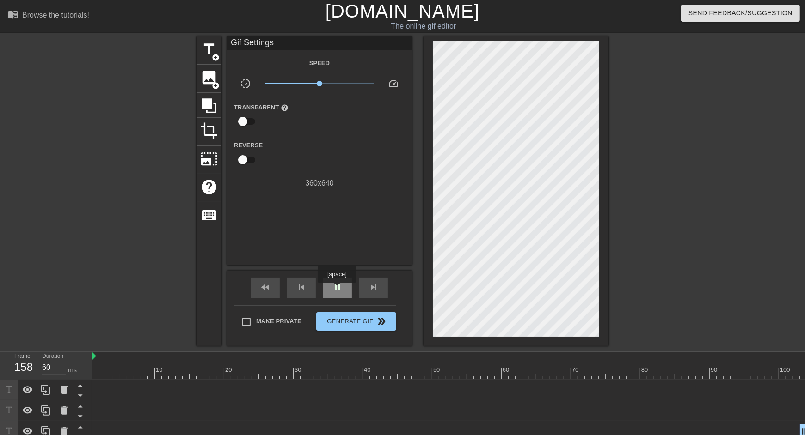
click at [338, 289] on span "pause" at bounding box center [337, 287] width 11 height 11
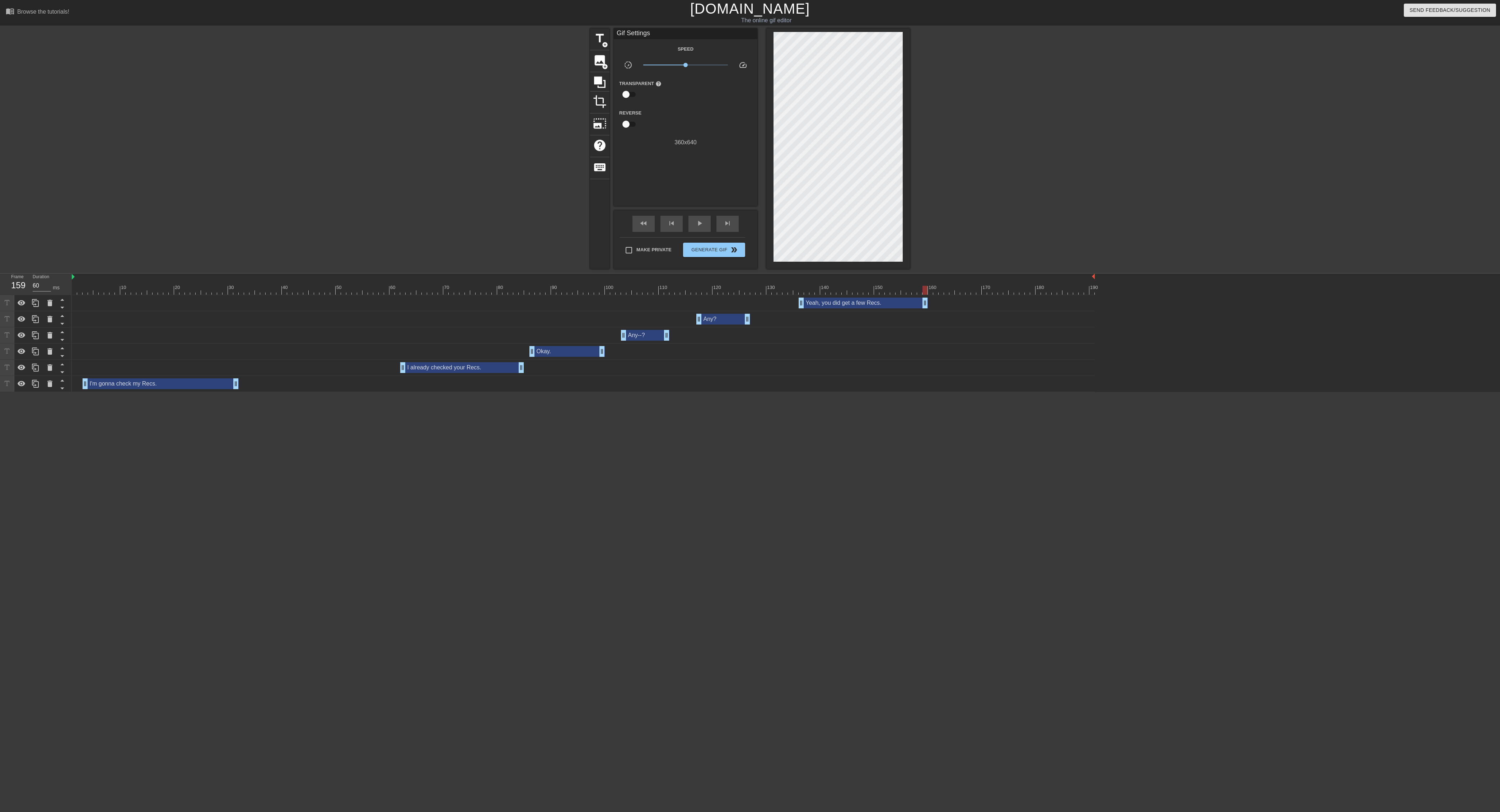
drag, startPoint x: 1089, startPoint y: 305, endPoint x: 919, endPoint y: 307, distance: 170.0
click at [624, 288] on div at bounding box center [583, 290] width 1023 height 9
click at [624, 289] on div at bounding box center [583, 290] width 1023 height 9
click at [624, 225] on span "skip_next" at bounding box center [727, 223] width 9 height 9
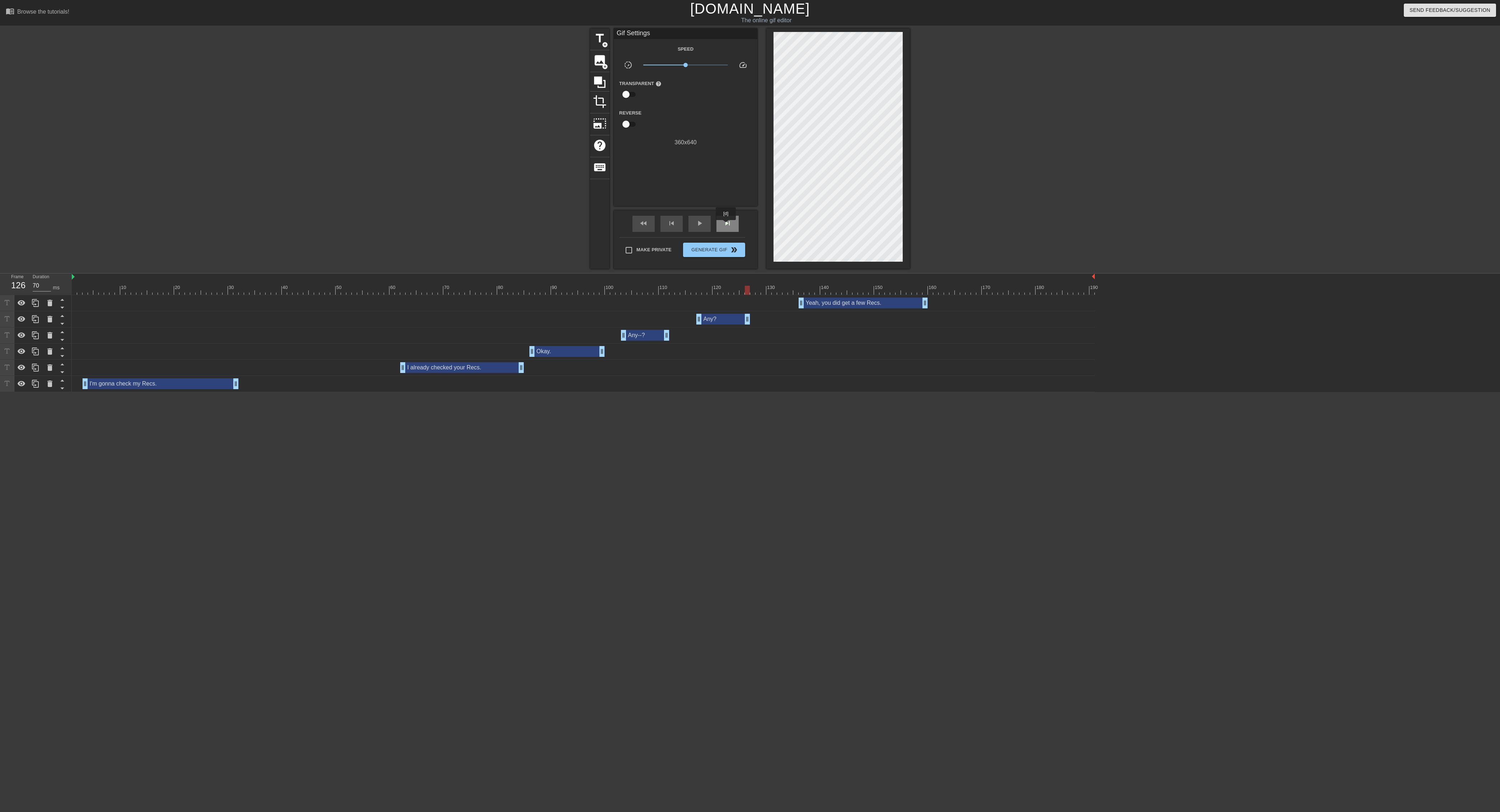
click at [624, 225] on span "skip_next" at bounding box center [727, 223] width 9 height 9
drag, startPoint x: 799, startPoint y: 298, endPoint x: 773, endPoint y: 298, distance: 26.0
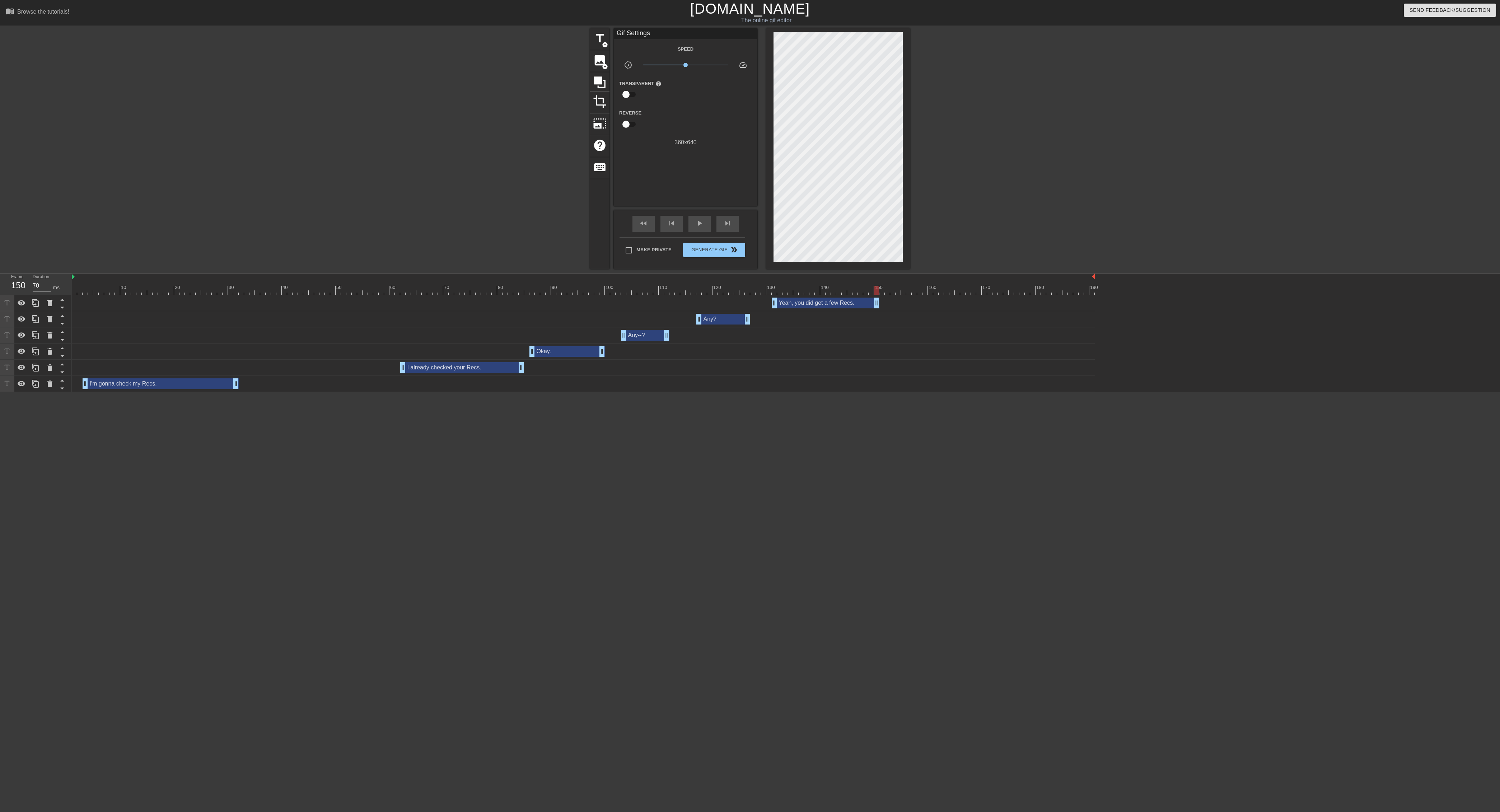
drag, startPoint x: 922, startPoint y: 306, endPoint x: 877, endPoint y: 306, distance: 45.0
click at [624, 289] on div at bounding box center [583, 290] width 1023 height 9
click at [624, 230] on div "play_arrow" at bounding box center [700, 224] width 23 height 16
click at [624, 230] on div "pause" at bounding box center [700, 224] width 23 height 16
click at [604, 43] on span "add_circle" at bounding box center [605, 45] width 6 height 6
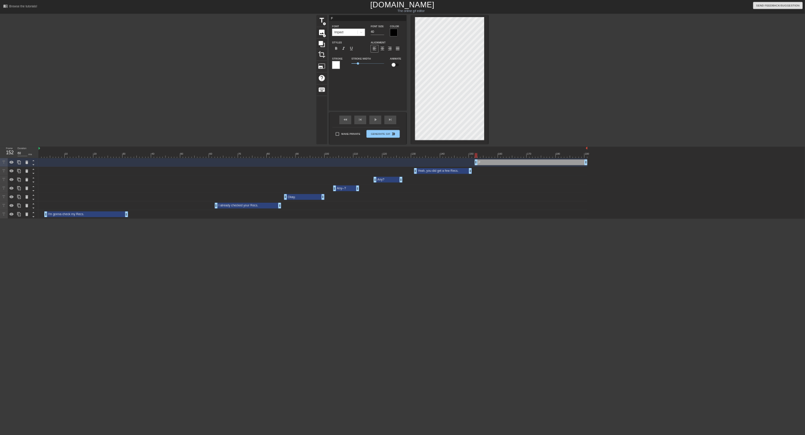
scroll to position [0, 0]
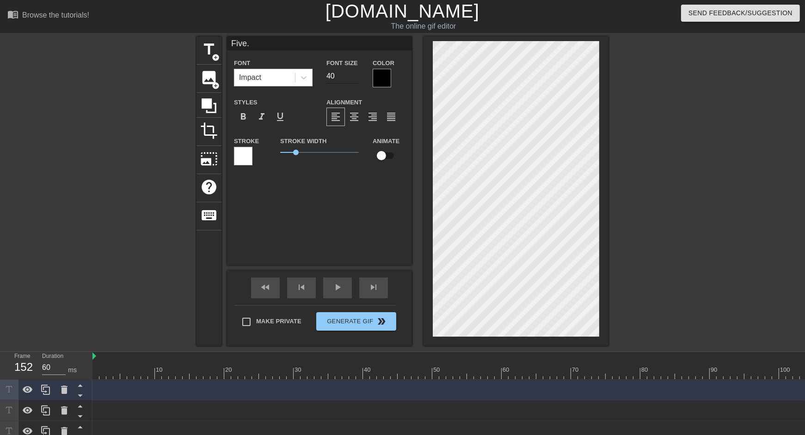
scroll to position [0, 0]
drag, startPoint x: 344, startPoint y: 79, endPoint x: 295, endPoint y: 78, distance: 49.0
click at [294, 78] on div "Font Impact Font Size 40 Color" at bounding box center [319, 72] width 185 height 30
click at [258, 116] on span "format_italic" at bounding box center [261, 116] width 11 height 11
click at [380, 75] on div at bounding box center [381, 78] width 18 height 18
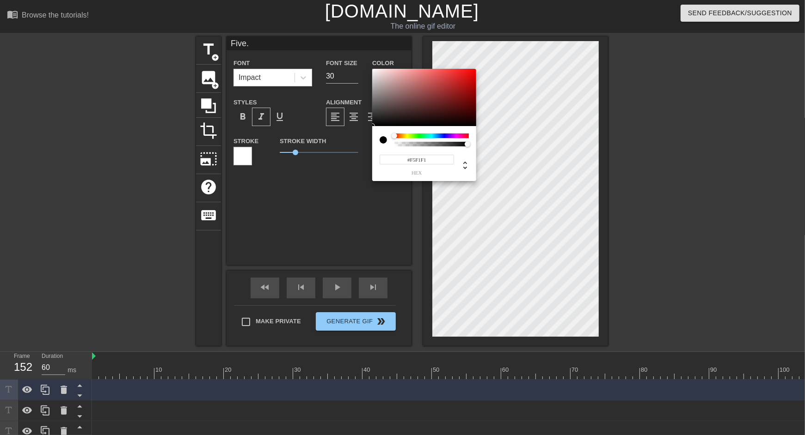
click at [374, 71] on div at bounding box center [424, 97] width 104 height 57
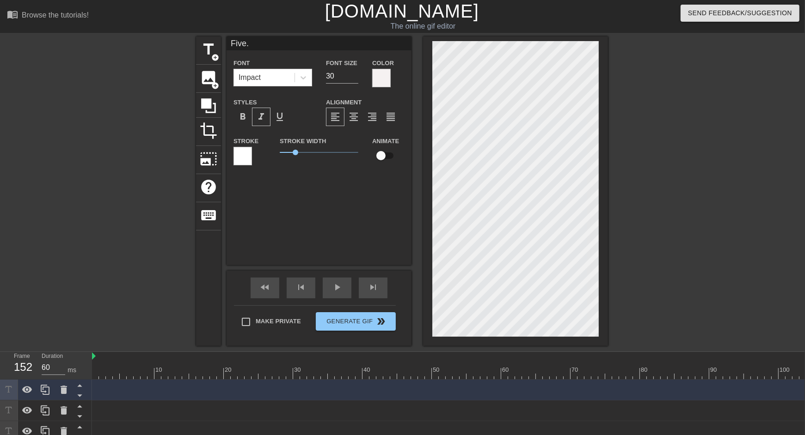
click at [244, 162] on div at bounding box center [242, 156] width 18 height 18
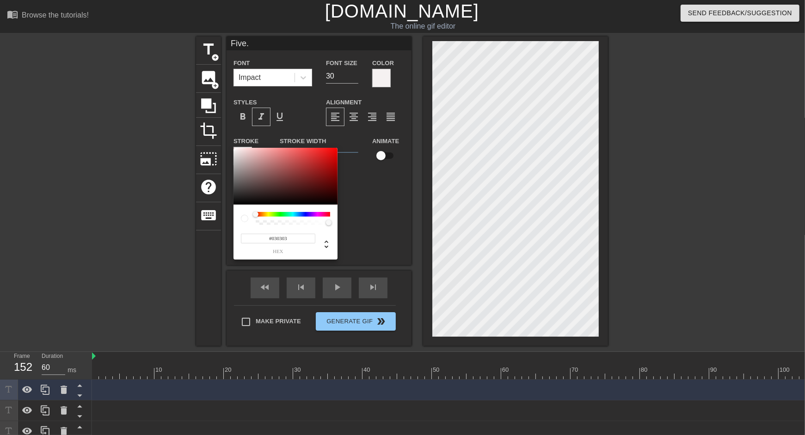
click at [237, 204] on div at bounding box center [285, 176] width 104 height 57
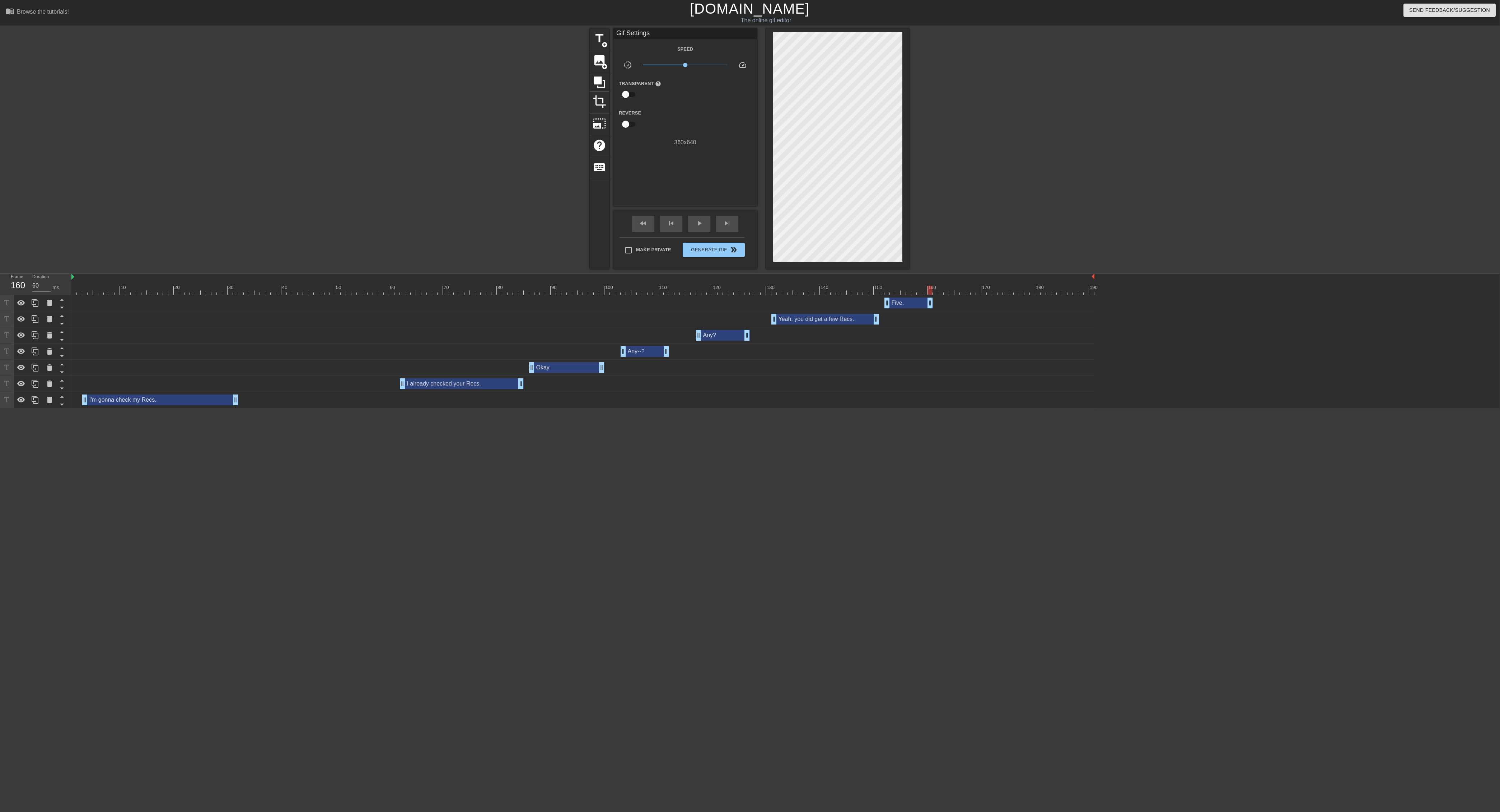
drag, startPoint x: 1092, startPoint y: 300, endPoint x: 932, endPoint y: 278, distance: 161.5
click at [624, 278] on div "10 20 30 40 50 60 70 80 90 100 110 120 130 140 150 160" at bounding box center [786, 340] width 1429 height 134
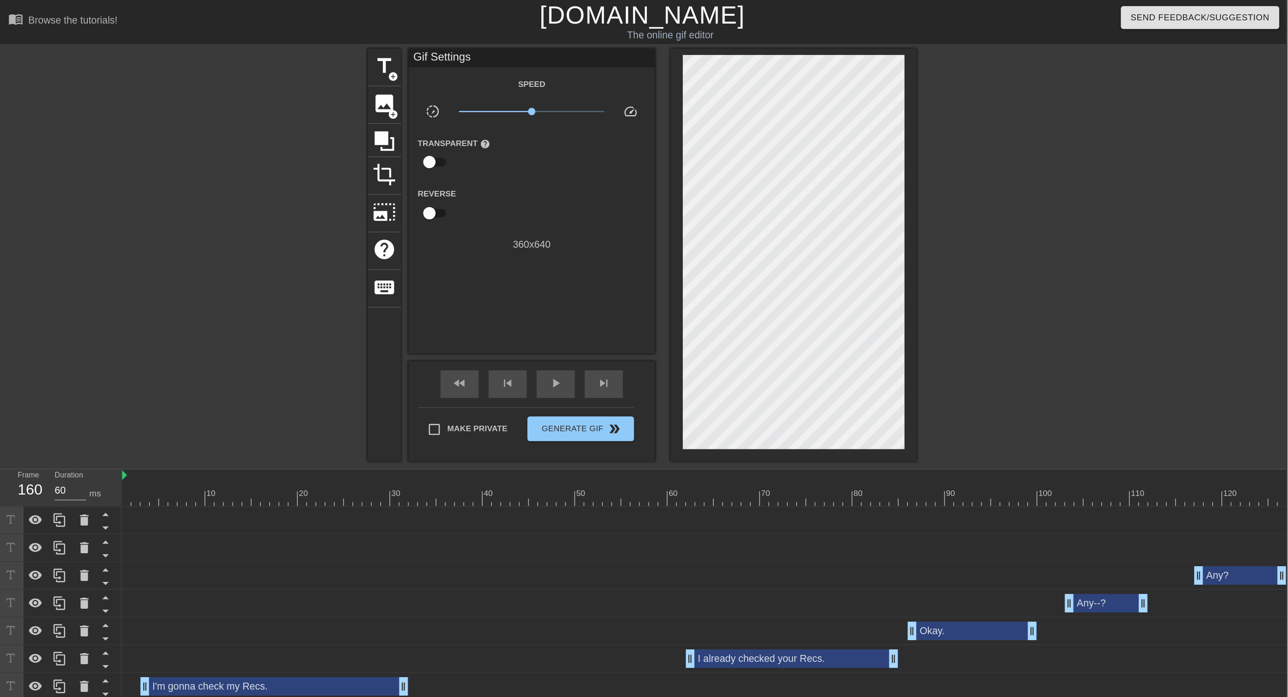
scroll to position [0, 1]
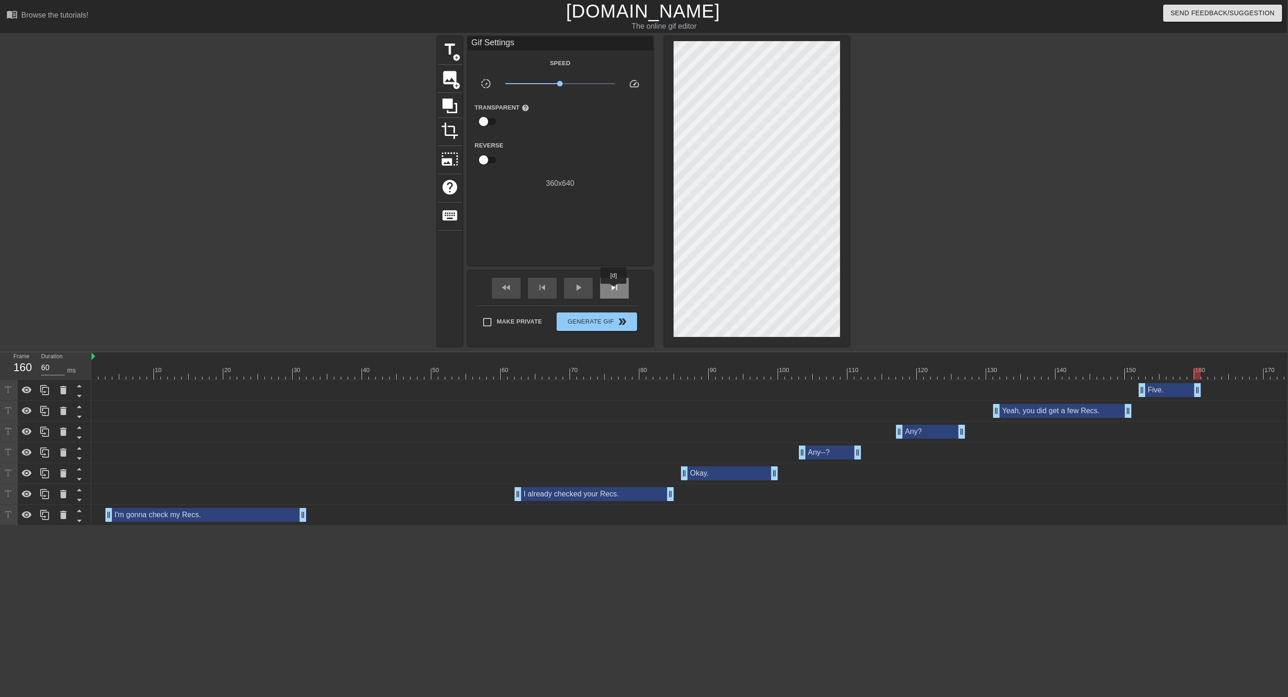
click at [614, 289] on span "skip_next" at bounding box center [614, 287] width 11 height 11
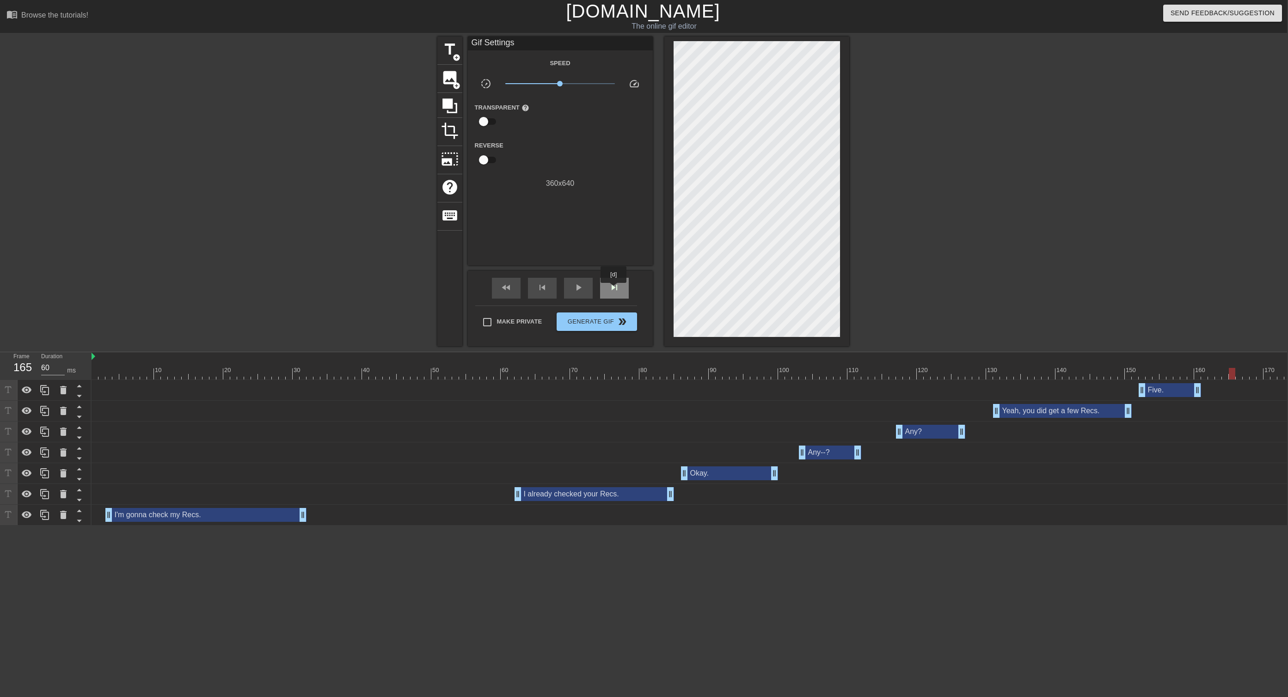
click at [614, 289] on span "skip_next" at bounding box center [614, 287] width 11 height 11
drag, startPoint x: 1197, startPoint y: 396, endPoint x: 1221, endPoint y: 393, distance: 23.7
drag, startPoint x: 1129, startPoint y: 411, endPoint x: 1136, endPoint y: 411, distance: 7.4
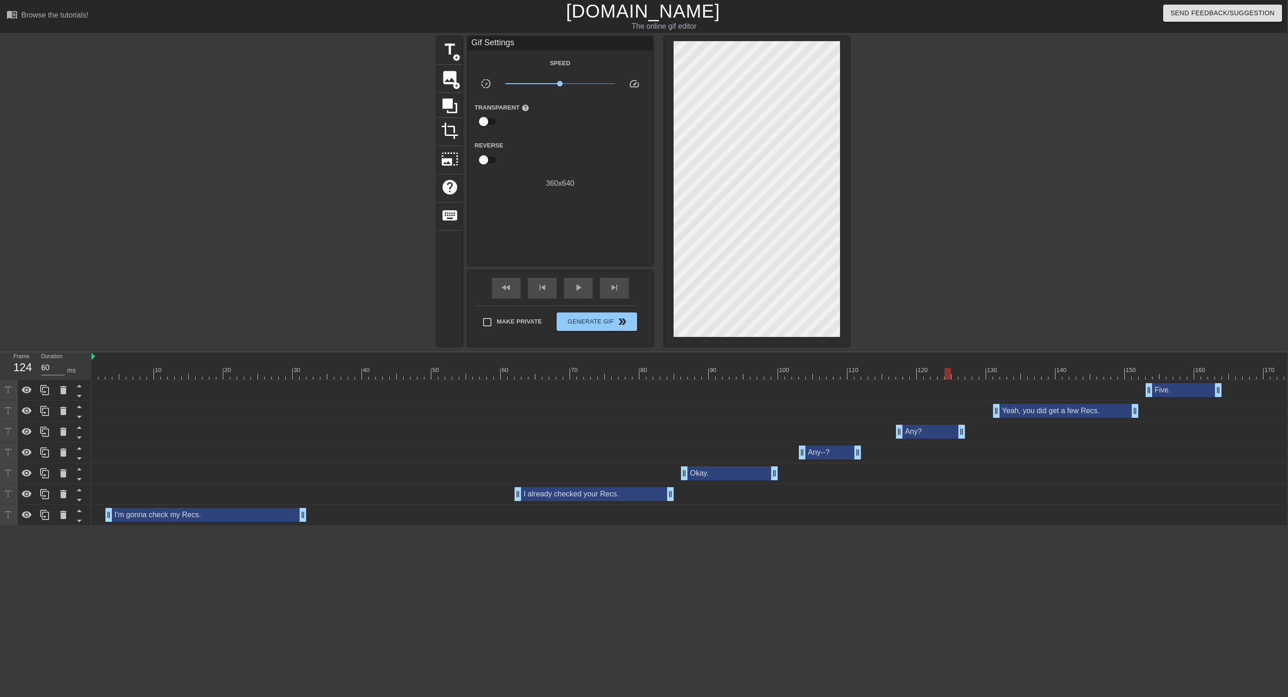
click at [804, 376] on div at bounding box center [751, 374] width 1318 height 12
click at [580, 287] on span "play_arrow" at bounding box center [578, 287] width 11 height 11
click at [580, 287] on span "pause" at bounding box center [578, 287] width 11 height 11
drag, startPoint x: 1148, startPoint y: 389, endPoint x: 1157, endPoint y: 389, distance: 8.8
click at [804, 374] on div at bounding box center [751, 374] width 1318 height 12
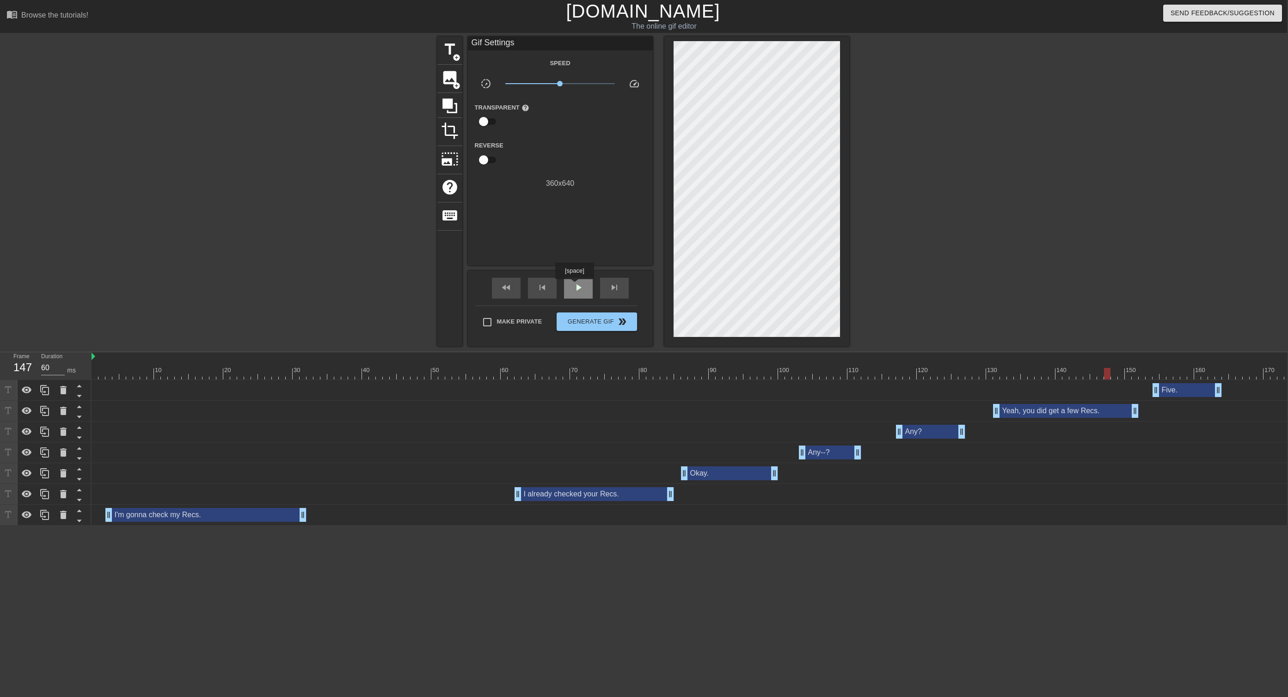
click at [575, 286] on span "play_arrow" at bounding box center [578, 287] width 11 height 11
click at [575, 286] on span "pause" at bounding box center [578, 287] width 11 height 11
click at [575, 286] on span "play_arrow" at bounding box center [578, 287] width 11 height 11
click at [573, 286] on span "pause" at bounding box center [578, 287] width 11 height 11
click at [534, 289] on div "skip_previous" at bounding box center [542, 288] width 29 height 21
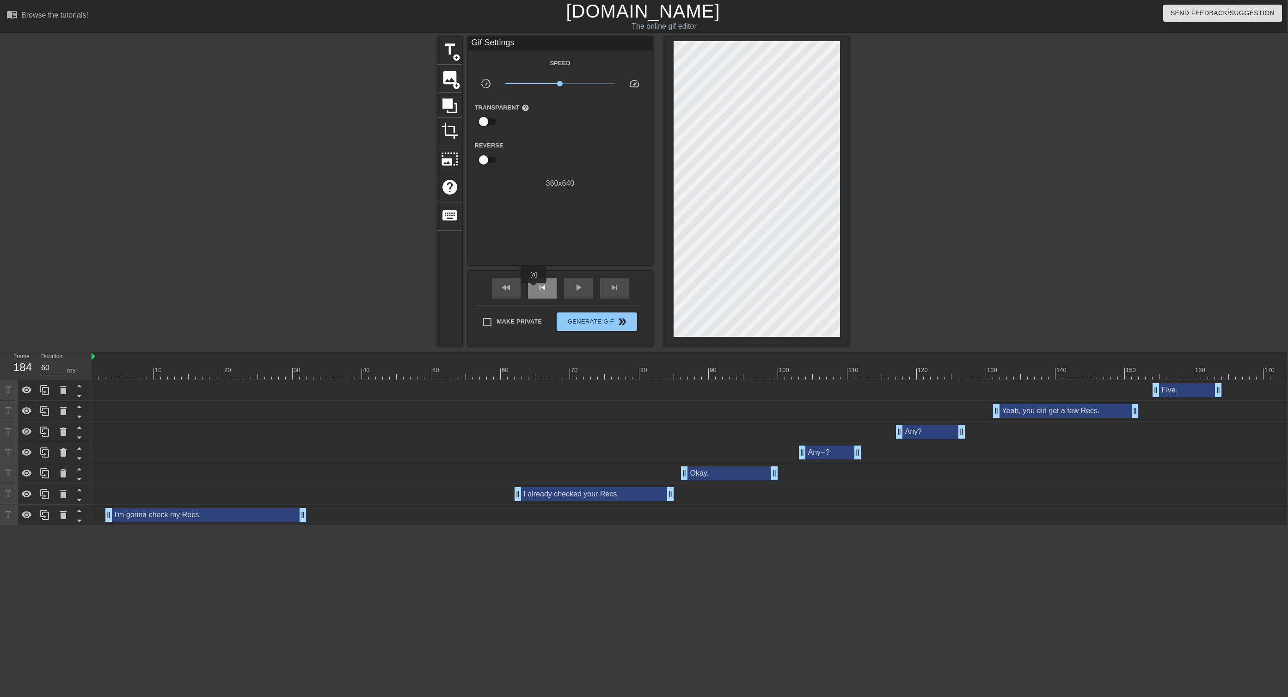
click at [534, 289] on div "skip_previous" at bounding box center [542, 288] width 29 height 21
click at [457, 52] on span "title" at bounding box center [450, 50] width 18 height 18
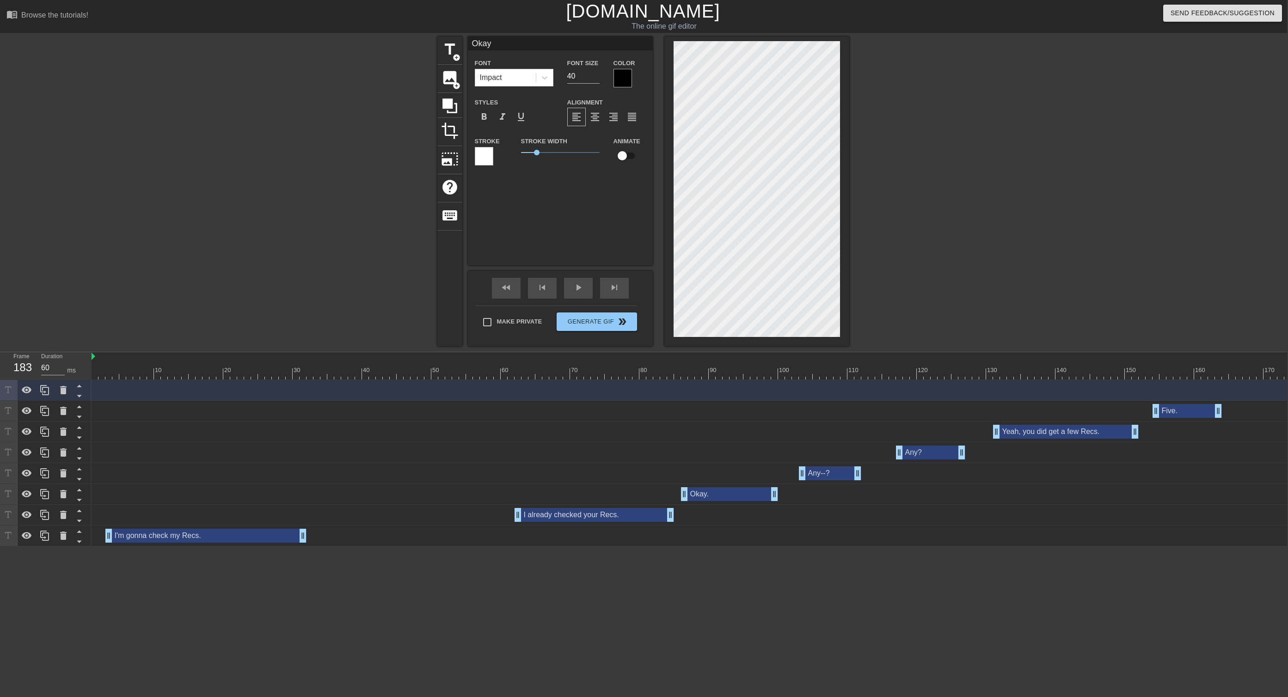
scroll to position [0, 0]
drag, startPoint x: 585, startPoint y: 76, endPoint x: 520, endPoint y: 75, distance: 65.6
click at [519, 75] on div "Font Impact Font Size 40 Color" at bounding box center [560, 72] width 185 height 30
click at [626, 85] on div at bounding box center [622, 78] width 18 height 18
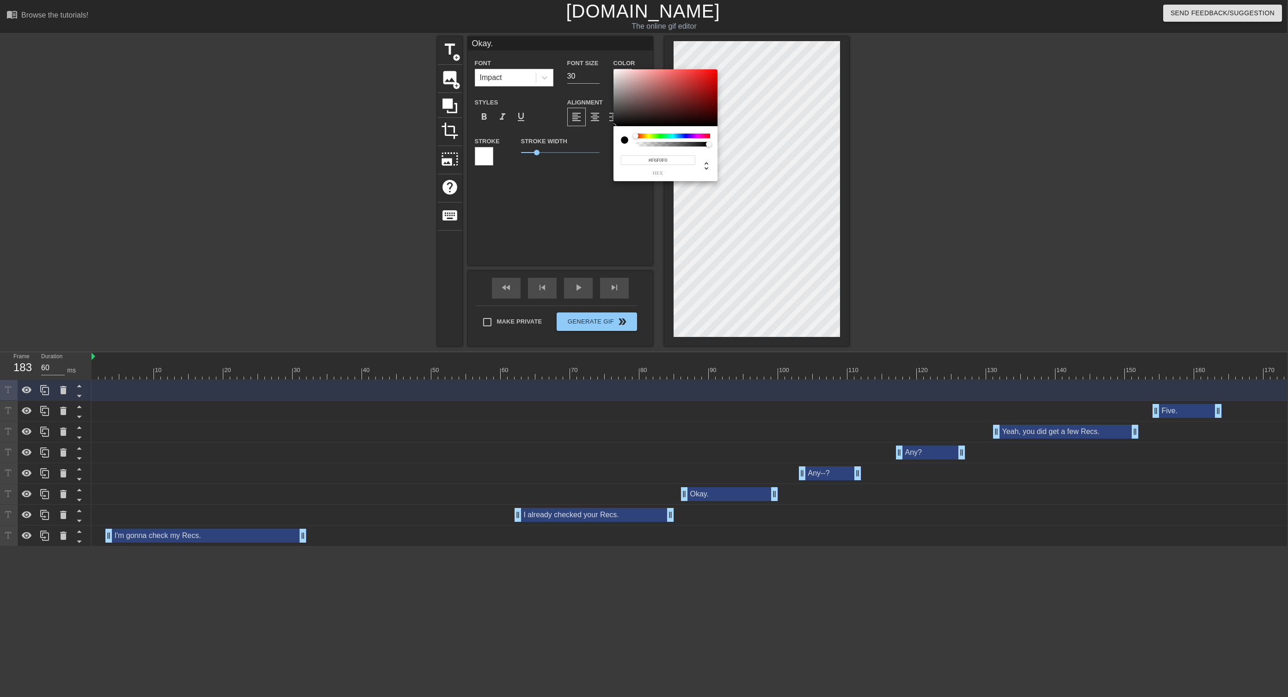
click at [616, 71] on div at bounding box center [665, 97] width 104 height 57
click at [491, 160] on div at bounding box center [484, 156] width 18 height 18
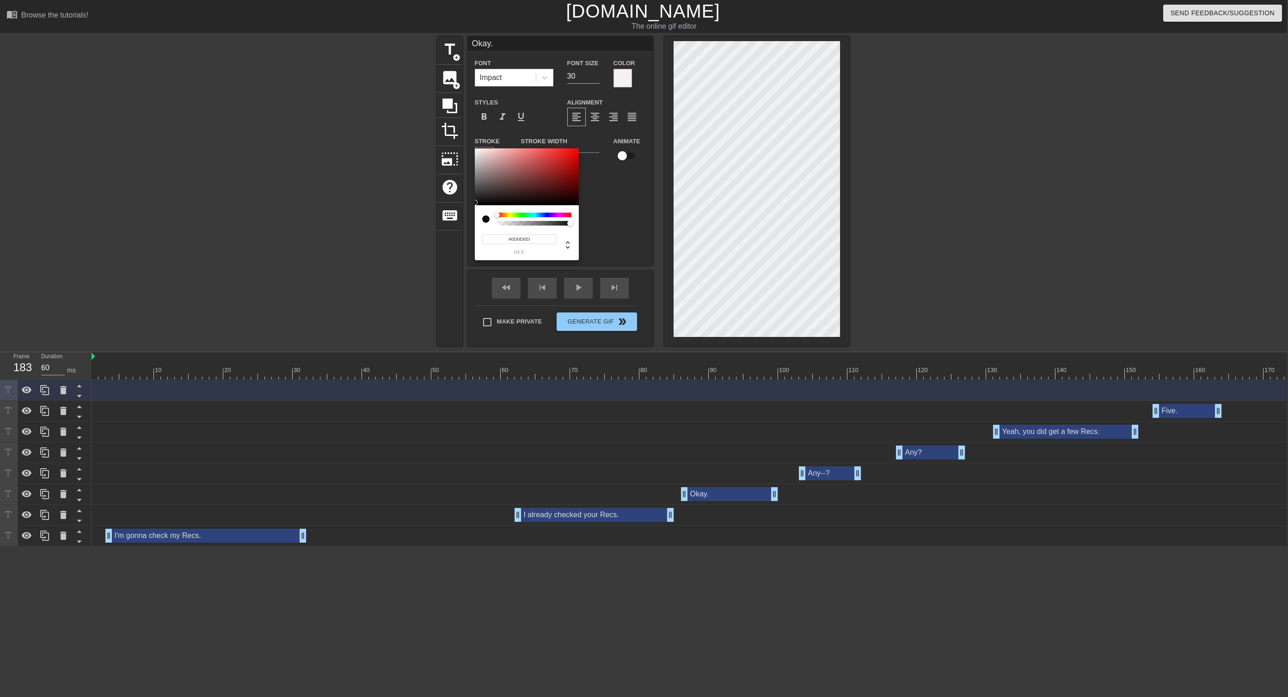
click at [478, 202] on div at bounding box center [527, 176] width 104 height 57
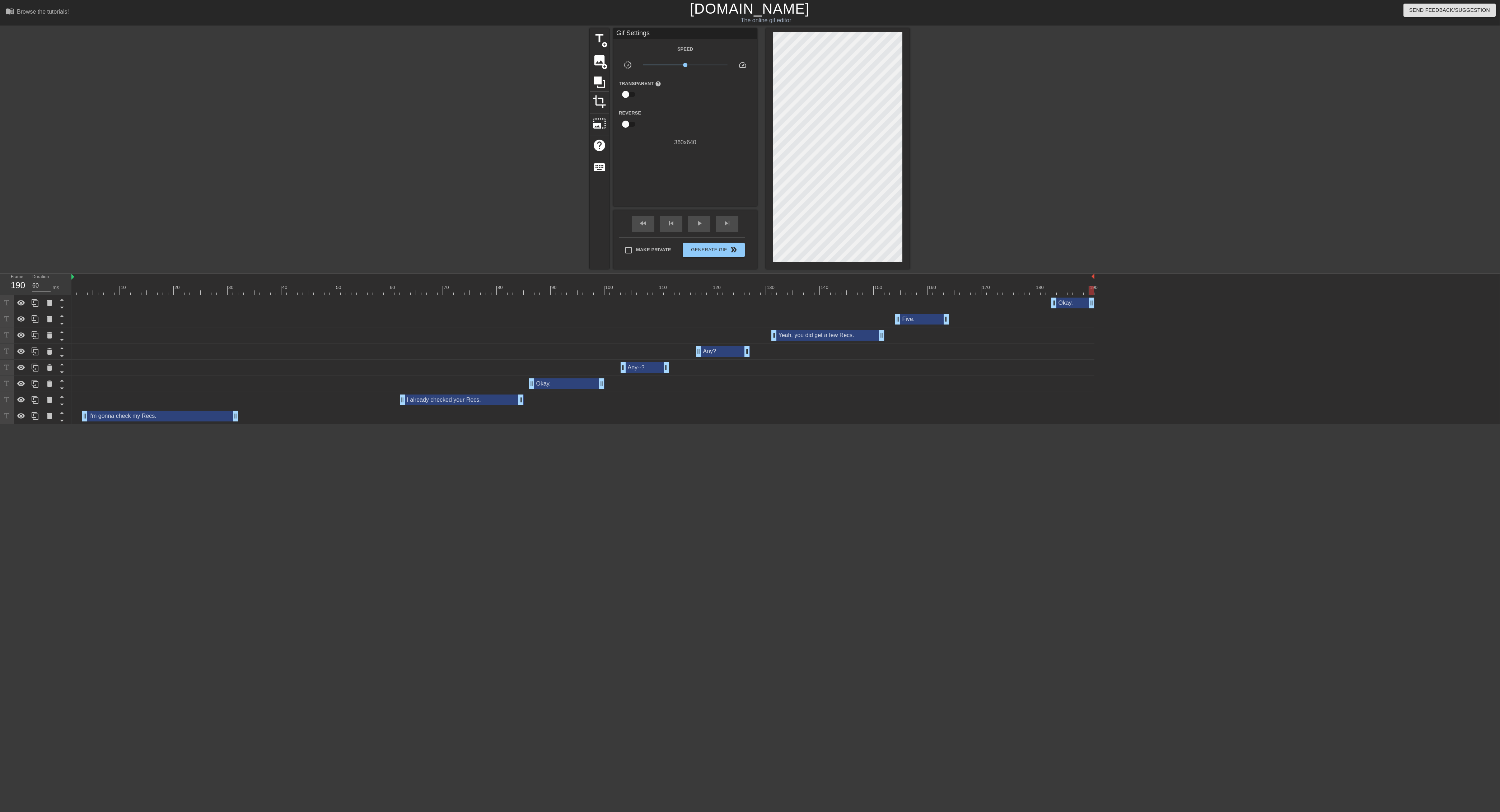
drag, startPoint x: 1093, startPoint y: 307, endPoint x: 1106, endPoint y: 305, distance: 13.2
click at [624, 305] on div "Okay. drag_handle drag_handle Five. drag_handle drag_handle Yeah, you did get a…" at bounding box center [786, 359] width 1429 height 129
click at [624, 288] on div at bounding box center [583, 290] width 1023 height 9
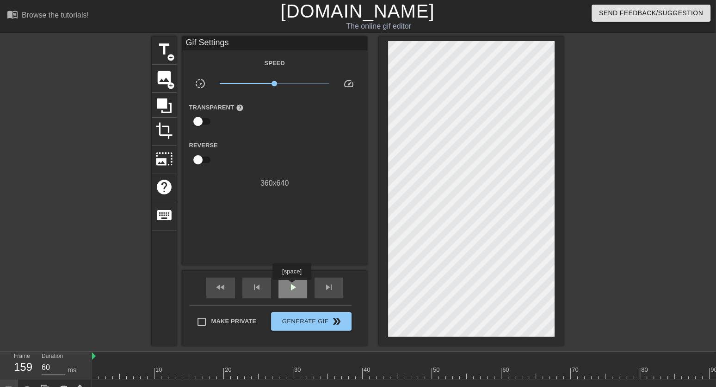
click at [293, 287] on span "play_arrow" at bounding box center [292, 287] width 11 height 11
click at [293, 287] on span "pause" at bounding box center [292, 287] width 11 height 11
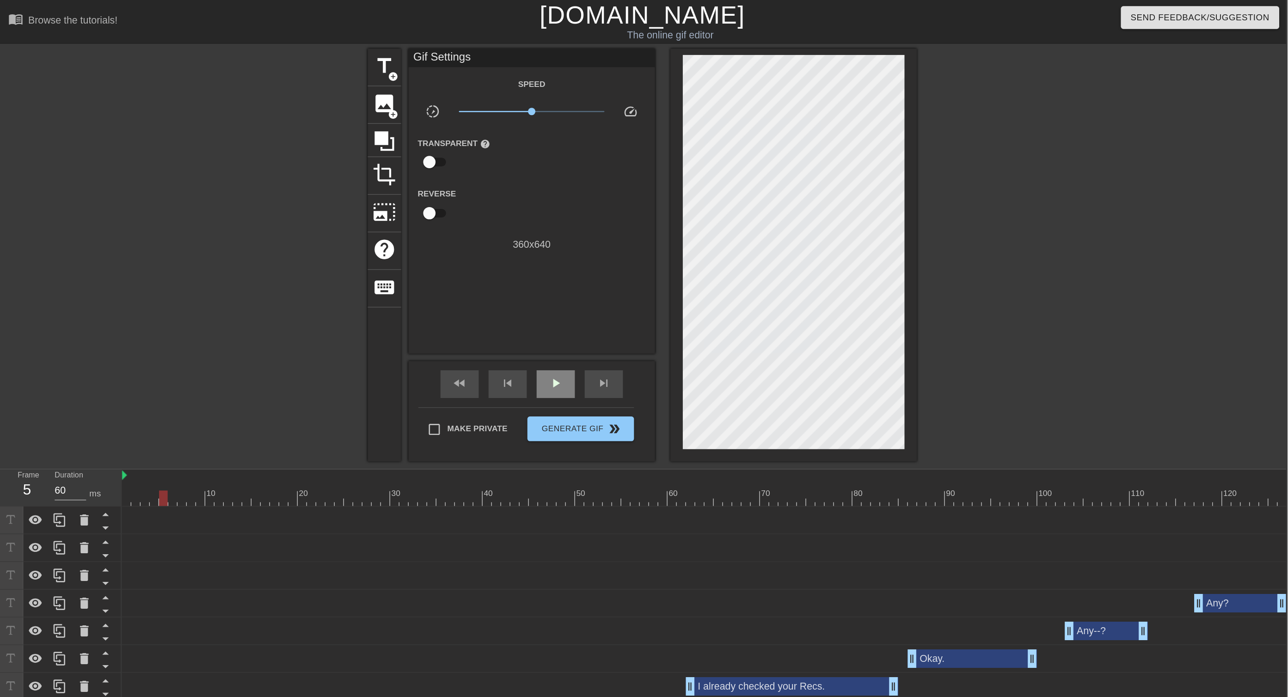
scroll to position [0, 1]
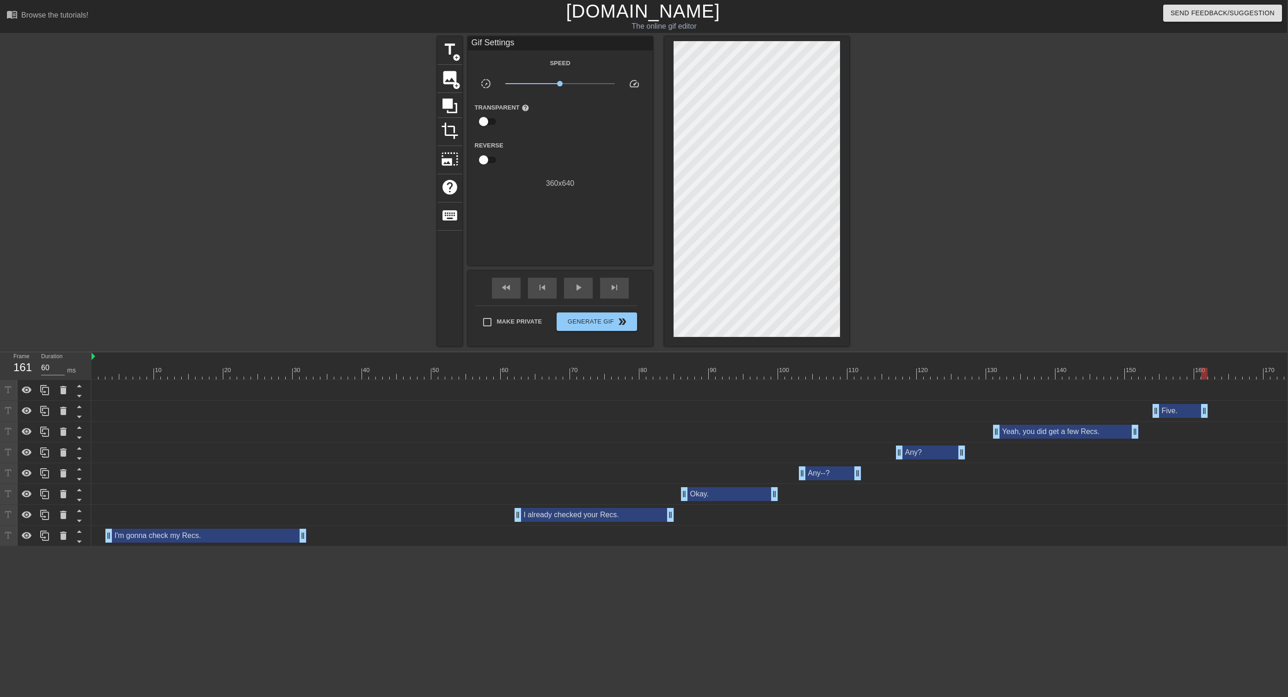
drag, startPoint x: 1215, startPoint y: 411, endPoint x: 1204, endPoint y: 413, distance: 10.8
drag, startPoint x: 1134, startPoint y: 431, endPoint x: 1123, endPoint y: 431, distance: 10.6
drag, startPoint x: 1157, startPoint y: 411, endPoint x: 1148, endPoint y: 411, distance: 8.3
click at [804, 375] on div at bounding box center [751, 374] width 1318 height 12
click at [583, 287] on span "play_arrow" at bounding box center [578, 287] width 11 height 11
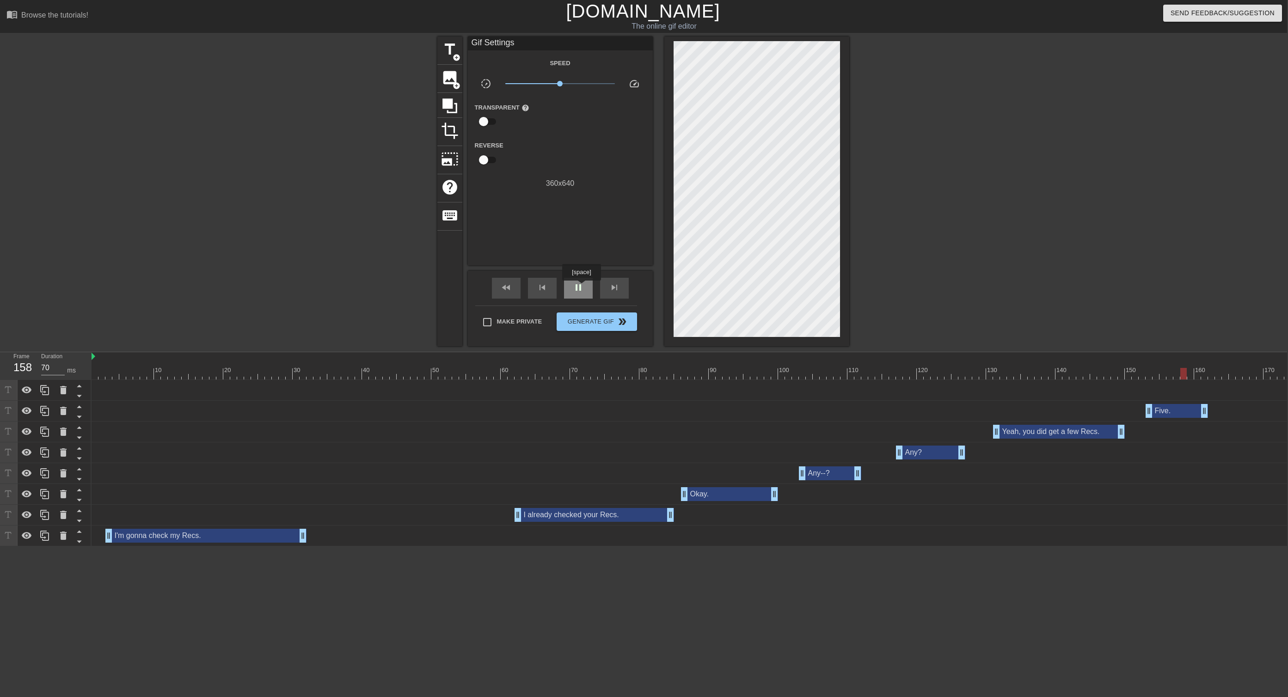
click at [583, 287] on span "pause" at bounding box center [578, 287] width 11 height 11
drag, startPoint x: 1148, startPoint y: 410, endPoint x: 1155, endPoint y: 411, distance: 7.0
drag, startPoint x: 1118, startPoint y: 434, endPoint x: 1131, endPoint y: 431, distance: 13.1
click at [804, 374] on div at bounding box center [751, 374] width 1318 height 12
click at [587, 292] on div "play_arrow" at bounding box center [578, 288] width 29 height 21
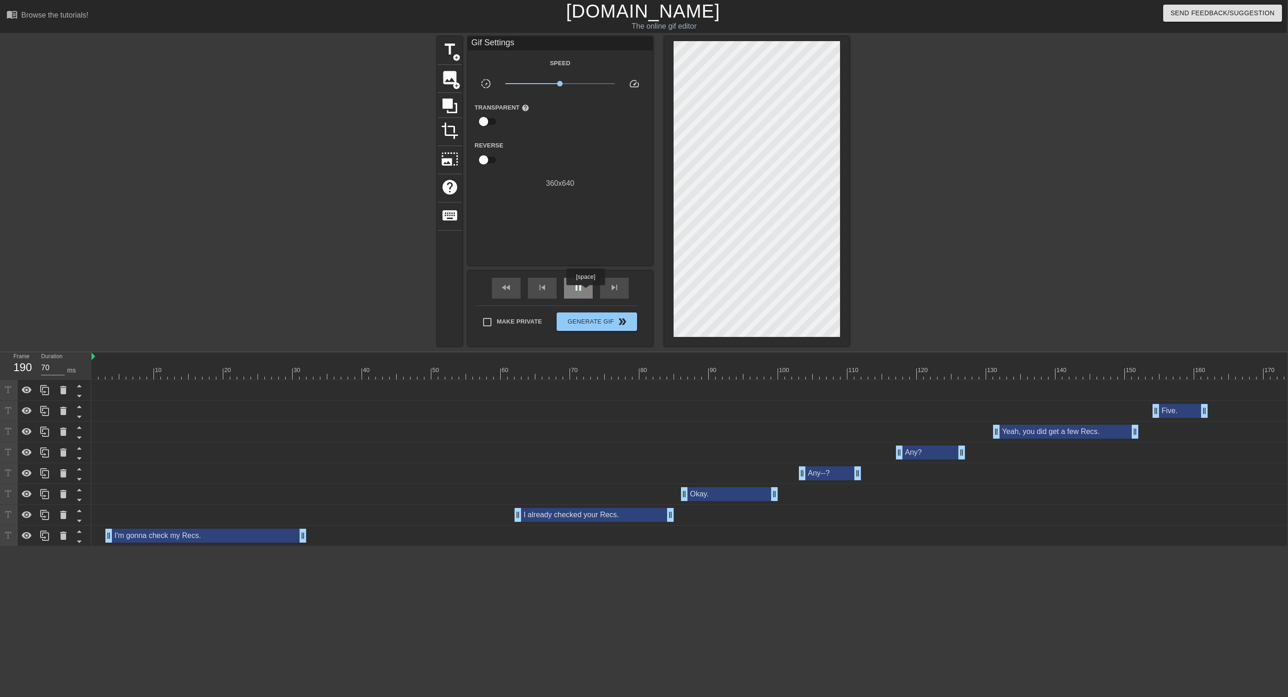
click at [587, 292] on div "pause" at bounding box center [578, 288] width 29 height 21
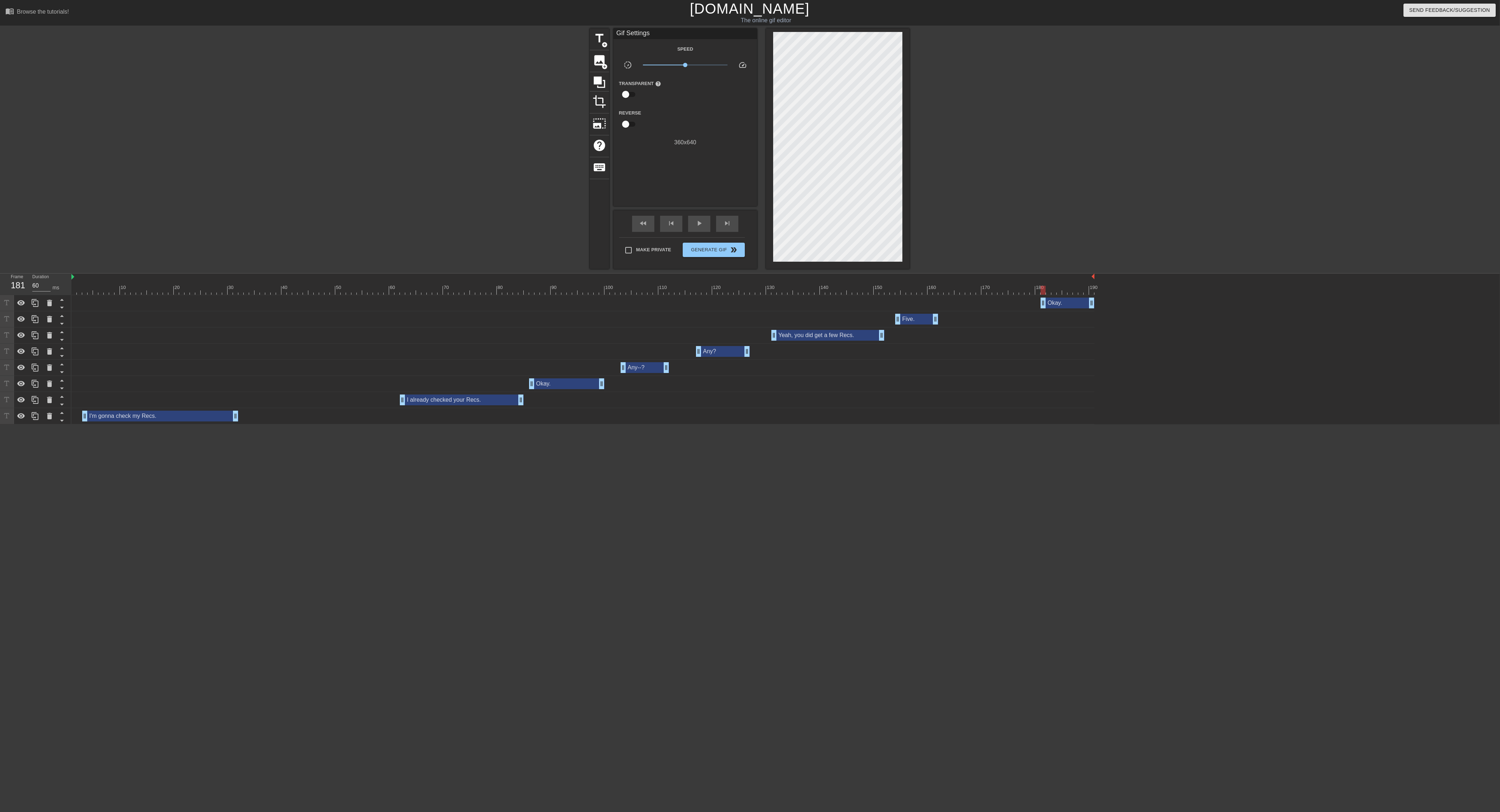
drag, startPoint x: 1052, startPoint y: 305, endPoint x: 1043, endPoint y: 305, distance: 9.0
click at [624, 286] on div at bounding box center [583, 290] width 1023 height 9
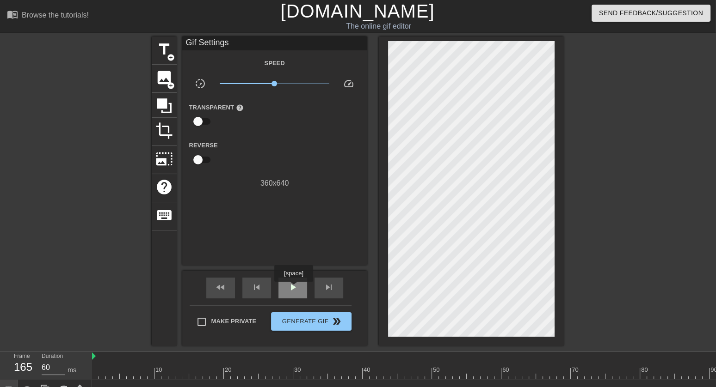
click at [294, 288] on span "play_arrow" at bounding box center [292, 287] width 11 height 11
click at [293, 289] on span "pause" at bounding box center [292, 287] width 11 height 11
click at [293, 289] on span "play_arrow" at bounding box center [292, 287] width 11 height 11
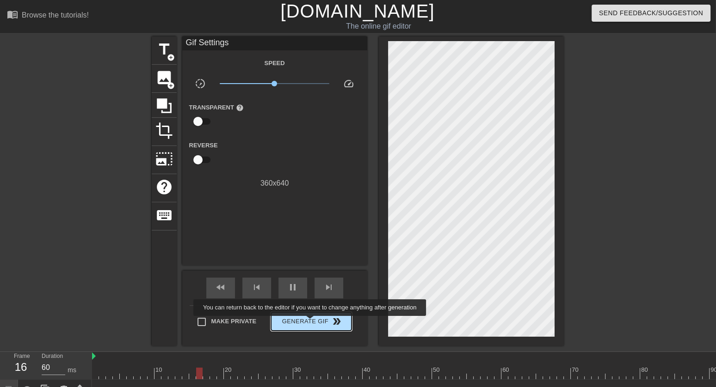
click at [317, 322] on span "Generate Gif double_arrow" at bounding box center [311, 321] width 73 height 11
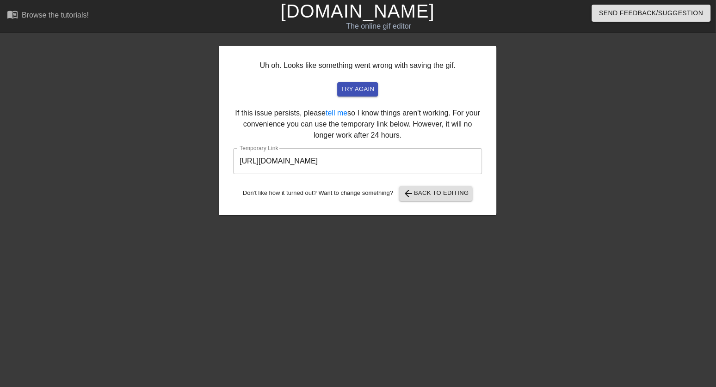
click at [364, 165] on input "https://www.gifntext.com/temp_generations/JnpptT9c.gif" at bounding box center [357, 161] width 249 height 26
click at [333, 13] on link "[DOMAIN_NAME]" at bounding box center [357, 11] width 154 height 20
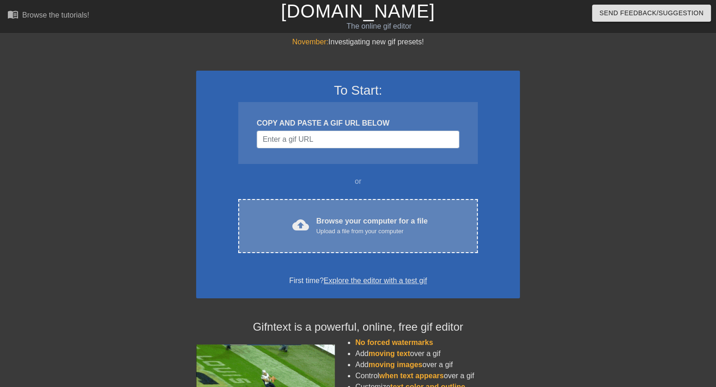
click at [352, 207] on div "cloud_upload Browse your computer for a file Upload a file from your computer C…" at bounding box center [357, 226] width 239 height 54
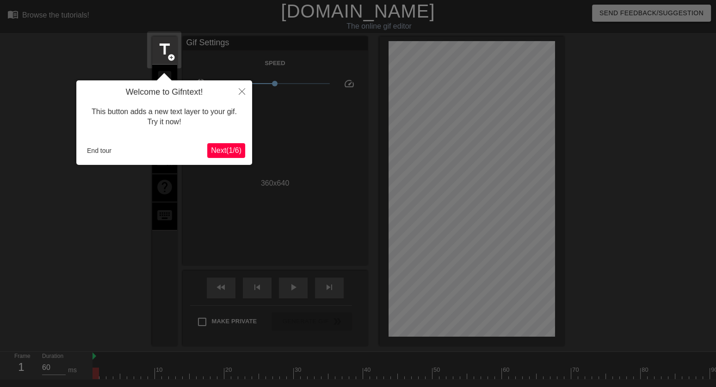
scroll to position [22, 0]
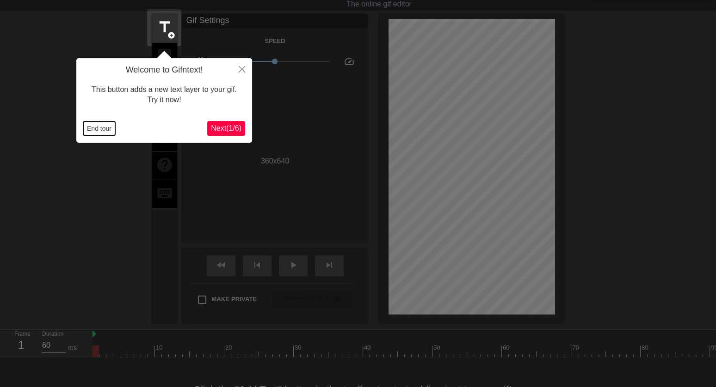
click at [104, 132] on button "End tour" at bounding box center [99, 129] width 32 height 14
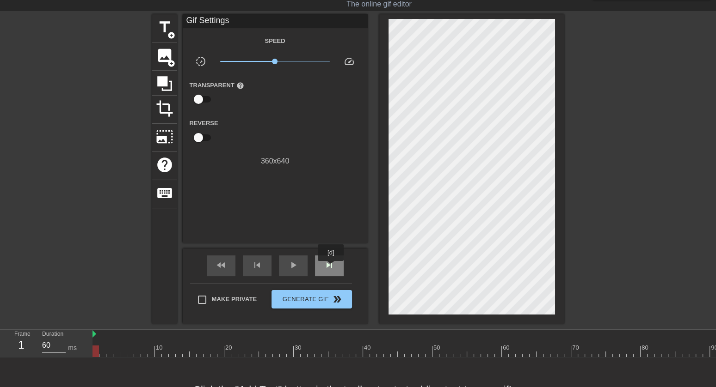
click at [331, 268] on span "skip_next" at bounding box center [329, 265] width 11 height 11
click at [291, 267] on span "play_arrow" at bounding box center [293, 265] width 11 height 11
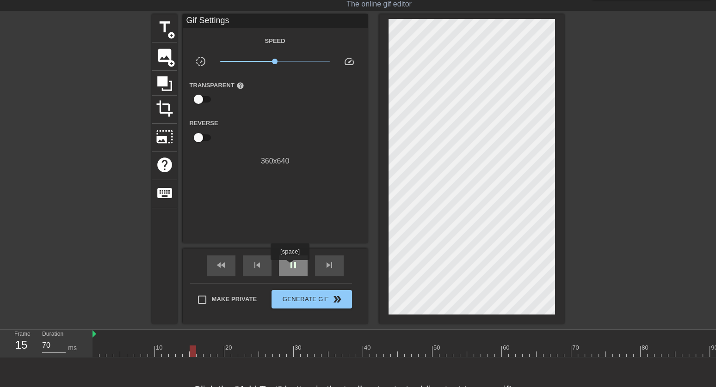
click at [291, 267] on span "pause" at bounding box center [293, 265] width 11 height 11
click at [254, 264] on span "skip_previous" at bounding box center [256, 265] width 11 height 11
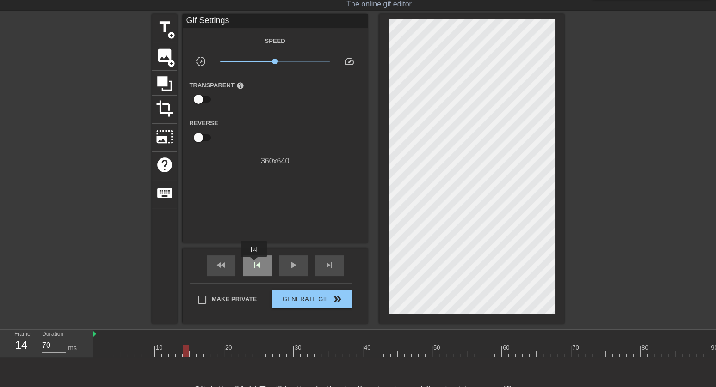
click at [254, 264] on span "skip_previous" at bounding box center [256, 265] width 11 height 11
type input "60"
click at [254, 264] on span "skip_previous" at bounding box center [256, 265] width 11 height 11
click at [331, 263] on span "skip_next" at bounding box center [329, 265] width 11 height 11
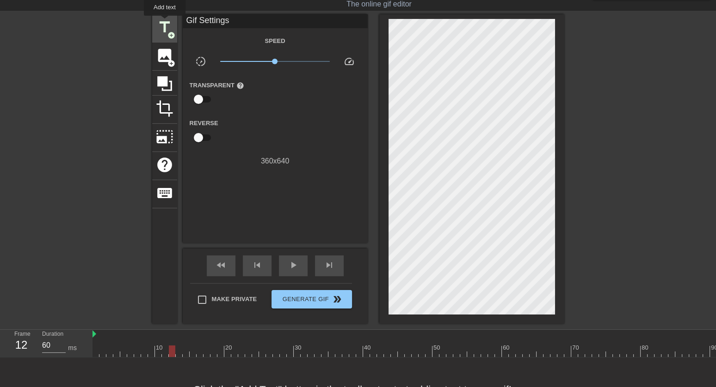
click at [165, 22] on span "title" at bounding box center [165, 27] width 18 height 18
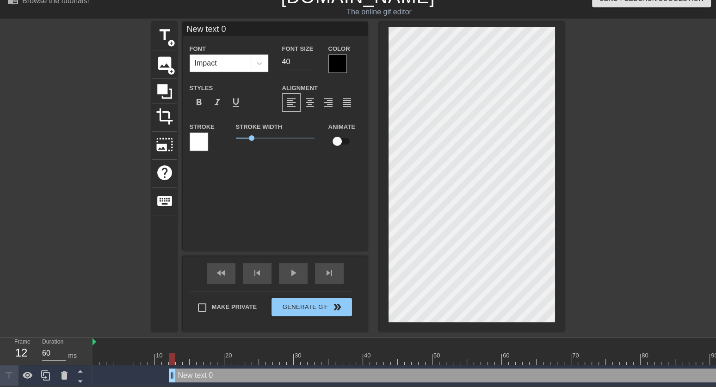
type input "A"
type textarea "A"
type input "An"
type textarea "An"
type input "Any"
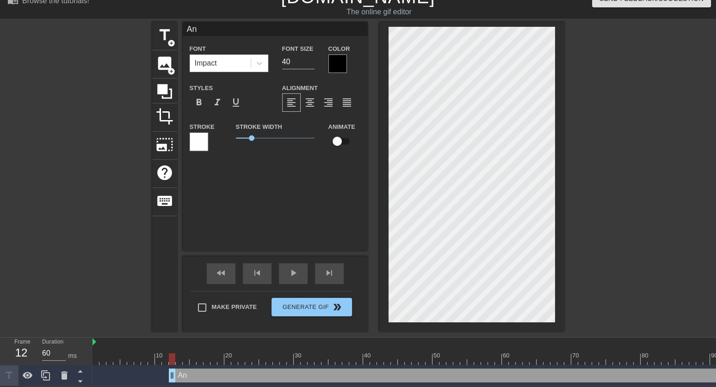
type textarea "Any"
type input "Anyw"
type textarea "Anyw"
type input "Anywa"
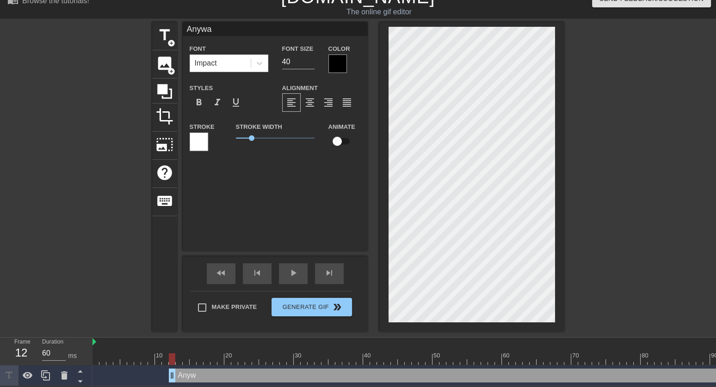
type textarea "Anywa"
type input "Anyway"
type textarea "Anyway"
type input "Anyway,"
type textarea "Anyway,"
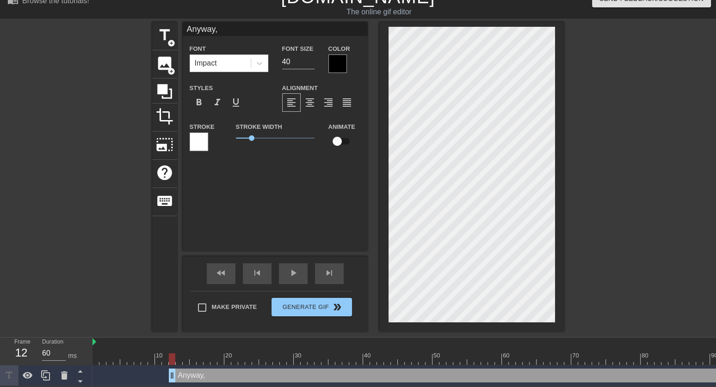
type input "Anyway,"
type textarea "Anyway,"
type input "Anyway, I"
type textarea "Anyway, I"
type input "Anyway, I"
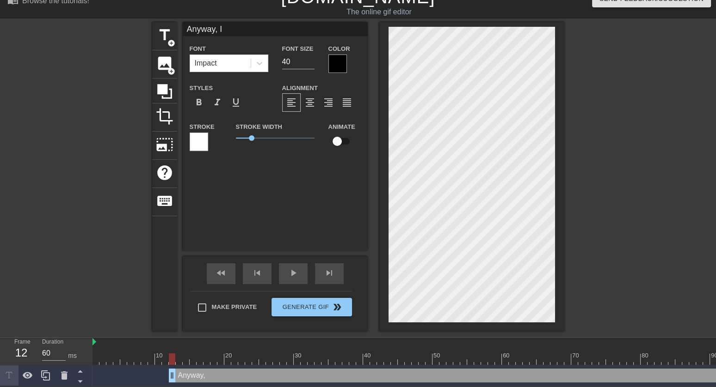
type textarea "Anyway, I"
type input "Anyway, I g"
type textarea "Anyway, I g"
type input "Anyway, I go"
type textarea "Anyway, I got"
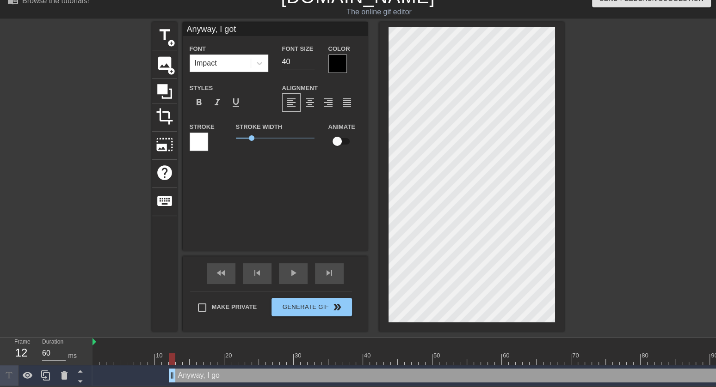
type input "Anyway, I gott"
type textarea "Anyway, I gott"
type input "Anyway, I gotta"
type textarea "Anyway, I gotta"
type input "Anyway, I gotta"
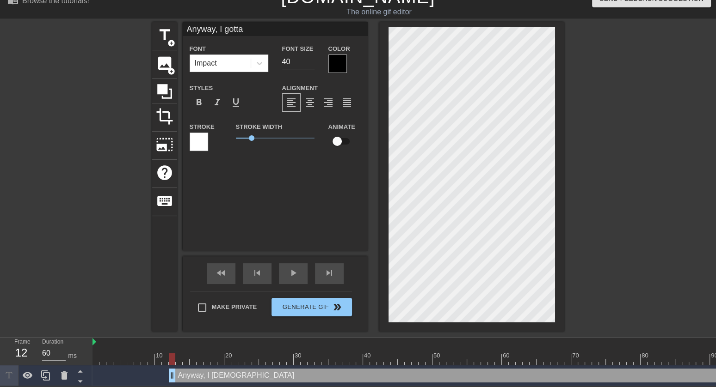
type textarea "Anyway, I gotta"
type input "Anyway, I gotta h"
type textarea "Anyway, I gotta h"
type input "Anyway, I gotta hu"
type textarea "Anyway, I gotta hur"
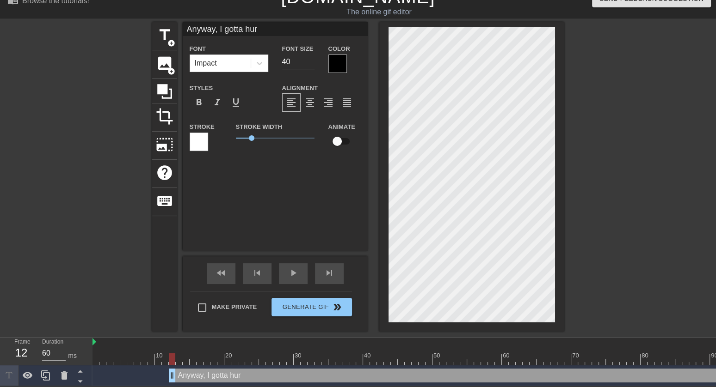
type input "Anyway, I gotta hurr"
type textarea "Anyway, I gotta hurr"
type input "Anyway, I gotta hurry"
type textarea "Anyway, I gotta hurry"
type input "Anyway, I gotta hurry"
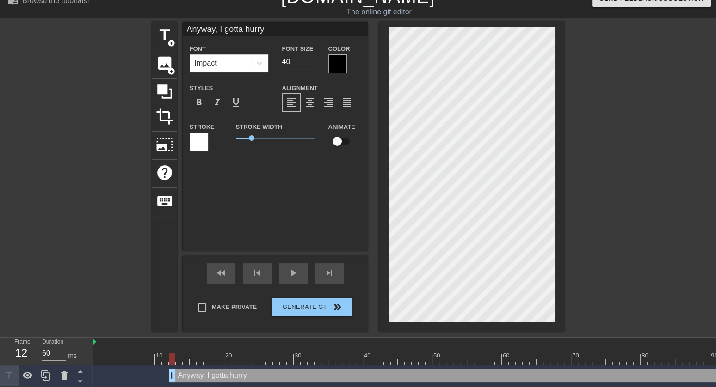
type textarea "Anyway, I gotta hurry"
type input "Anyway, I gotta hurry a"
type textarea "Anyway, I gotta hurry a"
type input "Anyway, I gotta hurry an"
type textarea "Anyway, I gotta hurry and"
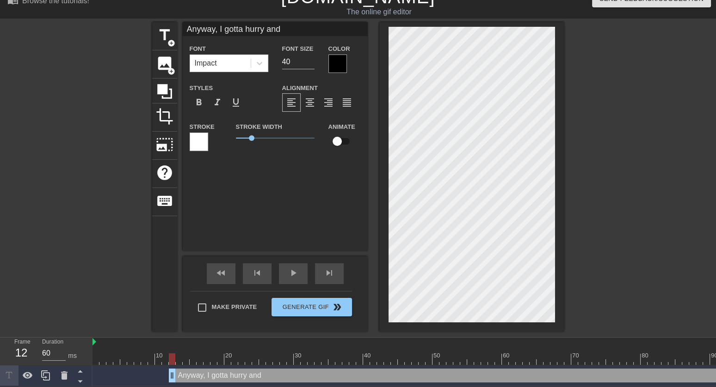
scroll to position [0, 5]
type input "Anyway, I gotta hurry and"
type textarea "Anyway, I gotta hurry and"
type input "Anyway, I gotta hurry and"
type textarea "Anyway, I gotta hurry and"
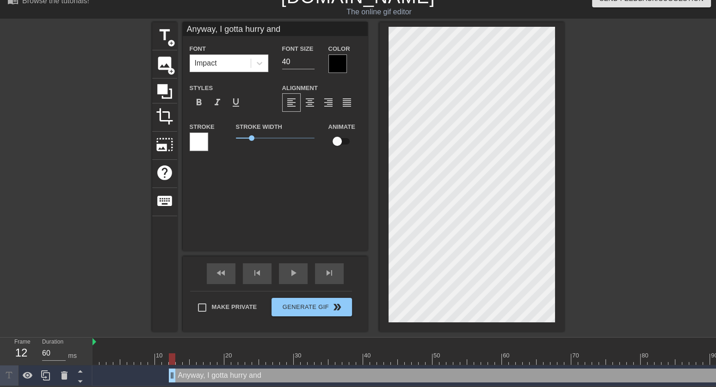
scroll to position [0, 0]
type input "Anyway, I gotta hurry and p"
type textarea "Anyway, I gotta hurry and p"
type input "Anyway, I gotta hurry and pi"
type textarea "Anyway, I gotta hurry and pi"
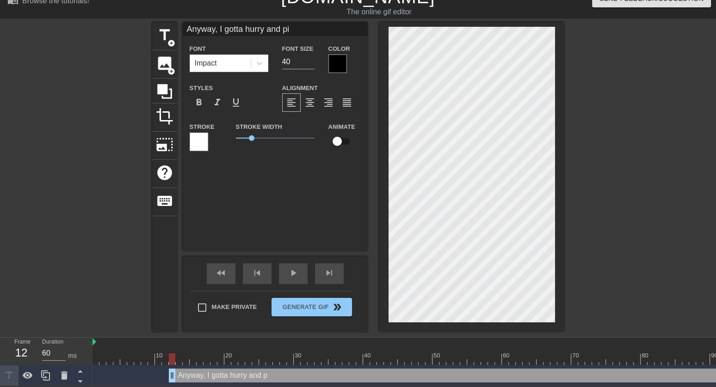
type input "Anyway, I gotta hurry and pic"
type textarea "Anyway, I gotta hurry and pic"
type input "Anyway, I gotta hurry and pick"
type textarea "Anyway, I gotta hurry and pick"
type input "Anyway, I gotta hurry and pick"
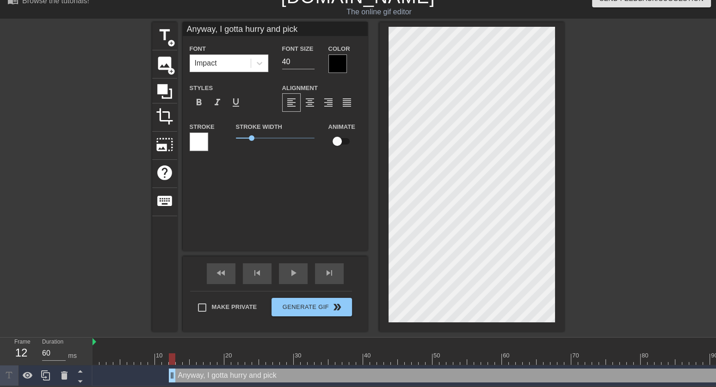
type textarea "Anyway, I gotta hurry and pick"
type input "Anyway, I gotta hurry and pick s"
type textarea "Anyway, I gotta hurry and pick s"
type input "Anyway, I gotta hurry and pick so"
type textarea "Anyway, I gotta hurry and pick som"
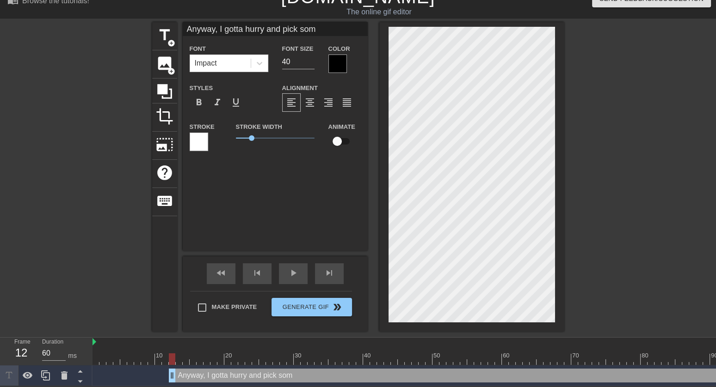
type input "Anyway, I gotta hurry and pick some"
type textarea "Anyway, I gotta hurry and pick some"
type input "Anyway, I gotta hurry and pick some"
type textarea "Anyway, I gotta hurry and pick some"
type input "Anyway, I gotta hurry and pick some t"
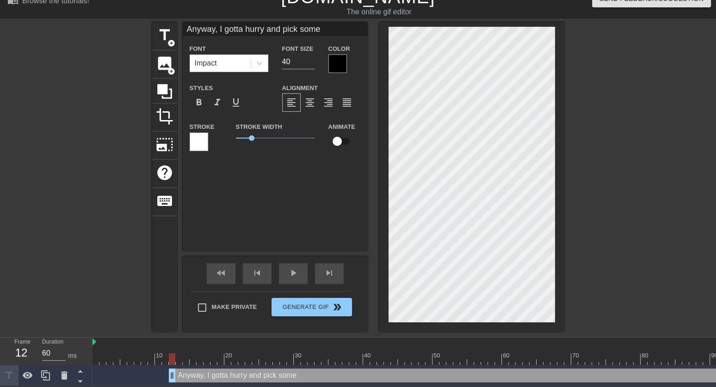
type textarea "Anyway, I gotta hurry and pick some t"
type input "Anyway, I gotta hurry and pick some ti"
type textarea "Anyway, I gotta hurry and pick some ti"
type input "Anyway, I gotta hurry and pick some tic"
type textarea "Anyway, I gotta hurry and pick some tic"
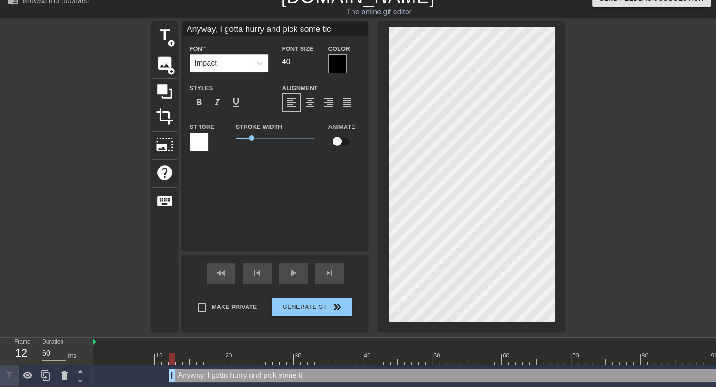
scroll to position [0, 2]
type input "Anyway, I gotta hurry and pick some ti"
type textarea "Anyway, I gotta hurry and pick some t"
type input "Anyway, I gotta hurry and pick some"
type textarea "Anyway, I gotta hurry and pick some"
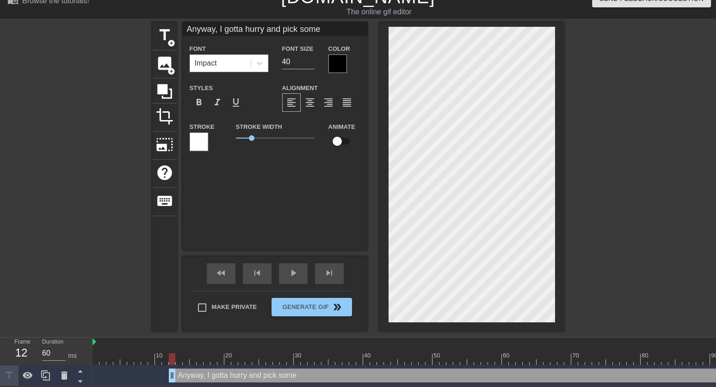
type input "Anyway, I gotta hurry and pick some s"
type textarea "Anyway, I gotta hurry and pick some s"
type input "Anyway, I gotta hurry and pick some st"
type textarea "Anyway, I gotta hurry and pick some st"
type input "Anyway, I gotta hurry and pick some sti"
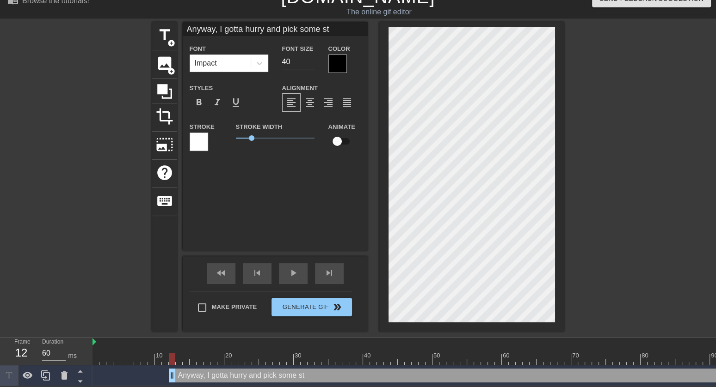
type textarea "Anyway, I gotta hurry and pick some sti"
type input "Anyway, I gotta hurry and pick some stic"
type textarea "Anyway, I gotta hurry and pick some stic"
type input "Anyway, I gotta hurry and pick some stick"
type textarea "Anyway, I gotta hurry and pick some stick"
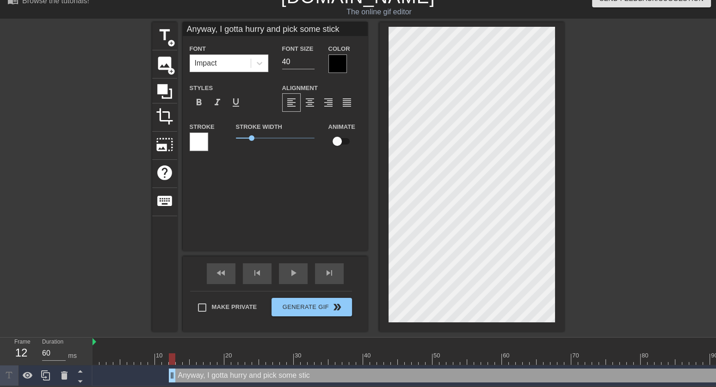
type input "Anyway, I gotta hurry and pick some sticks"
type textarea "Anyway, I gotta hurry and pick some sticks"
type input "Anyway, I gotta hurry and pick some sticks u"
type textarea "Anyway, I gotta hurry and pick some sticks u"
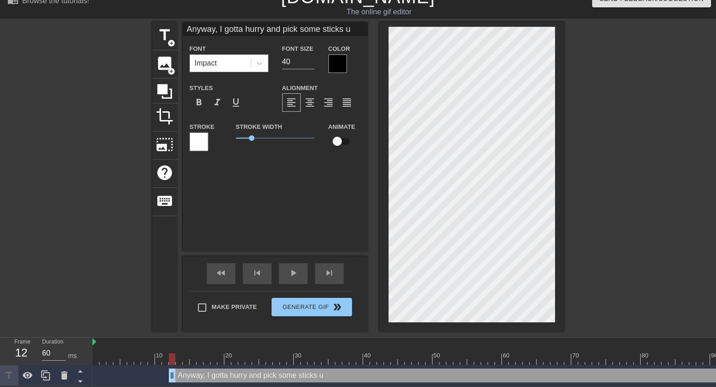
type input "Anyway, I gotta hurry and pick some sticks up"
type textarea "Anyway, I gotta hurry and pick some sticks up"
drag, startPoint x: 298, startPoint y: 67, endPoint x: 252, endPoint y: 65, distance: 45.3
click at [252, 65] on div "Font Impact Font Size 40 Color" at bounding box center [275, 58] width 185 height 30
type input "Anyway, I gotta hurry and pick some sticks up"
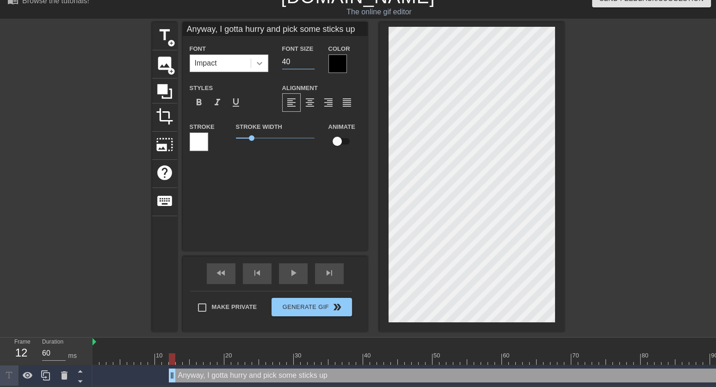
type input "3"
type input "Anyway, I gotta hurry and pick some sticks up"
type input "30"
click at [339, 65] on div at bounding box center [337, 64] width 18 height 18
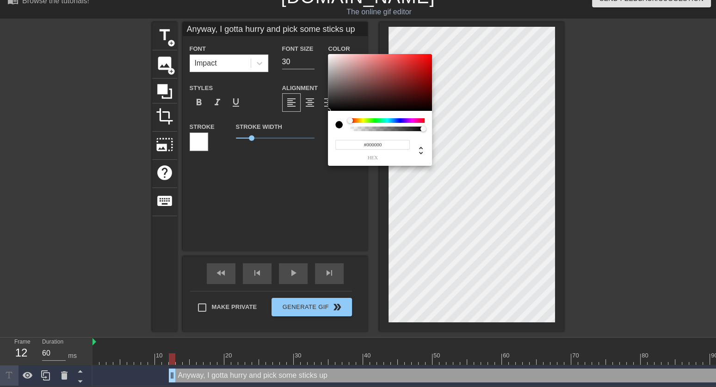
type input "Anyway, I gotta hurry and pick some sticks up"
type input "#F2EDED"
click at [330, 57] on div at bounding box center [380, 82] width 104 height 57
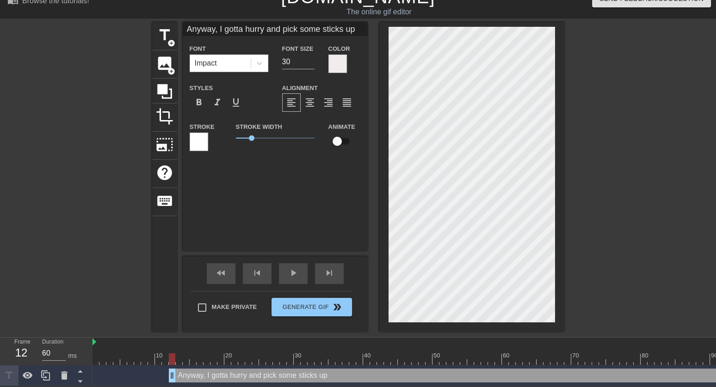
click at [203, 141] on div at bounding box center [199, 142] width 18 height 18
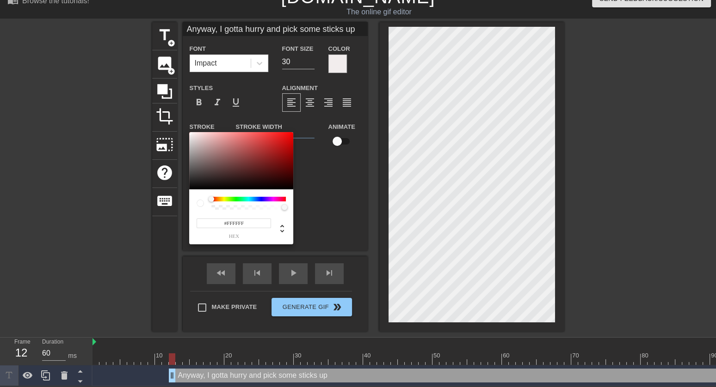
click at [191, 190] on div "#FFFFFF hex" at bounding box center [241, 217] width 104 height 55
type input "Anyway, I gotta hurry and pick some sticks up"
type input "#090909"
click at [191, 187] on div at bounding box center [241, 160] width 104 height 57
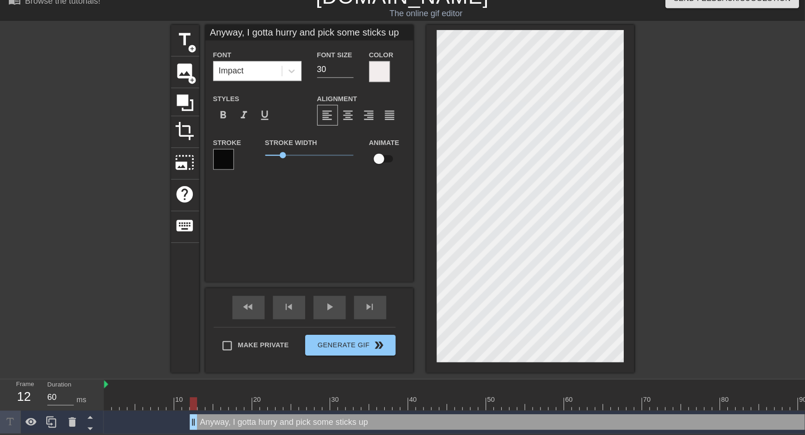
scroll to position [0, 0]
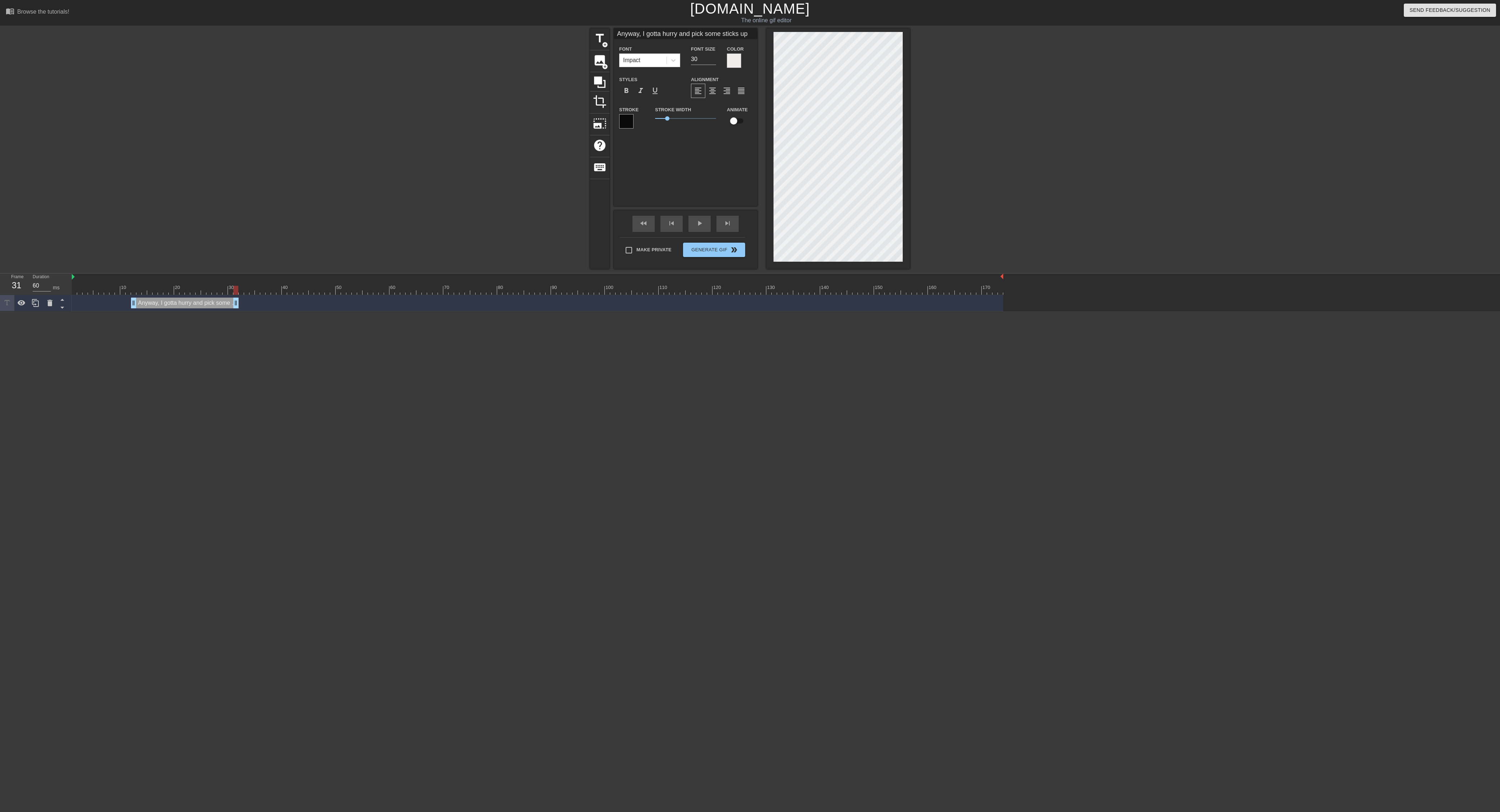
drag, startPoint x: 1002, startPoint y: 304, endPoint x: 239, endPoint y: 282, distance: 763.3
click at [239, 282] on div "10 20 30 40 50 60 70 80 90 100 110 120 130 140 150 160" at bounding box center [786, 292] width 1429 height 38
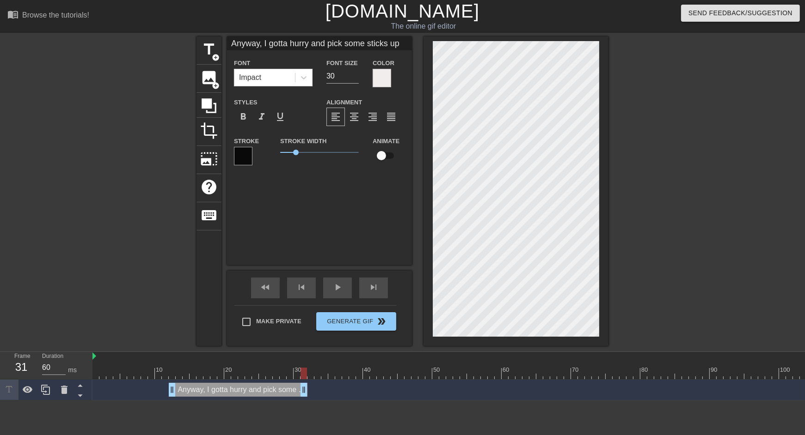
click at [165, 363] on div at bounding box center [165, 368] width 7 height 12
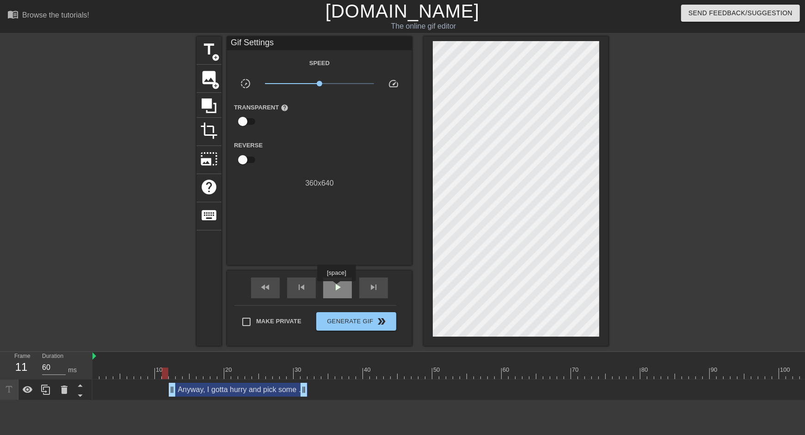
click at [337, 288] on span "play_arrow" at bounding box center [337, 287] width 11 height 11
click at [337, 288] on span "pause" at bounding box center [337, 287] width 11 height 11
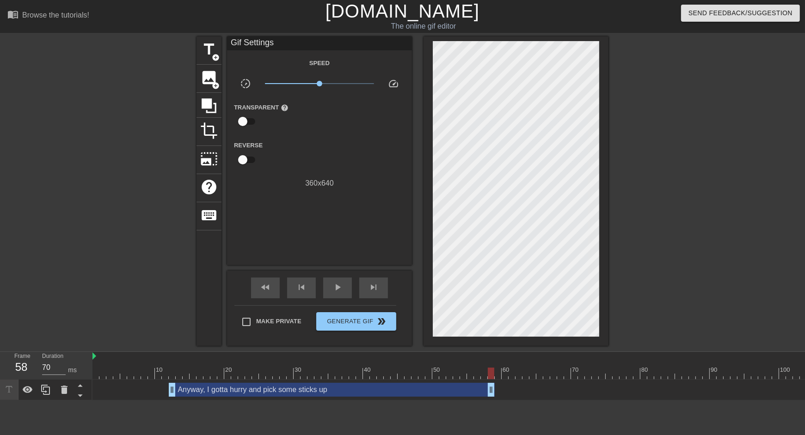
type input "60"
drag, startPoint x: 305, startPoint y: 388, endPoint x: 496, endPoint y: 393, distance: 191.5
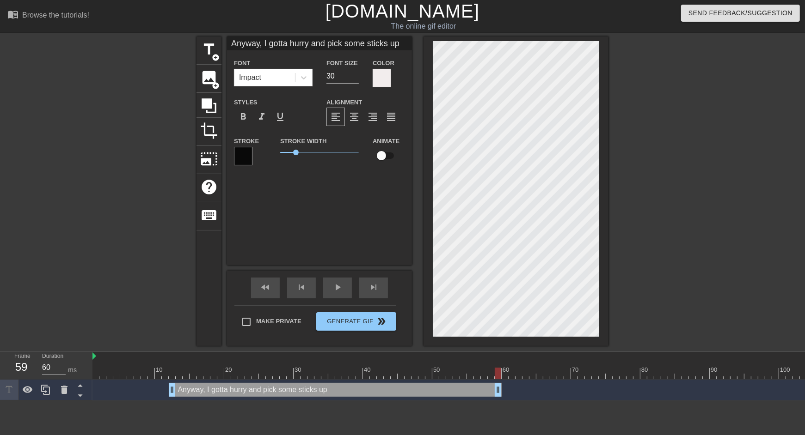
type input "Anyway, I gotta hurry and pick some sticks up."
type textarea "Anyway, I gotta hurry and pick some sticks up."
type input "Anyway, I gotta hurry and pick some sticks up"
type textarea "Anyway, I gotta hurry and pick some sticks up"
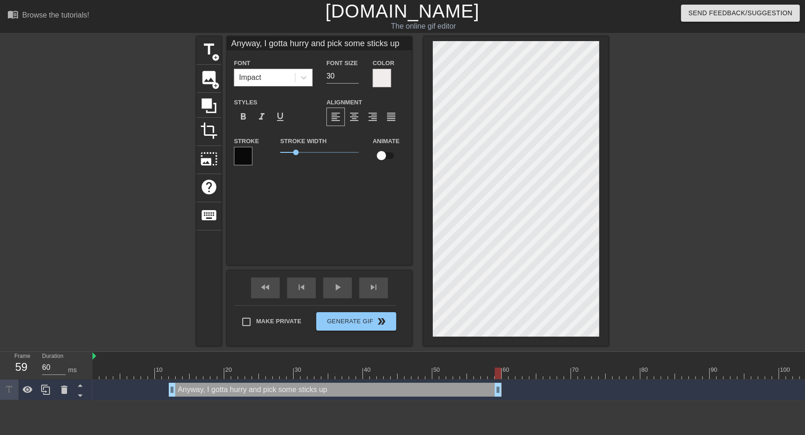
type input "Anyway, I gotta hurry and pick some sticks up,"
type textarea "Anyway, I gotta hurry and pick some sticks up,"
type input "Anyway, I gotta hurry and pick some sticks up"
type textarea "Anyway, I gotta hurry and pick some sticks up"
type input "Anyway, I gotta hurry and pick some sticks up."
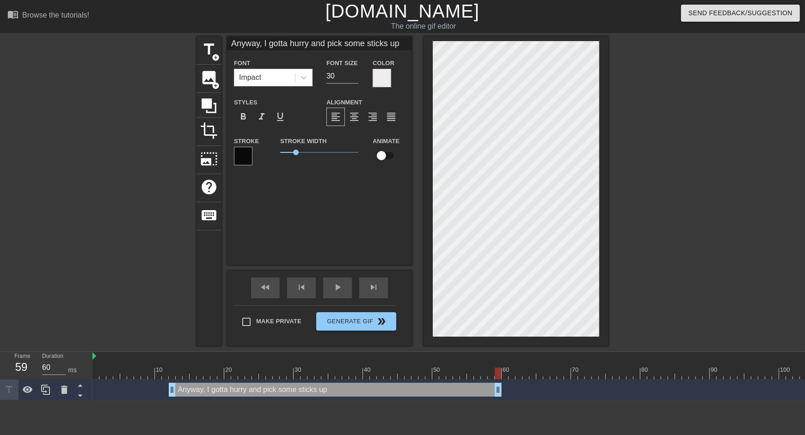
type textarea "Anyway, I gotta hurry and pick some sticks up."
type input "Anyway, I gotta hurry and pick some sticks up.."
type textarea "Anyway, I gotta hurry and pick some sticks up.."
type input "Anyway, I gotta hurry and pick some sticks up..."
type textarea "Anyway, I gotta hurry and pick some sticks up..."
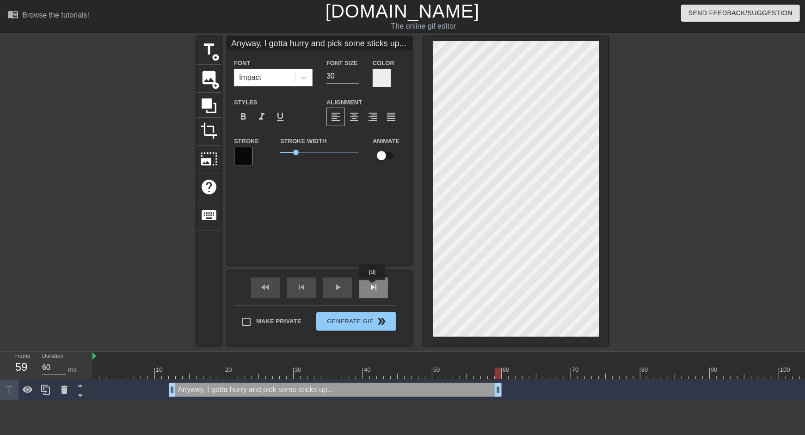
click at [373, 287] on span "skip_next" at bounding box center [373, 287] width 11 height 11
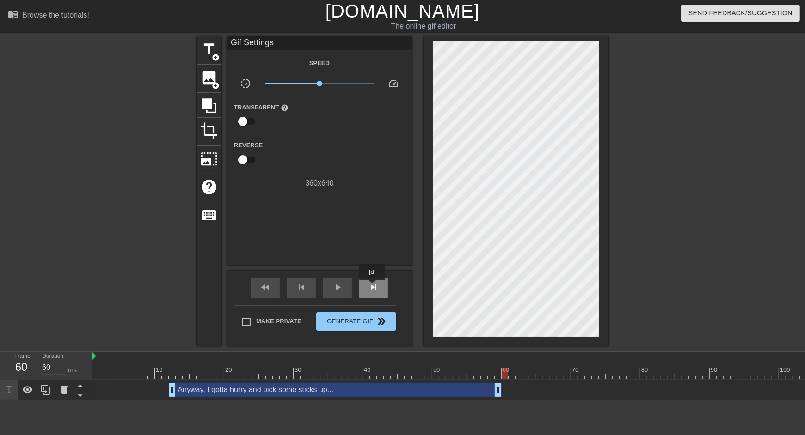
click at [373, 287] on span "skip_next" at bounding box center [373, 287] width 11 height 11
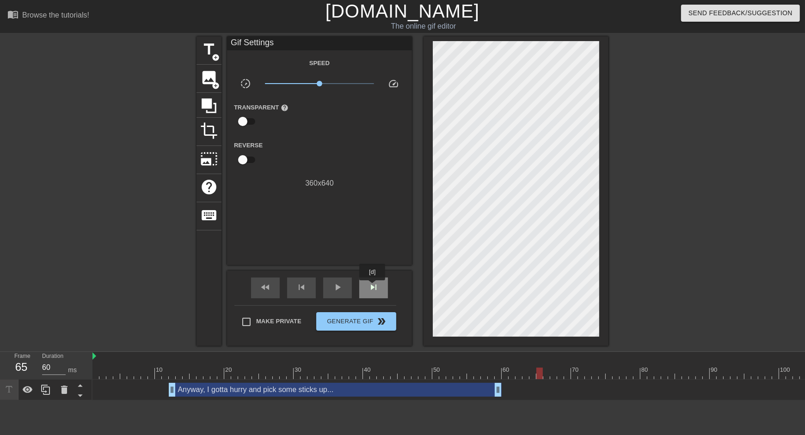
click at [373, 287] on span "skip_next" at bounding box center [373, 287] width 11 height 11
click at [305, 287] on span "skip_previous" at bounding box center [301, 287] width 11 height 11
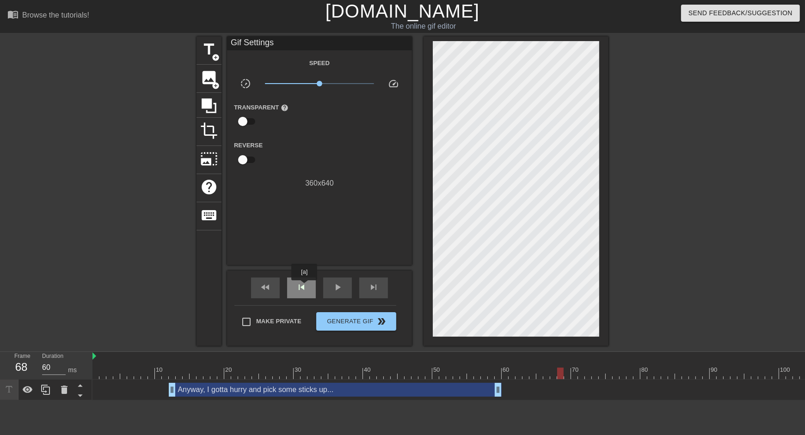
click at [305, 287] on span "skip_previous" at bounding box center [301, 287] width 11 height 11
click at [374, 285] on span "skip_next" at bounding box center [373, 287] width 11 height 11
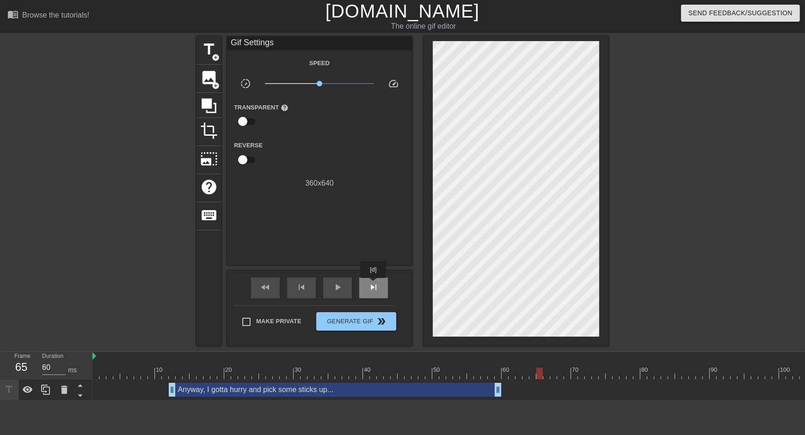
click at [374, 285] on span "skip_next" at bounding box center [373, 287] width 11 height 11
type input "70"
click at [214, 49] on span "title" at bounding box center [209, 50] width 18 height 18
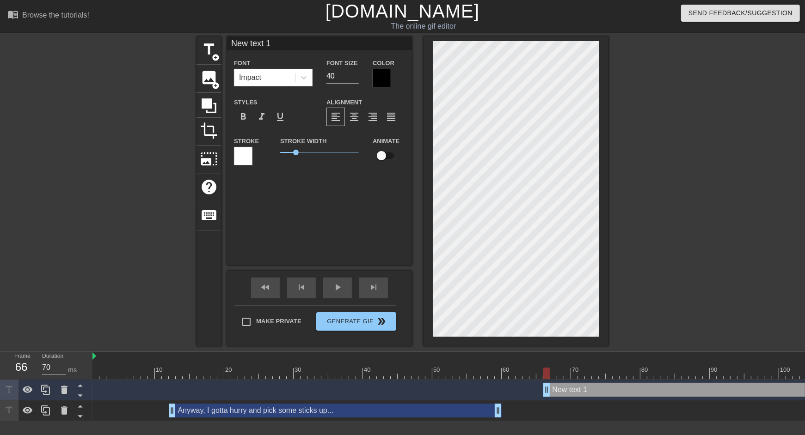
scroll to position [0, 1]
type input "a"
type textarea "a"
type input "an"
type textarea "and"
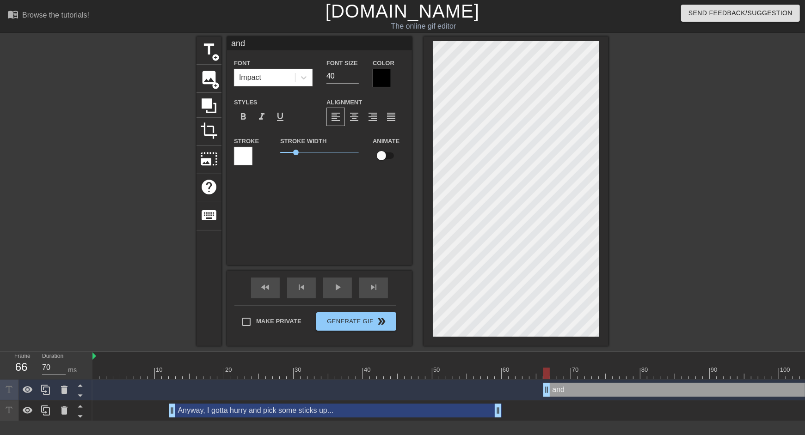
type input "and"
type textarea "and"
type input "and m"
type textarea "and m"
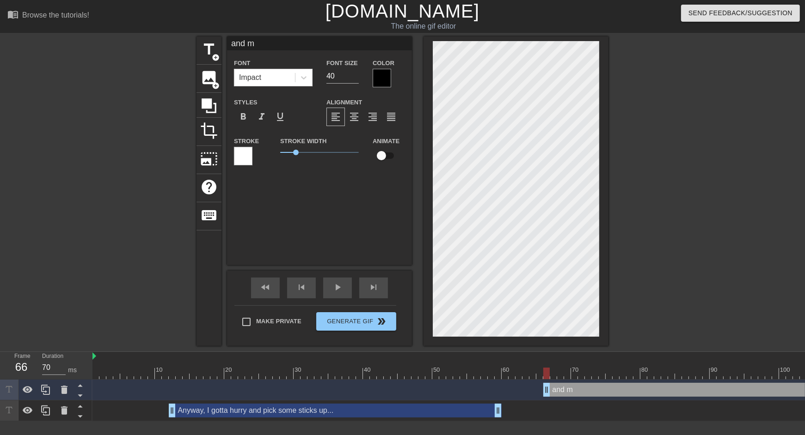
type input "and mo"
type textarea "and mo"
type input "and mow"
type textarea "and mow"
type input "and mow"
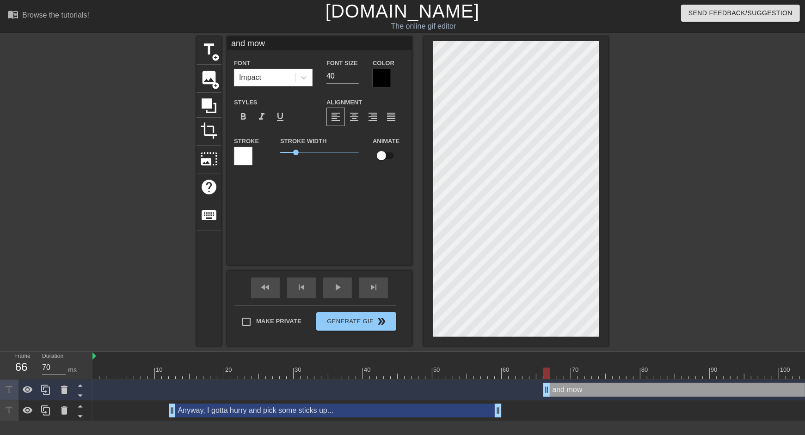
type textarea "and mow"
type input "and mow t"
type textarea "and mow t"
type input "and mow th"
type textarea "and mow the"
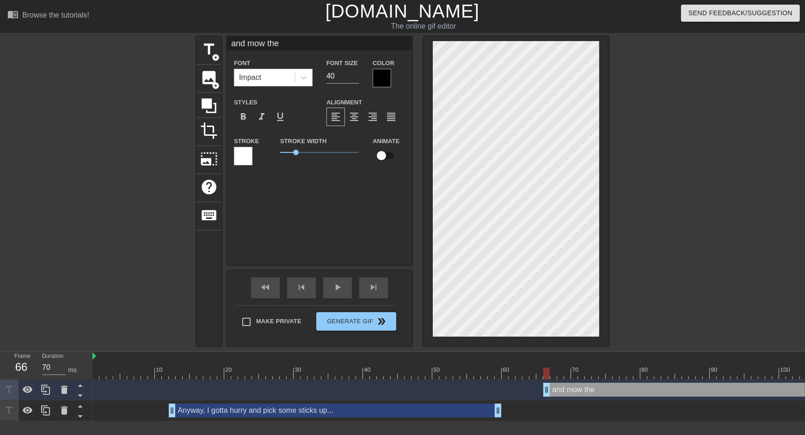
type input "and mow the"
type textarea "and mow the"
type input "and mow the g"
type textarea "and mow the g"
type input "and mow the gr"
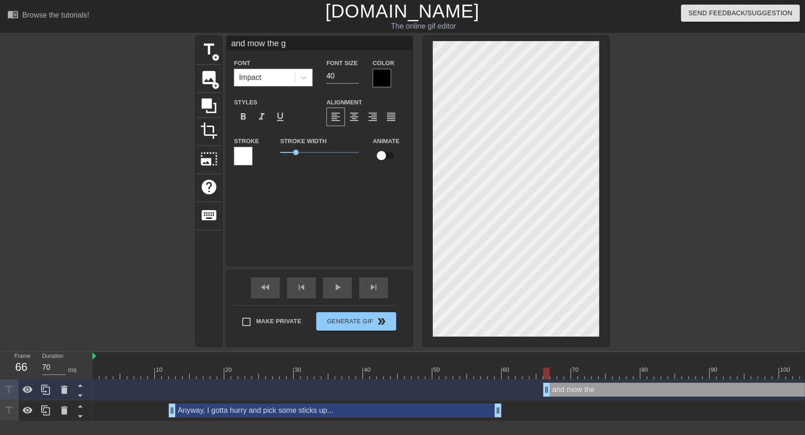
type textarea "and mow the gr"
type input "and mow the gra"
type textarea "and mow the gra"
type input "and mow the gras"
type textarea "and mow the gras"
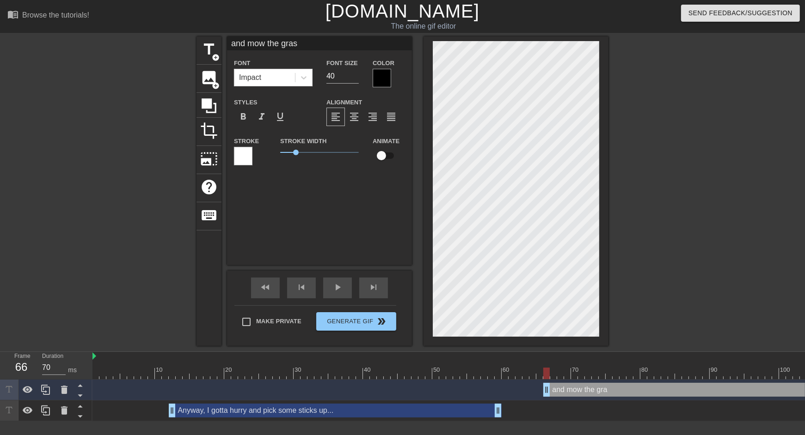
type input "and mow the grass"
type textarea "and mow the grass"
type input "and mow the grass."
type textarea "and mow the grass."
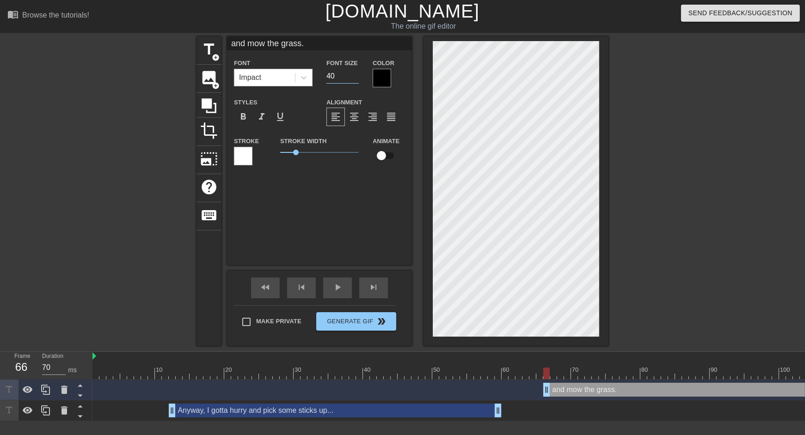
drag, startPoint x: 334, startPoint y: 79, endPoint x: 290, endPoint y: 79, distance: 43.9
click at [289, 79] on div "Font Impact Font Size 40 Color" at bounding box center [319, 72] width 185 height 30
type input "30"
click at [383, 80] on div at bounding box center [382, 78] width 18 height 18
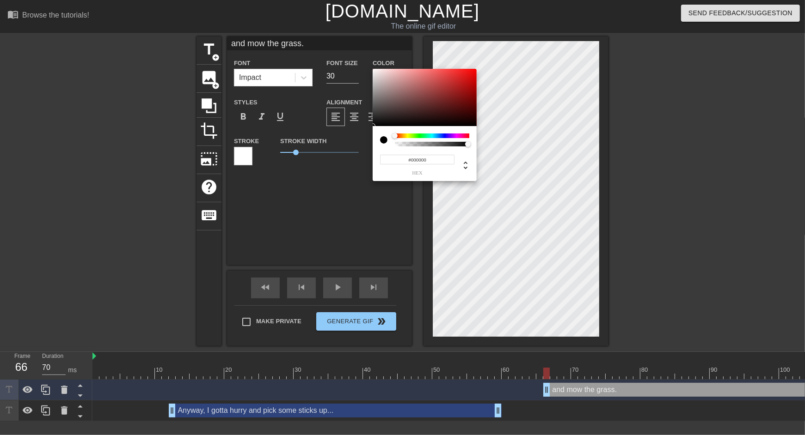
type input "#F9F3F3"
click at [375, 70] on div at bounding box center [425, 97] width 104 height 57
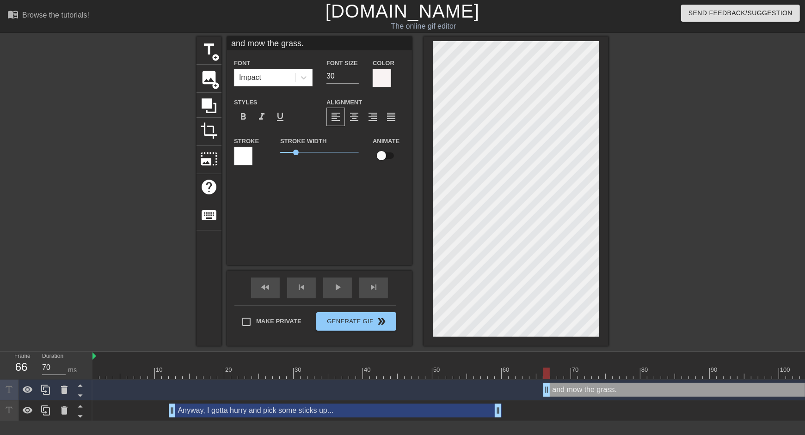
click at [248, 157] on div at bounding box center [243, 156] width 18 height 18
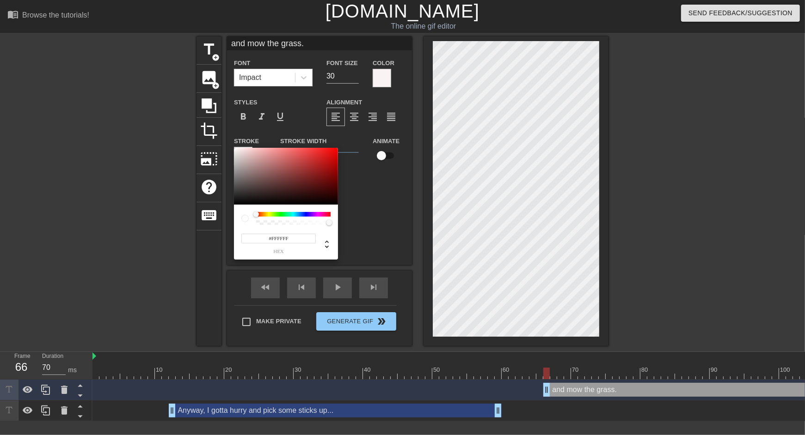
type input "#090909"
click at [237, 203] on div at bounding box center [286, 176] width 104 height 57
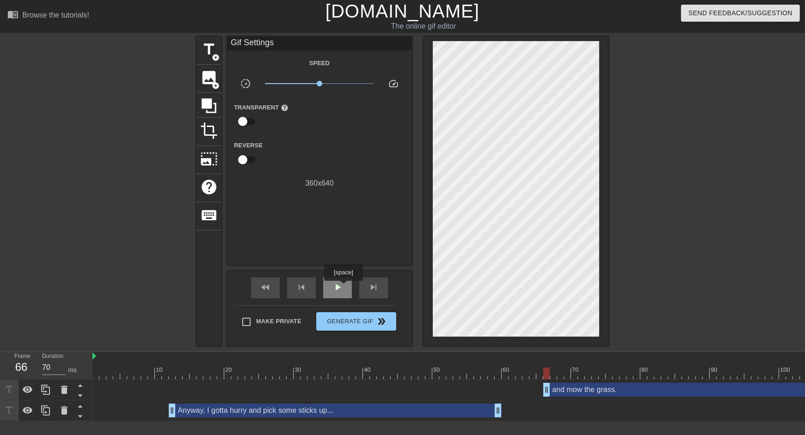
click at [344, 288] on div "play_arrow" at bounding box center [337, 288] width 29 height 21
click at [344, 288] on div "pause" at bounding box center [337, 288] width 29 height 21
click at [502, 374] on div at bounding box center [692, 374] width 1200 height 12
click at [375, 292] on span "skip_next" at bounding box center [373, 287] width 11 height 11
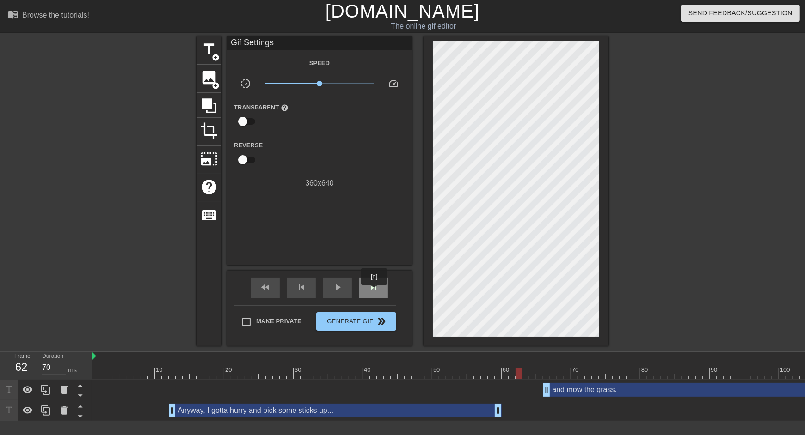
click at [374, 292] on span "skip_next" at bounding box center [373, 287] width 11 height 11
click at [374, 293] on span "skip_next" at bounding box center [373, 287] width 11 height 11
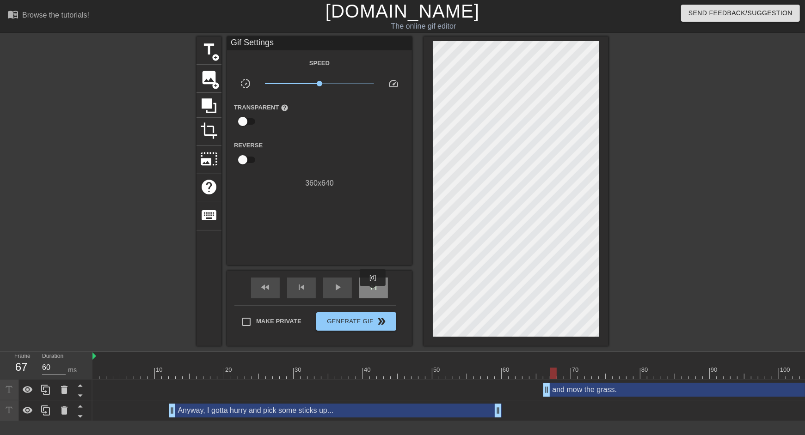
click at [374, 293] on span "skip_next" at bounding box center [373, 287] width 11 height 11
click at [382, 291] on div "skip_next" at bounding box center [373, 288] width 29 height 21
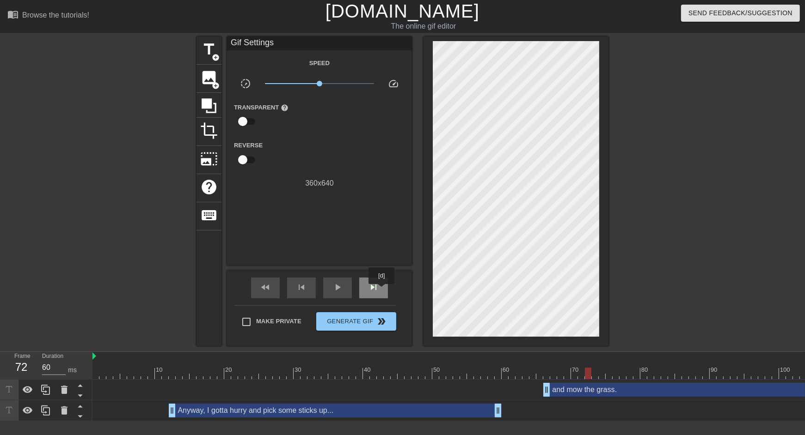
click at [382, 291] on div "skip_next" at bounding box center [373, 288] width 29 height 21
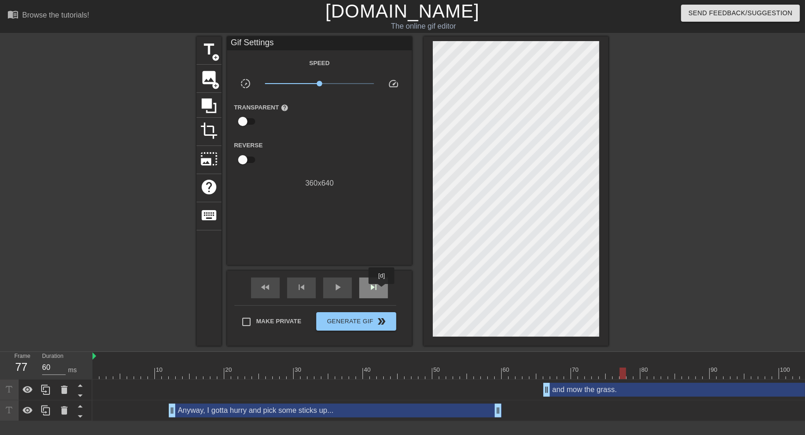
click at [382, 291] on div "skip_next" at bounding box center [373, 288] width 29 height 21
click at [496, 367] on div at bounding box center [497, 370] width 2 height 9
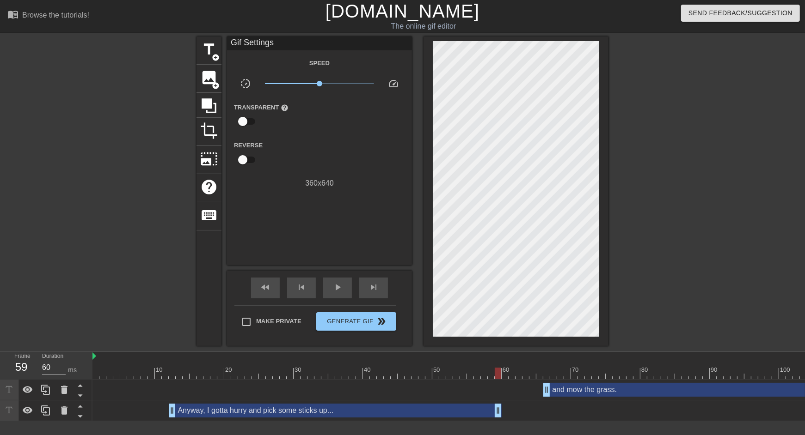
click at [445, 365] on div at bounding box center [442, 368] width 7 height 12
click at [377, 292] on span "skip_next" at bounding box center [373, 287] width 11 height 11
click at [376, 292] on span "skip_next" at bounding box center [373, 287] width 11 height 11
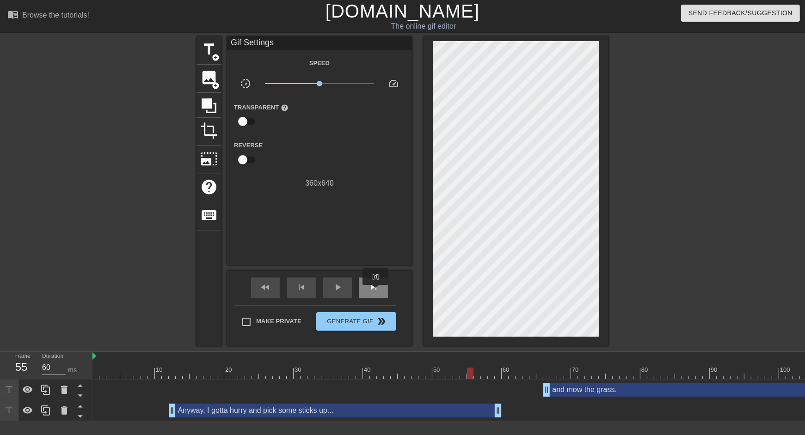
click at [376, 292] on span "skip_next" at bounding box center [373, 287] width 11 height 11
click at [375, 292] on span "skip_next" at bounding box center [373, 287] width 11 height 11
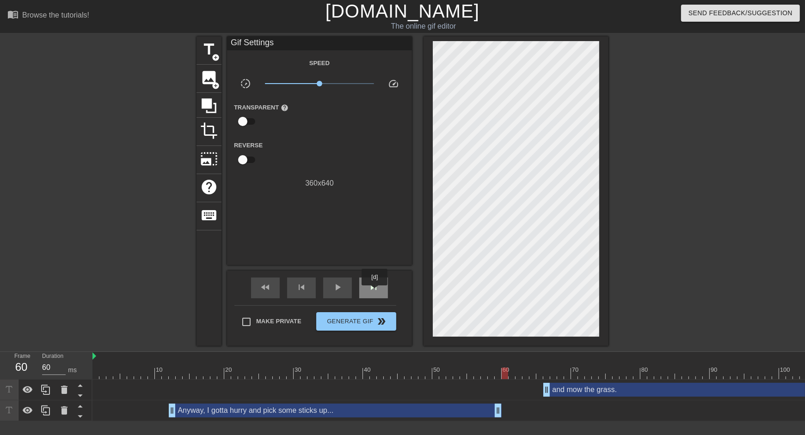
click at [375, 292] on span "skip_next" at bounding box center [373, 287] width 11 height 11
click at [374, 292] on span "skip_next" at bounding box center [373, 287] width 11 height 11
click at [373, 293] on div "skip_next" at bounding box center [373, 288] width 29 height 21
click at [372, 294] on div "skip_next" at bounding box center [373, 288] width 29 height 21
drag, startPoint x: 547, startPoint y: 389, endPoint x: 530, endPoint y: 389, distance: 17.1
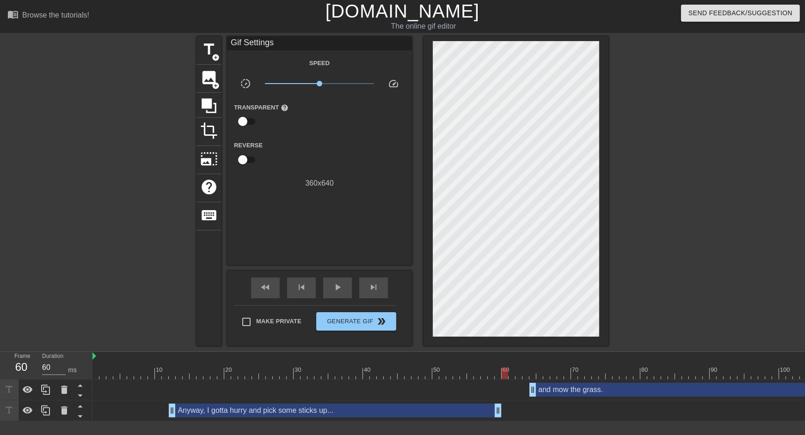
click at [503, 377] on div at bounding box center [692, 374] width 1200 height 12
click at [339, 289] on span "play_arrow" at bounding box center [337, 287] width 11 height 11
click at [339, 289] on span "pause" at bounding box center [337, 287] width 11 height 11
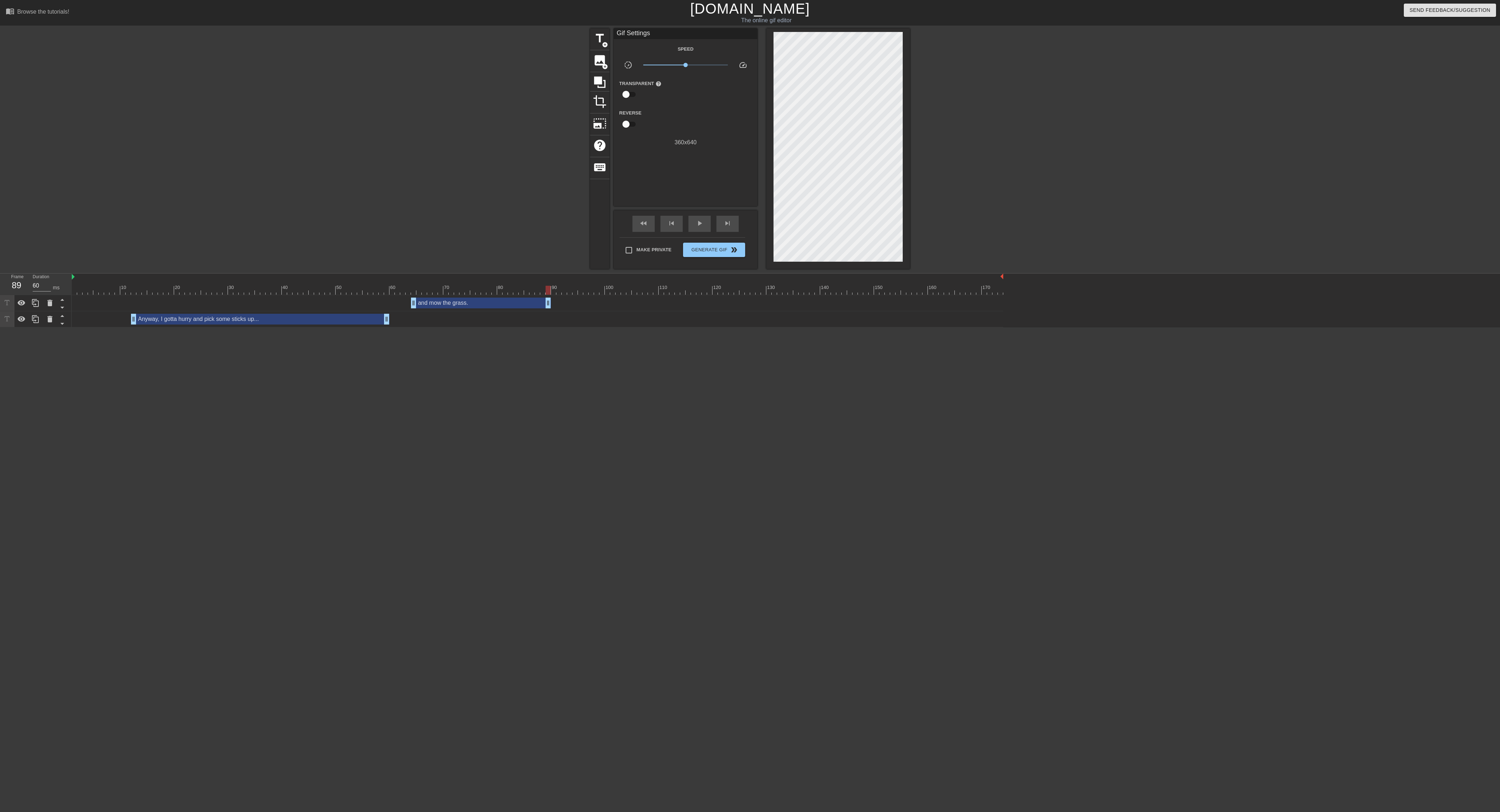
type input "70"
drag, startPoint x: 1002, startPoint y: 304, endPoint x: 554, endPoint y: 324, distance: 448.4
click at [554, 300] on div "and mow the grass. drag_handle drag_handle Anyway, I gotta hurry and pick some …" at bounding box center [786, 311] width 1429 height 33
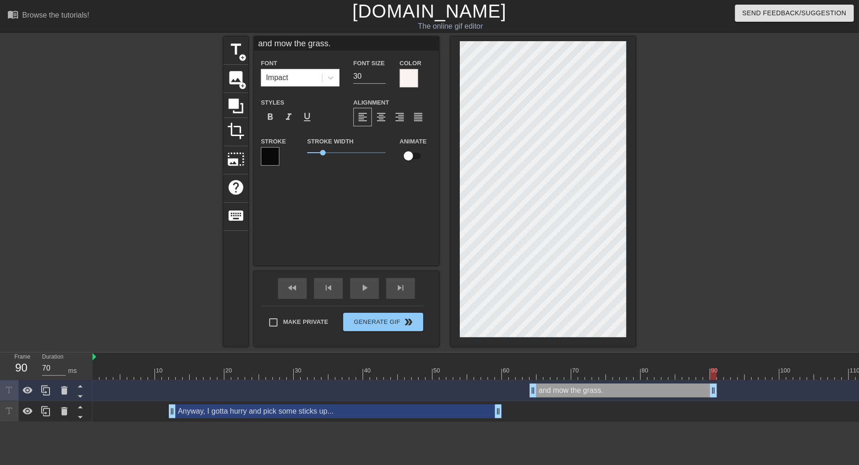
type input "' mow the grass."
type textarea "' mow the grass."
type input "'n mow the grass."
type textarea "'n mow the grass."
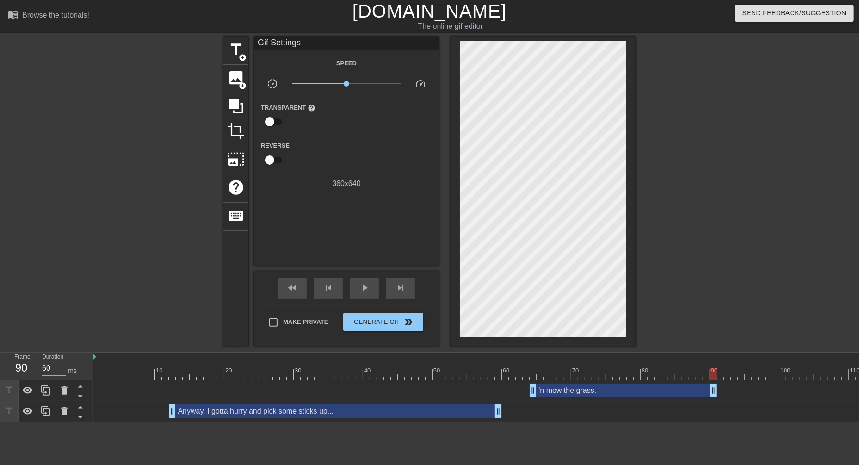
click at [495, 373] on div at bounding box center [692, 374] width 1200 height 12
click at [374, 295] on div "play_arrow" at bounding box center [364, 288] width 29 height 21
type input "60"
click at [374, 295] on div "pause" at bounding box center [364, 288] width 29 height 21
click at [174, 372] on div at bounding box center [692, 374] width 1200 height 12
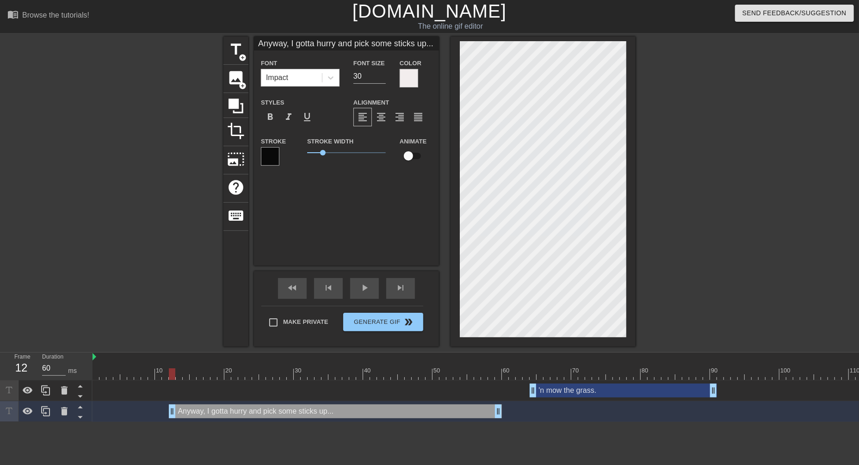
type input "Anyways, I gotta hurry and pick some sticks up..."
type textarea "Anyways, I gotta hurry and pick some sticks up..."
click at [369, 292] on span "play_arrow" at bounding box center [364, 287] width 11 height 11
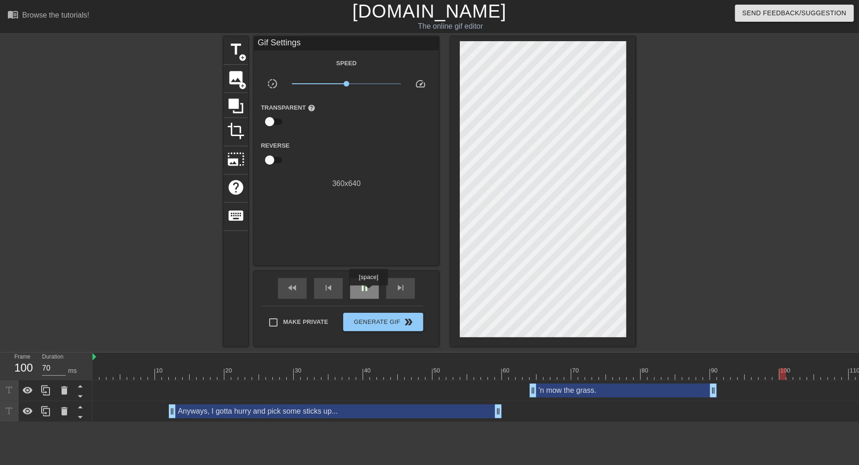
type input "60"
click at [369, 292] on span "pause" at bounding box center [364, 287] width 11 height 11
click at [243, 54] on span "add_circle" at bounding box center [243, 58] width 8 height 8
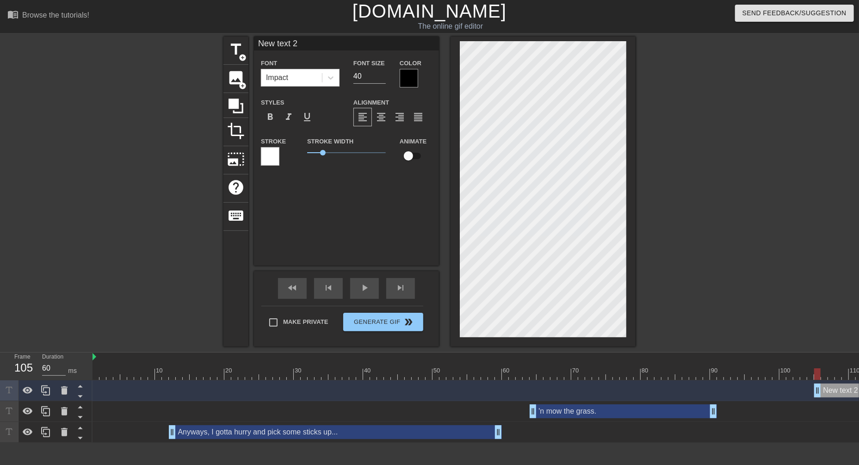
scroll to position [0, 0]
type input "a"
type textarea "a"
type input "al"
type textarea "al"
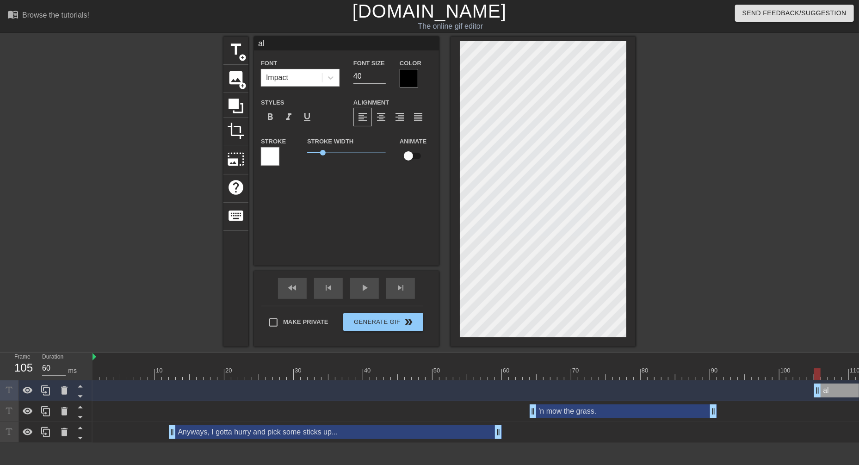
type input "a"
type textarea "a"
type input "A"
type textarea "A"
type input "Al"
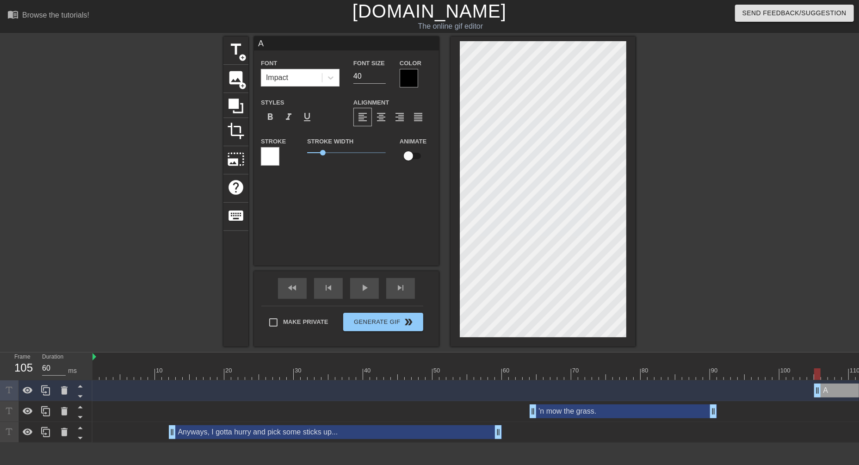
type textarea "Al"
type input "Ali"
type textarea "Ali"
type input "Al"
type textarea "Al"
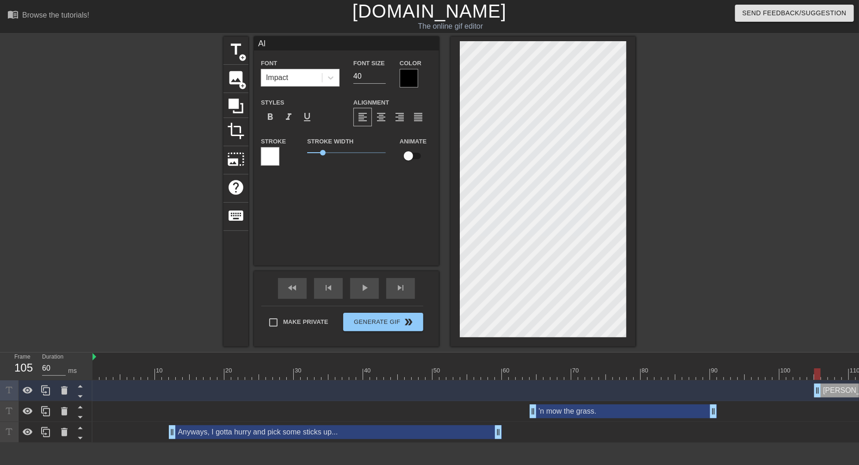
type input "Alr"
type textarea "Alr"
type input "Alri"
type textarea "Alri"
type input "Alrig"
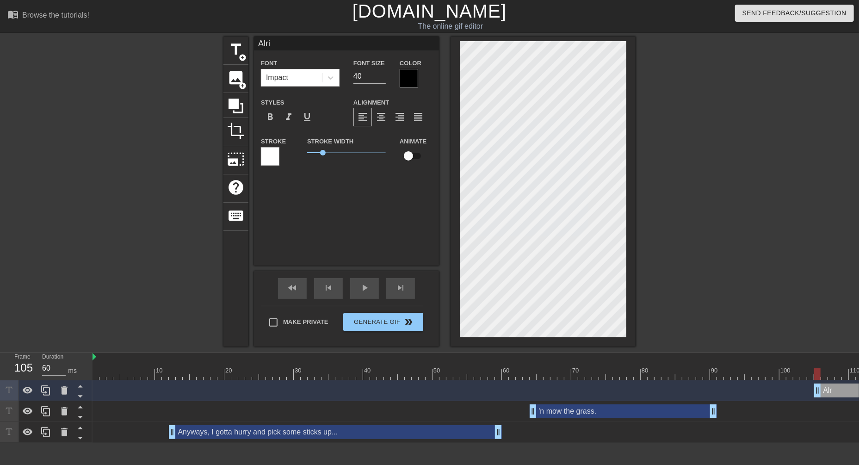
type textarea "Alrig"
type input "Alrigh"
type textarea "Alrigh"
type input "Alright"
type textarea "Alright"
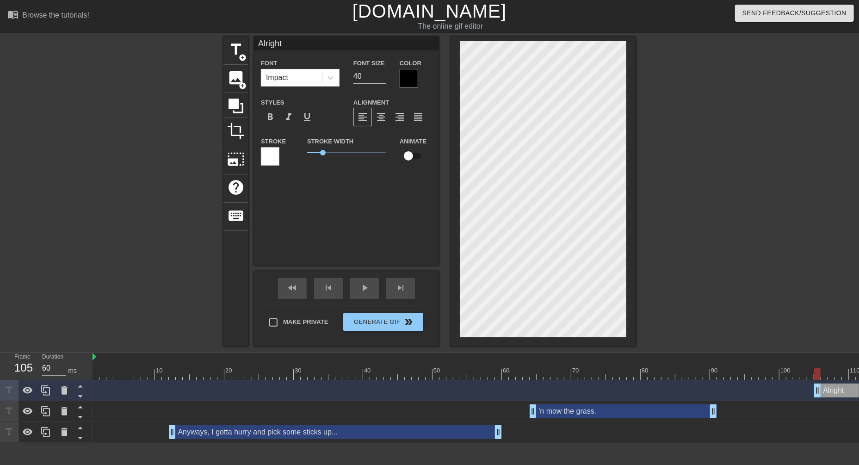
type input "Alright."
type textarea "Alright."
type input "Alright.."
type textarea "Alright.."
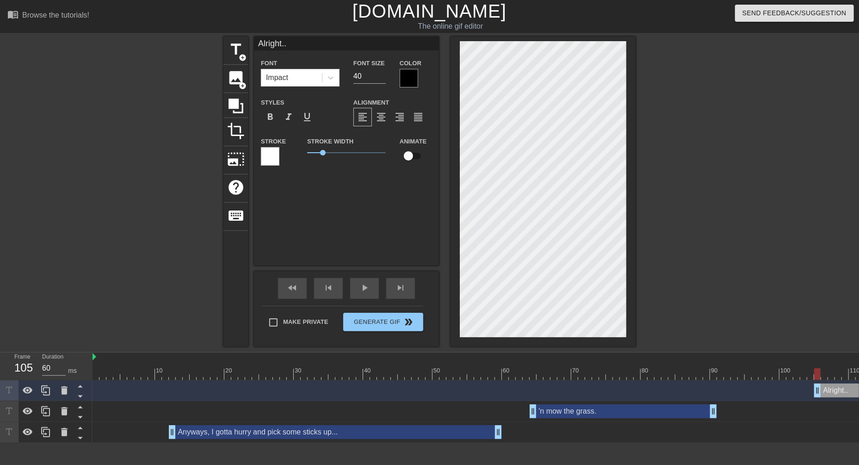
type input "Alright..."
type textarea "Alright..."
click at [292, 120] on span "format_italic" at bounding box center [288, 116] width 11 height 11
click at [413, 86] on div at bounding box center [408, 78] width 18 height 18
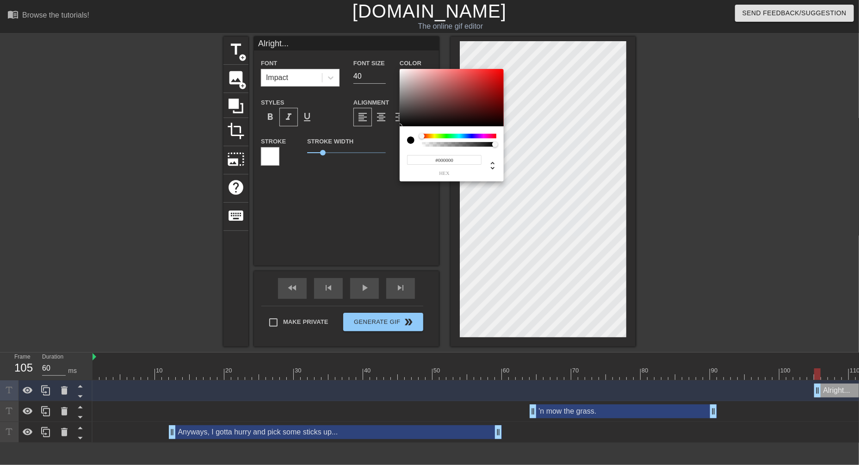
type input "#F4EEEE"
click at [402, 71] on div at bounding box center [451, 97] width 104 height 57
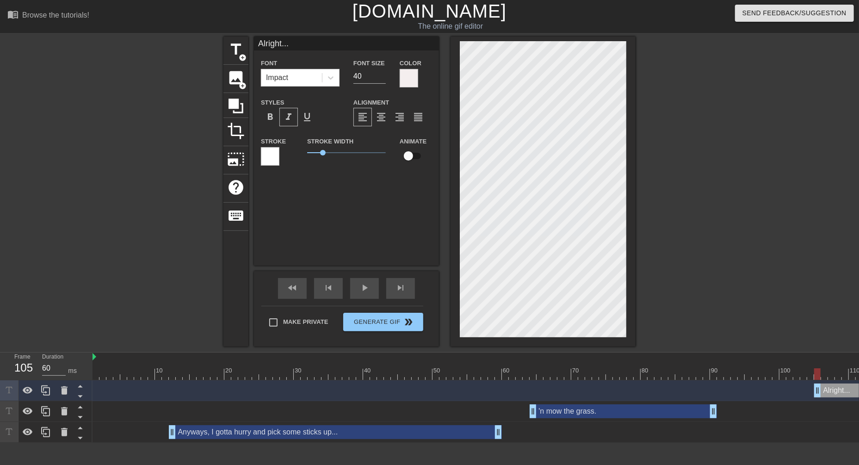
click at [276, 164] on div at bounding box center [270, 156] width 18 height 18
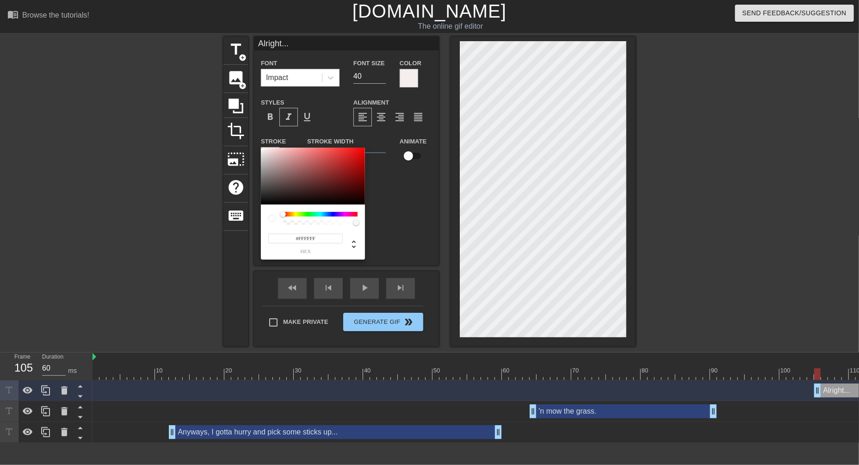
type input "#050505"
click at [264, 203] on div at bounding box center [313, 175] width 104 height 57
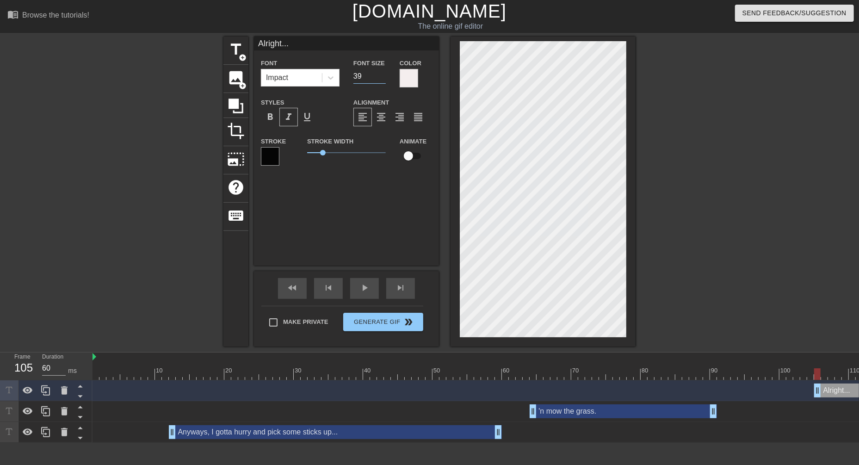
click at [382, 78] on input "39" at bounding box center [369, 76] width 32 height 15
click at [382, 78] on input "38" at bounding box center [369, 76] width 32 height 15
click at [382, 78] on input "37" at bounding box center [369, 76] width 32 height 15
click at [382, 78] on input "36" at bounding box center [369, 76] width 32 height 15
click at [382, 78] on input "35" at bounding box center [369, 76] width 32 height 15
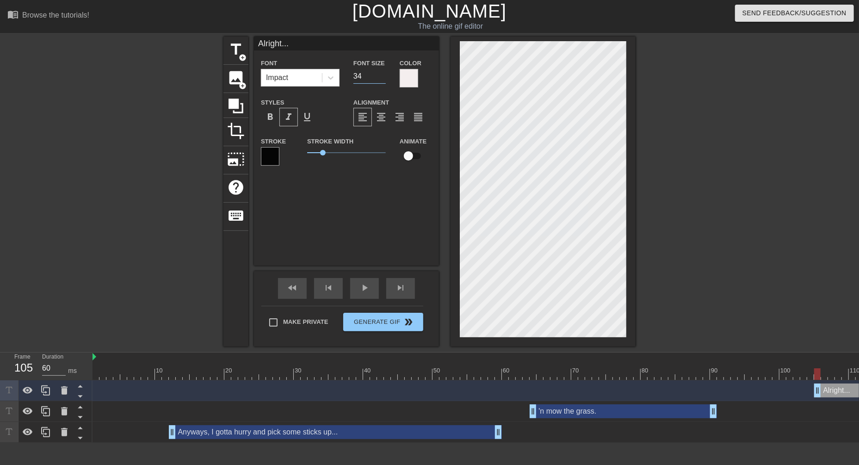
click at [382, 78] on input "34" at bounding box center [369, 76] width 32 height 15
click at [382, 78] on input "33" at bounding box center [369, 76] width 32 height 15
click at [382, 78] on input "32" at bounding box center [369, 76] width 32 height 15
click at [382, 78] on input "31" at bounding box center [369, 76] width 32 height 15
type input "30"
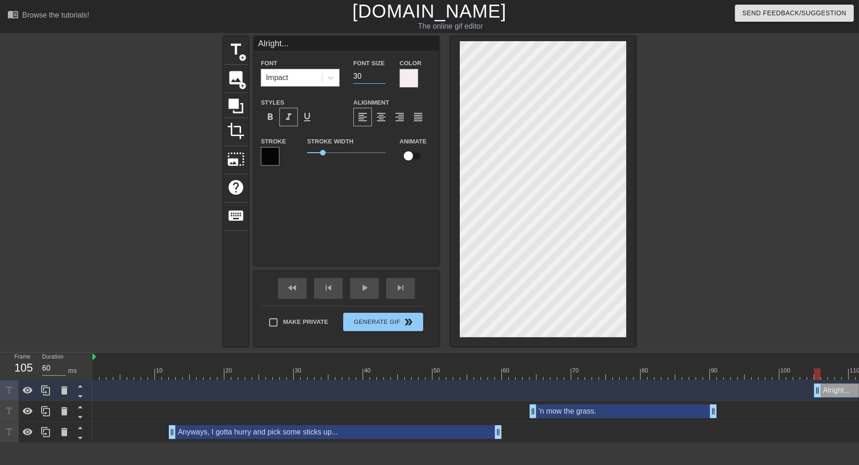
click at [382, 78] on input "30" at bounding box center [369, 76] width 32 height 15
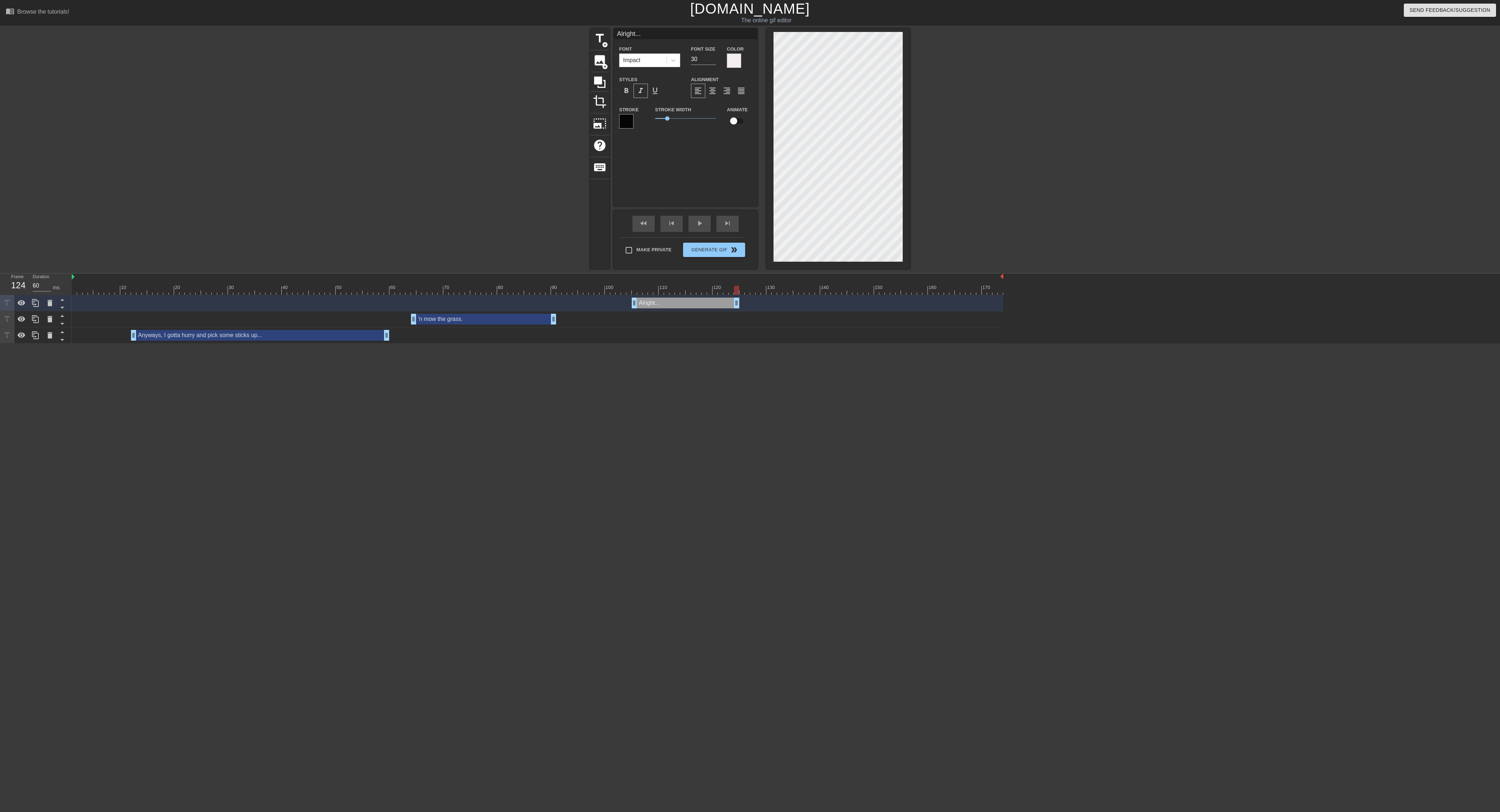
drag, startPoint x: 1002, startPoint y: 300, endPoint x: 741, endPoint y: 272, distance: 262.5
click at [555, 272] on div "menu_book Browse the tutorials! Gifntext.com The online gif editor Send Feedbac…" at bounding box center [750, 172] width 1500 height 343
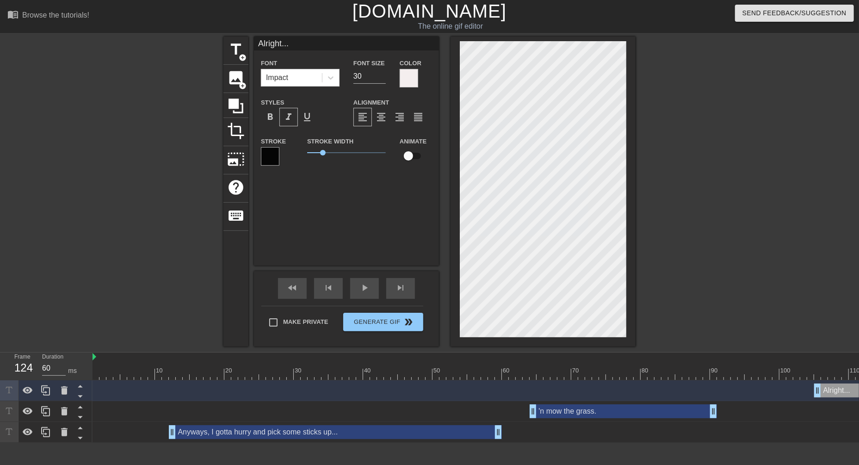
click at [715, 372] on div at bounding box center [692, 374] width 1200 height 12
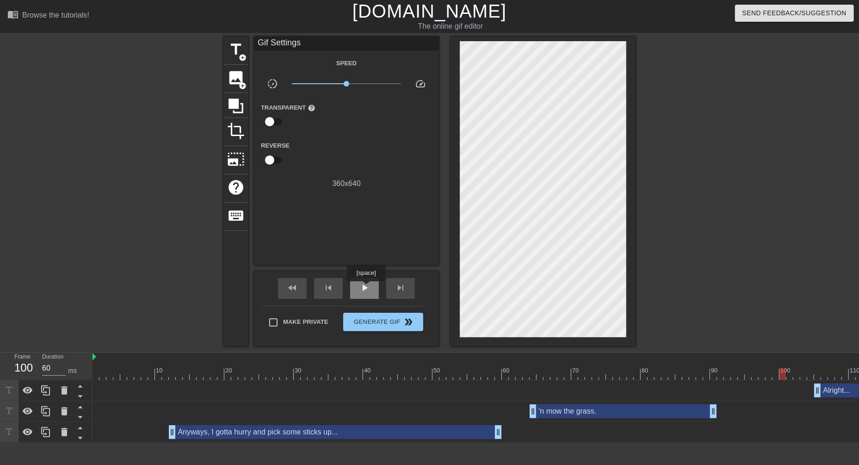
click at [367, 288] on span "play_arrow" at bounding box center [364, 287] width 11 height 11
click at [367, 288] on span "pause" at bounding box center [364, 287] width 11 height 11
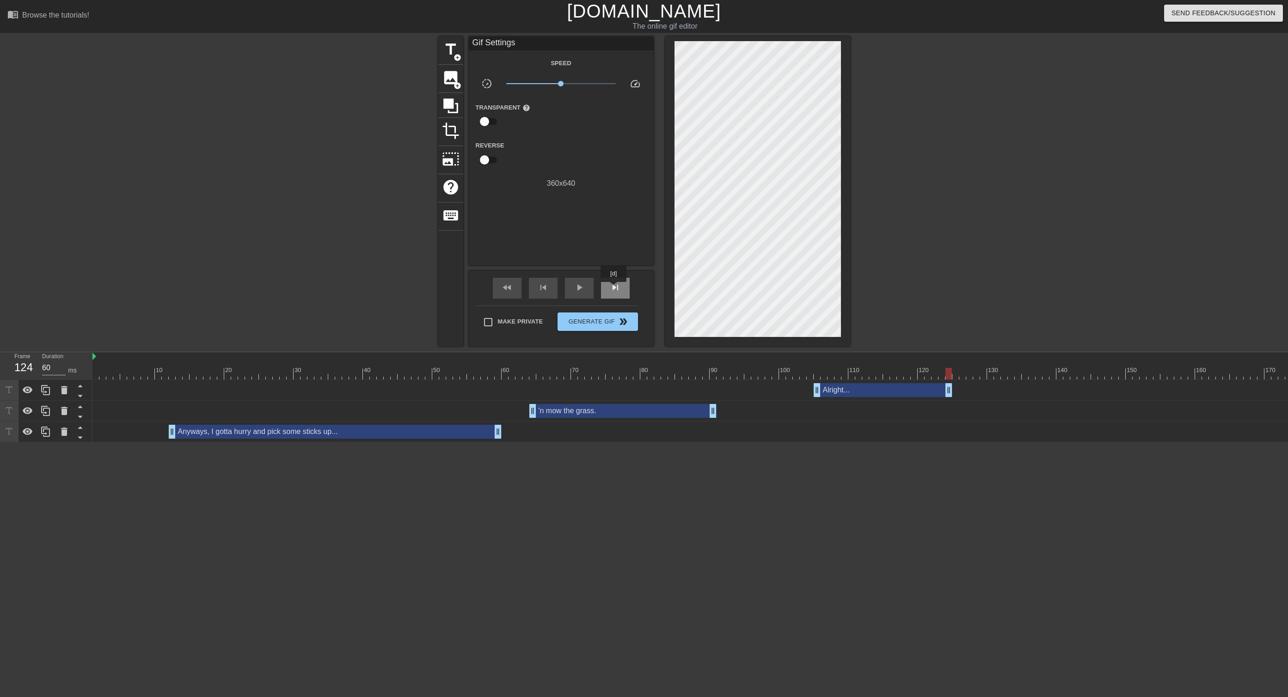
click at [614, 288] on span "skip_next" at bounding box center [615, 287] width 11 height 11
click at [613, 285] on span "skip_next" at bounding box center [615, 287] width 11 height 11
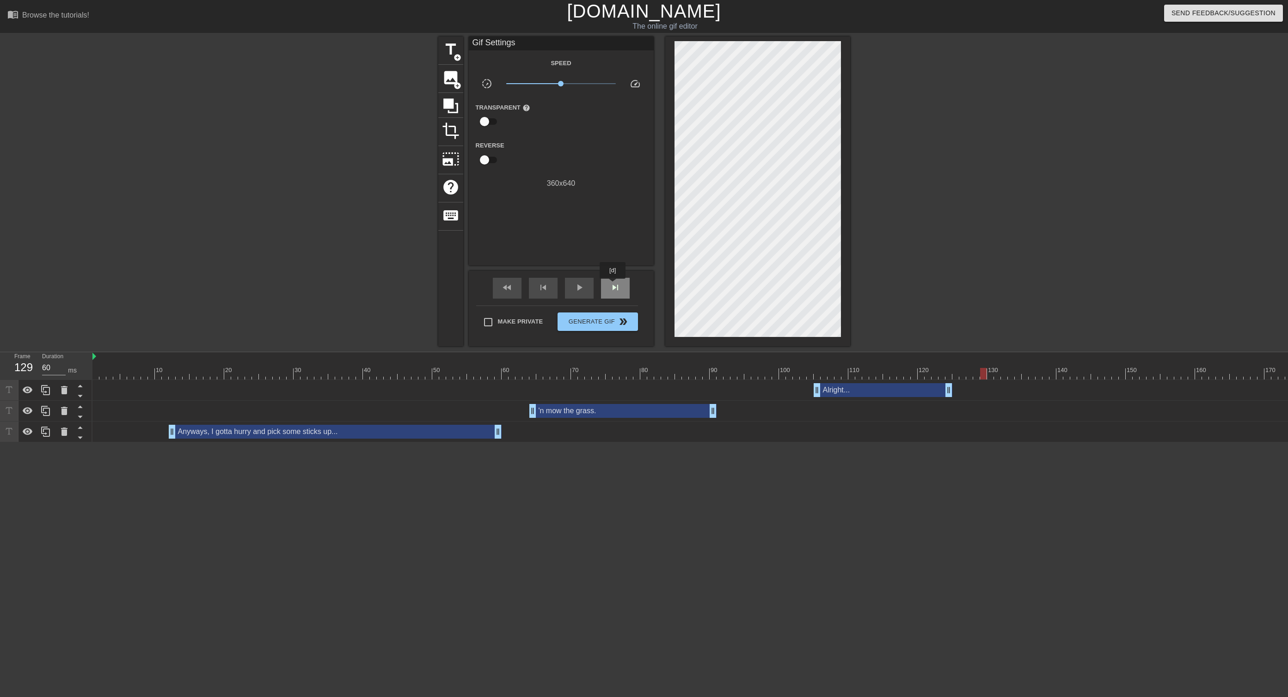
click at [613, 285] on span "skip_next" at bounding box center [615, 287] width 11 height 11
type input "60"
click at [456, 52] on span "title" at bounding box center [451, 50] width 18 height 18
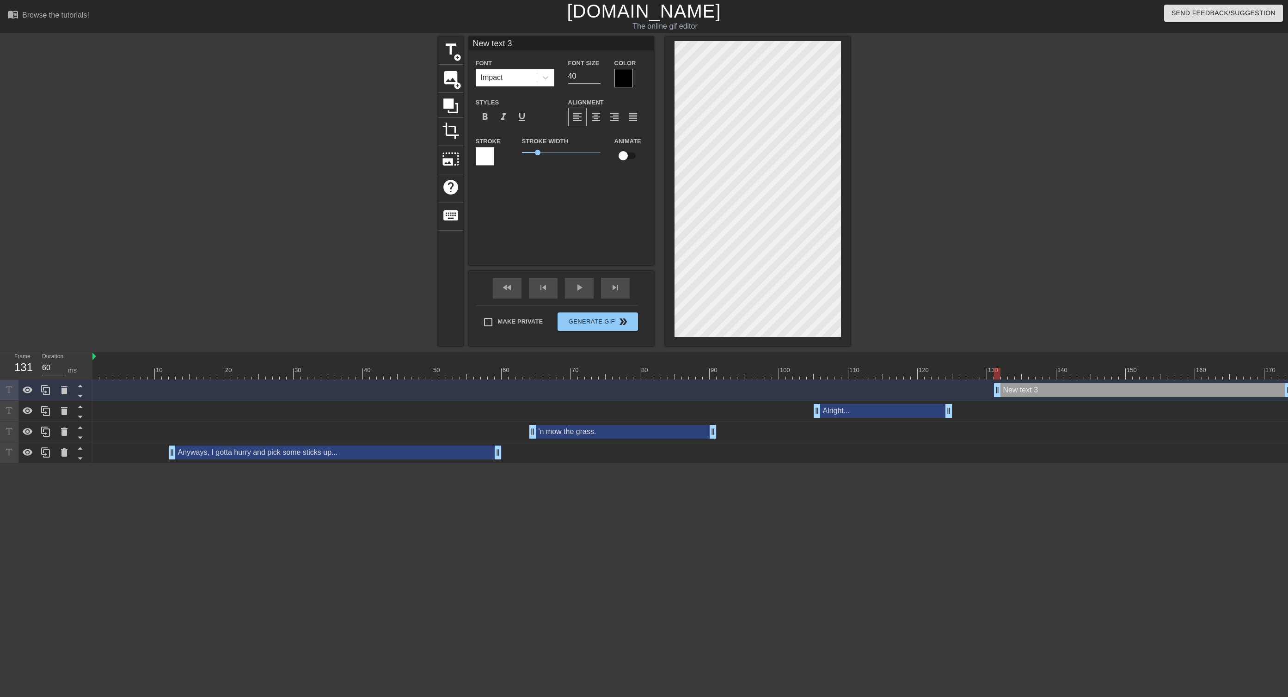
scroll to position [0, 0]
type input "L"
type textarea "L"
type input "Lo"
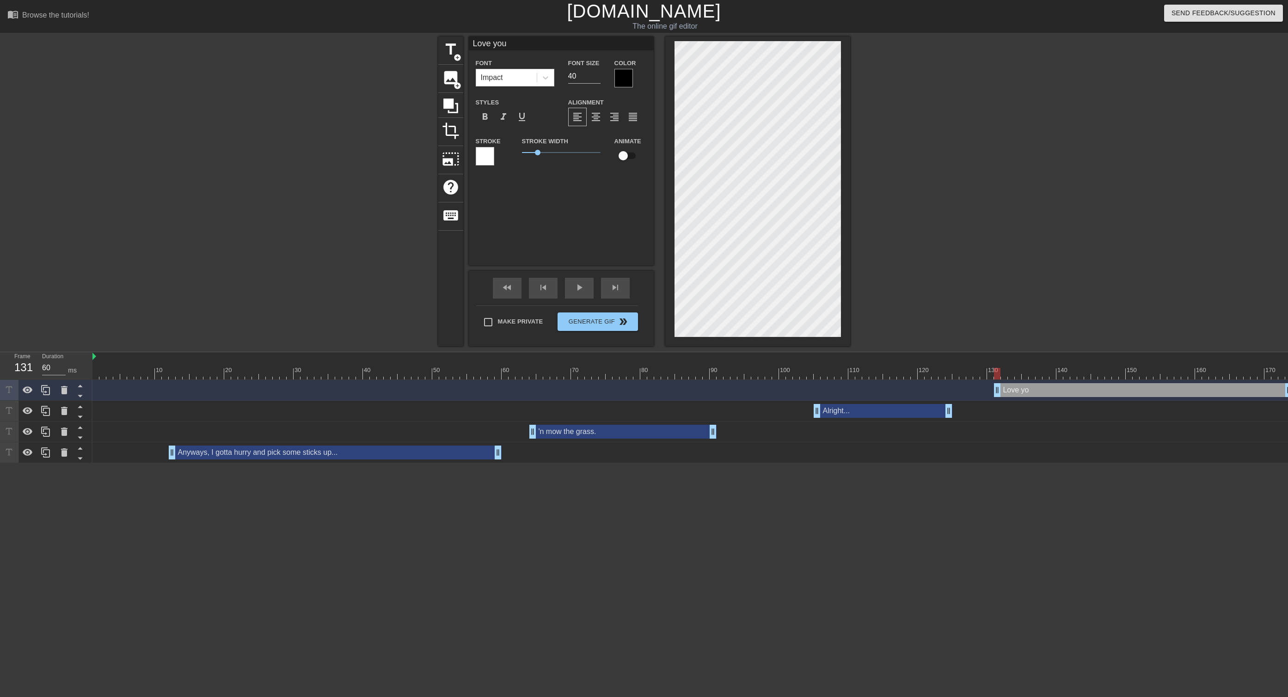
scroll to position [0, 1]
drag, startPoint x: 585, startPoint y: 80, endPoint x: 532, endPoint y: 79, distance: 53.2
click at [528, 79] on div "Font Impact Font Size 40 Color" at bounding box center [561, 72] width 185 height 30
click at [631, 78] on div at bounding box center [623, 78] width 18 height 18
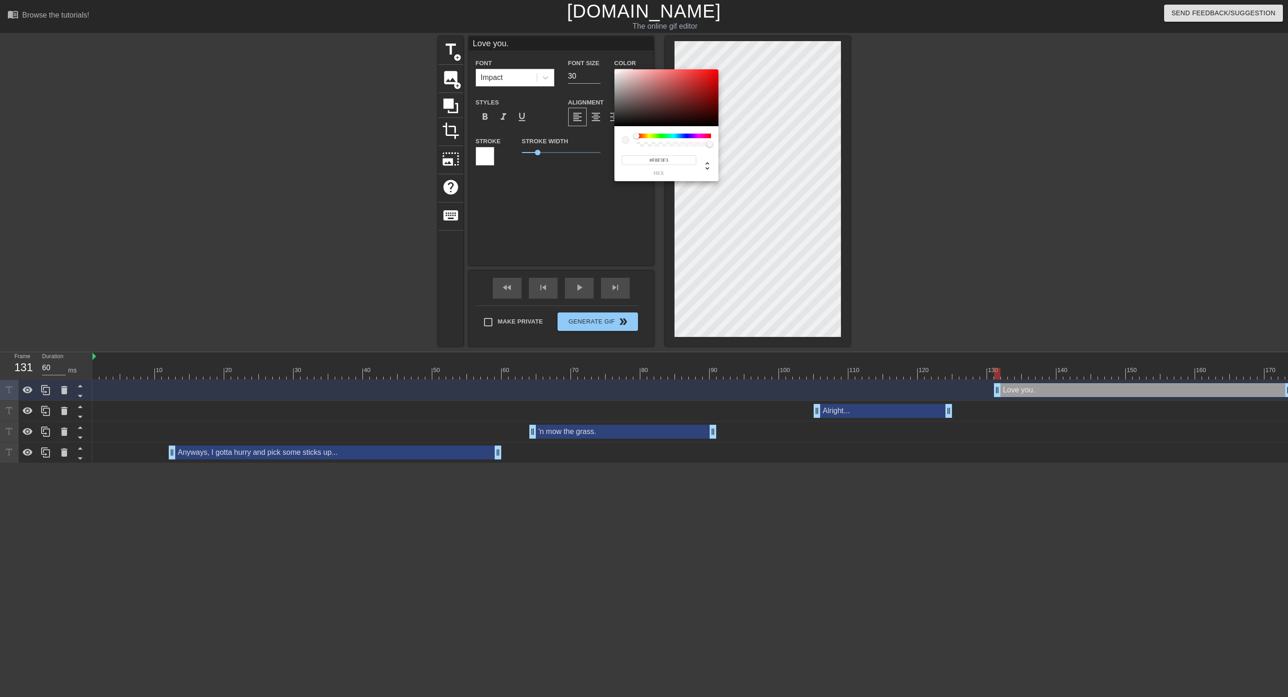
click at [616, 71] on div at bounding box center [666, 97] width 104 height 57
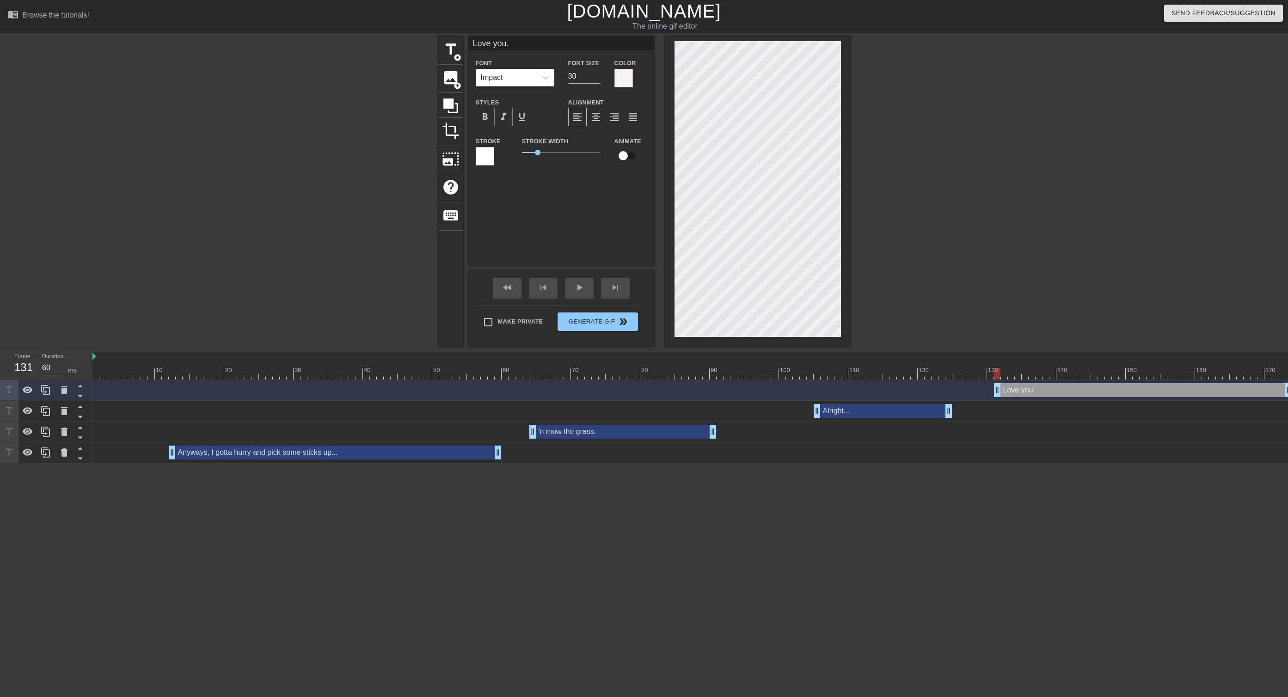
click at [505, 116] on span "format_italic" at bounding box center [503, 116] width 11 height 11
click at [485, 159] on div at bounding box center [485, 156] width 18 height 18
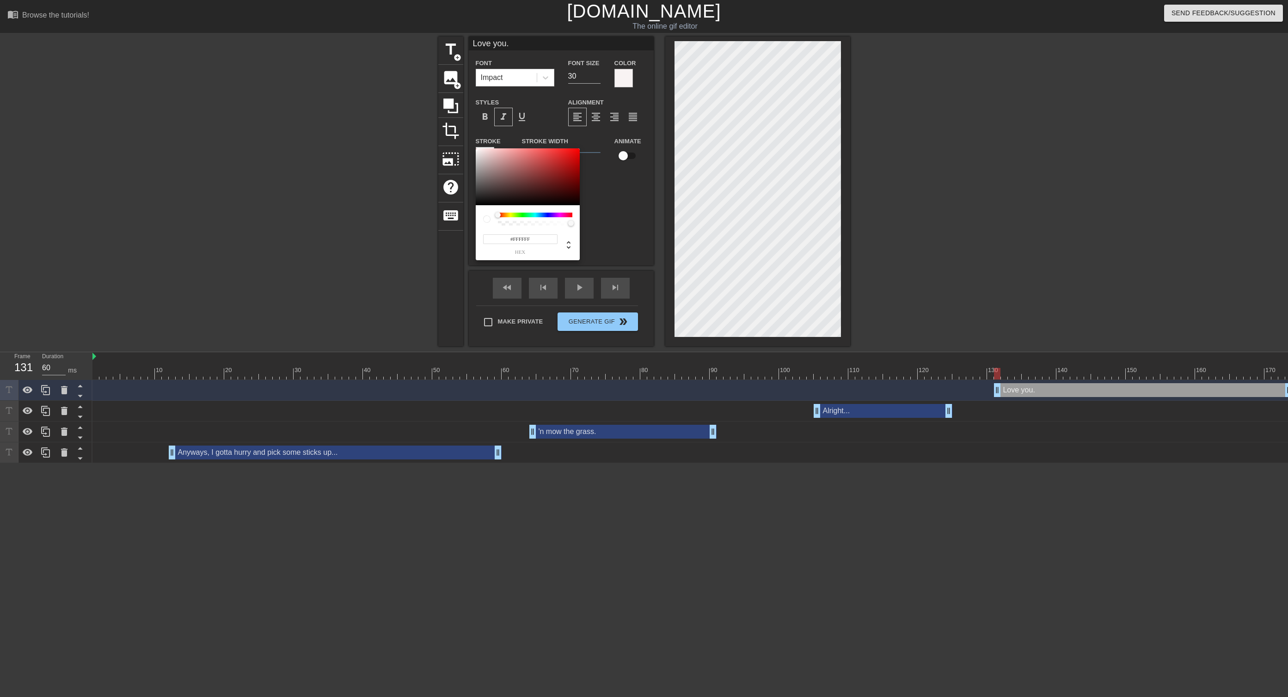
click at [478, 205] on div "#FFFFFF hex" at bounding box center [528, 232] width 104 height 55
click at [478, 203] on div at bounding box center [528, 176] width 104 height 57
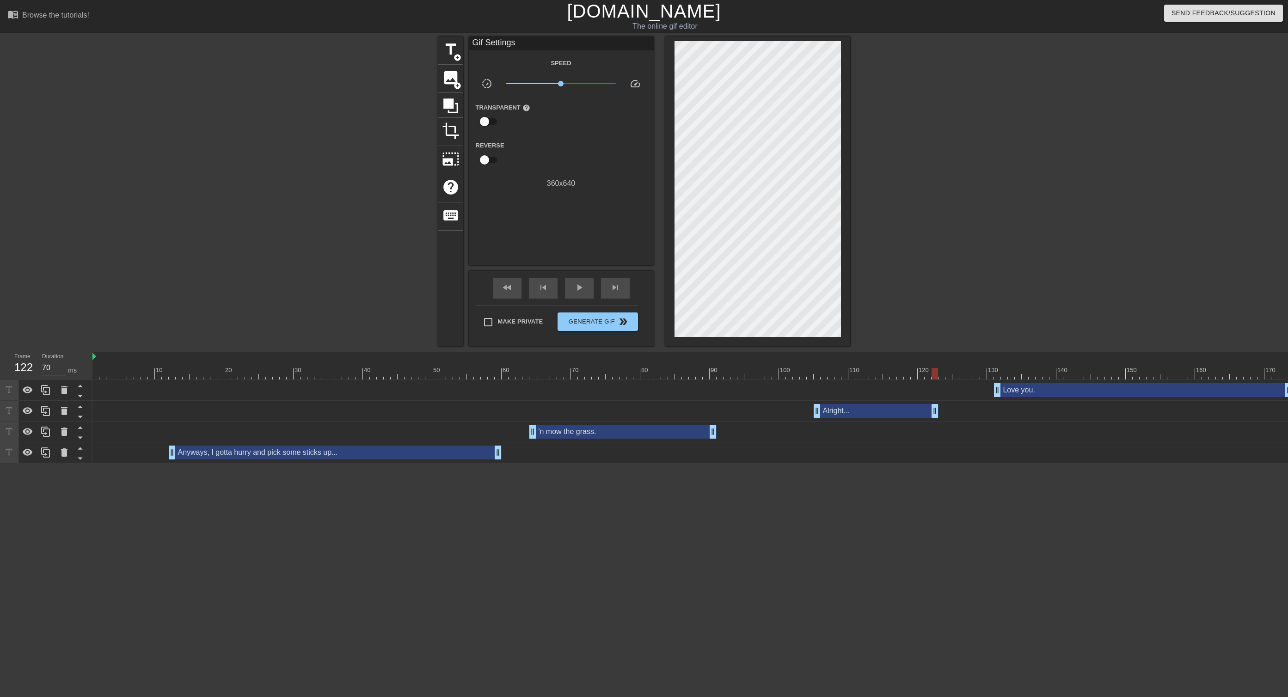
drag, startPoint x: 950, startPoint y: 413, endPoint x: 938, endPoint y: 413, distance: 11.6
click at [715, 387] on div "Alright... drag_handle drag_handle" at bounding box center [692, 411] width 1200 height 14
drag, startPoint x: 996, startPoint y: 390, endPoint x: 974, endPoint y: 384, distance: 23.0
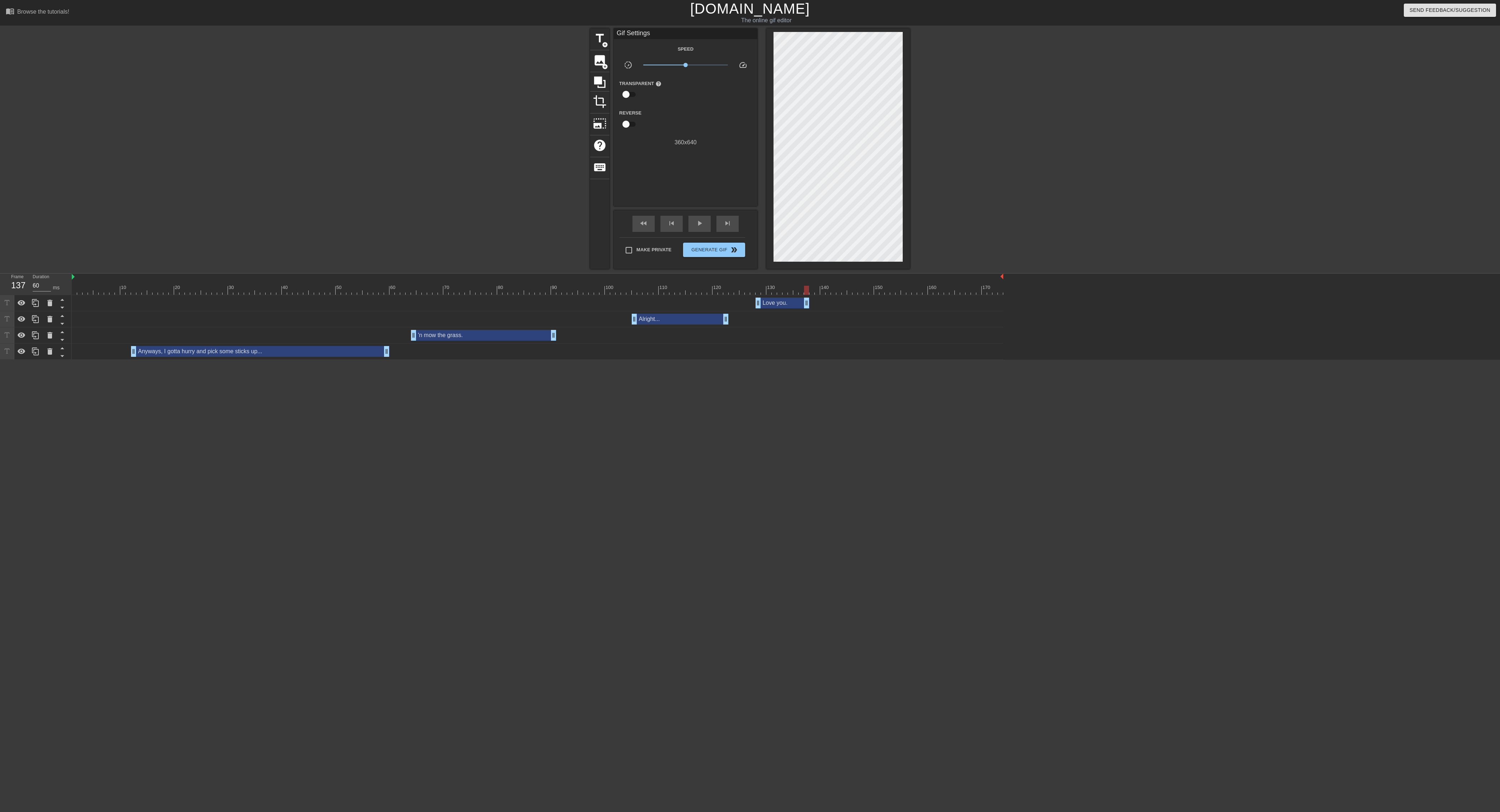
drag, startPoint x: 1002, startPoint y: 302, endPoint x: 810, endPoint y: 292, distance: 192.3
click at [555, 292] on div "10 20 30 40 50 60 70 80 90 100 110 120 130 140 150 160" at bounding box center [786, 316] width 1429 height 86
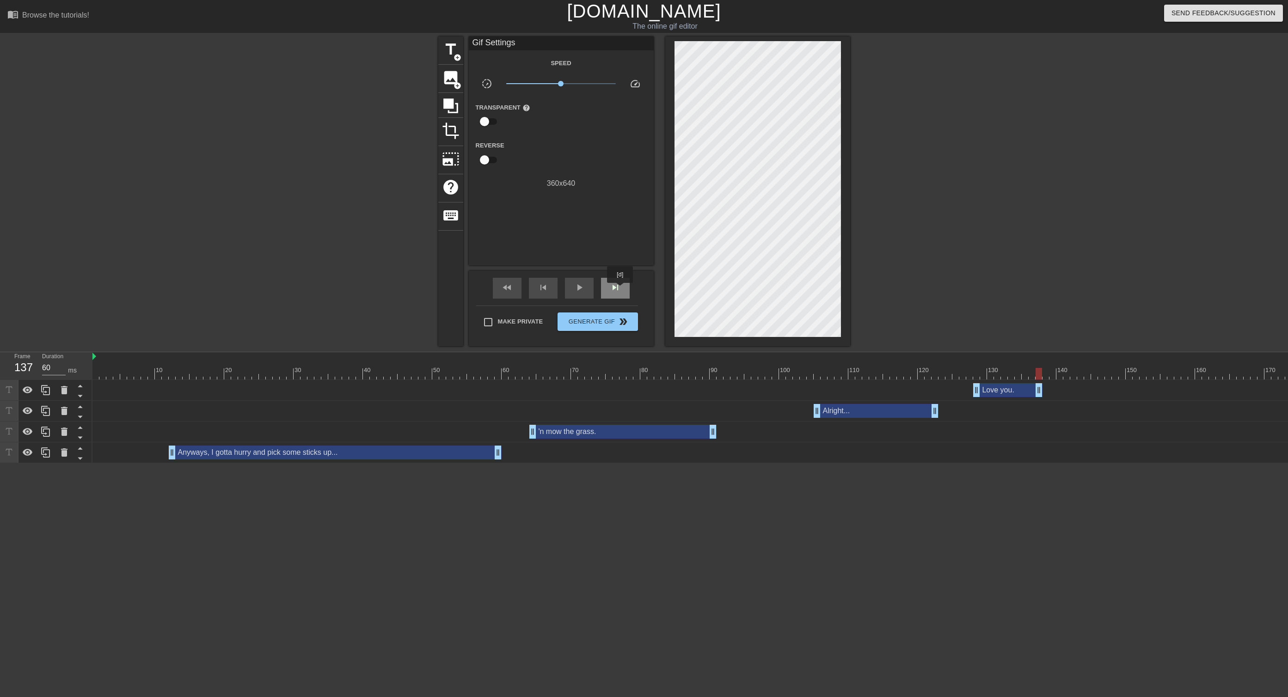
click at [621, 289] on div "skip_next" at bounding box center [615, 288] width 29 height 21
click at [457, 54] on span "add_circle" at bounding box center [458, 58] width 8 height 8
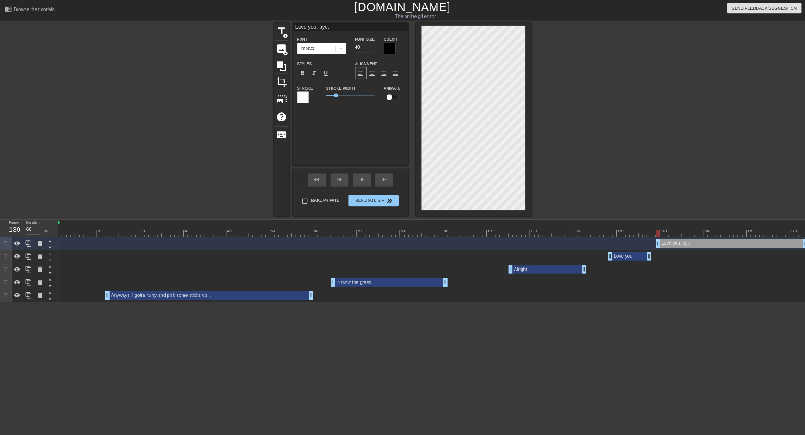
scroll to position [0, 2]
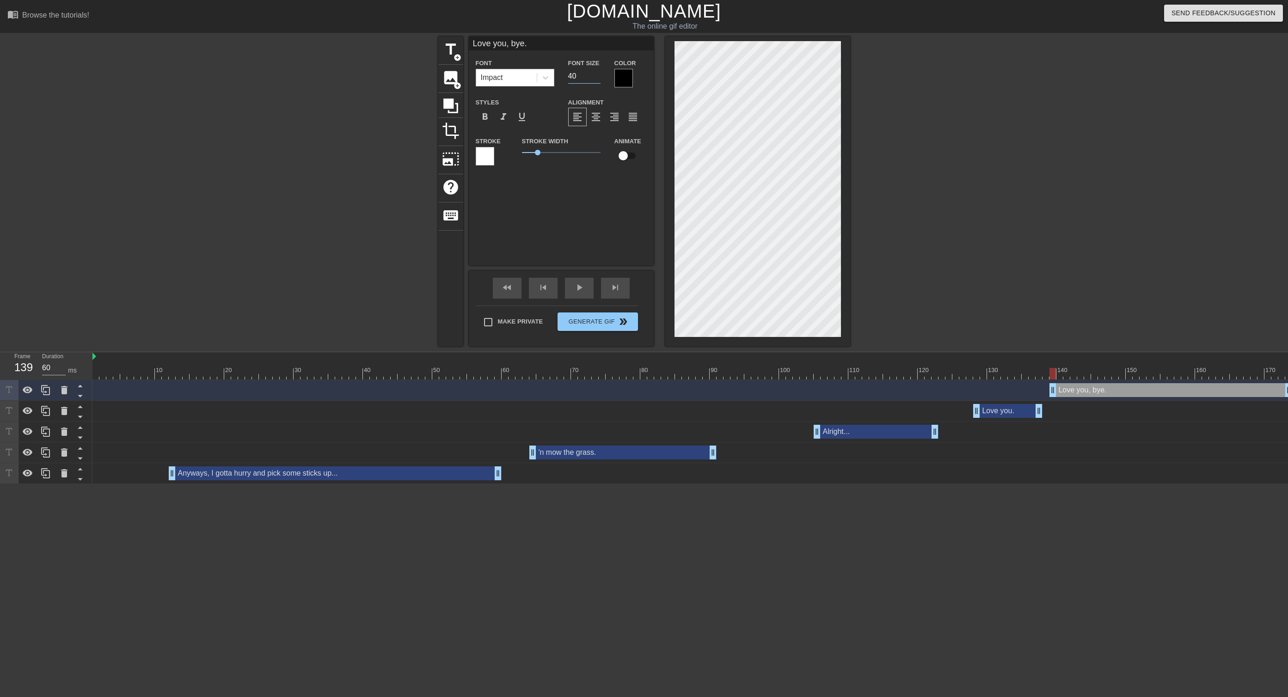
drag, startPoint x: 587, startPoint y: 74, endPoint x: 534, endPoint y: 74, distance: 52.7
click at [533, 74] on div "Font Impact Font Size 40 Color" at bounding box center [561, 72] width 185 height 30
click at [632, 76] on div at bounding box center [623, 78] width 18 height 18
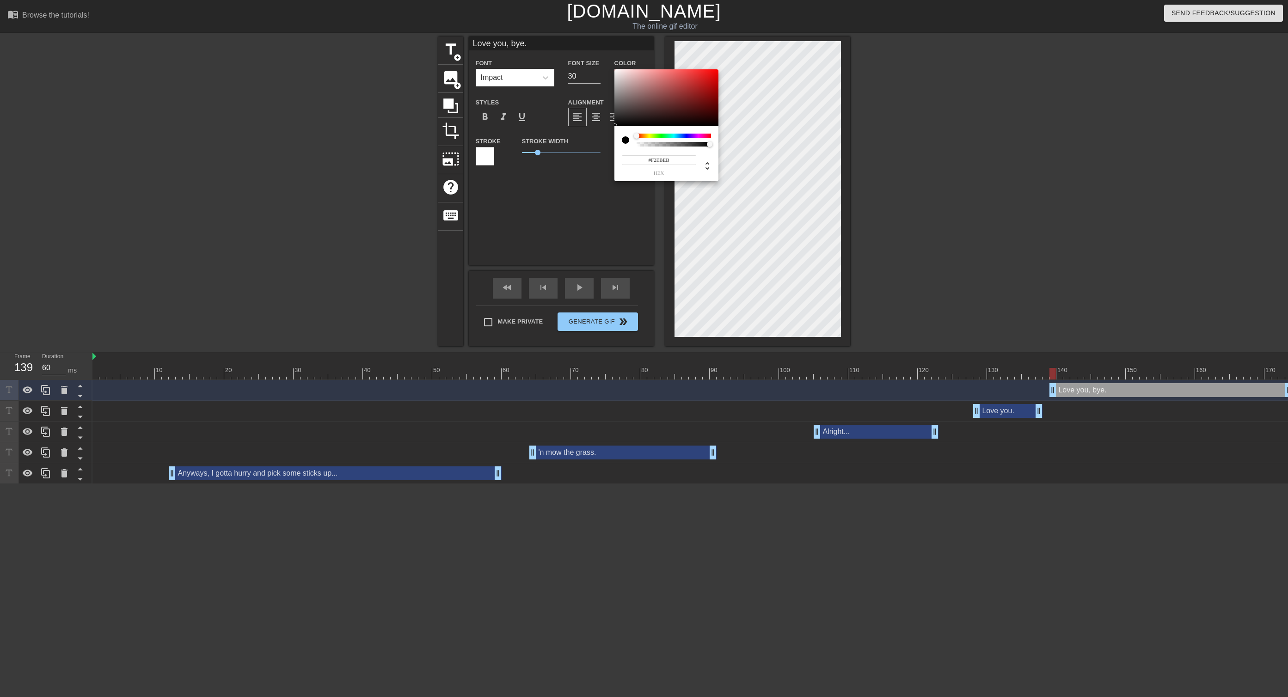
click at [617, 72] on div at bounding box center [666, 97] width 104 height 57
click at [485, 153] on div at bounding box center [485, 156] width 18 height 18
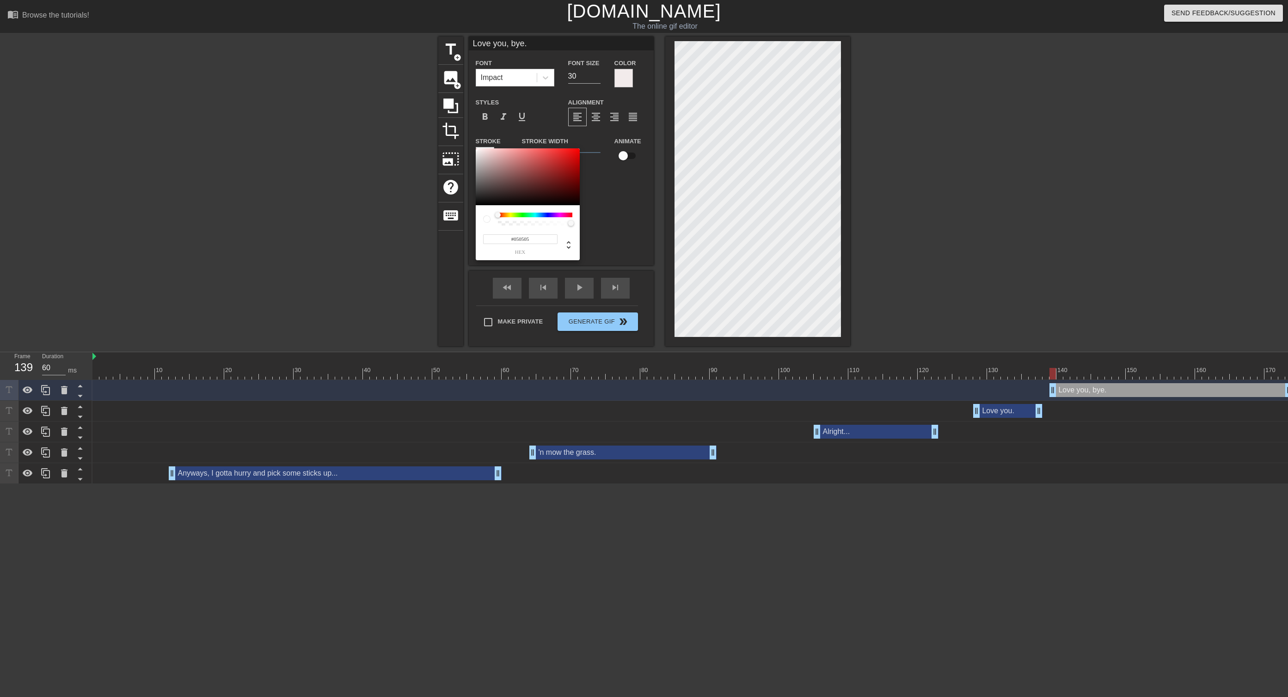
click at [478, 204] on div at bounding box center [528, 176] width 104 height 57
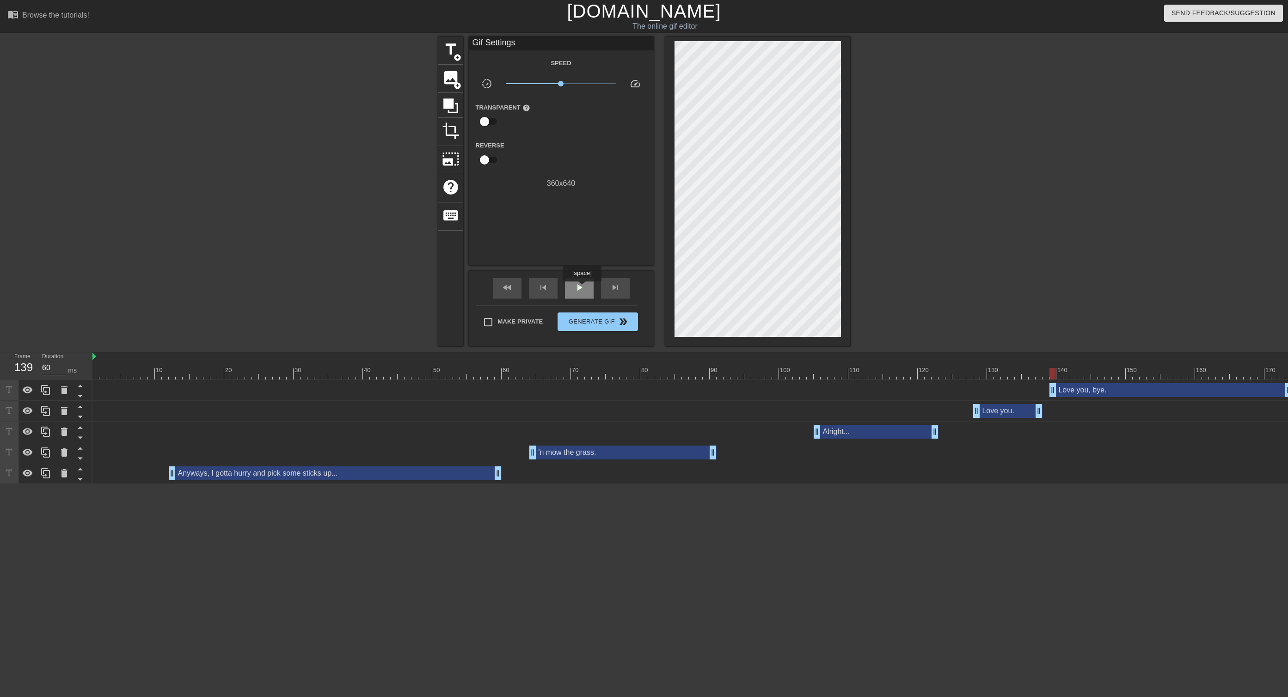
click at [583, 288] on span "play_arrow" at bounding box center [579, 287] width 11 height 11
click at [583, 288] on span "pause" at bounding box center [579, 287] width 11 height 11
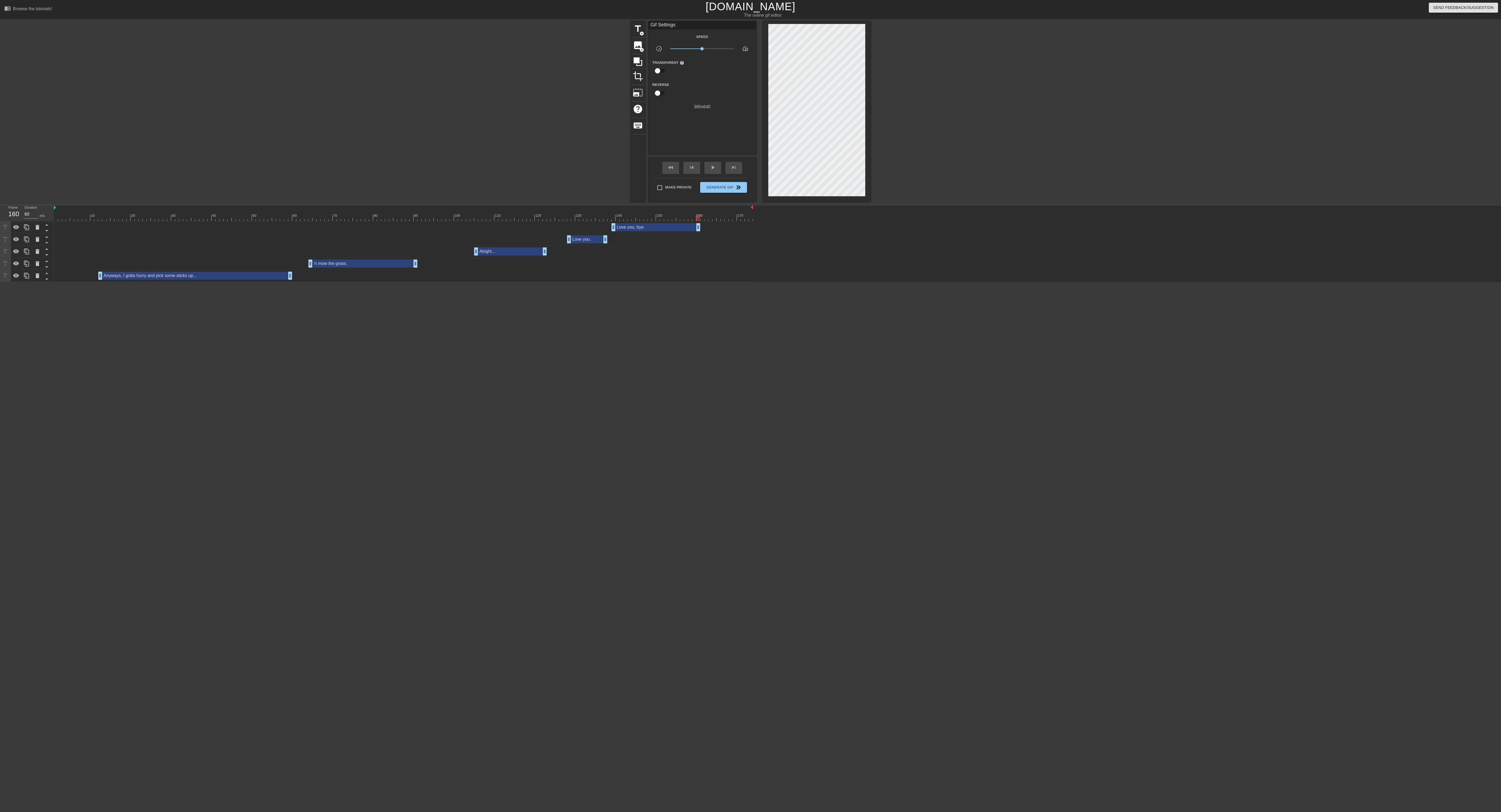
drag, startPoint x: 751, startPoint y: 228, endPoint x: 697, endPoint y: 232, distance: 54.1
click at [417, 225] on div "Love you, bye. drag_handle drag_handle" at bounding box center [403, 227] width 699 height 12
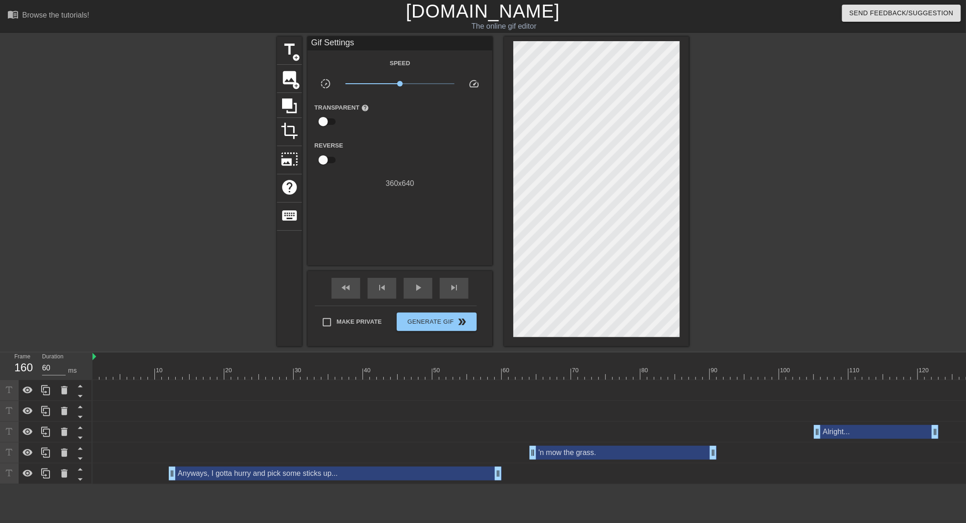
click at [715, 371] on div at bounding box center [692, 374] width 1200 height 12
click at [419, 286] on span "play_arrow" at bounding box center [417, 287] width 11 height 11
click at [419, 286] on span "pause" at bounding box center [417, 287] width 11 height 11
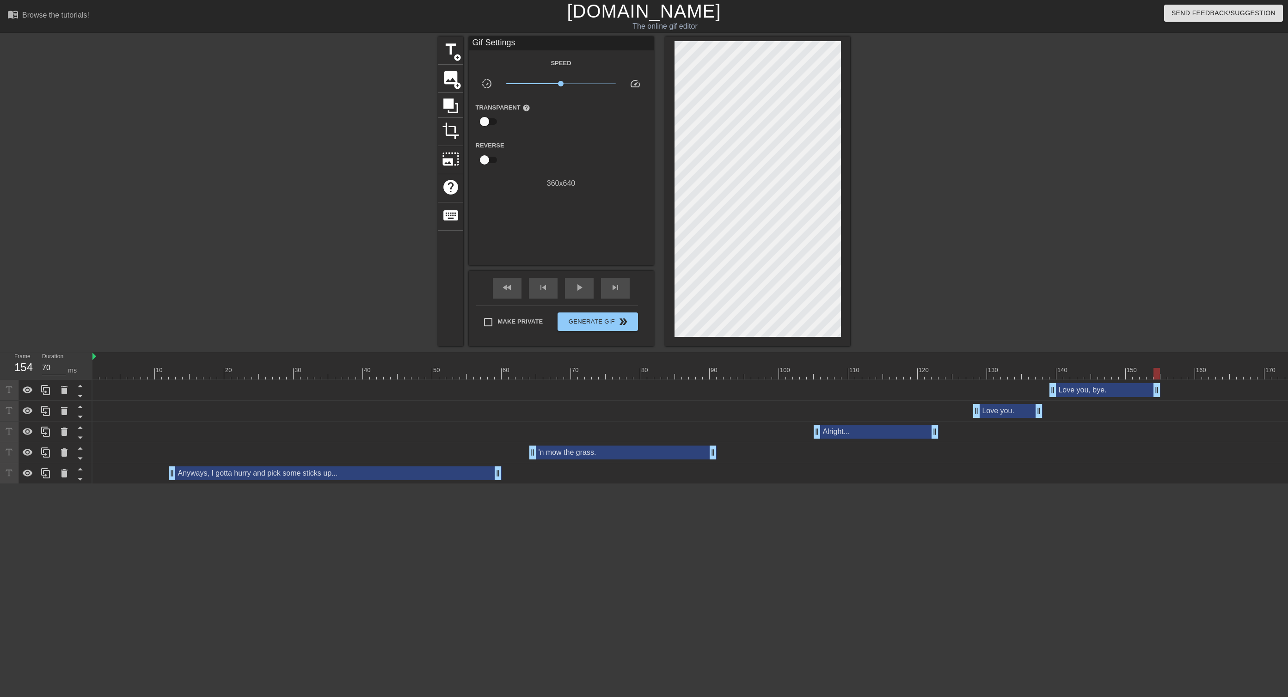
drag, startPoint x: 1197, startPoint y: 390, endPoint x: 1158, endPoint y: 391, distance: 39.3
drag, startPoint x: 978, startPoint y: 411, endPoint x: 972, endPoint y: 411, distance: 6.5
click at [715, 387] on div "Love you. drag_handle drag_handle" at bounding box center [692, 411] width 1200 height 14
click at [715, 370] on div at bounding box center [692, 374] width 1200 height 12
click at [585, 288] on div "play_arrow" at bounding box center [579, 288] width 29 height 21
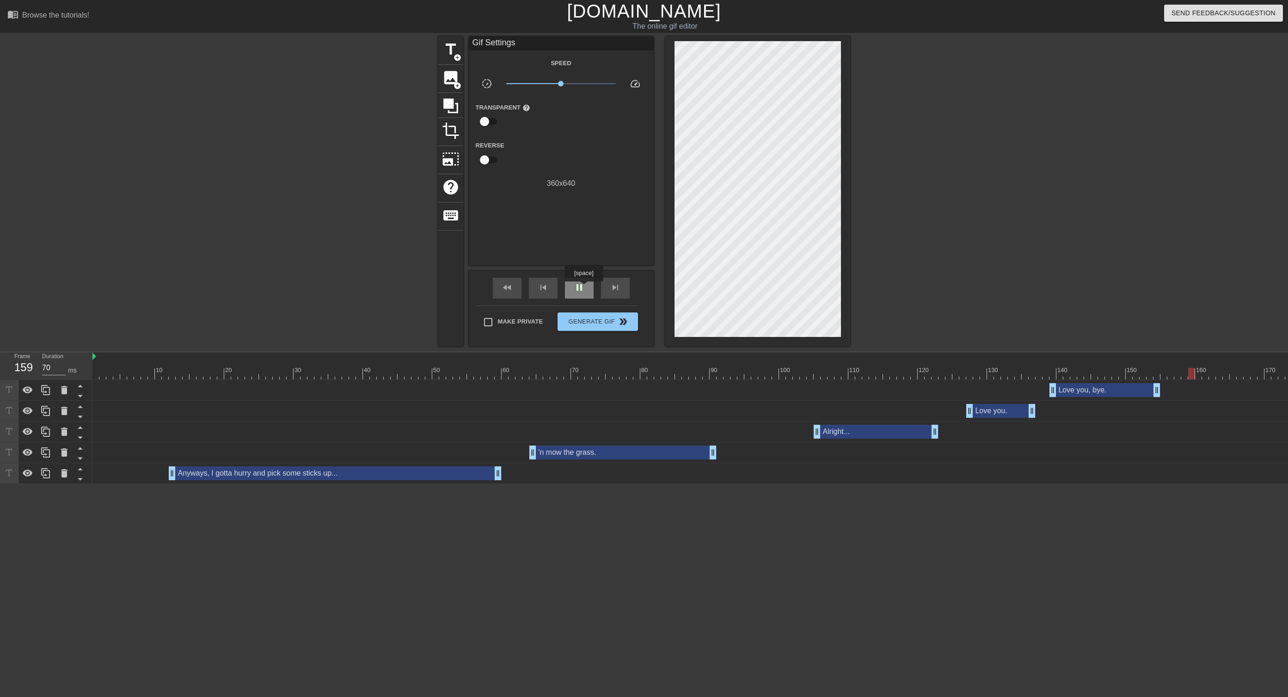
click at [585, 288] on div "pause" at bounding box center [579, 288] width 29 height 21
click at [548, 288] on div "skip_previous" at bounding box center [543, 288] width 29 height 21
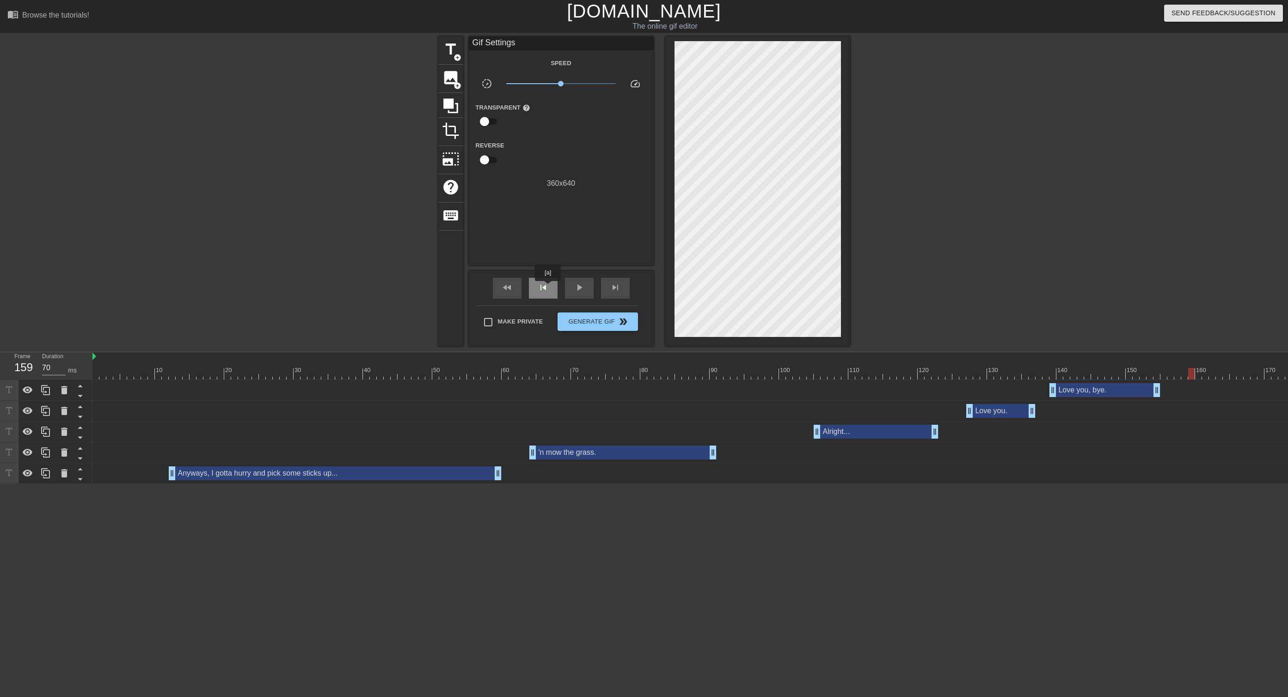
click at [548, 288] on div "skip_previous" at bounding box center [543, 288] width 29 height 21
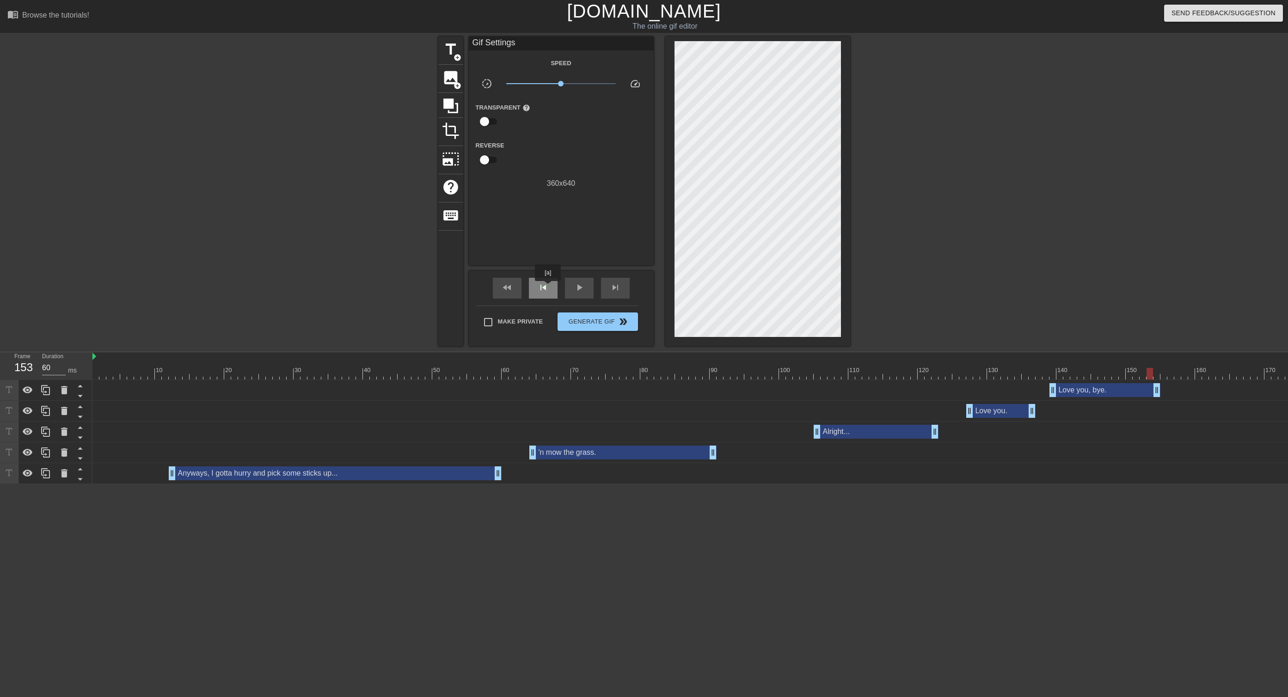
click at [548, 288] on div "skip_previous" at bounding box center [543, 288] width 29 height 21
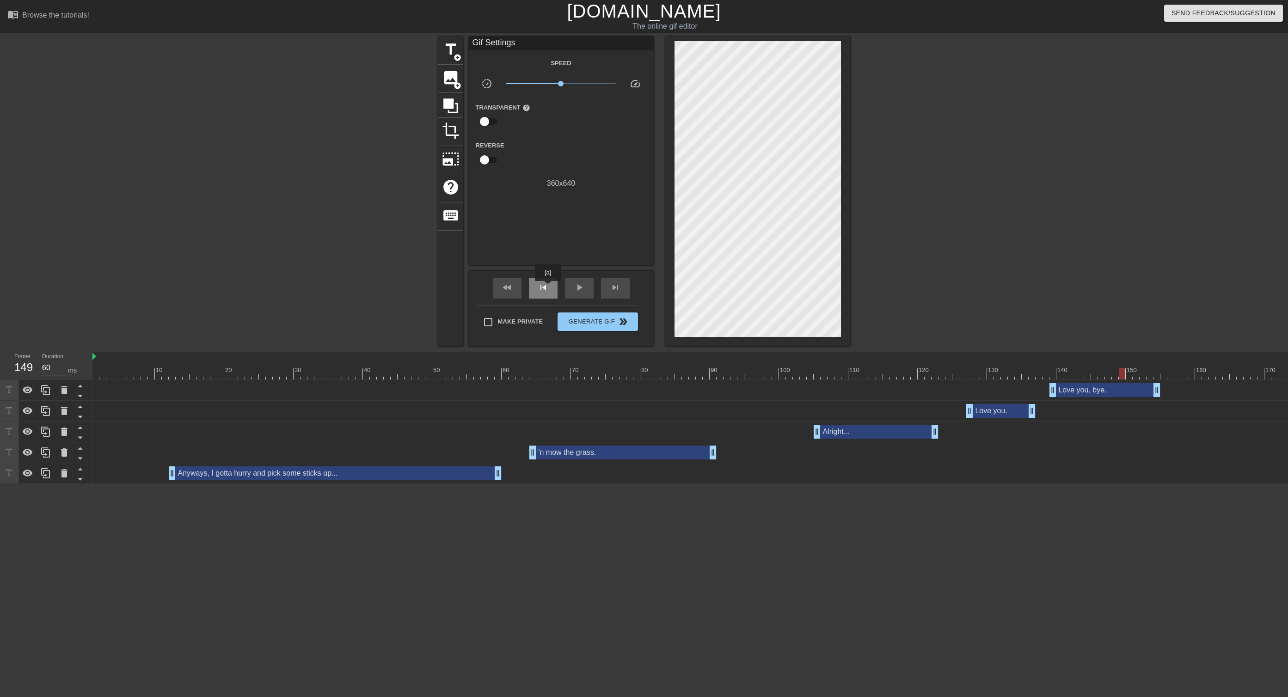
click at [548, 288] on div "skip_previous" at bounding box center [543, 288] width 29 height 21
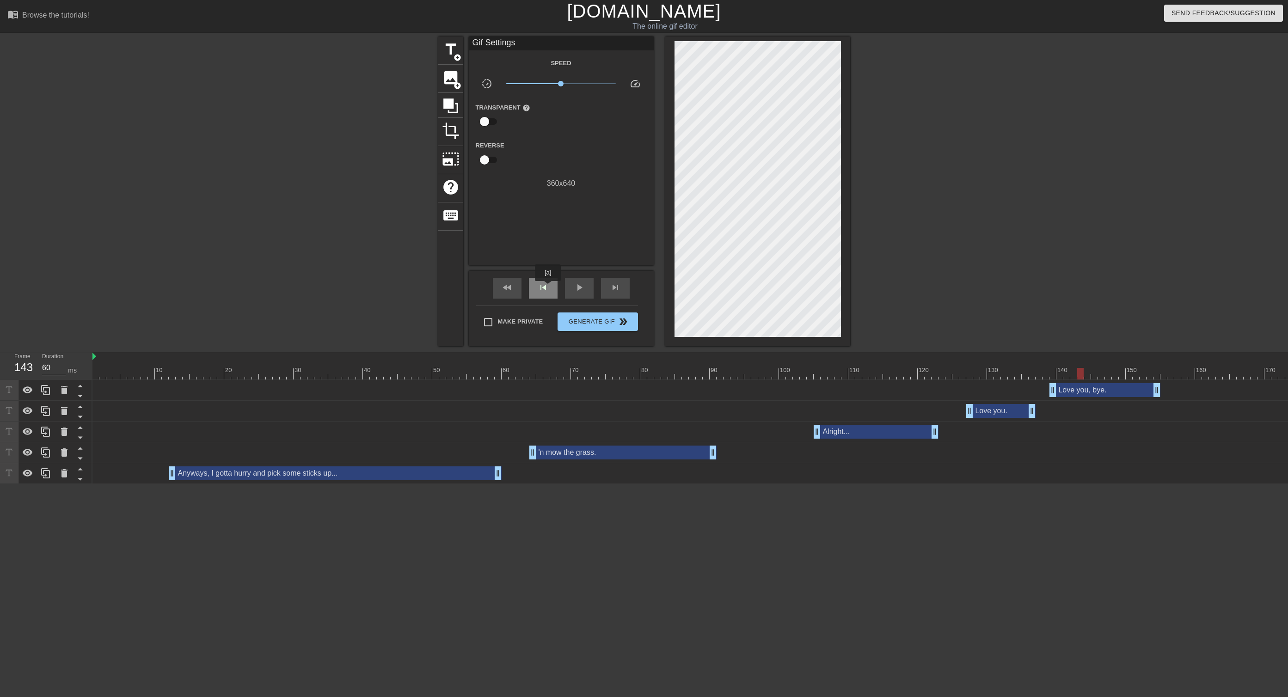
click at [548, 288] on div "skip_previous" at bounding box center [543, 288] width 29 height 21
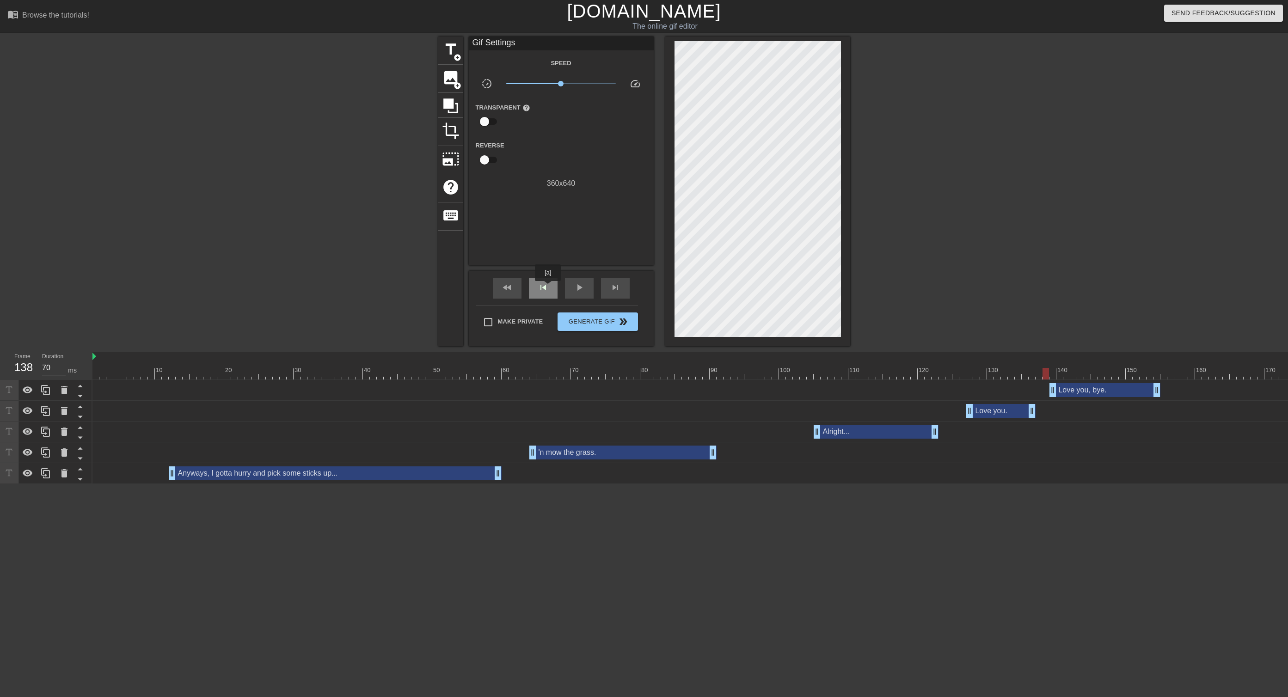
click at [548, 288] on div "skip_previous" at bounding box center [543, 288] width 29 height 21
click at [622, 282] on div "skip_next" at bounding box center [615, 288] width 29 height 21
click at [454, 77] on span "image" at bounding box center [451, 78] width 18 height 18
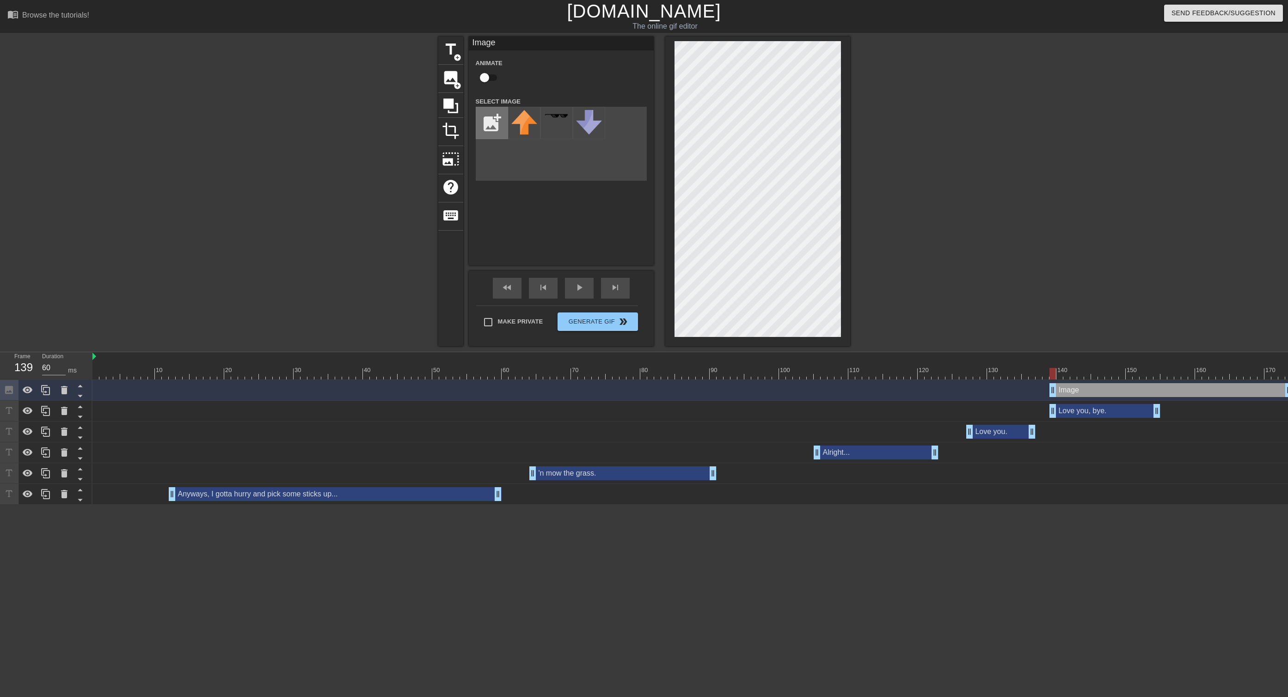
click at [487, 123] on input "file" at bounding box center [491, 122] width 31 height 31
click at [524, 123] on img at bounding box center [524, 123] width 26 height 26
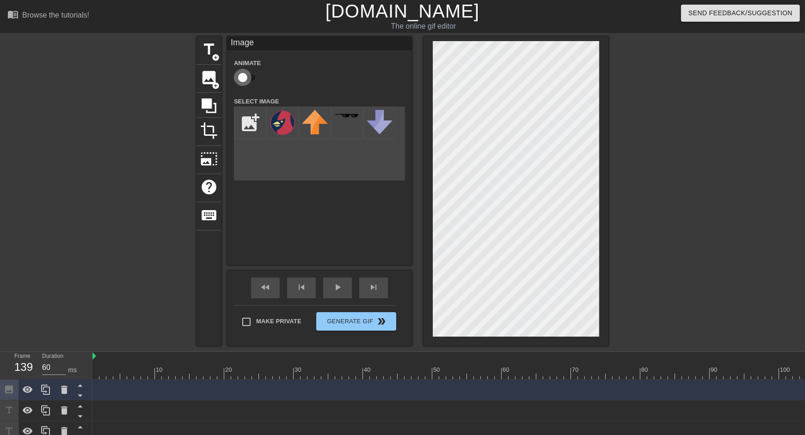
click at [250, 82] on input "checkbox" at bounding box center [242, 78] width 53 height 18
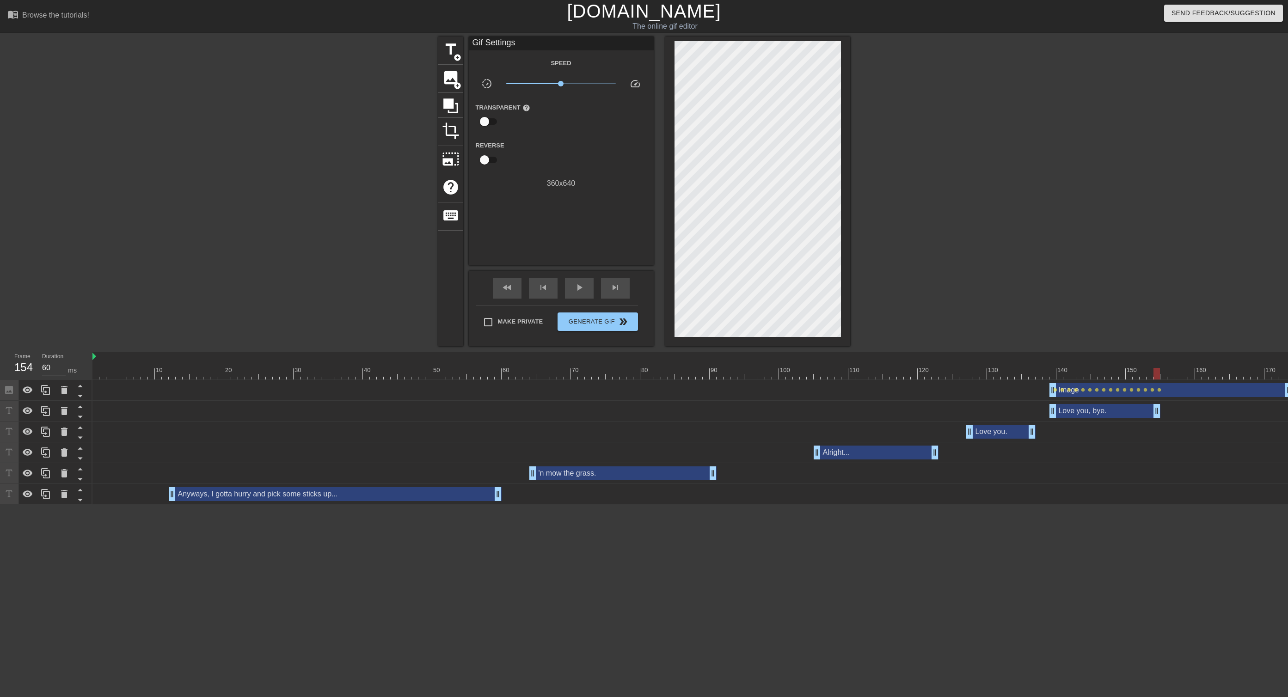
click at [715, 368] on div at bounding box center [692, 374] width 1200 height 12
click at [585, 287] on div "play_arrow" at bounding box center [579, 288] width 29 height 21
click at [584, 287] on span "pause" at bounding box center [579, 287] width 11 height 11
drag, startPoint x: 1284, startPoint y: 390, endPoint x: 1164, endPoint y: 385, distance: 120.3
click at [715, 377] on div at bounding box center [692, 374] width 1200 height 12
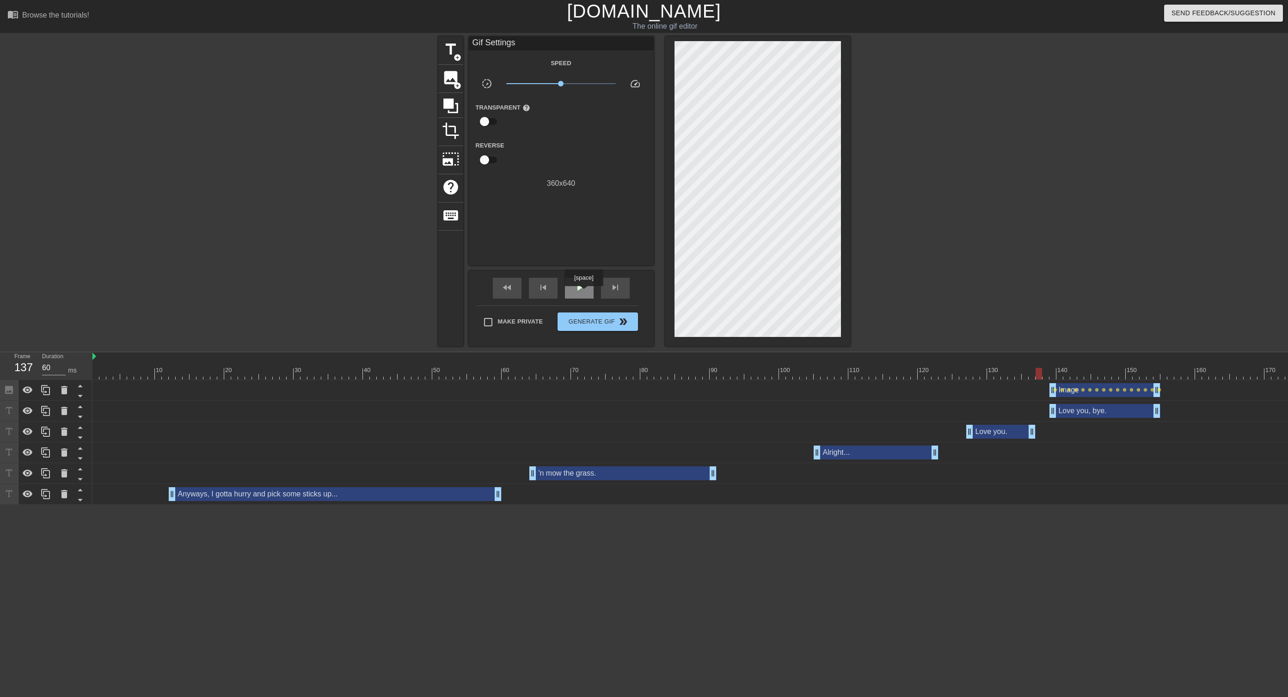
click at [584, 293] on span "play_arrow" at bounding box center [579, 287] width 11 height 11
click at [583, 293] on span "pause" at bounding box center [579, 287] width 11 height 11
click at [715, 367] on div at bounding box center [1025, 368] width 7 height 12
click at [585, 289] on div "play_arrow" at bounding box center [579, 288] width 29 height 21
click at [585, 289] on div "pause" at bounding box center [579, 288] width 29 height 21
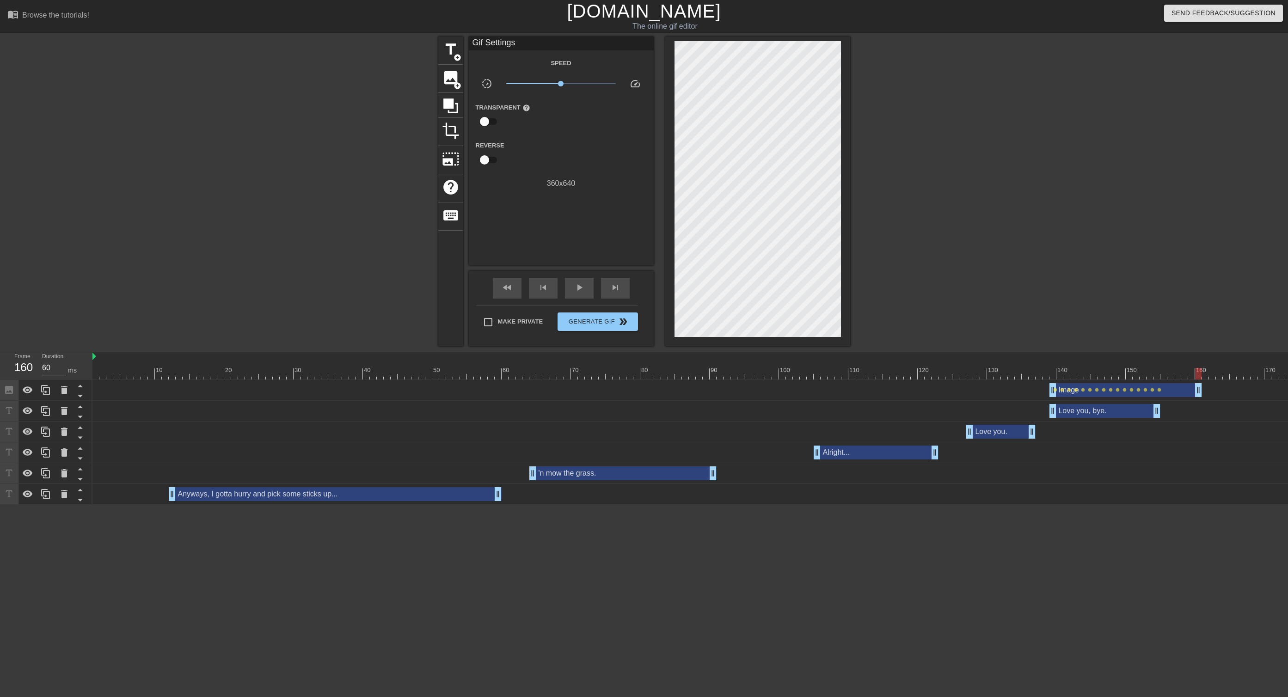
drag, startPoint x: 1159, startPoint y: 394, endPoint x: 1203, endPoint y: 387, distance: 44.5
click at [715, 387] on div "Image drag_handle drag_handle lens lens lens lens lens lens lens lens lens lens…" at bounding box center [692, 390] width 1200 height 14
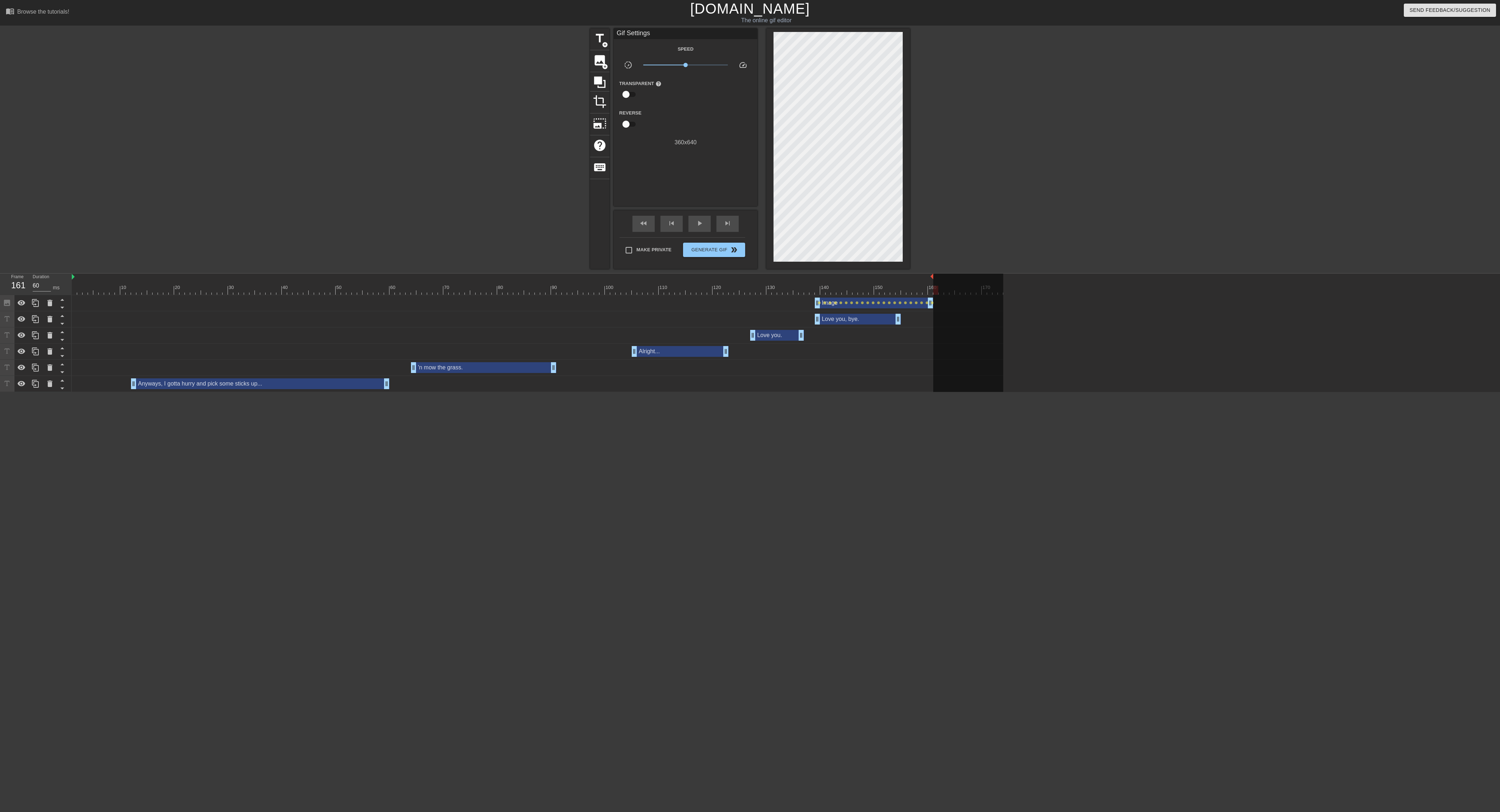
drag, startPoint x: 1002, startPoint y: 278, endPoint x: 930, endPoint y: 271, distance: 72.3
click at [555, 271] on div "menu_book Browse the tutorials! Gifntext.com The online gif editor Send Feedbac…" at bounding box center [750, 196] width 1500 height 392
click at [555, 224] on span "fast_rewind" at bounding box center [643, 223] width 9 height 9
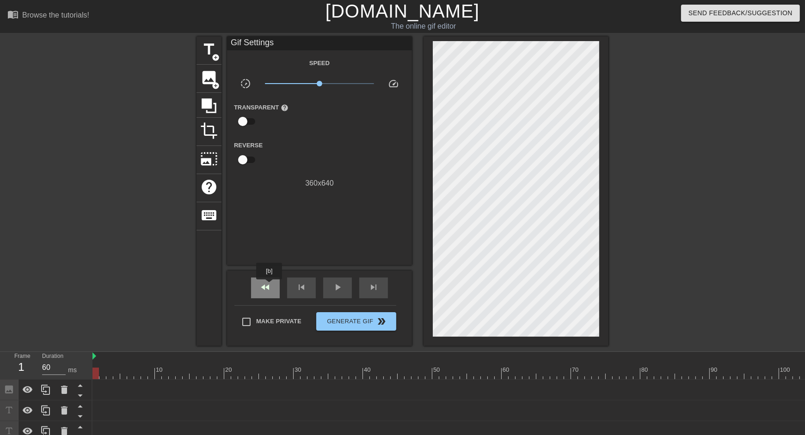
click at [270, 286] on span "fast_rewind" at bounding box center [265, 287] width 11 height 11
click at [341, 285] on span "play_arrow" at bounding box center [337, 287] width 11 height 11
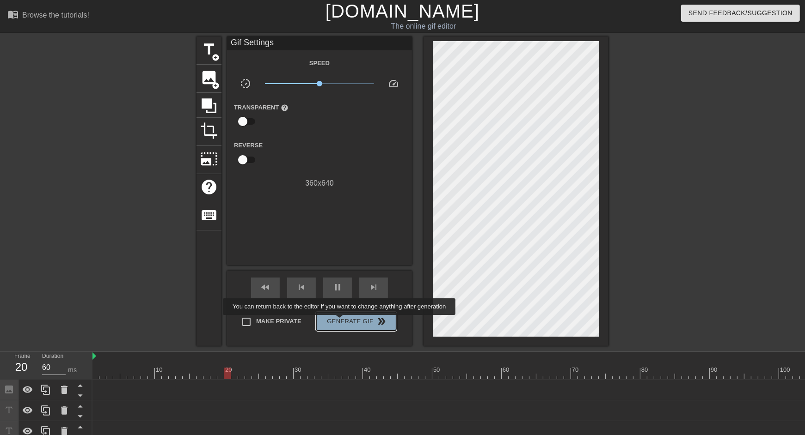
click at [345, 322] on span "Generate Gif double_arrow" at bounding box center [356, 321] width 73 height 11
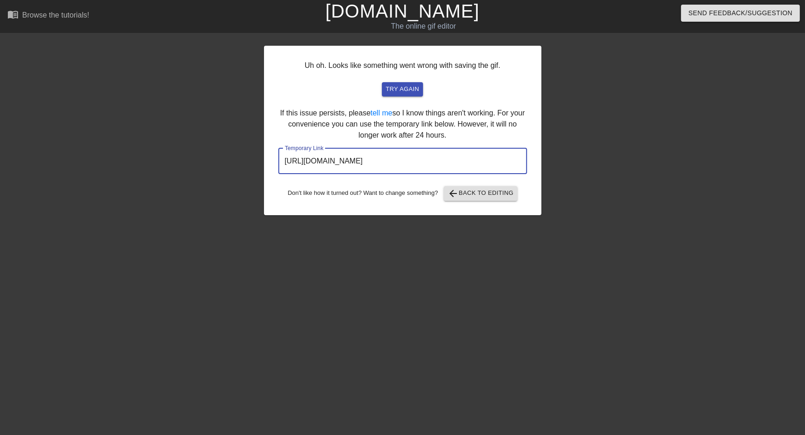
click at [388, 163] on input "https://www.gifntext.com/temp_generations/3MDc8WRy.gif" at bounding box center [402, 161] width 249 height 26
